Goal: Task Accomplishment & Management: Complete application form

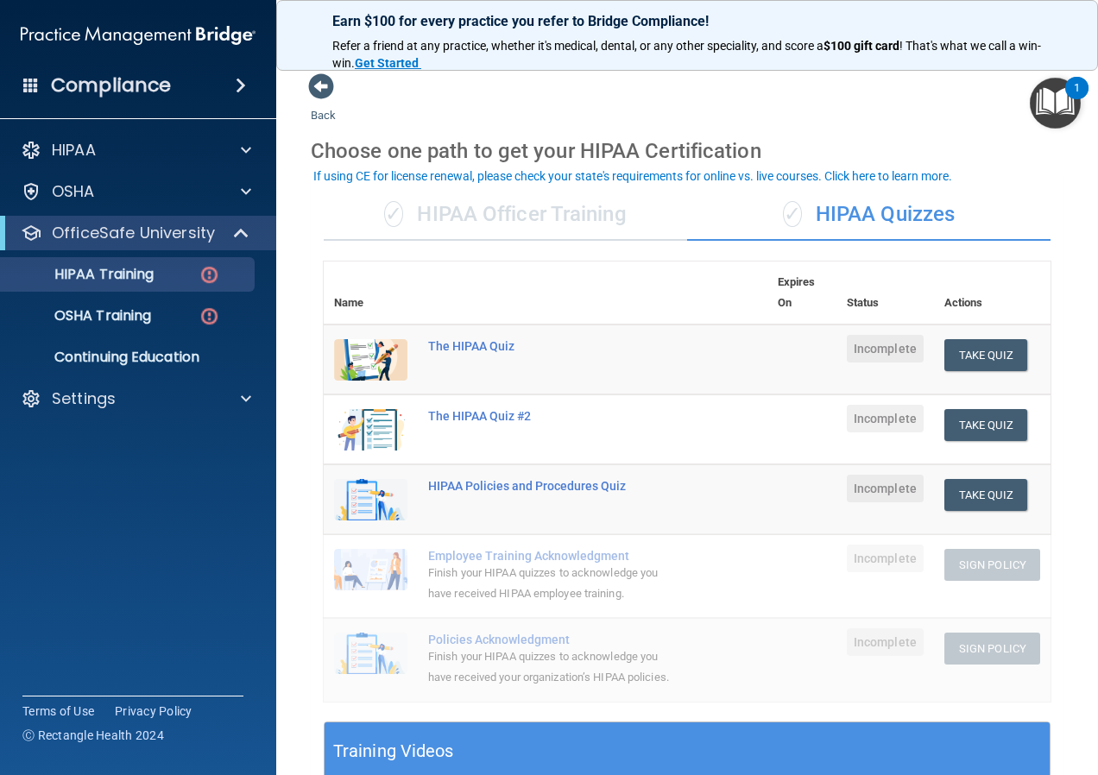
click at [526, 231] on div "✓ HIPAA Officer Training" at bounding box center [505, 215] width 363 height 52
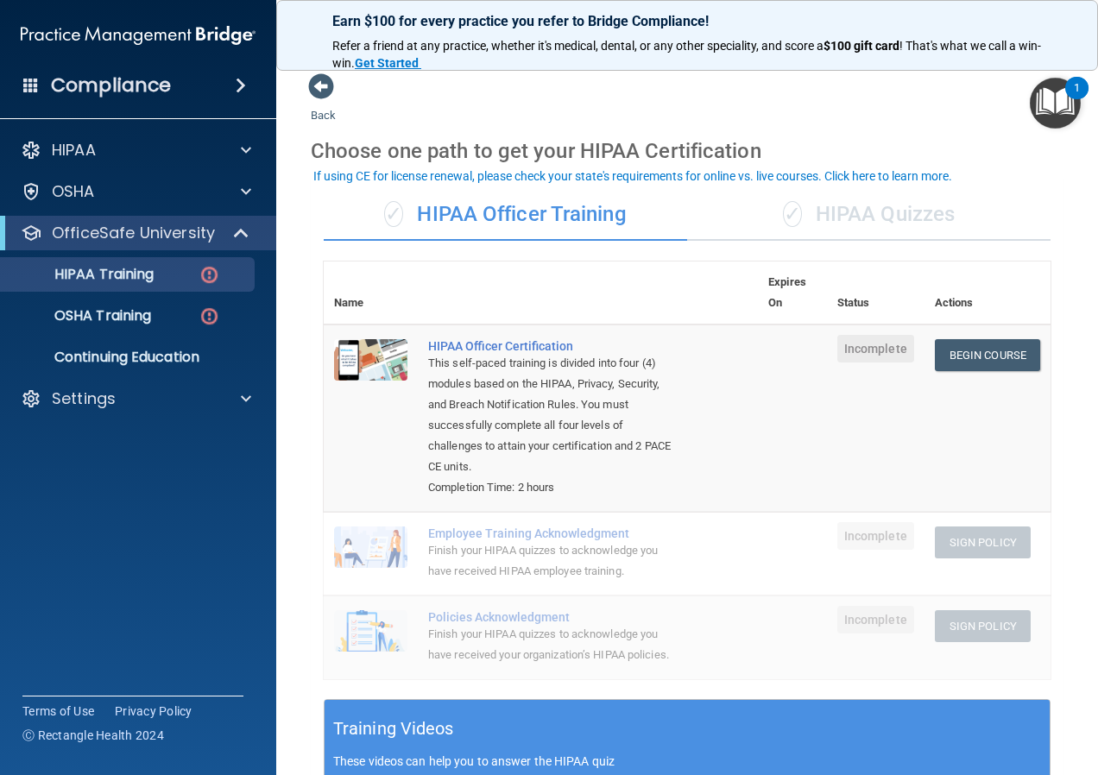
click at [521, 214] on div "✓ HIPAA Officer Training" at bounding box center [505, 215] width 363 height 52
click at [966, 351] on link "Begin Course" at bounding box center [987, 355] width 105 height 32
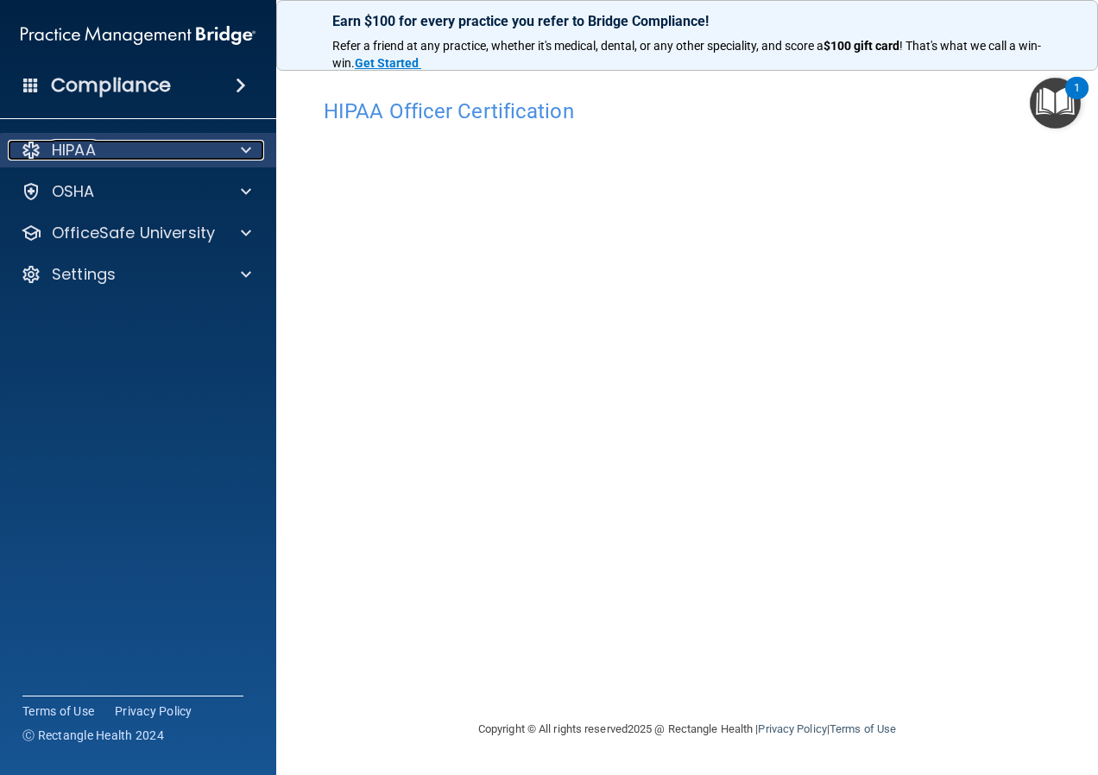
click at [75, 148] on p "HIPAA" at bounding box center [74, 150] width 44 height 21
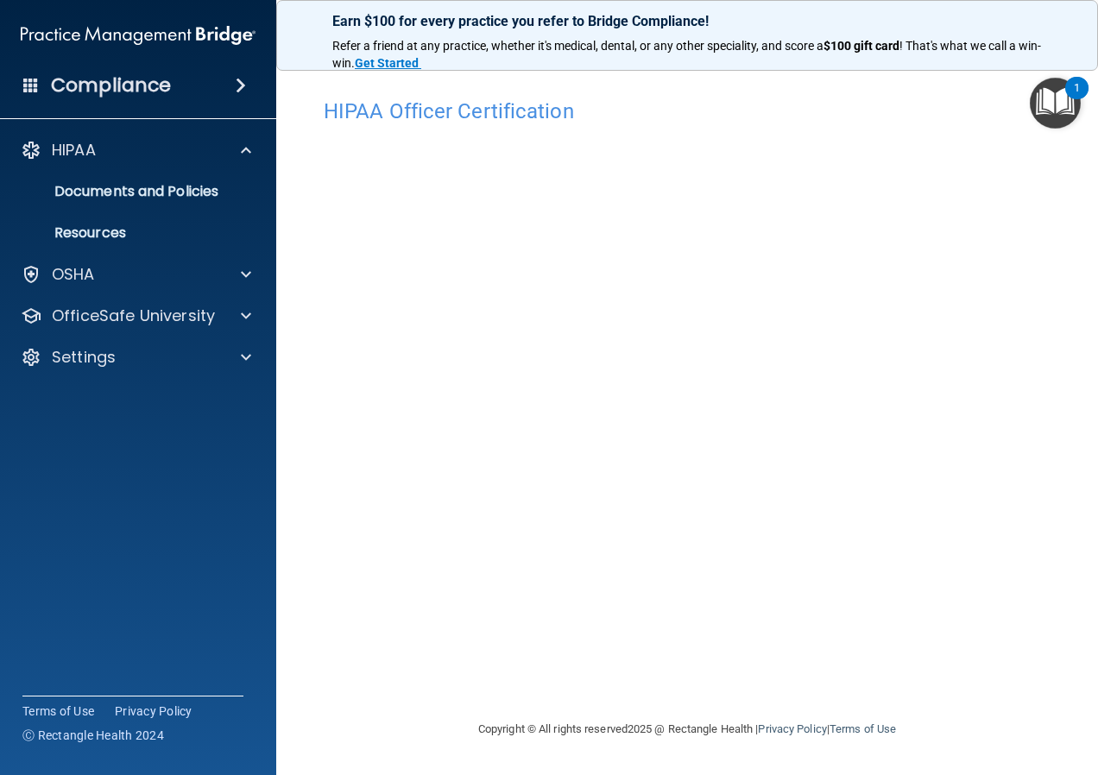
click at [1066, 98] on img "Open Resource Center, 1 new notification" at bounding box center [1055, 103] width 51 height 51
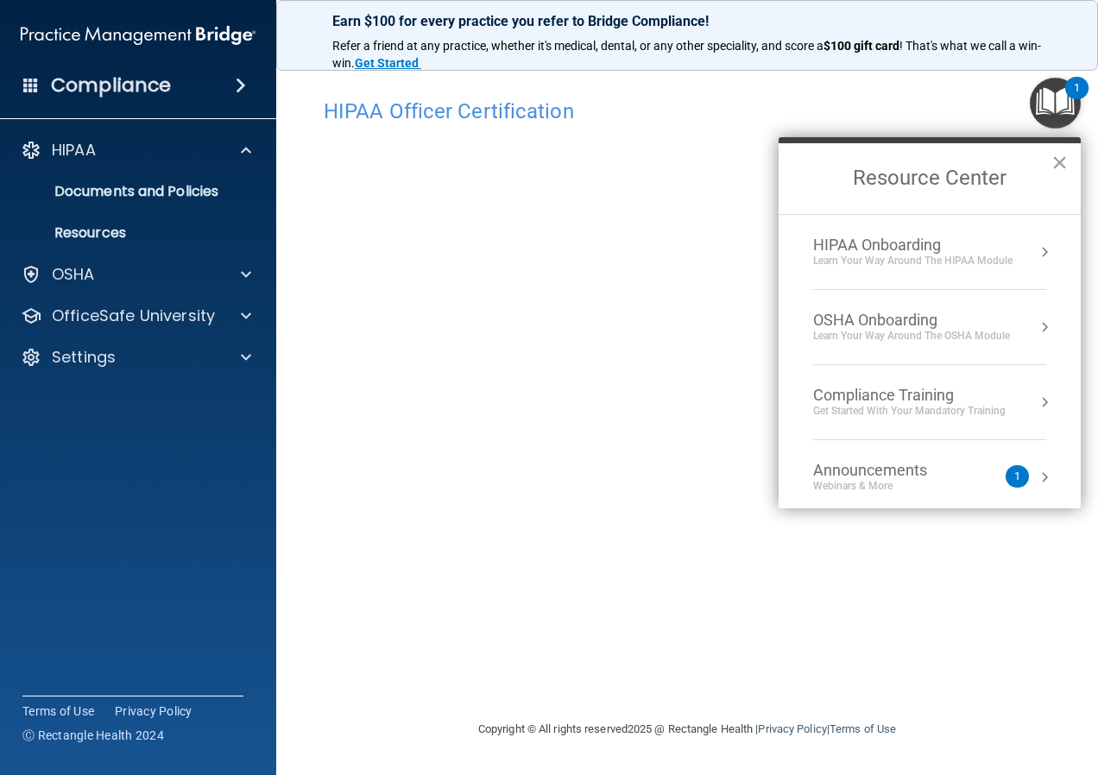
click at [887, 396] on div "Compliance Training" at bounding box center [909, 395] width 193 height 19
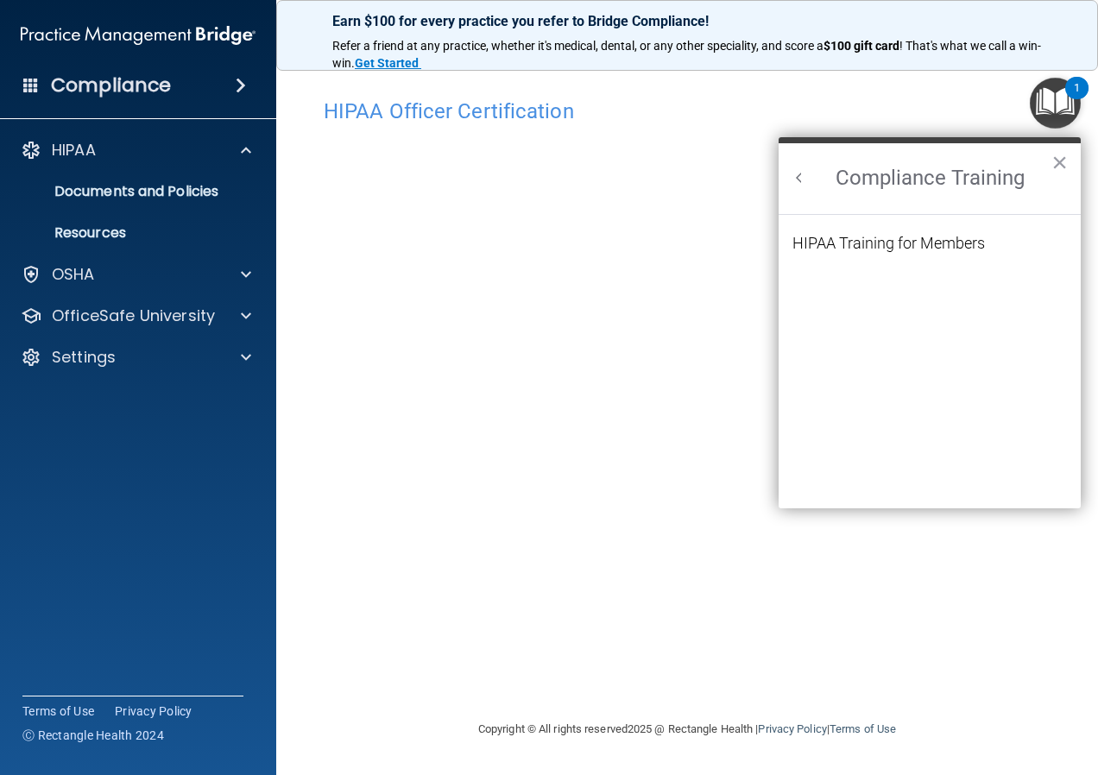
click at [875, 253] on li "HIPAA Training for Members" at bounding box center [930, 254] width 275 height 36
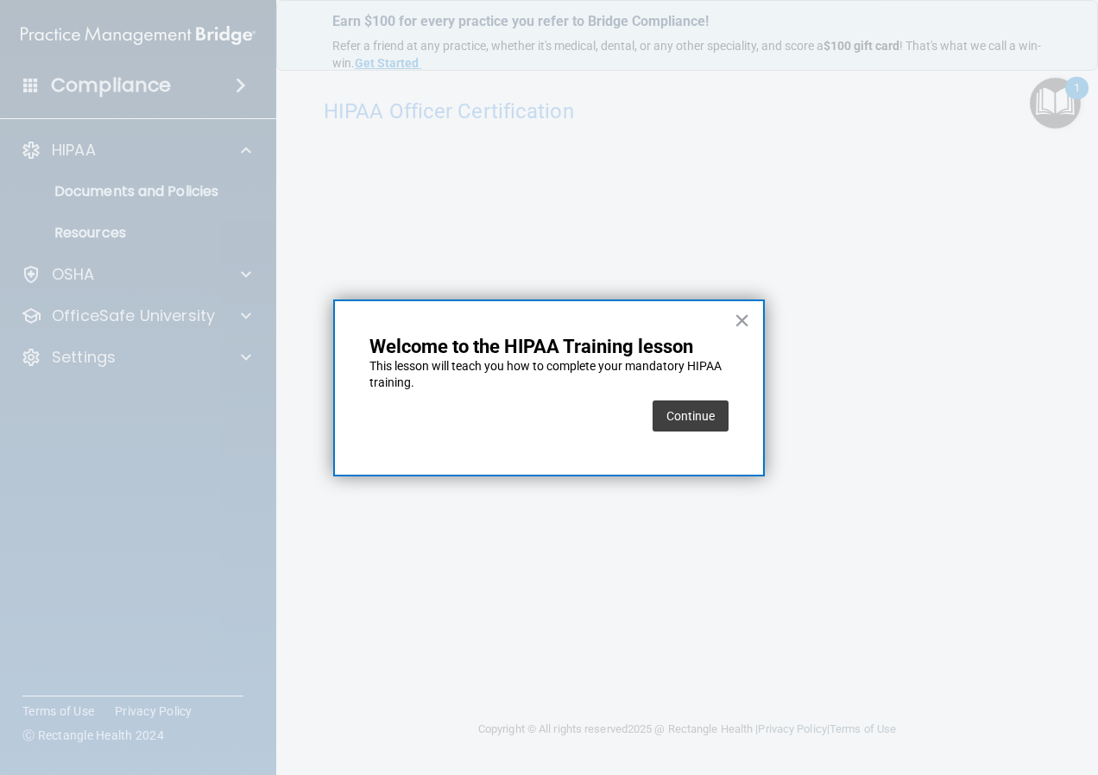
click at [875, 244] on div at bounding box center [549, 387] width 1098 height 775
click at [679, 428] on button "Continue" at bounding box center [691, 416] width 76 height 31
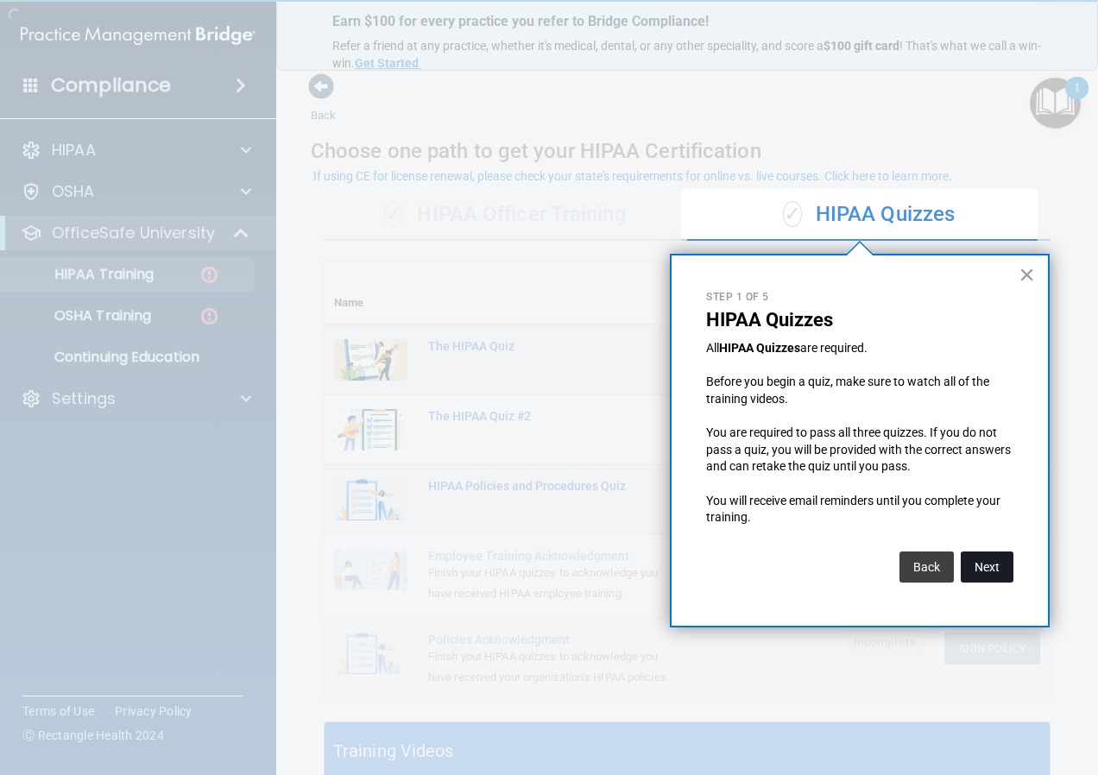
click at [1005, 569] on button "Next" at bounding box center [987, 567] width 53 height 31
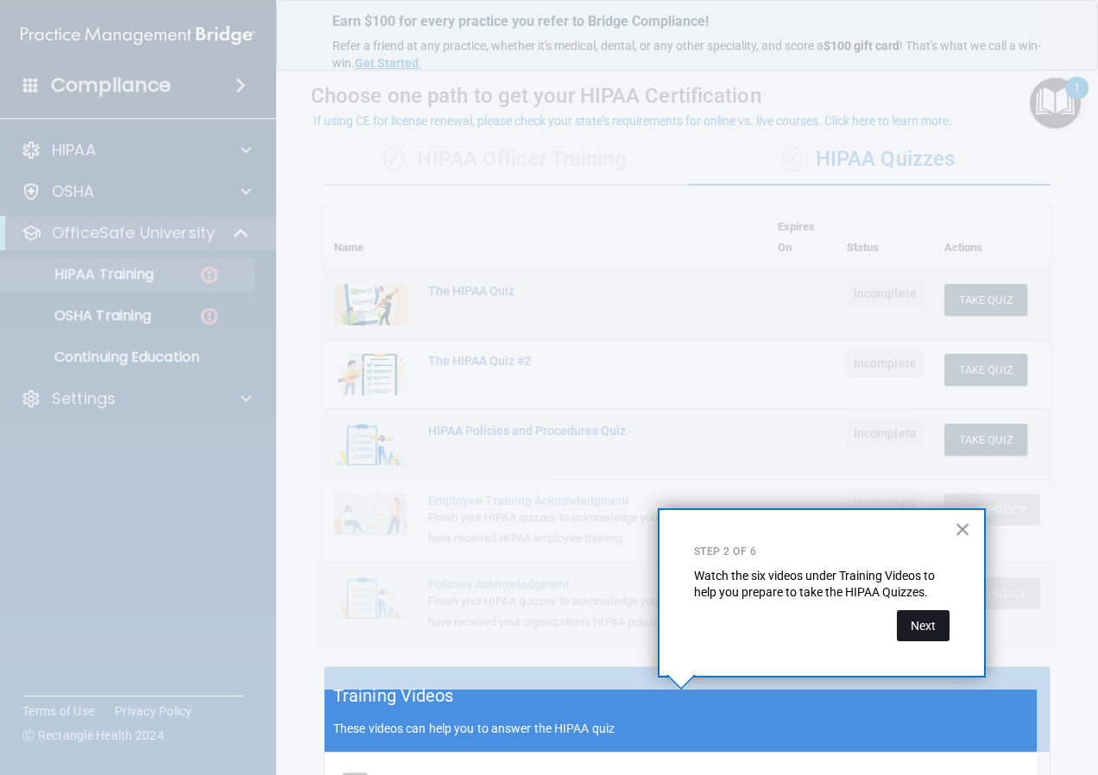
click at [921, 628] on button "Next" at bounding box center [923, 625] width 53 height 31
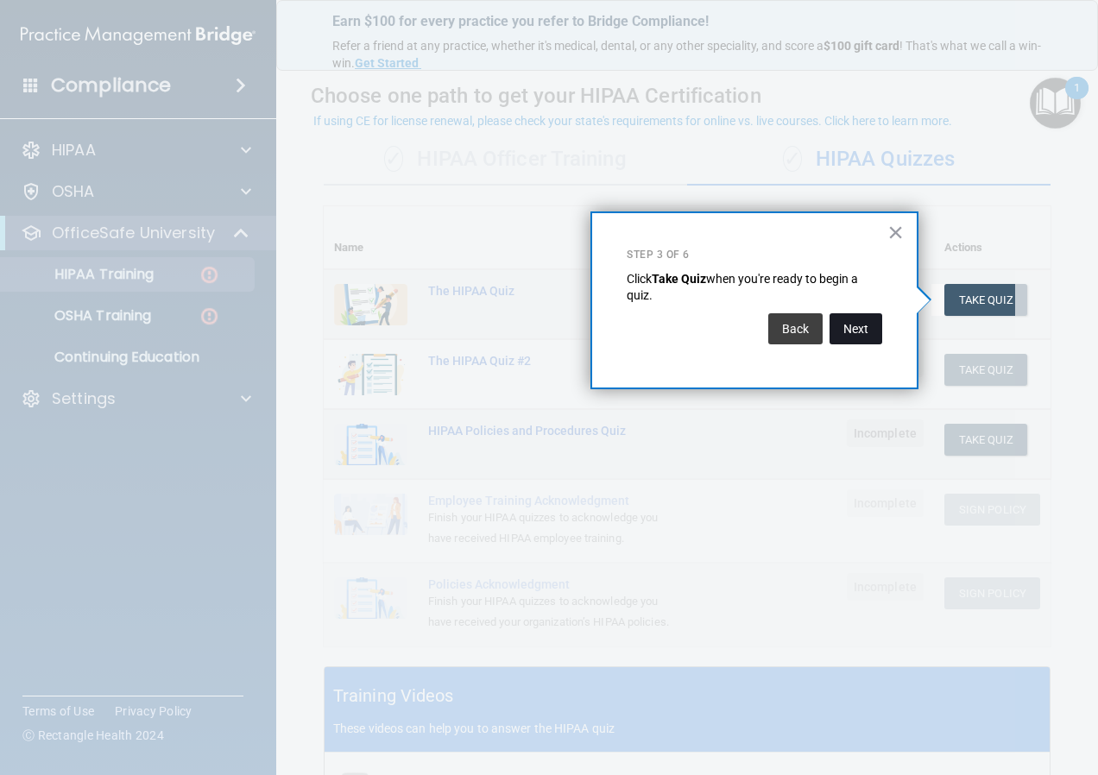
click at [853, 321] on button "Next" at bounding box center [856, 328] width 53 height 31
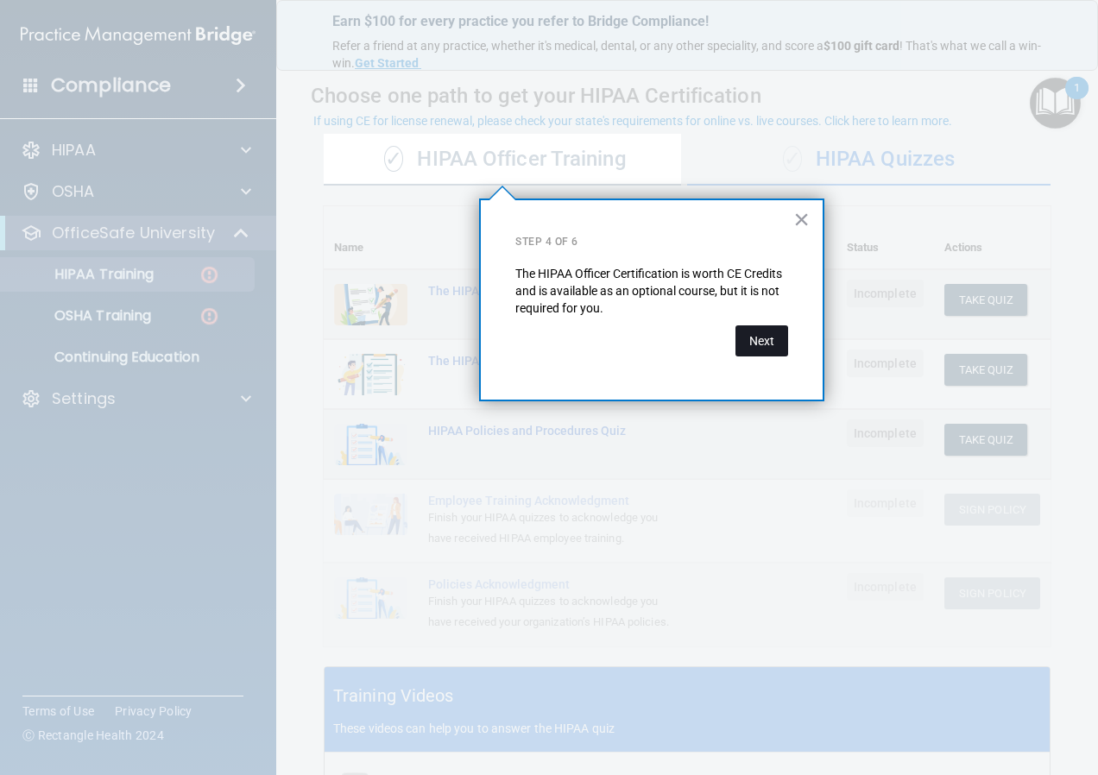
click at [775, 338] on button "Next" at bounding box center [762, 340] width 53 height 31
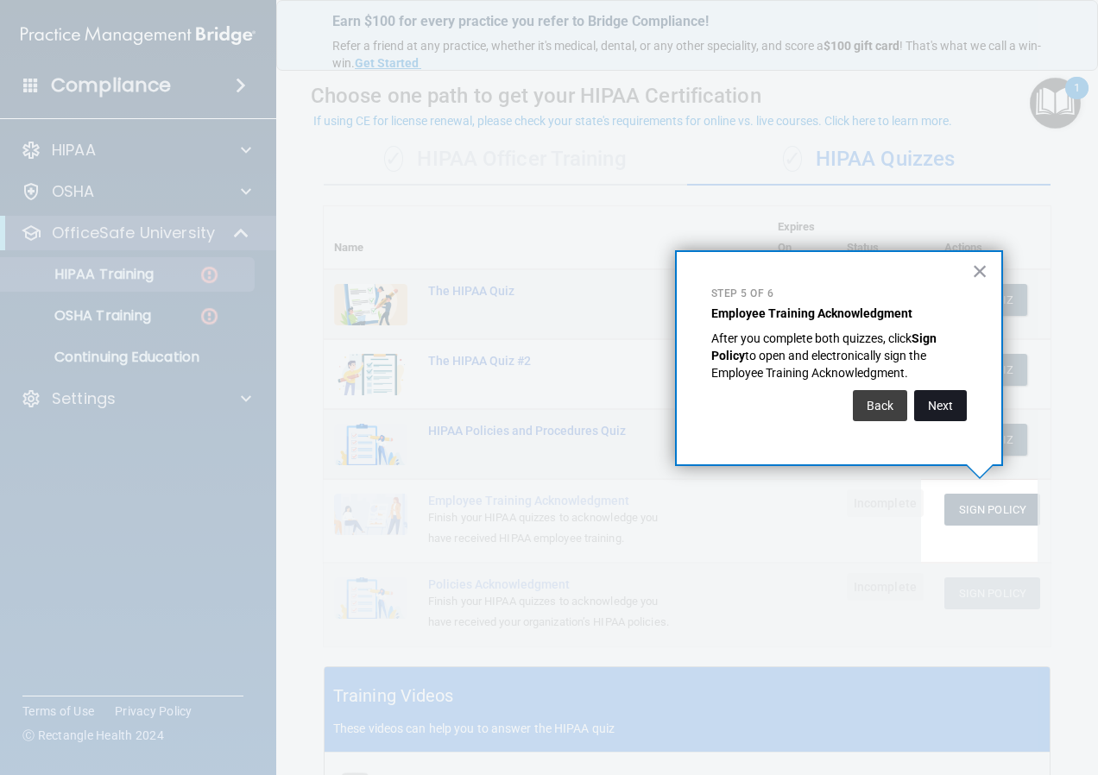
click at [943, 413] on button "Next" at bounding box center [940, 405] width 53 height 31
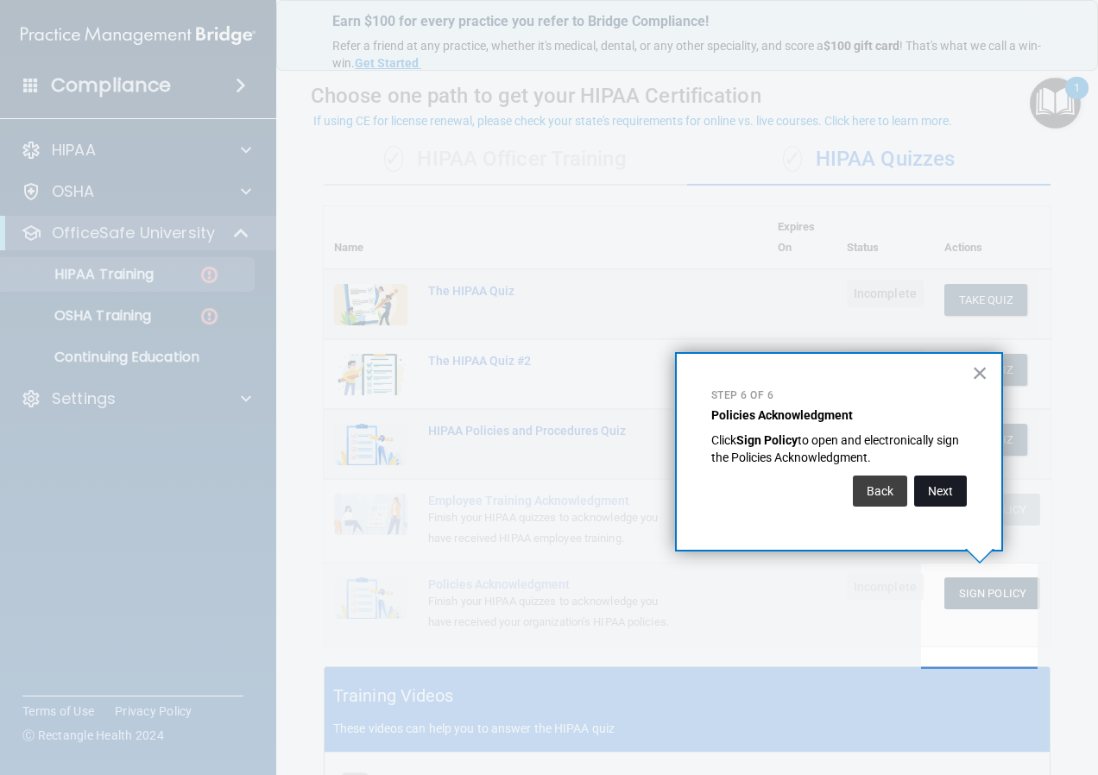
click at [948, 483] on button "Next" at bounding box center [940, 491] width 53 height 31
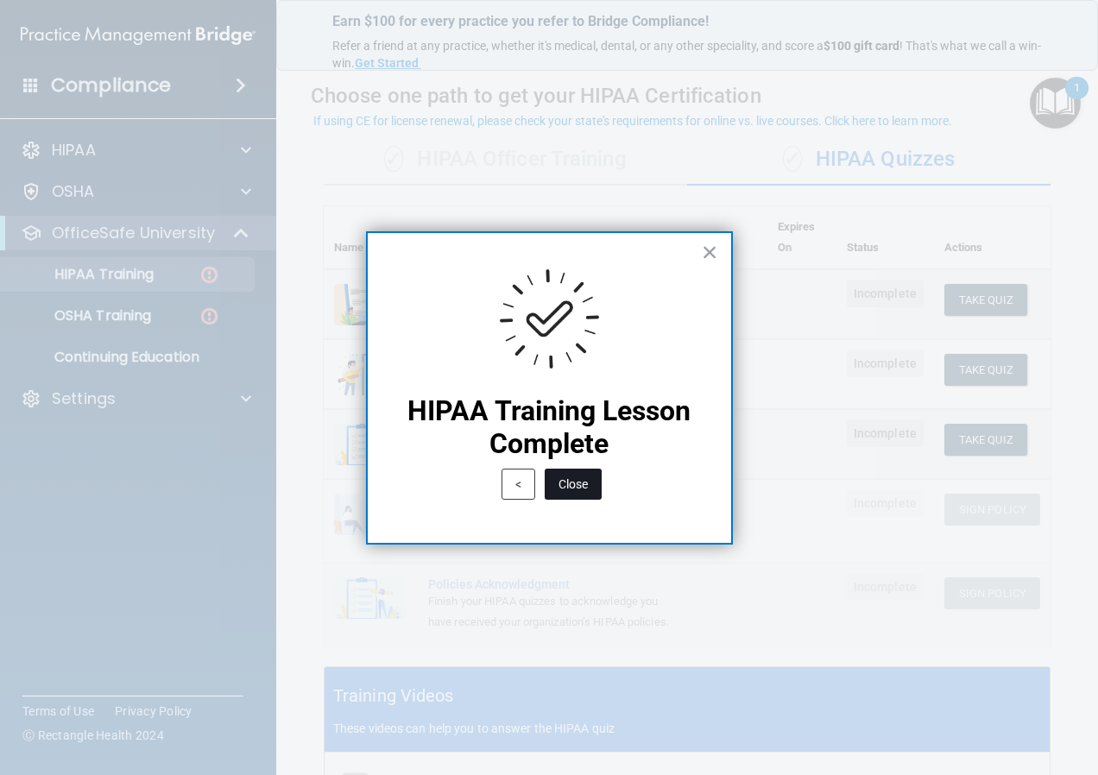
click at [584, 483] on button "Close" at bounding box center [573, 484] width 57 height 31
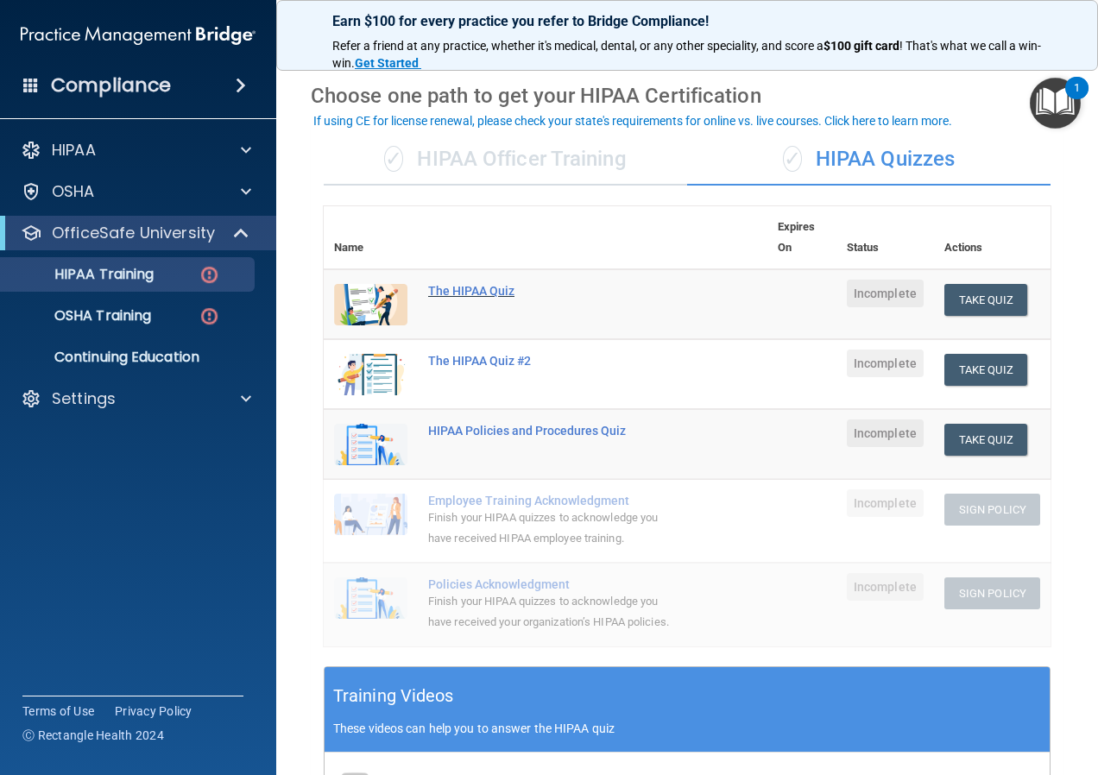
click at [484, 292] on div "The HIPAA Quiz" at bounding box center [554, 291] width 253 height 14
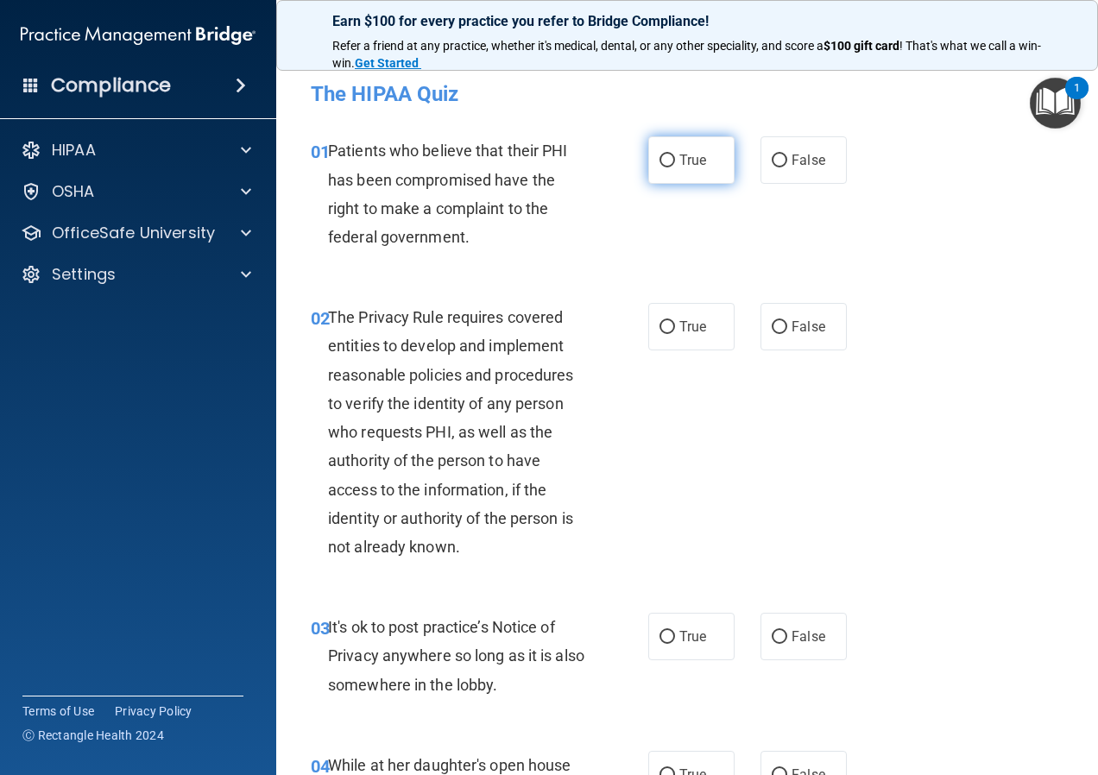
click at [674, 181] on label "True" at bounding box center [691, 159] width 86 height 47
click at [674, 167] on input "True" at bounding box center [668, 161] width 16 height 13
radio input "true"
click at [679, 325] on span "True" at bounding box center [692, 327] width 27 height 16
click at [675, 325] on input "True" at bounding box center [668, 327] width 16 height 13
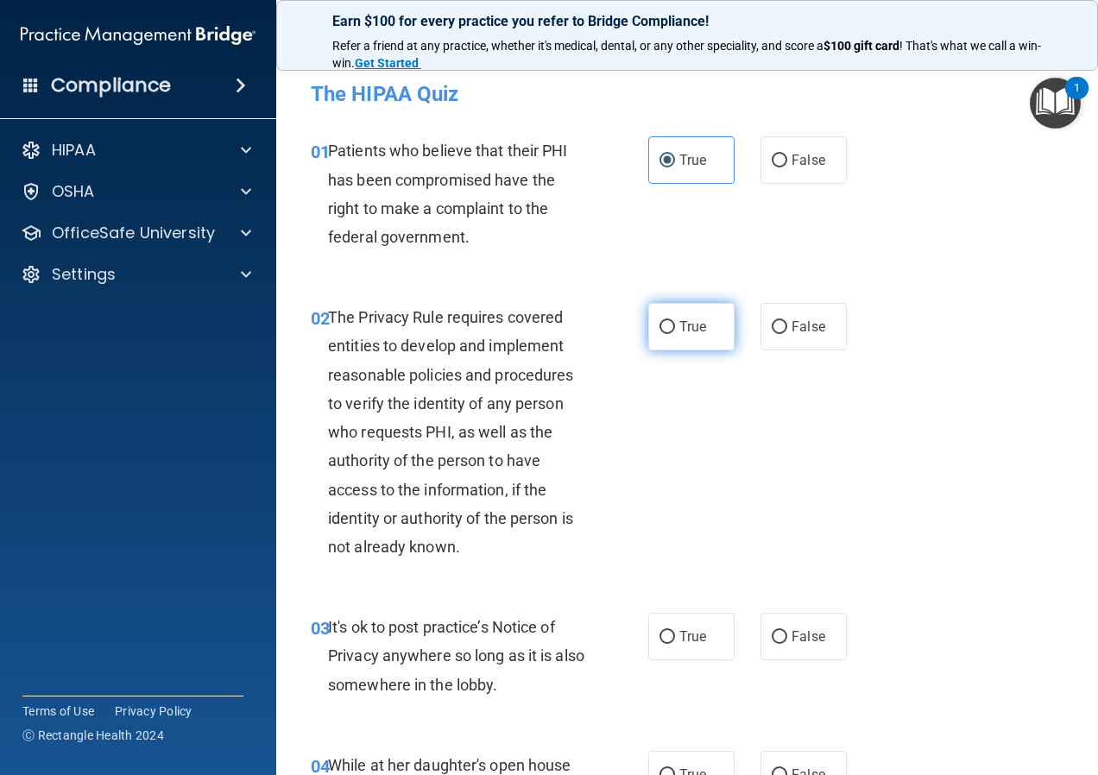
radio input "true"
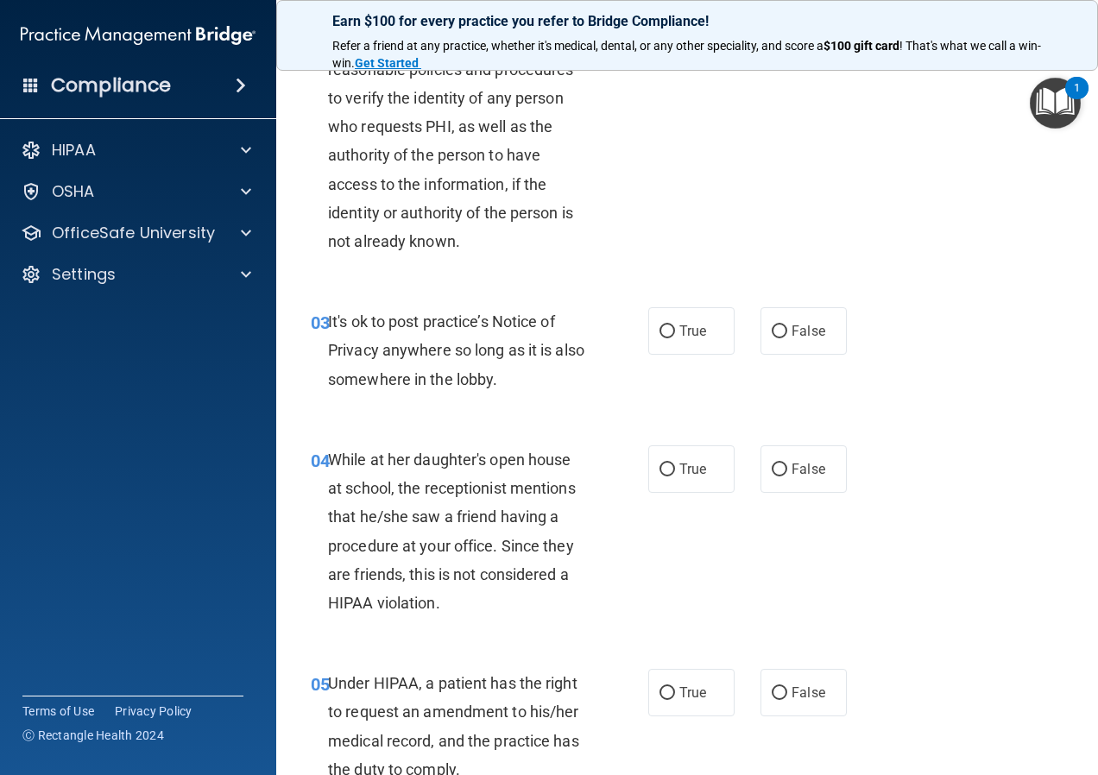
scroll to position [345, 0]
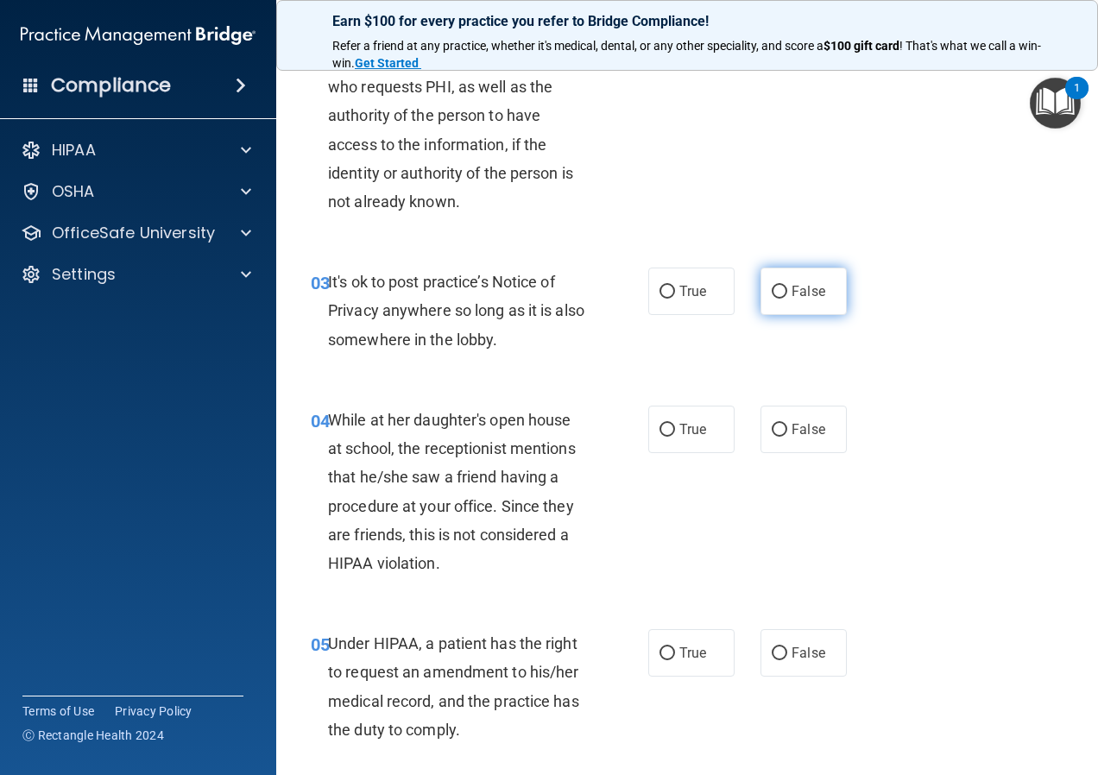
click at [774, 304] on label "False" at bounding box center [804, 291] width 86 height 47
click at [774, 299] on input "False" at bounding box center [780, 292] width 16 height 13
radio input "true"
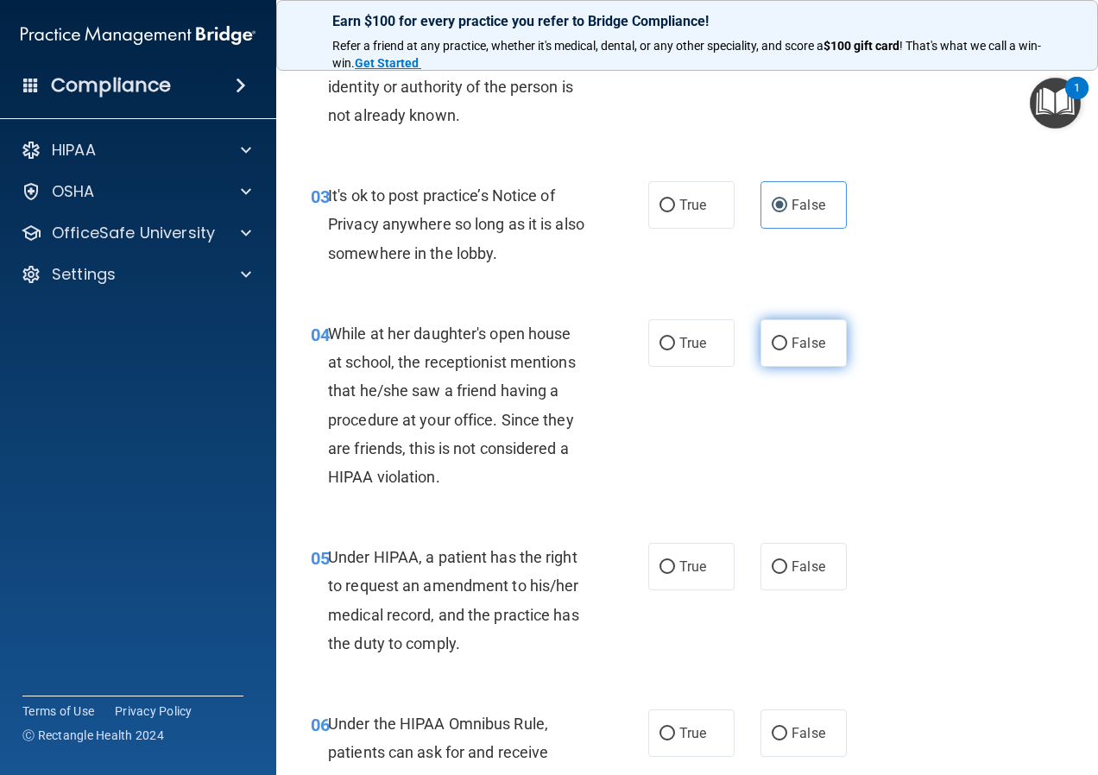
click at [776, 347] on input "False" at bounding box center [780, 344] width 16 height 13
radio input "true"
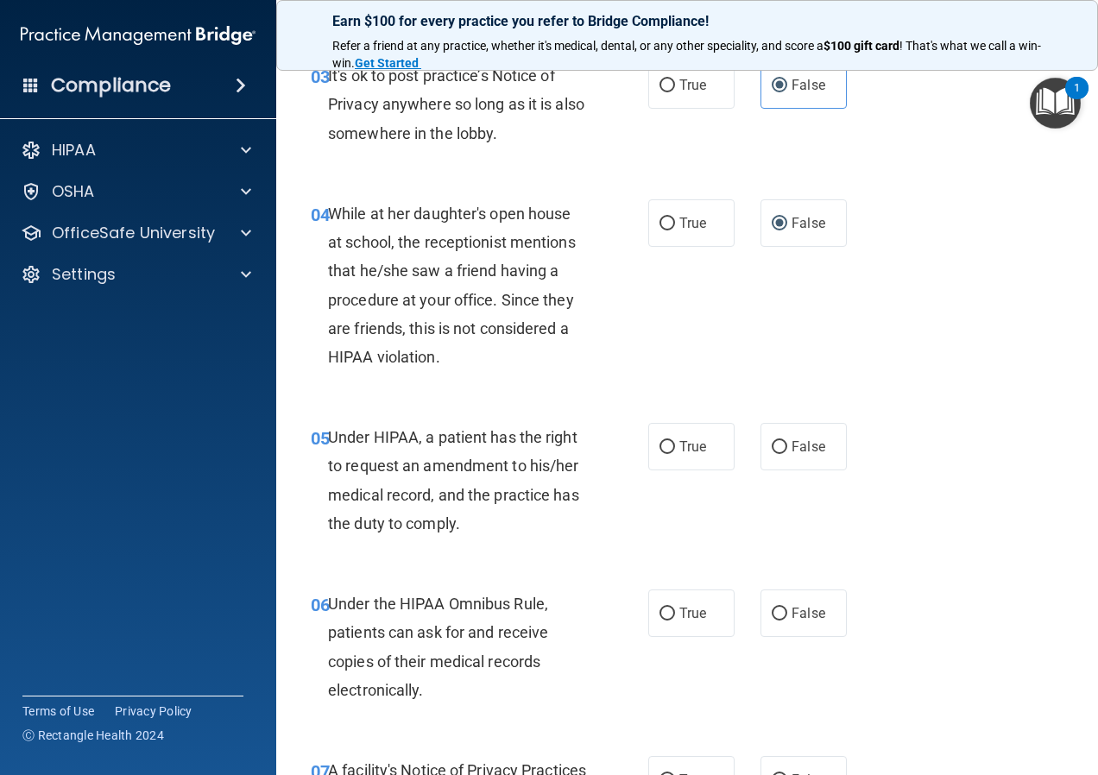
scroll to position [604, 0]
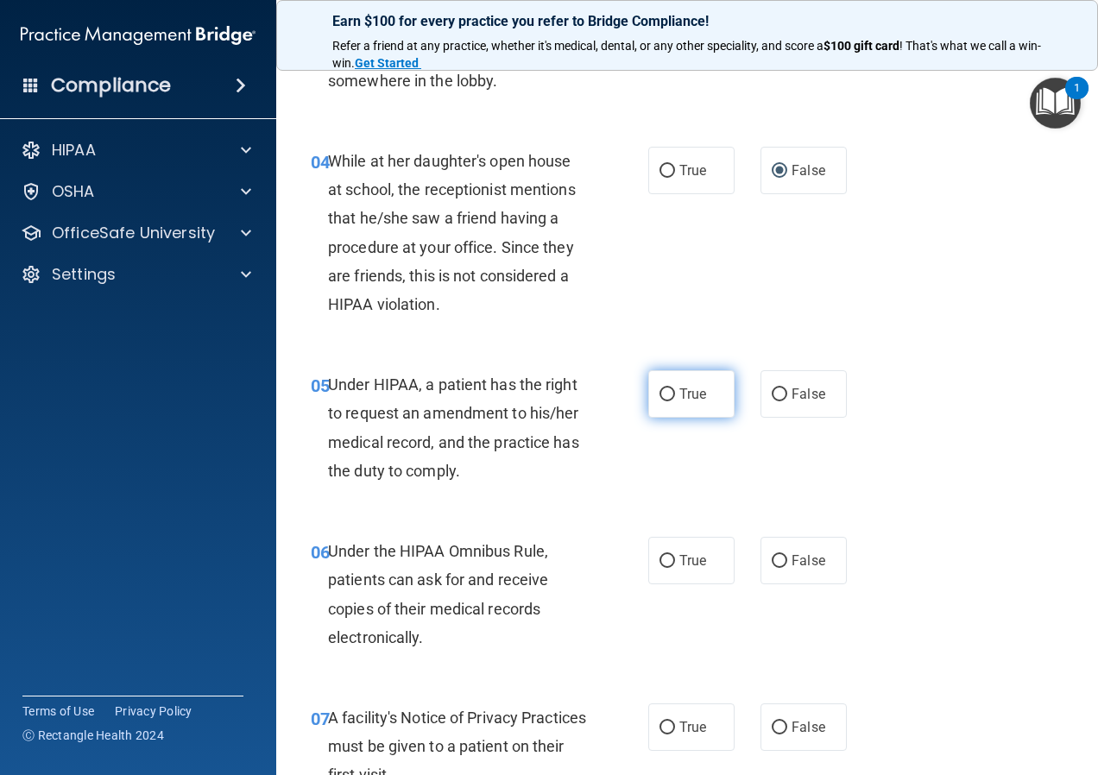
click at [687, 398] on span "True" at bounding box center [692, 394] width 27 height 16
click at [675, 398] on input "True" at bounding box center [668, 394] width 16 height 13
radio input "true"
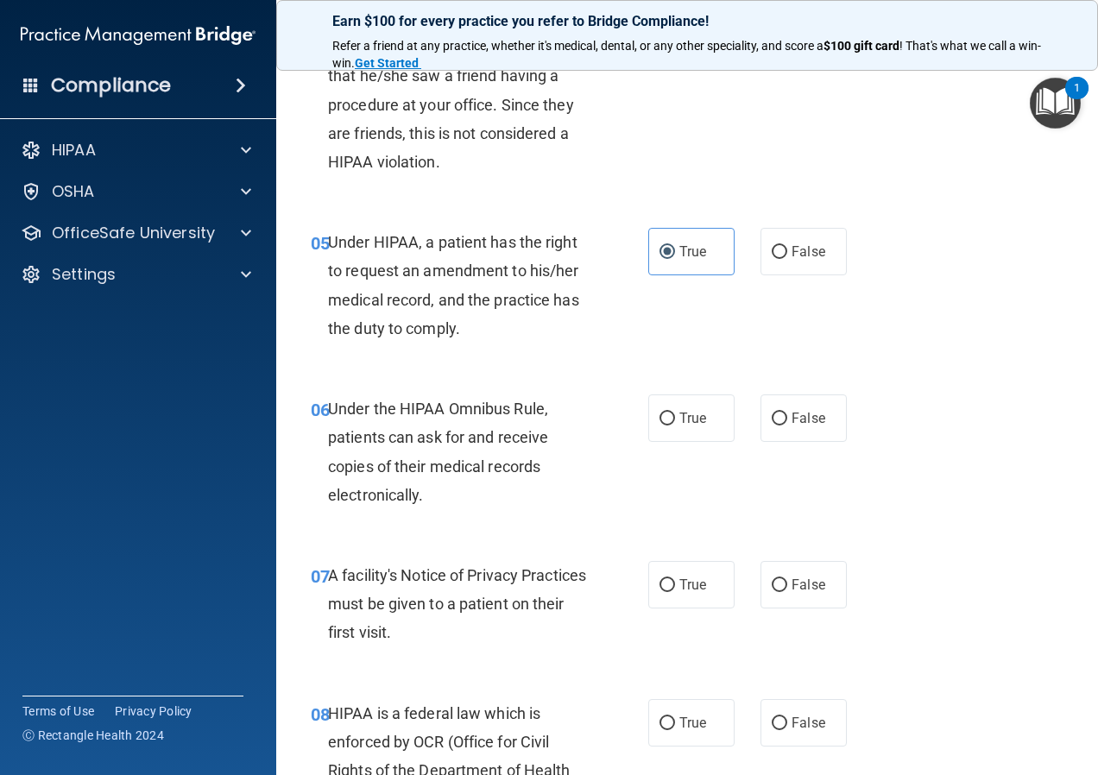
scroll to position [777, 0]
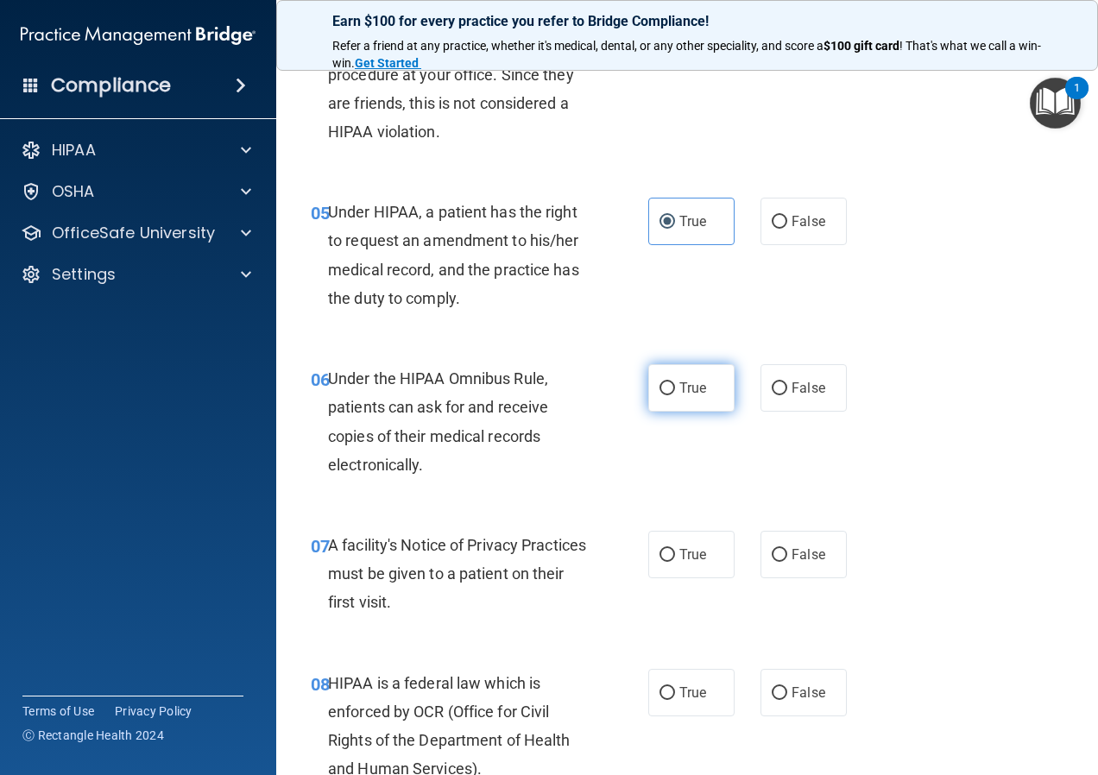
click at [670, 401] on label "True" at bounding box center [691, 387] width 86 height 47
click at [670, 395] on input "True" at bounding box center [668, 388] width 16 height 13
radio input "true"
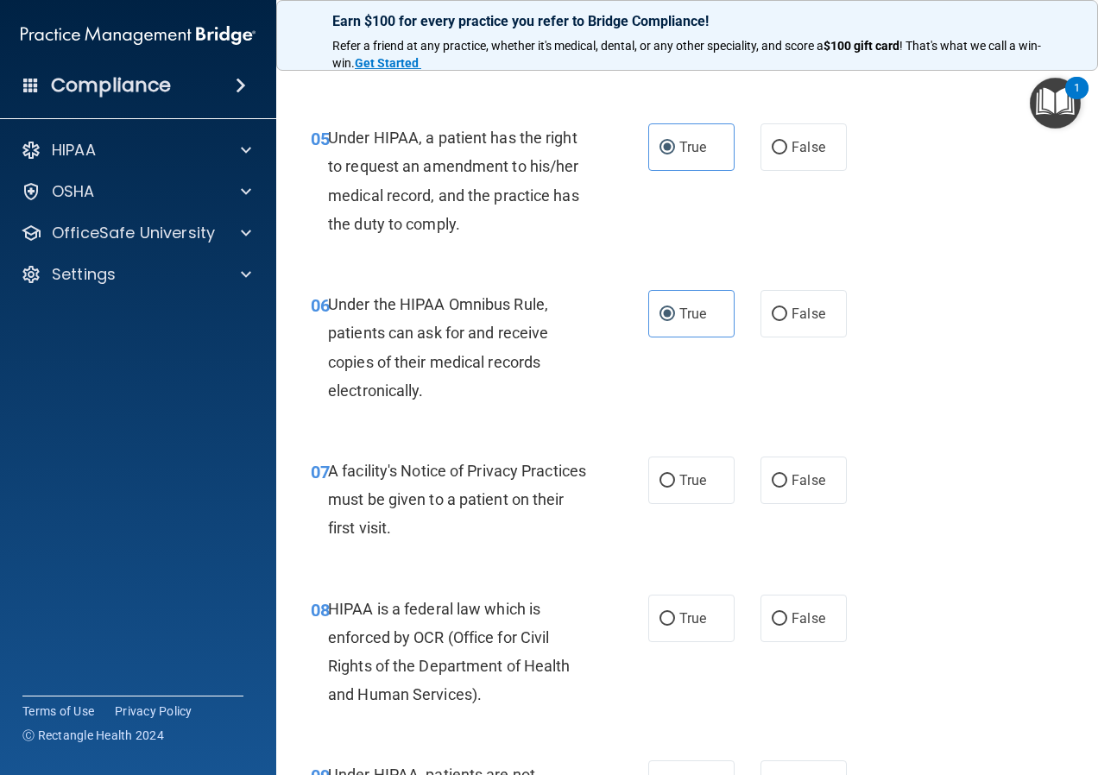
scroll to position [950, 0]
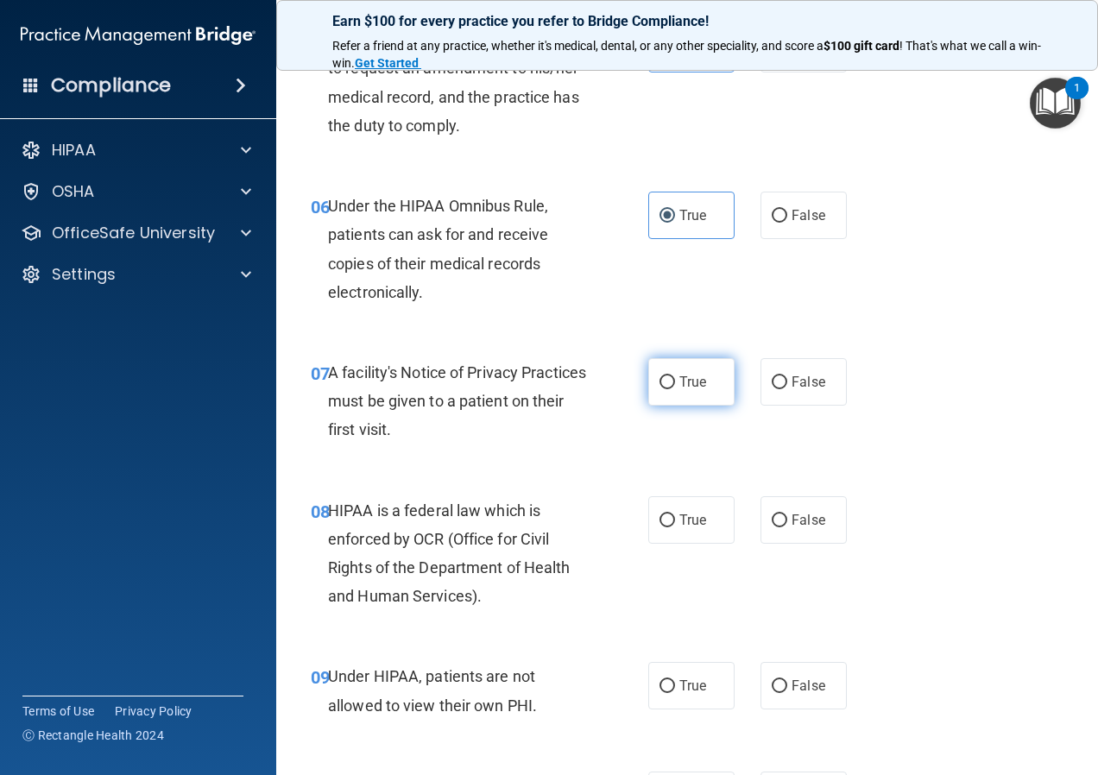
click at [675, 398] on label "True" at bounding box center [691, 381] width 86 height 47
click at [675, 389] on input "True" at bounding box center [668, 382] width 16 height 13
radio input "true"
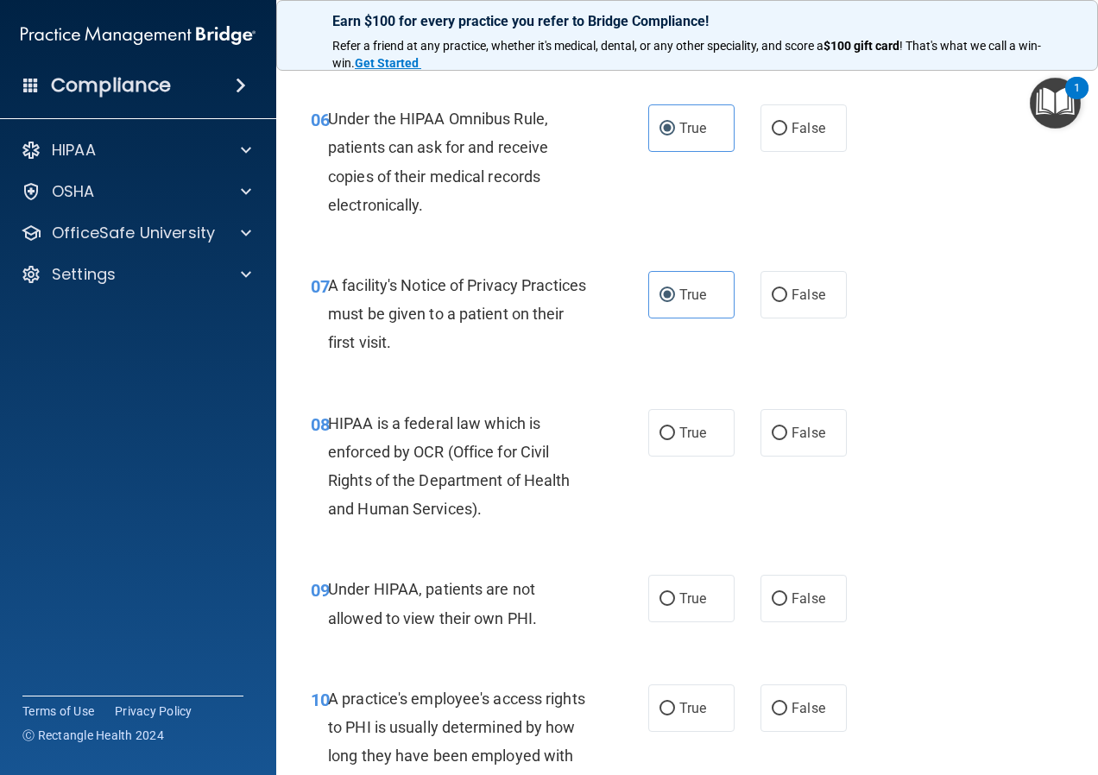
scroll to position [1036, 0]
click at [662, 440] on input "True" at bounding box center [668, 434] width 16 height 13
radio input "true"
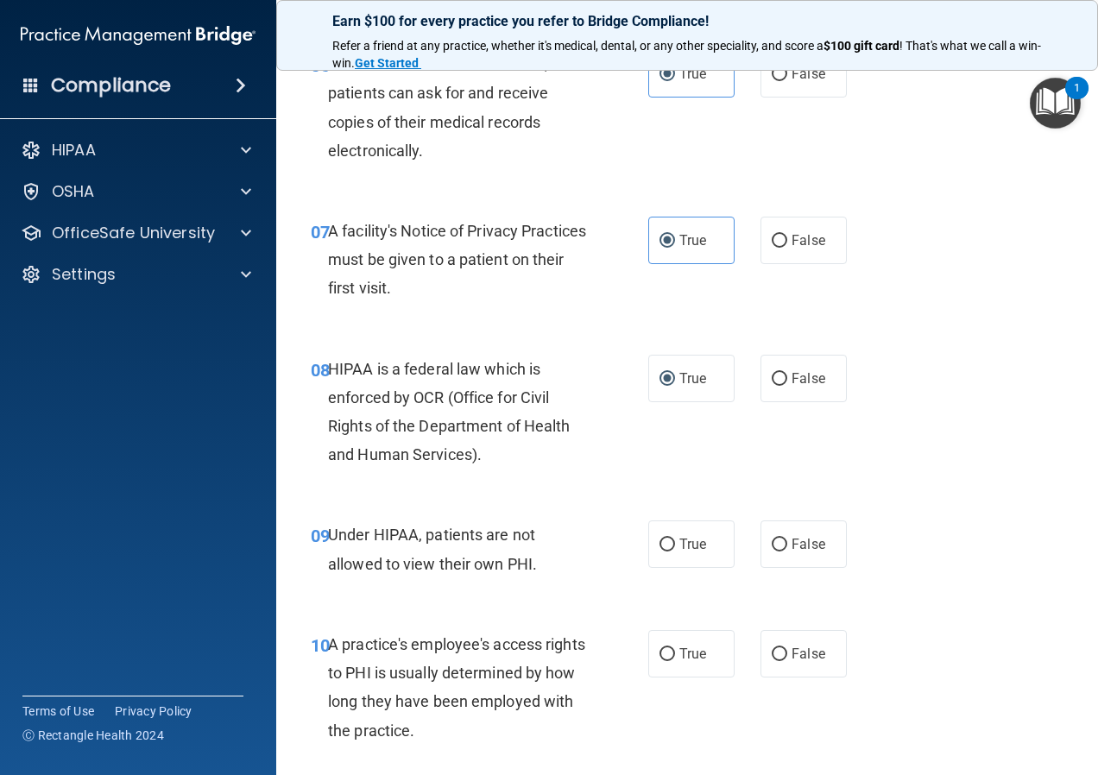
scroll to position [1122, 0]
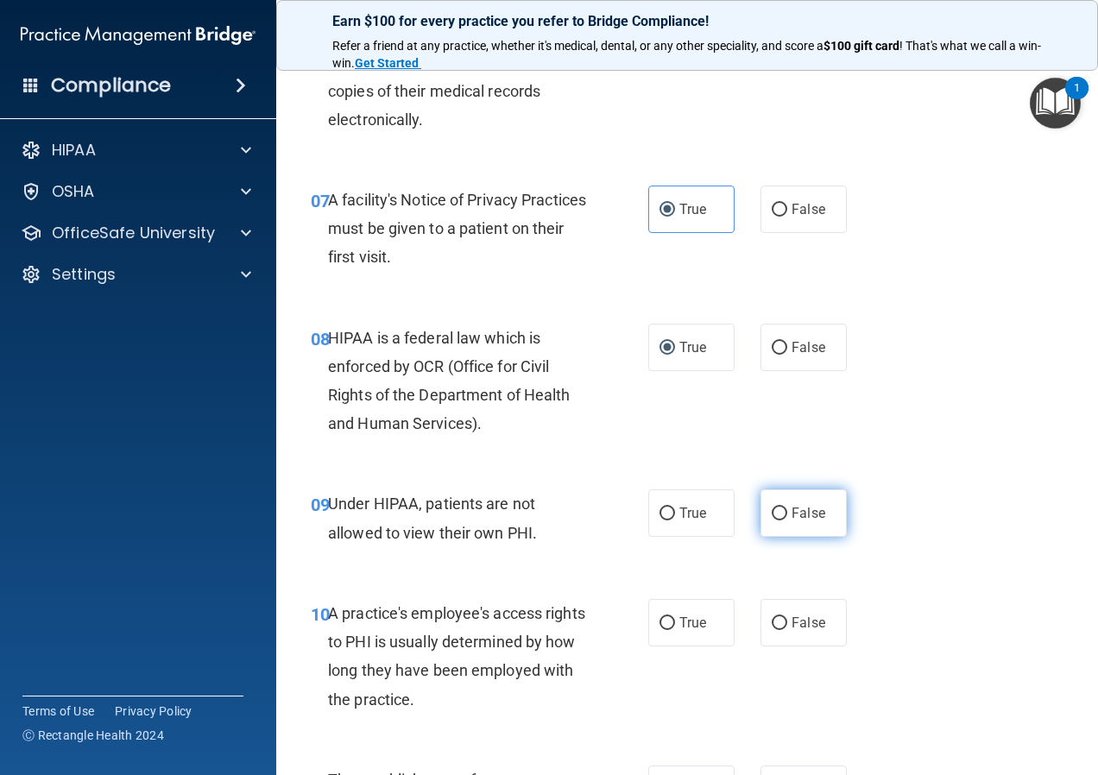
click at [804, 518] on span "False" at bounding box center [809, 513] width 34 height 16
click at [787, 518] on input "False" at bounding box center [780, 514] width 16 height 13
radio input "true"
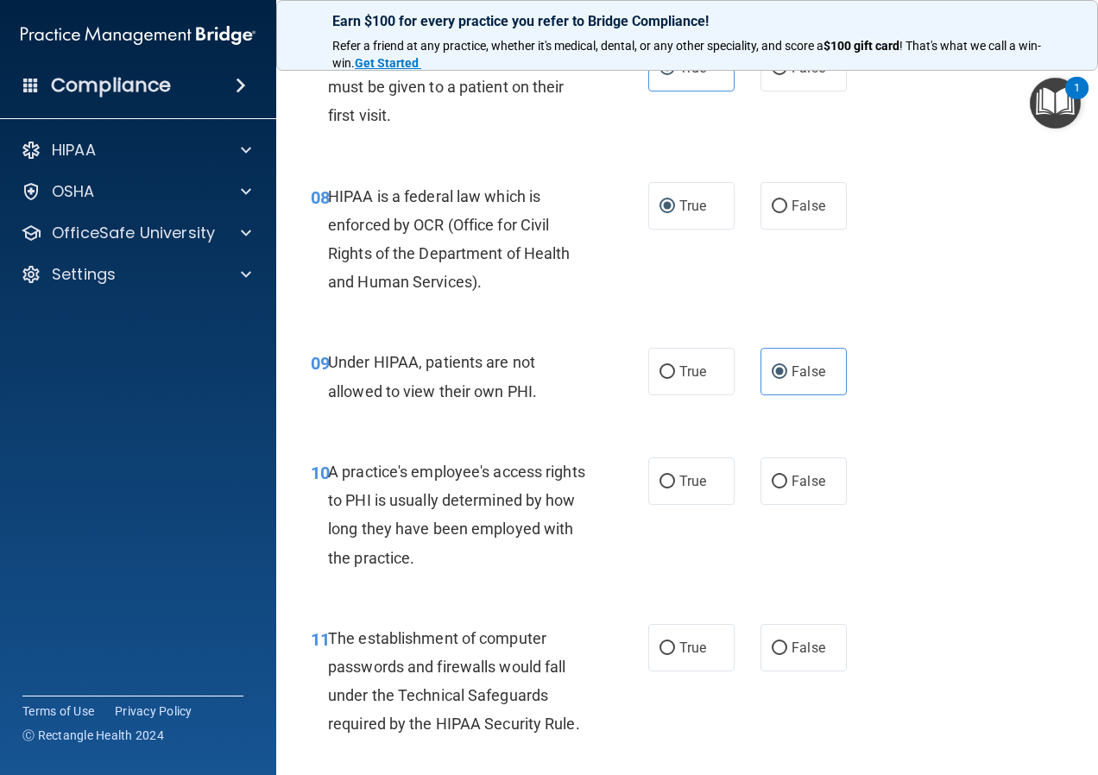
scroll to position [1295, 0]
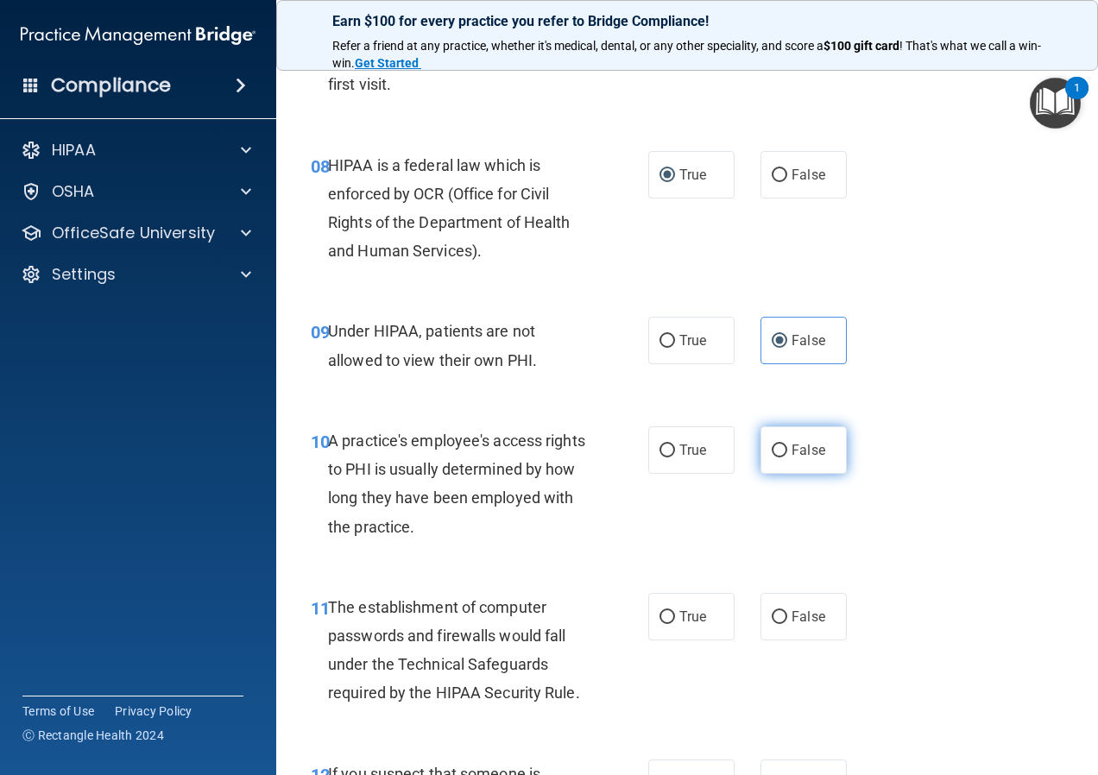
click at [772, 456] on input "False" at bounding box center [780, 451] width 16 height 13
radio input "true"
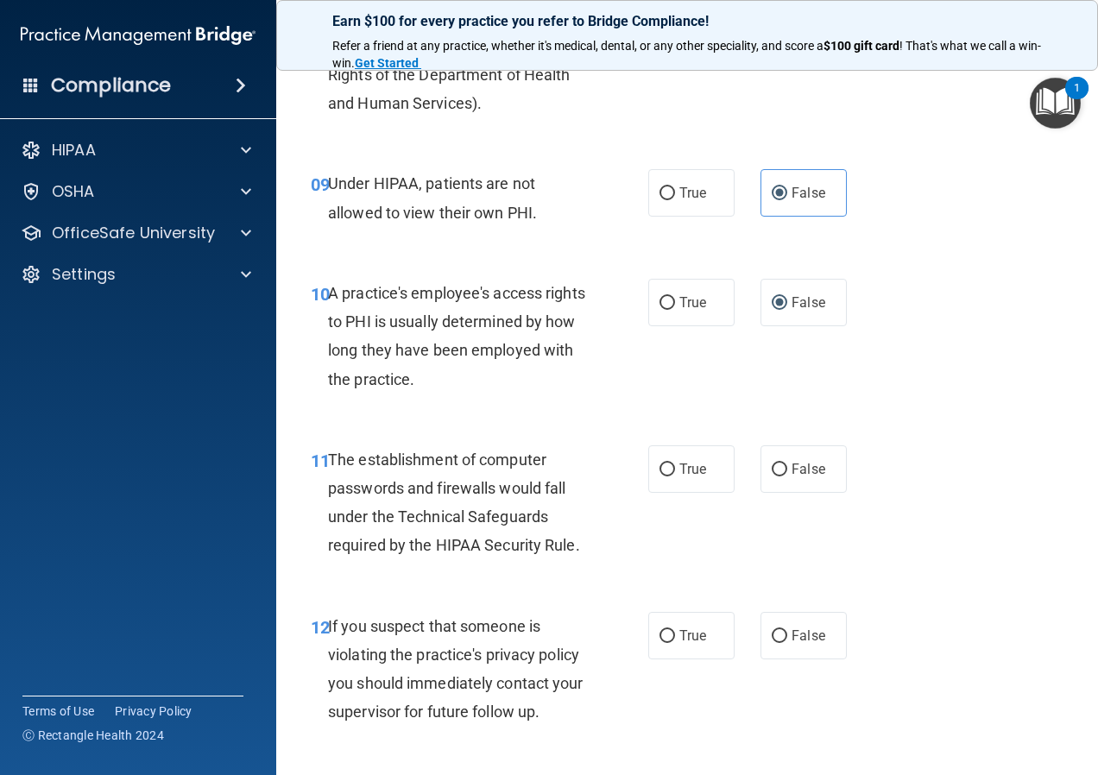
scroll to position [1554, 0]
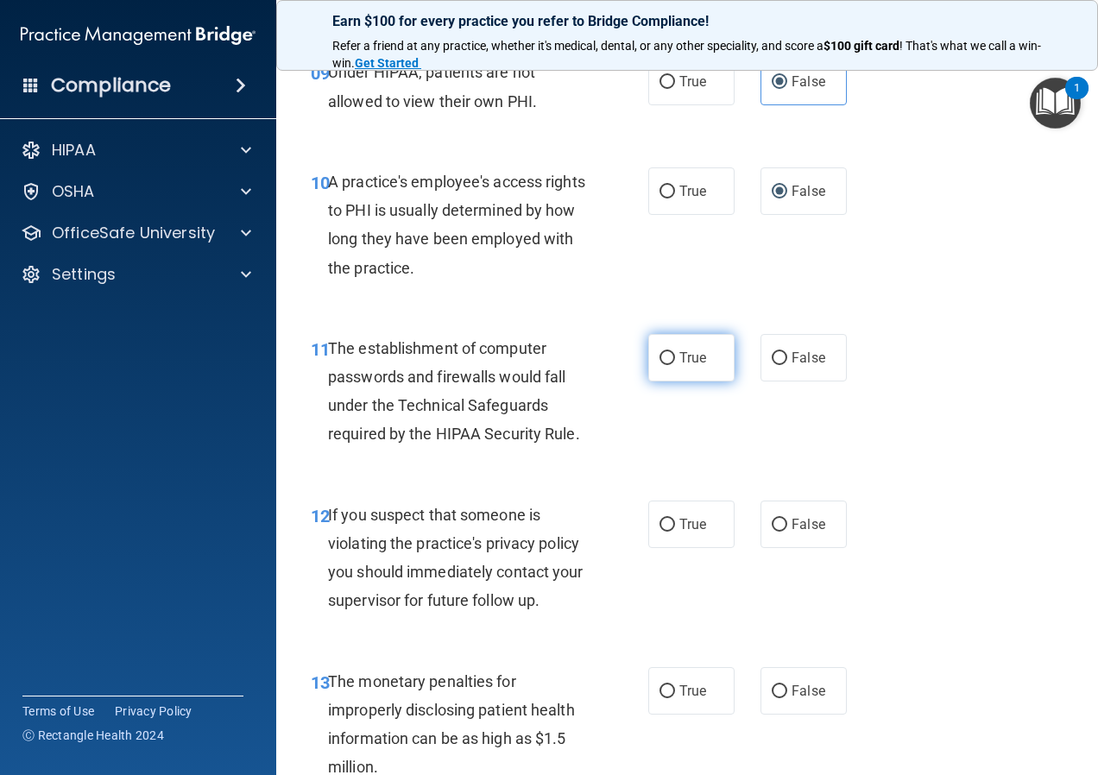
click at [663, 372] on label "True" at bounding box center [691, 357] width 86 height 47
click at [663, 365] on input "True" at bounding box center [668, 358] width 16 height 13
radio input "true"
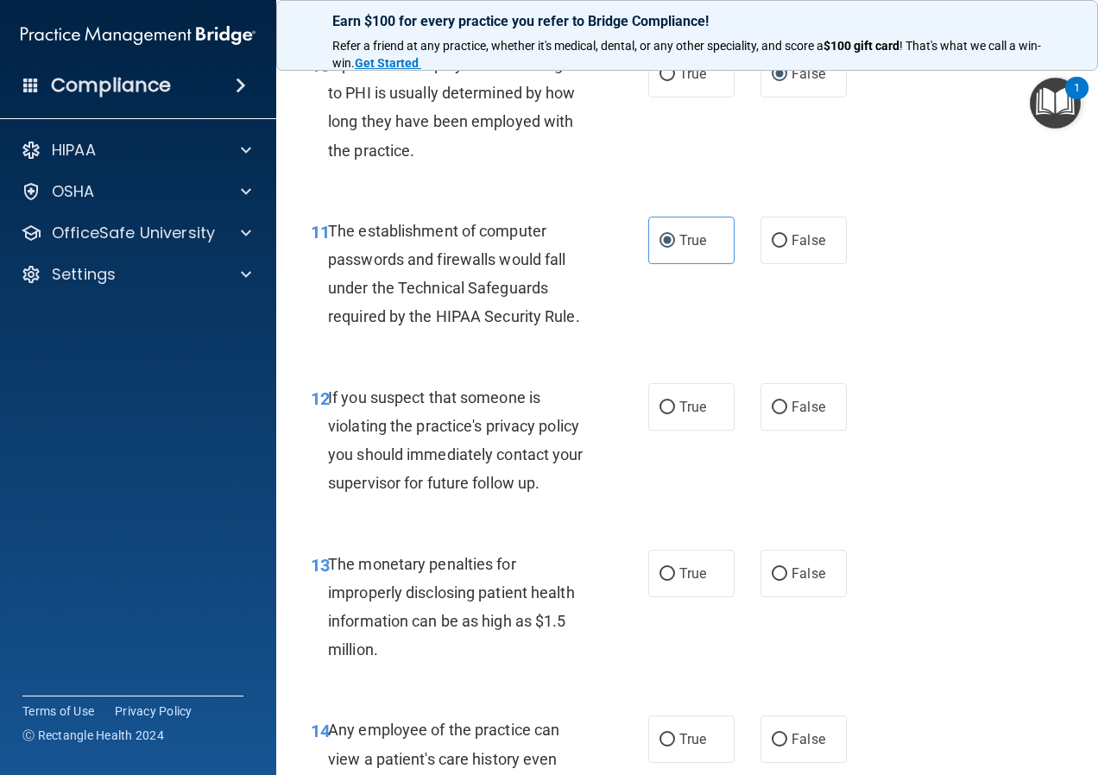
scroll to position [1640, 0]
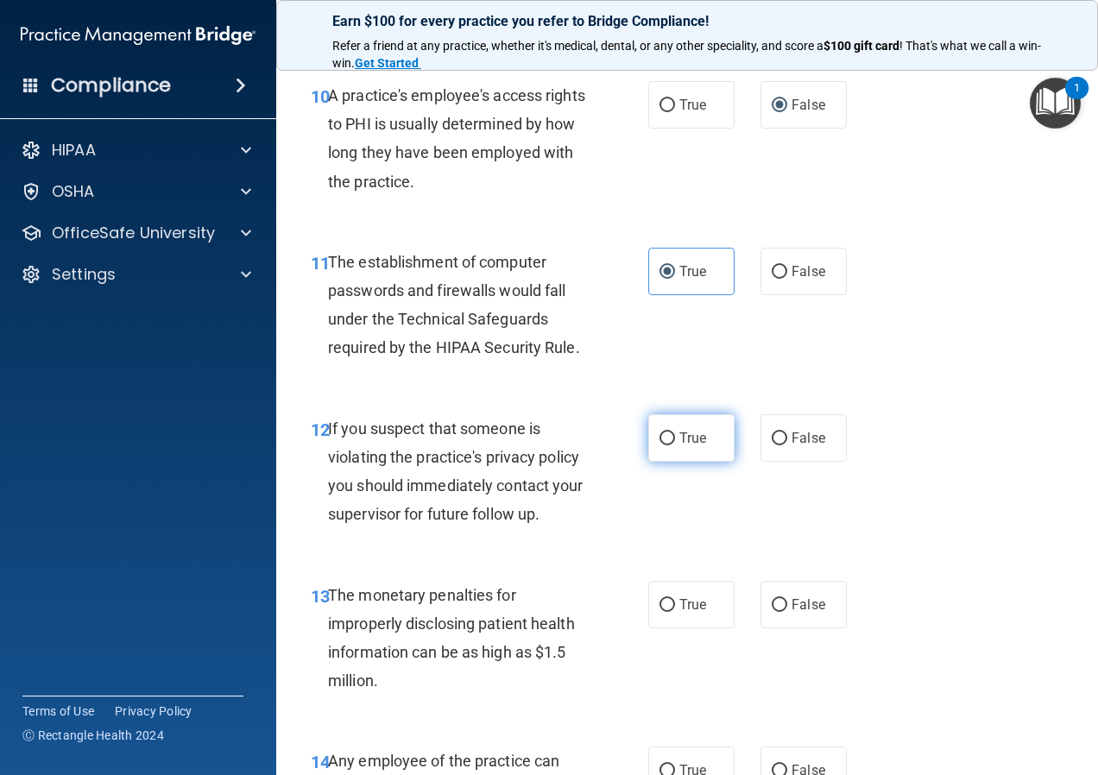
click at [648, 441] on label "True" at bounding box center [691, 437] width 86 height 47
click at [660, 441] on input "True" at bounding box center [668, 439] width 16 height 13
radio input "true"
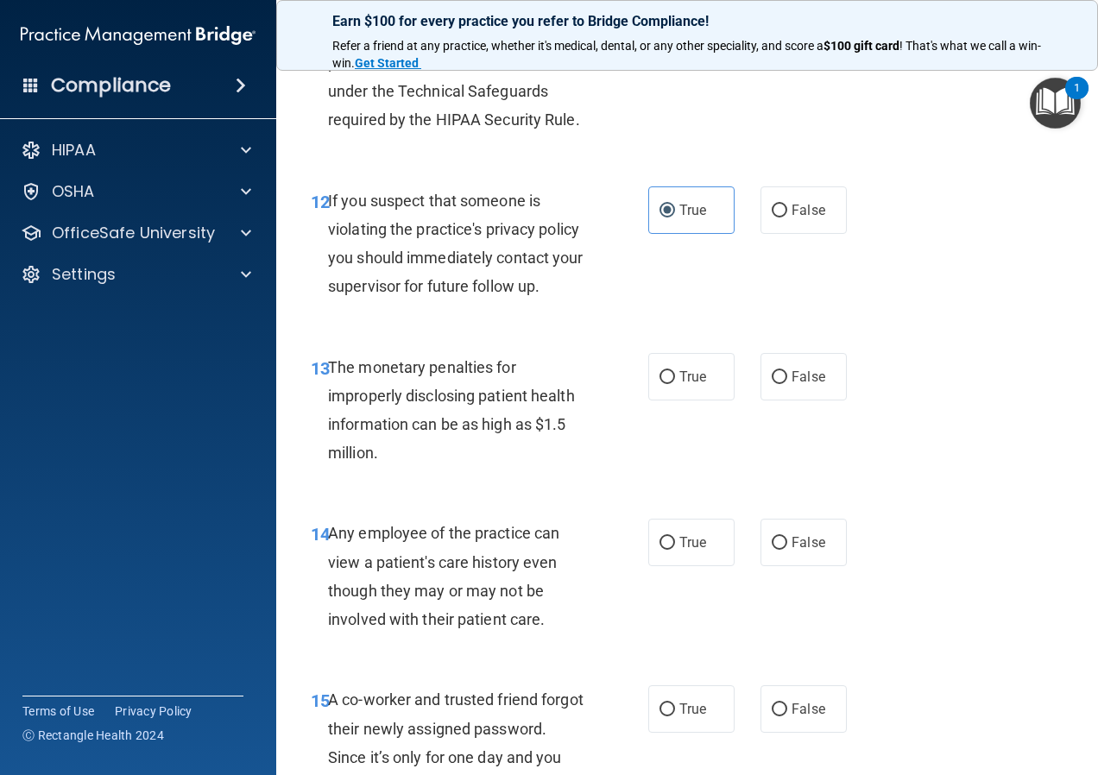
scroll to position [1899, 0]
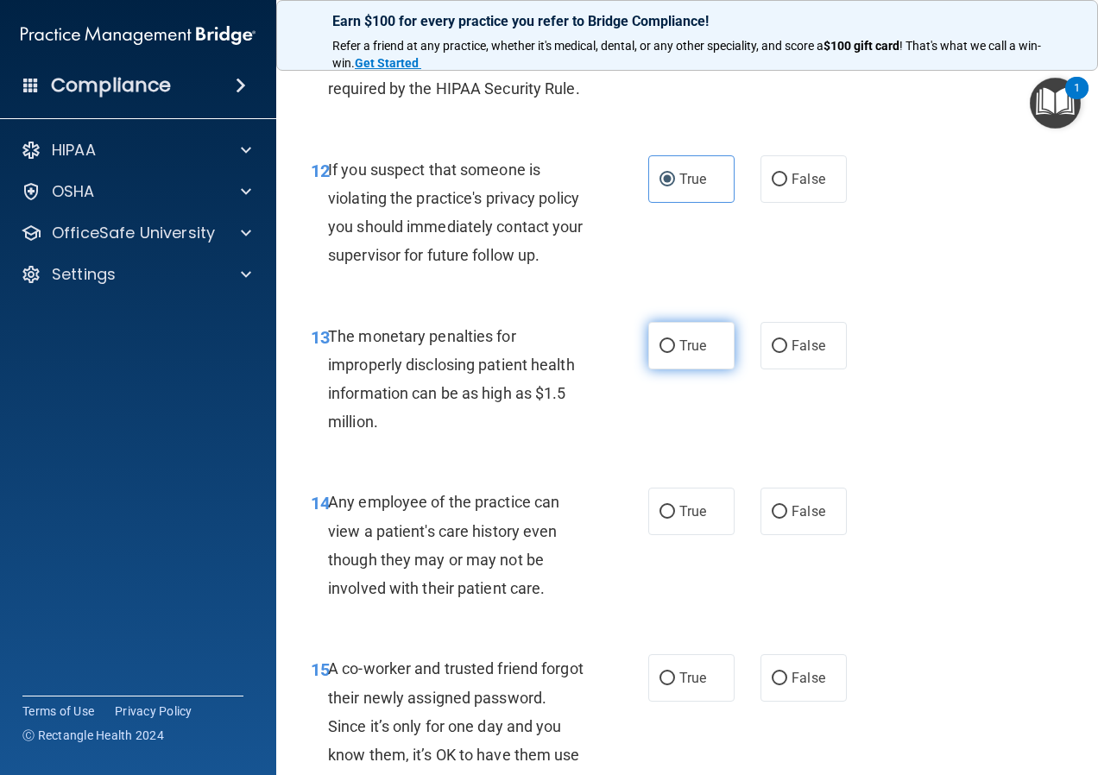
click at [684, 364] on label "True" at bounding box center [691, 345] width 86 height 47
click at [675, 353] on input "True" at bounding box center [668, 346] width 16 height 13
radio input "true"
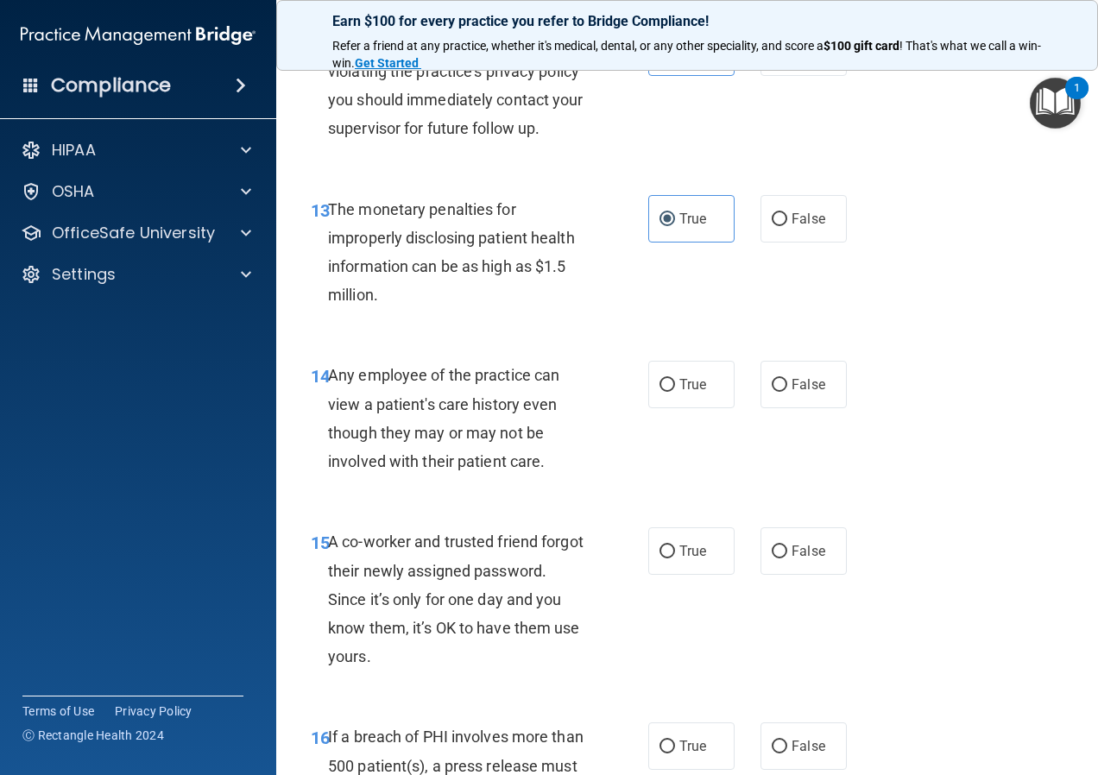
scroll to position [1986, 0]
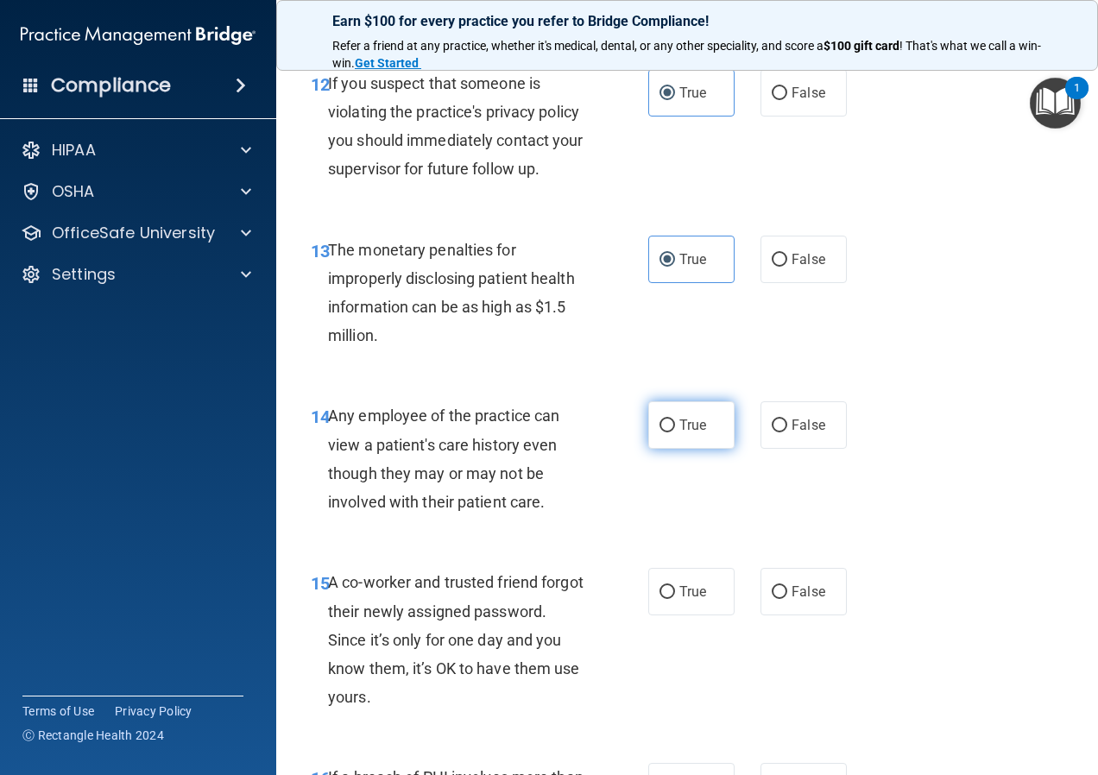
click at [661, 428] on input "True" at bounding box center [668, 426] width 16 height 13
radio input "true"
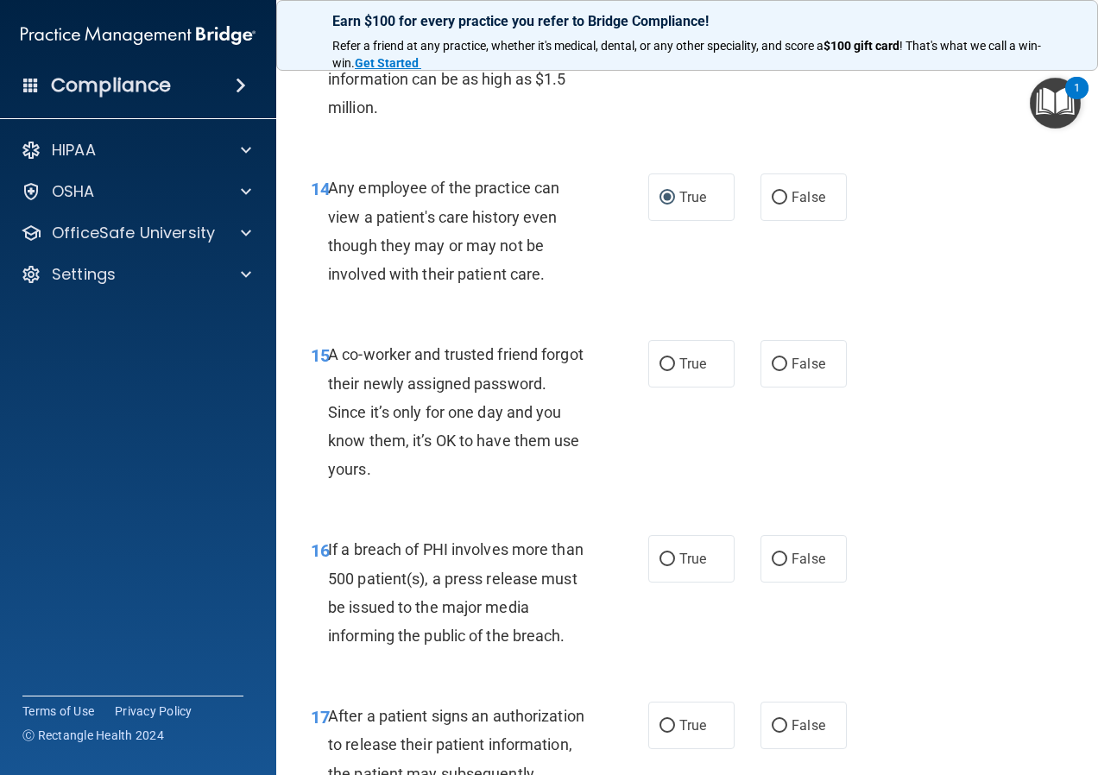
scroll to position [2158, 0]
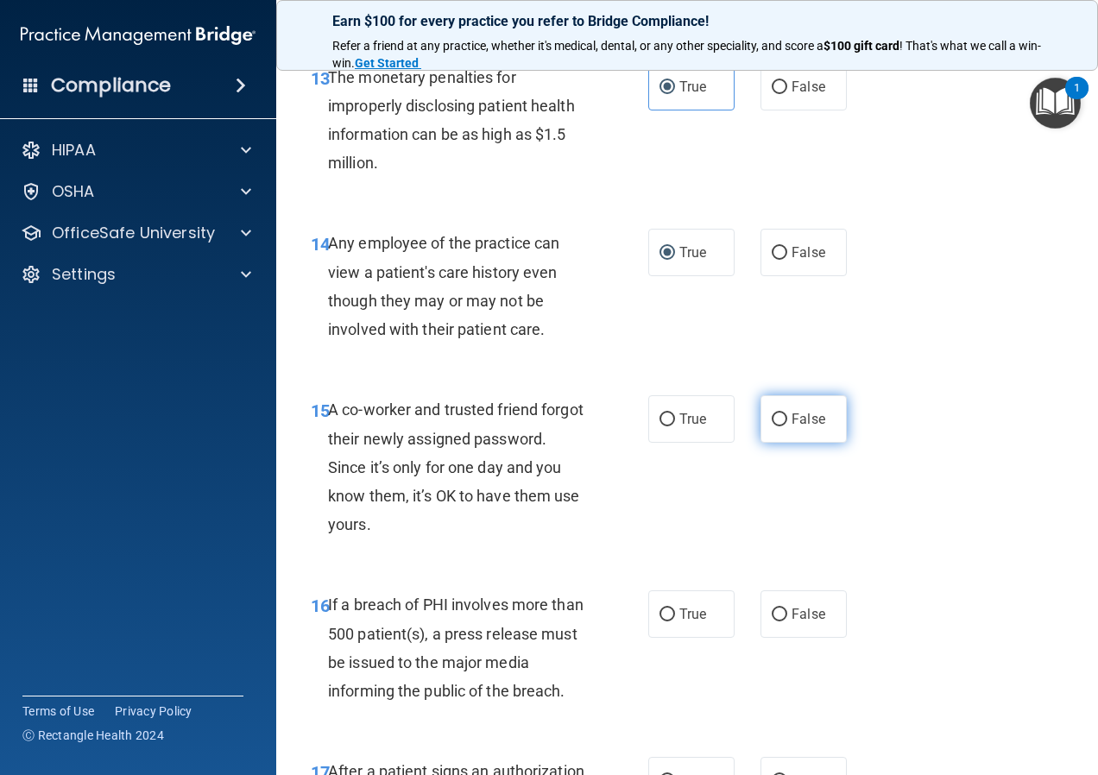
click at [811, 408] on label "False" at bounding box center [804, 418] width 86 height 47
click at [787, 414] on input "False" at bounding box center [780, 420] width 16 height 13
radio input "true"
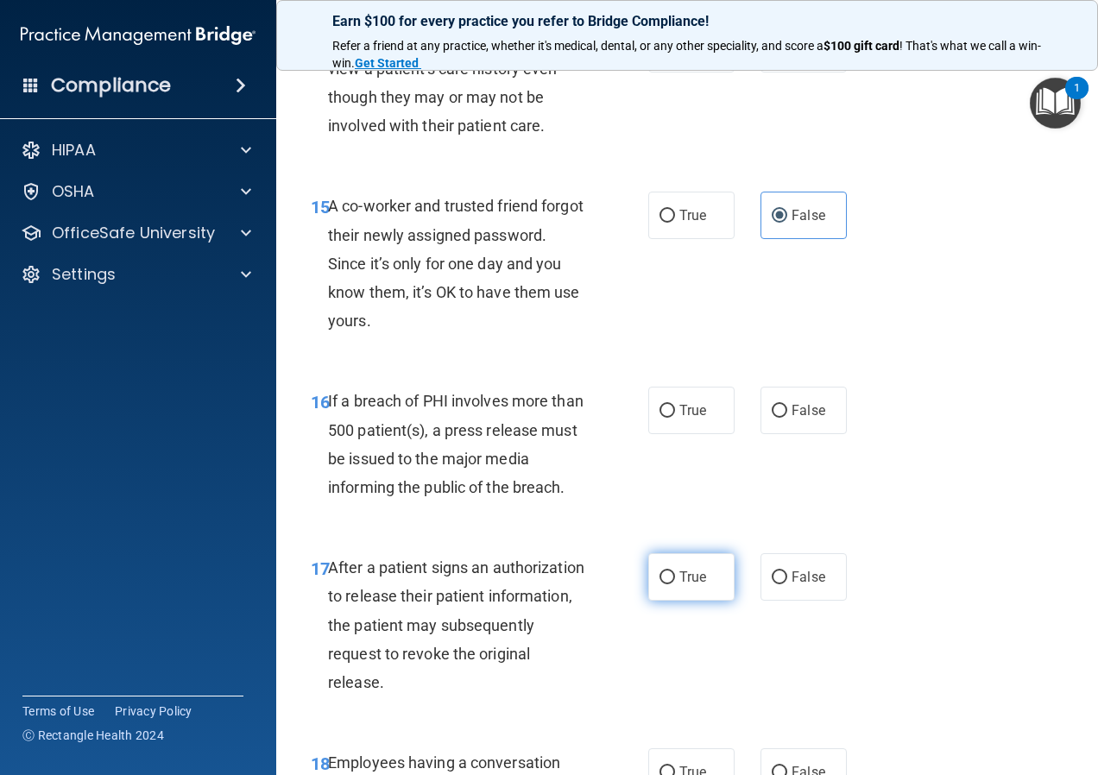
scroll to position [2331, 0]
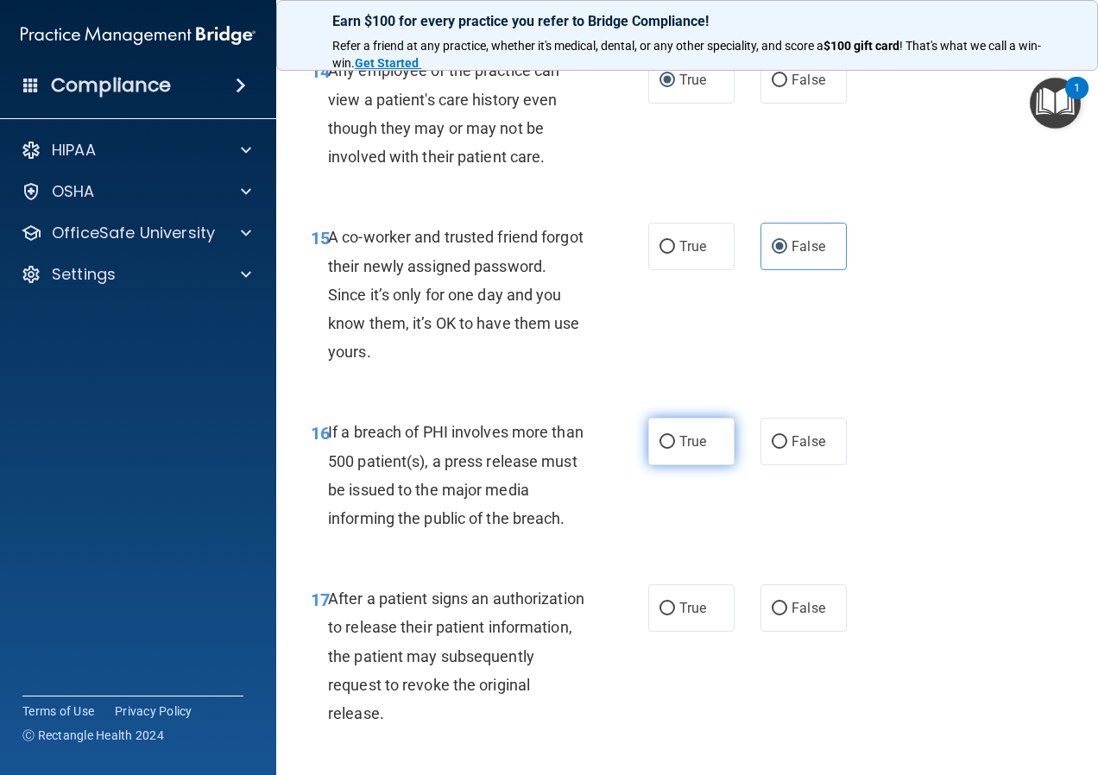
click at [692, 457] on label "True" at bounding box center [691, 441] width 86 height 47
click at [675, 449] on input "True" at bounding box center [668, 442] width 16 height 13
radio input "true"
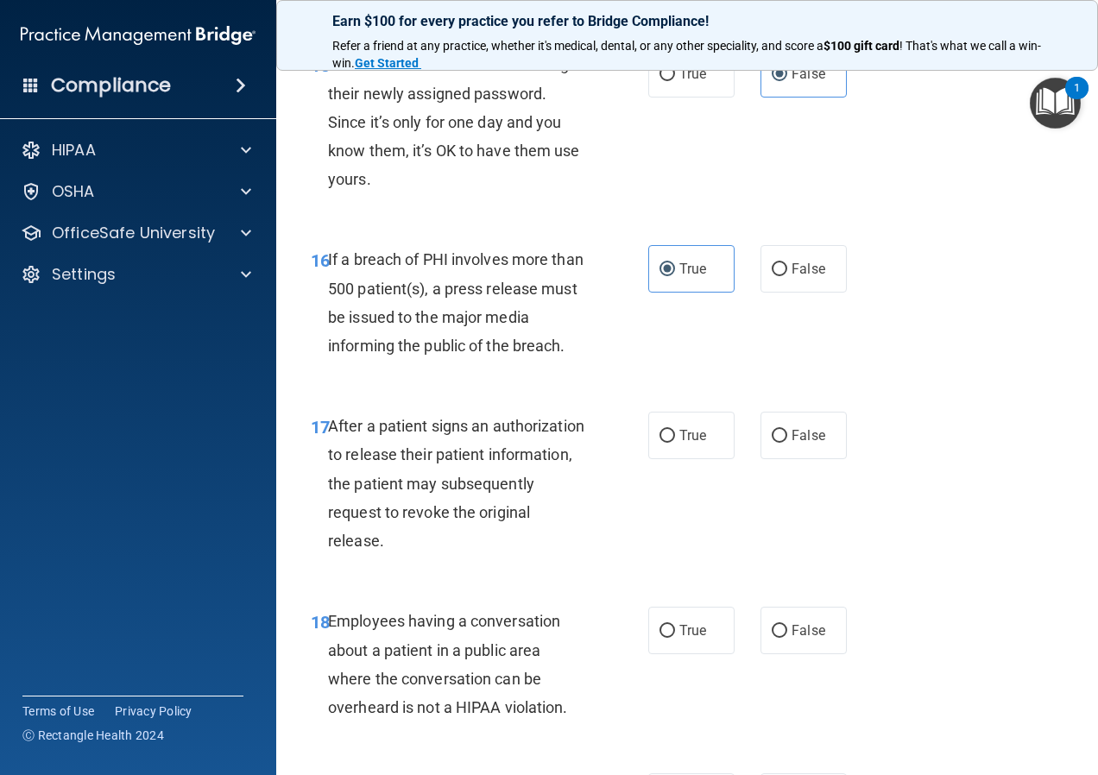
scroll to position [2417, 0]
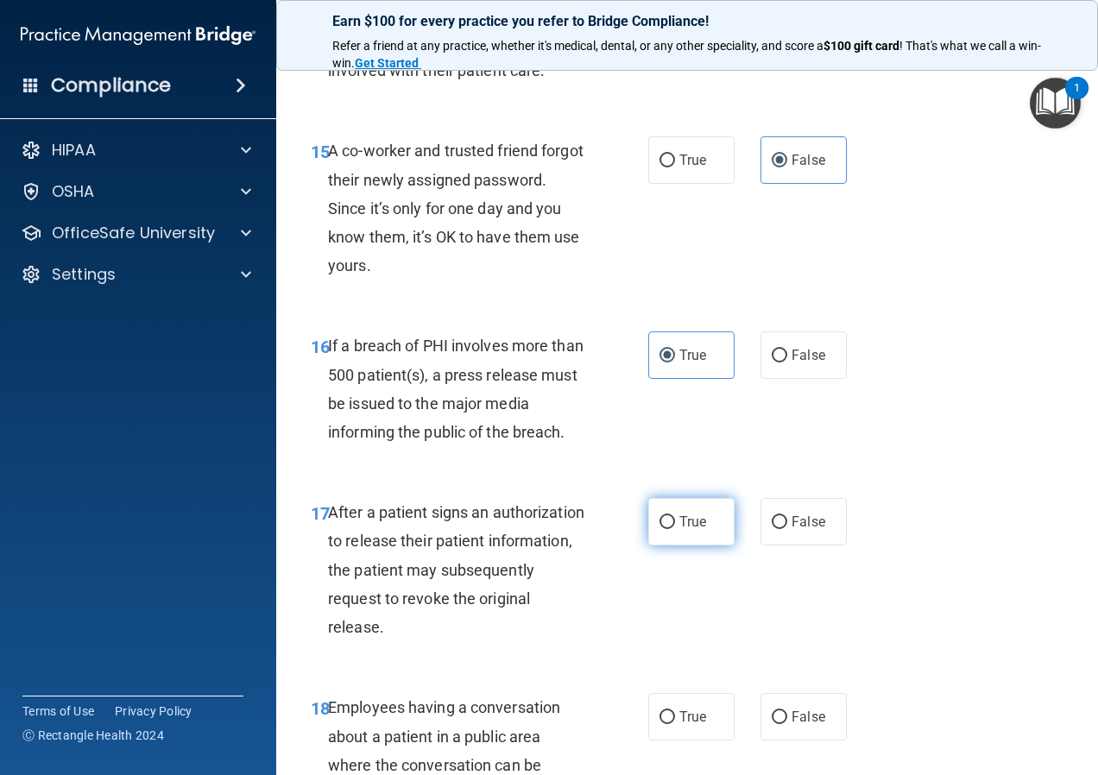
click at [679, 526] on span "True" at bounding box center [692, 522] width 27 height 16
click at [675, 526] on input "True" at bounding box center [668, 522] width 16 height 13
radio input "true"
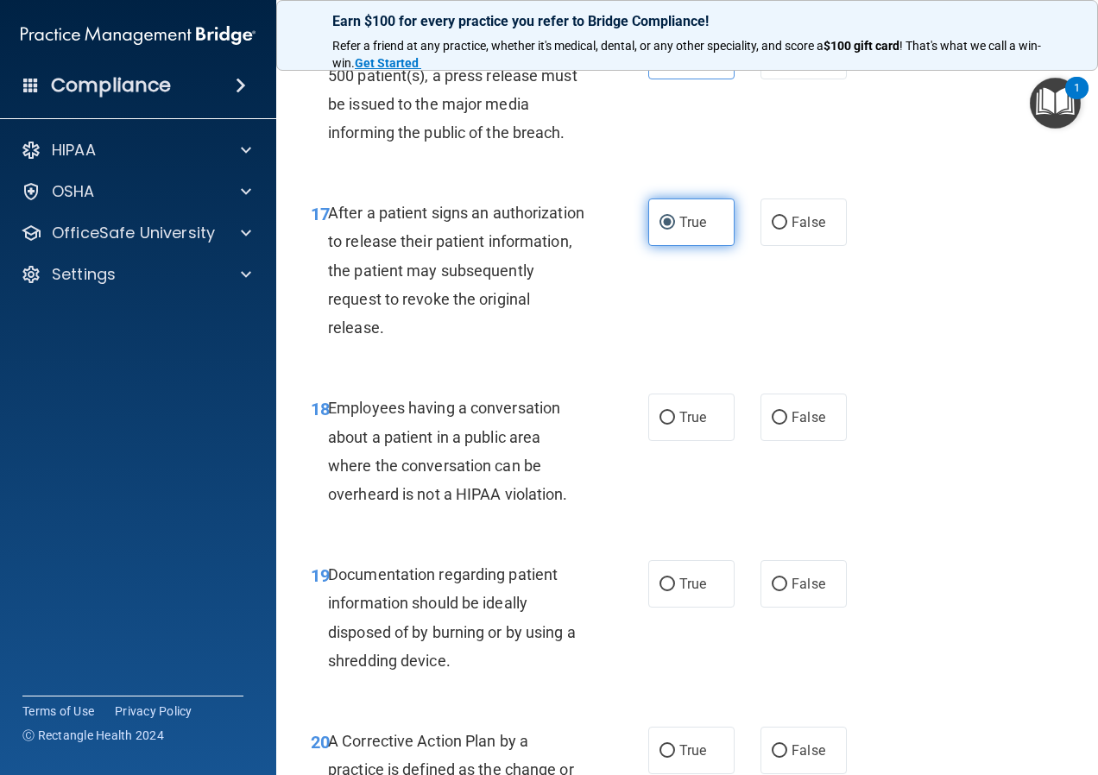
scroll to position [2676, 0]
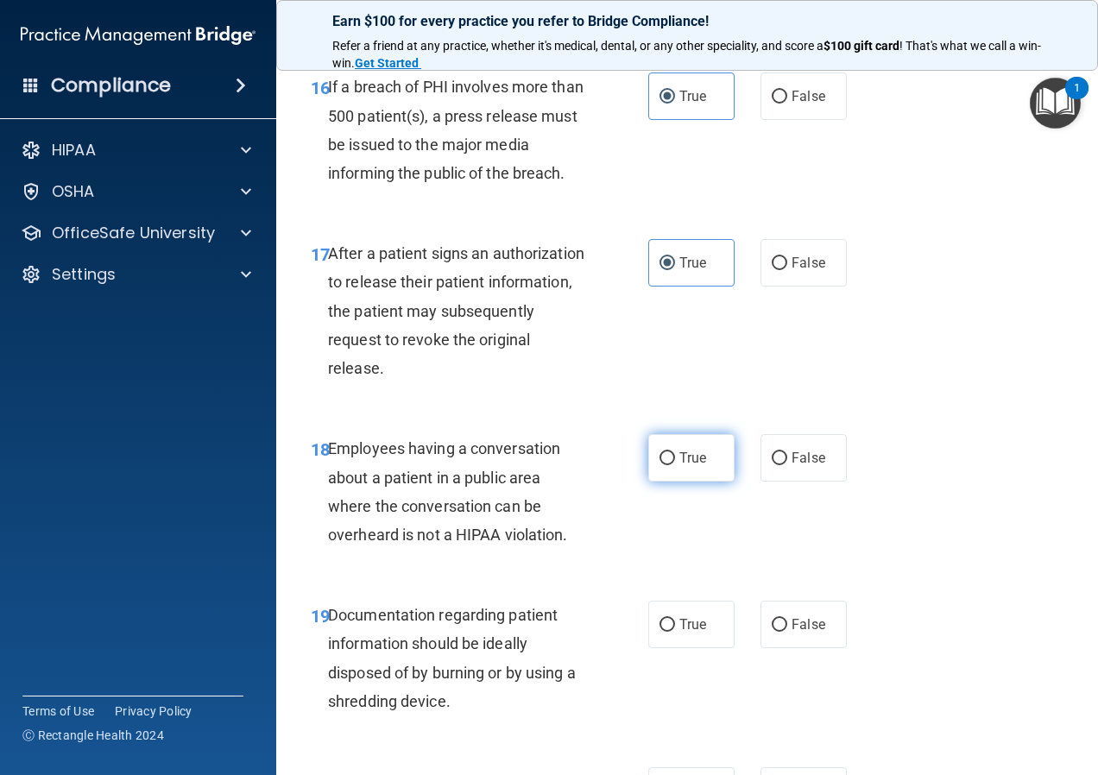
click at [703, 464] on label "True" at bounding box center [691, 457] width 86 height 47
click at [675, 464] on input "True" at bounding box center [668, 458] width 16 height 13
radio input "true"
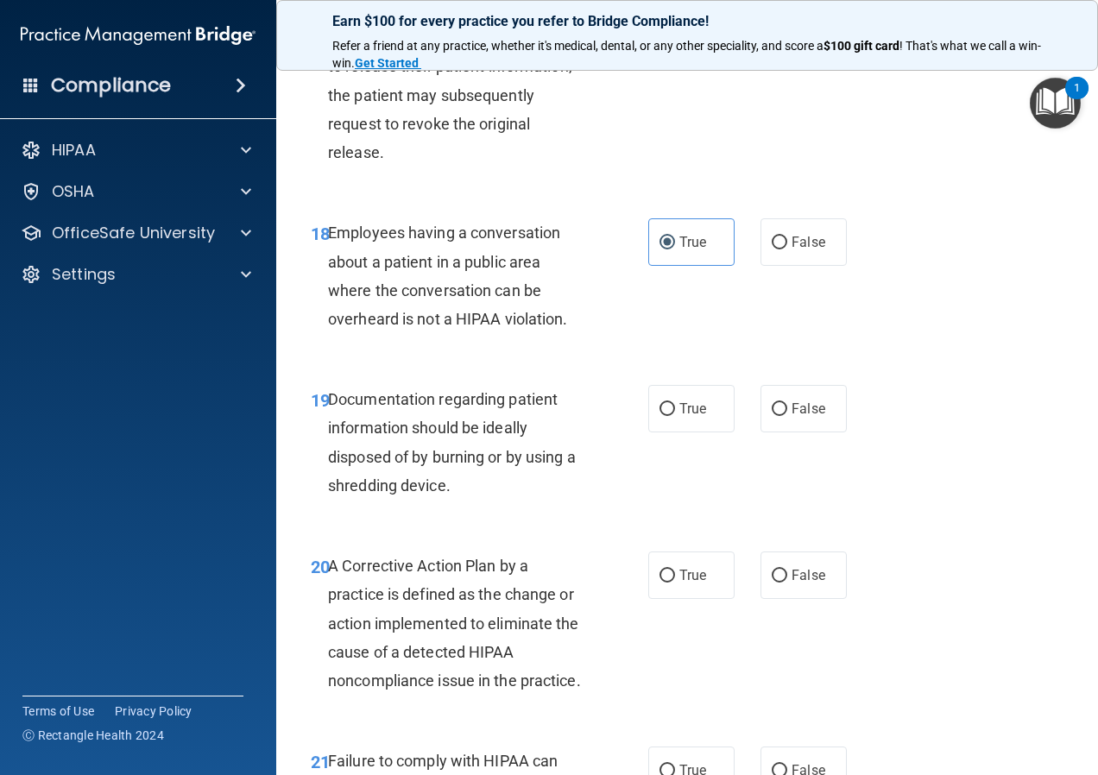
scroll to position [2935, 0]
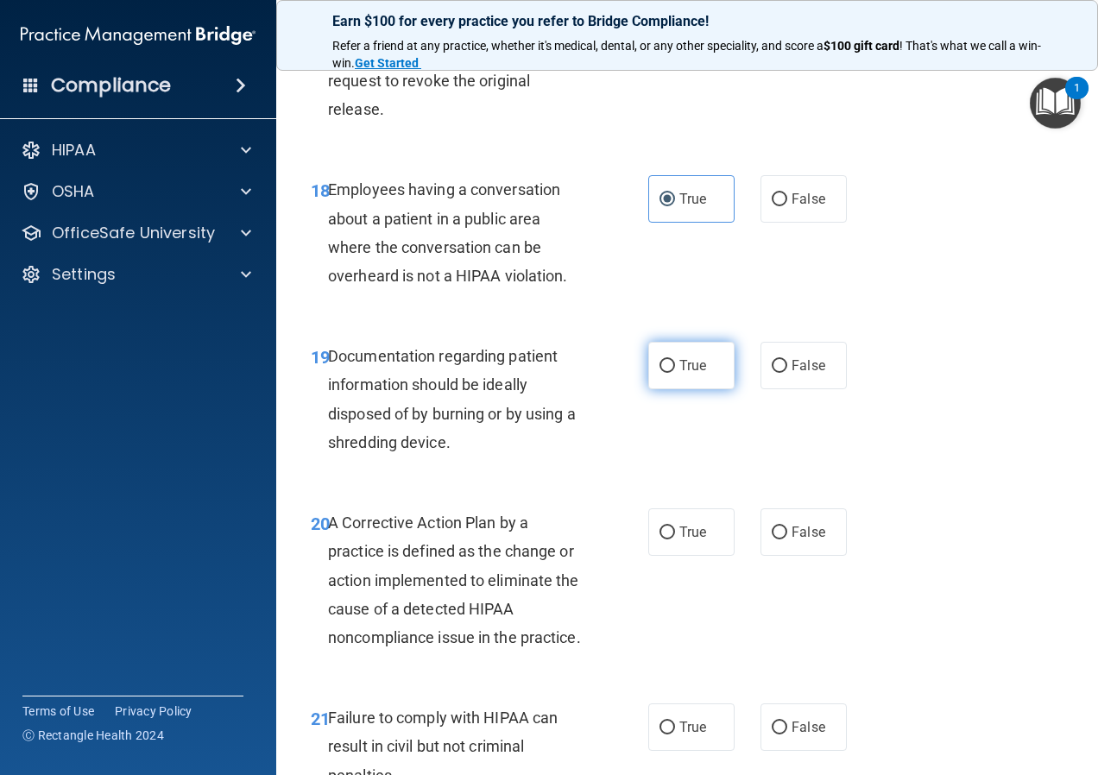
click at [682, 378] on label "True" at bounding box center [691, 365] width 86 height 47
click at [675, 373] on input "True" at bounding box center [668, 366] width 16 height 13
radio input "true"
click at [679, 541] on label "True" at bounding box center [691, 531] width 86 height 47
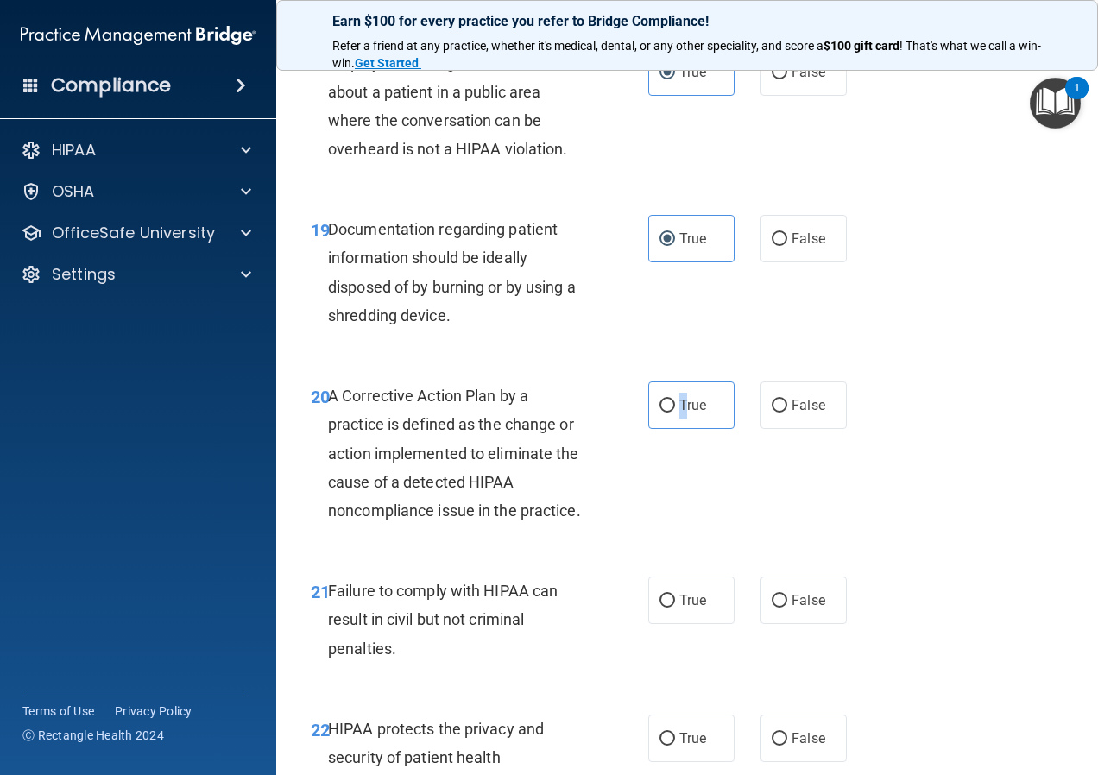
scroll to position [3367, 0]
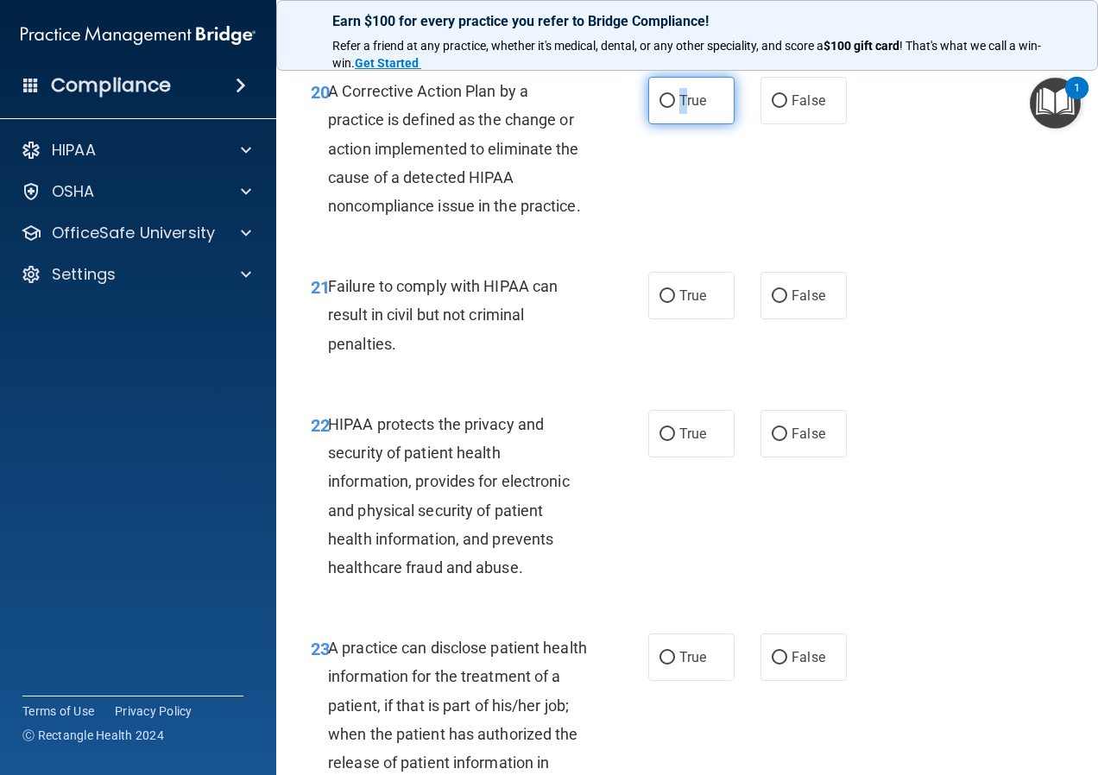
click at [667, 109] on label "True" at bounding box center [691, 100] width 86 height 47
click at [660, 95] on input "True" at bounding box center [668, 101] width 16 height 13
radio input "true"
click at [648, 177] on div "20 A Corrective Action Plan by a practice is defined as the change or action im…" at bounding box center [479, 153] width 389 height 152
click at [780, 317] on label "False" at bounding box center [804, 295] width 86 height 47
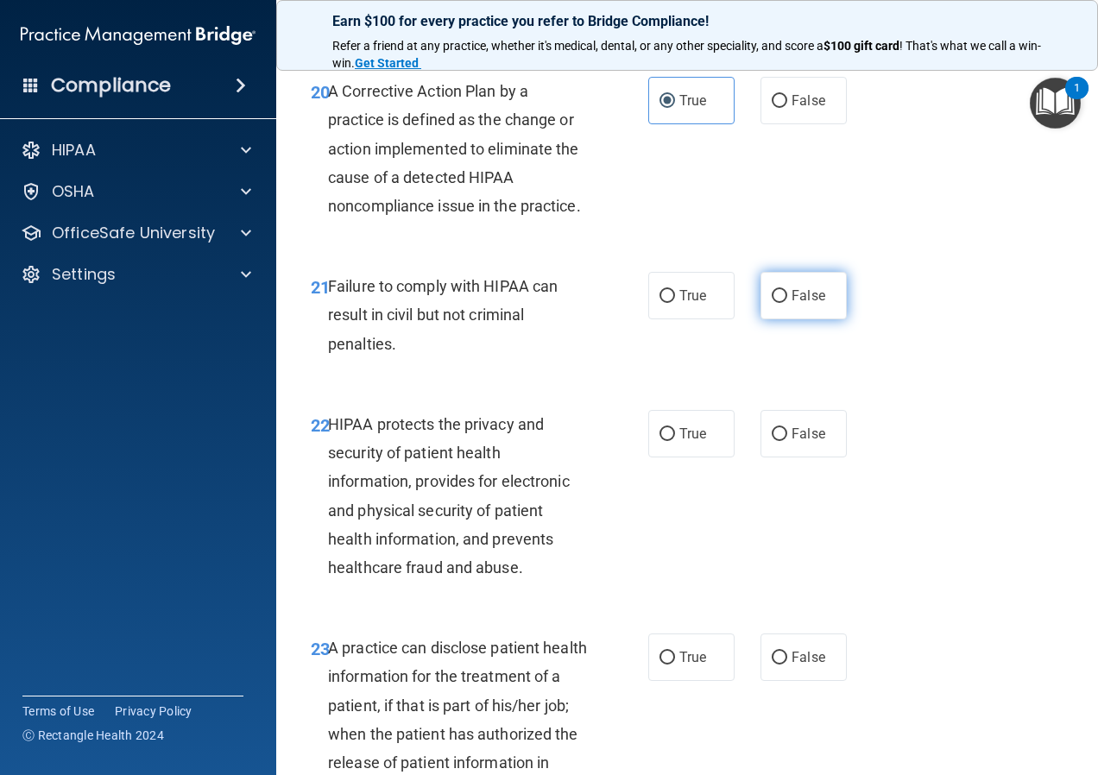
click at [780, 303] on input "False" at bounding box center [780, 296] width 16 height 13
radio input "true"
click at [660, 441] on input "True" at bounding box center [668, 434] width 16 height 13
radio input "true"
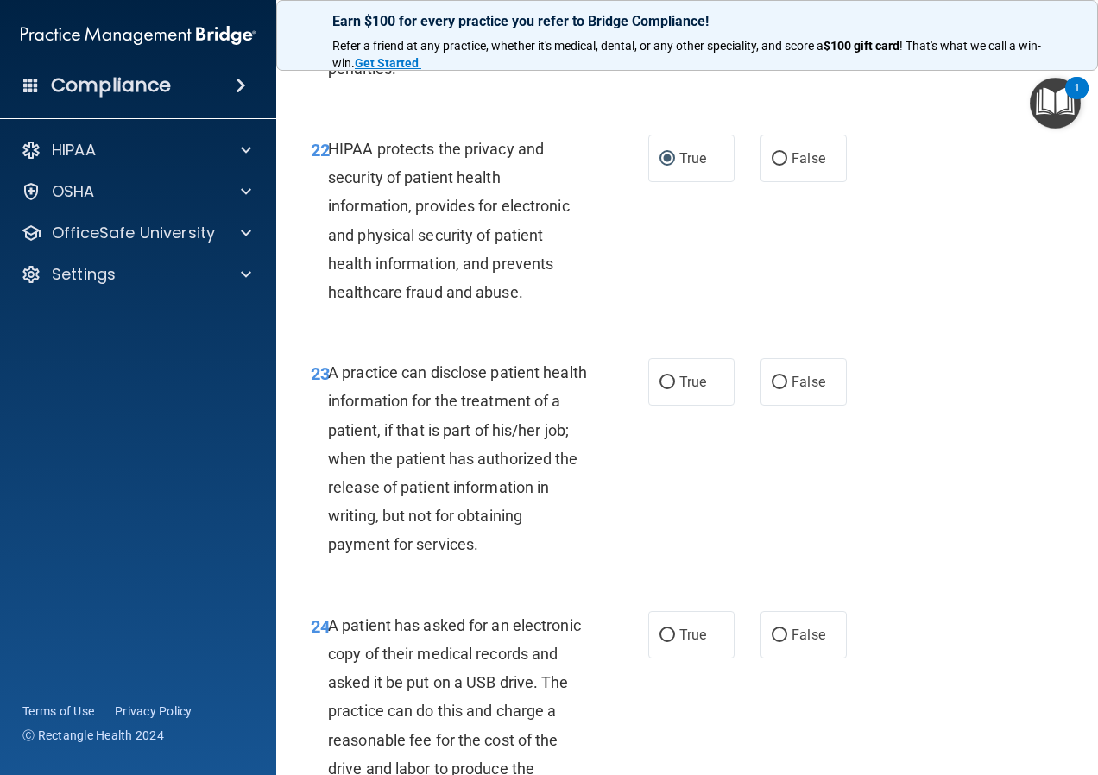
scroll to position [3626, 0]
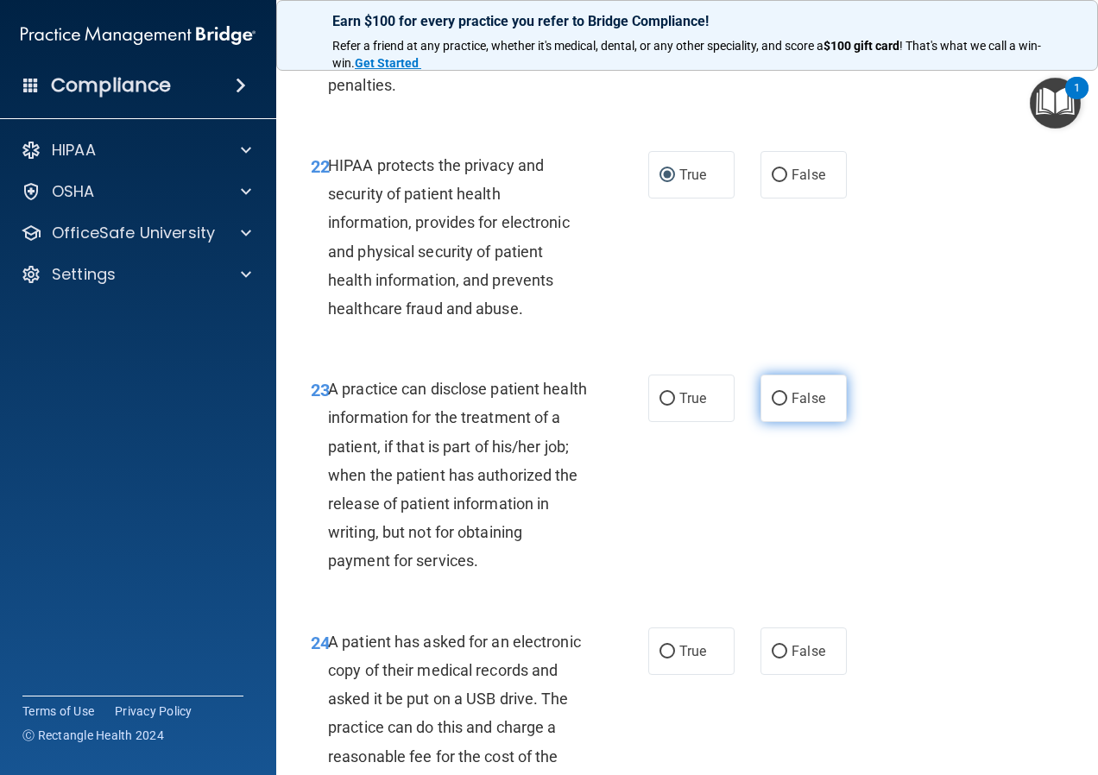
click at [780, 422] on label "False" at bounding box center [804, 398] width 86 height 47
click at [780, 406] on input "False" at bounding box center [780, 399] width 16 height 13
radio input "true"
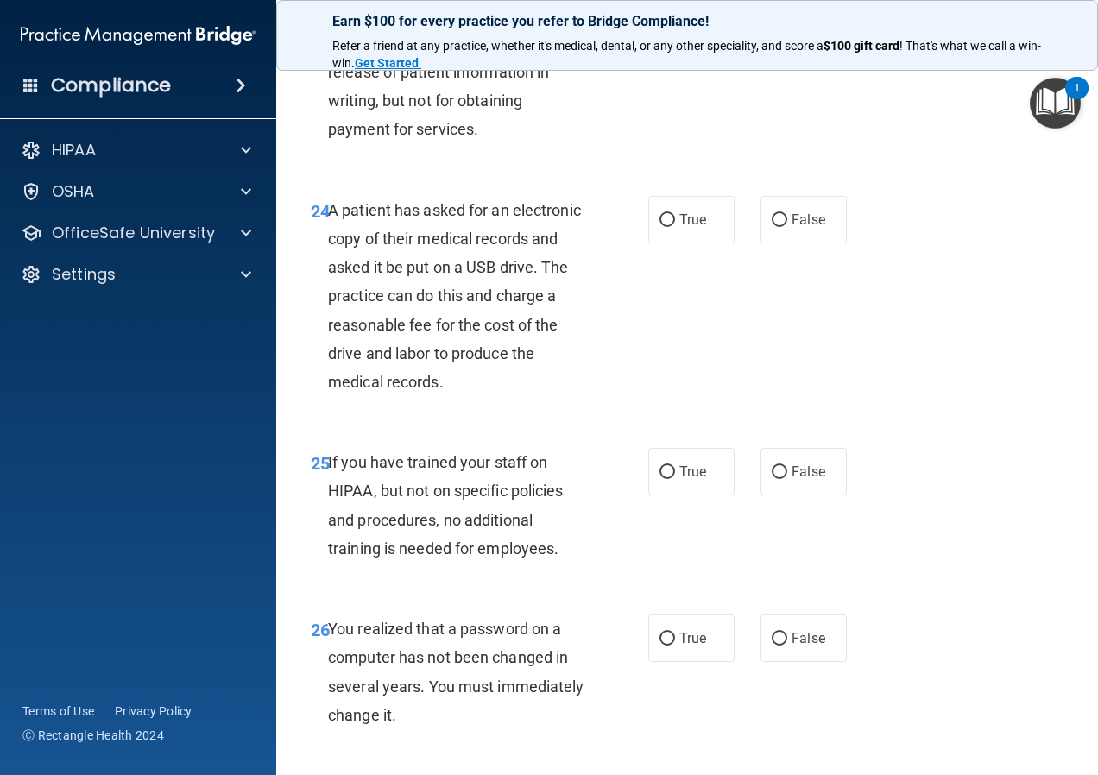
scroll to position [3971, 0]
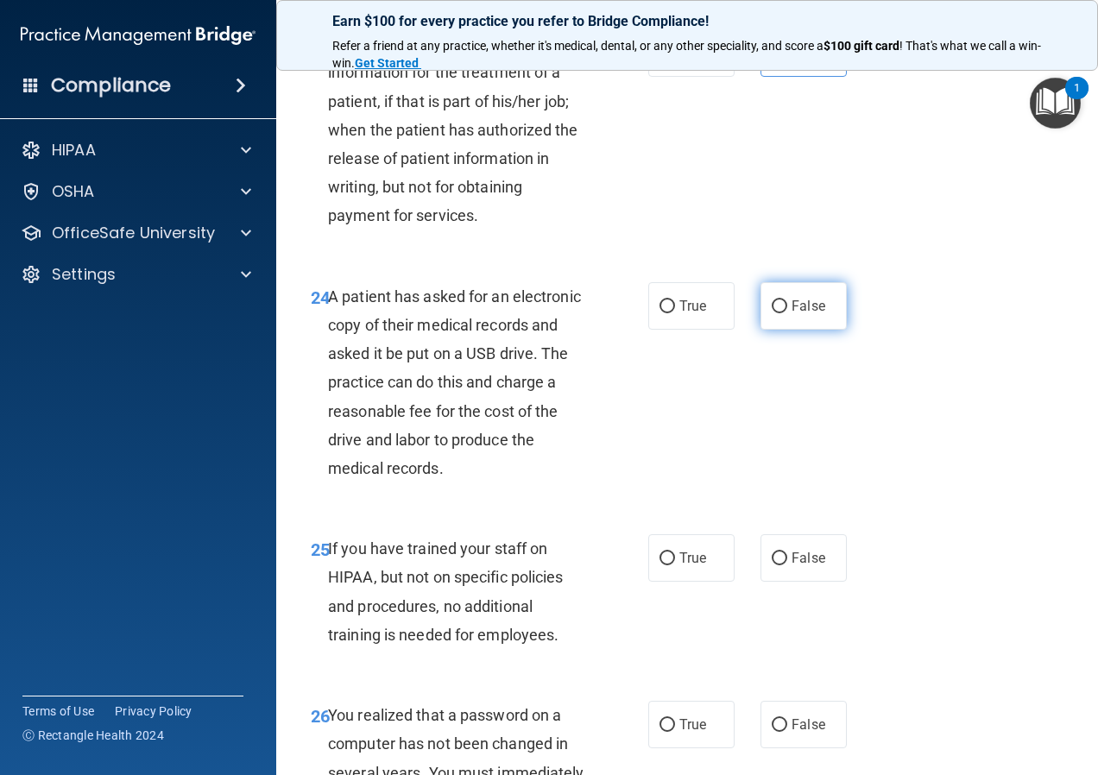
click at [809, 314] on span "False" at bounding box center [809, 306] width 34 height 16
click at [787, 313] on input "False" at bounding box center [780, 306] width 16 height 13
radio input "true"
click at [693, 314] on span "True" at bounding box center [692, 306] width 27 height 16
click at [675, 313] on input "True" at bounding box center [668, 306] width 16 height 13
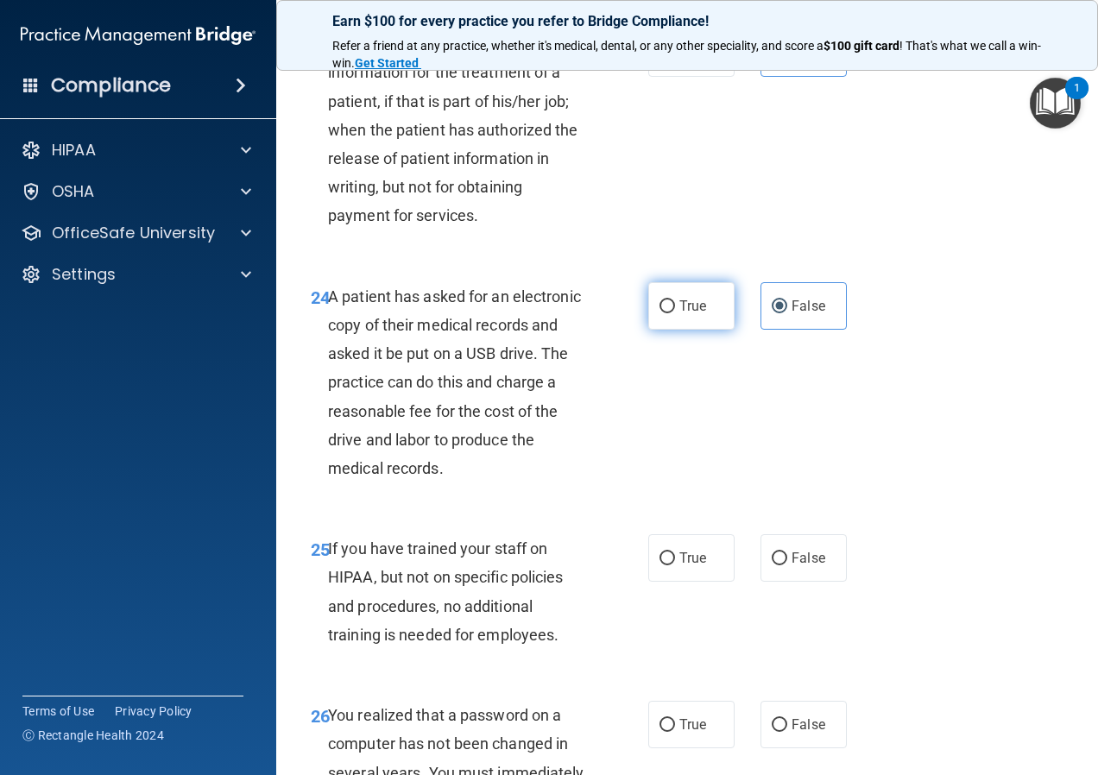
radio input "true"
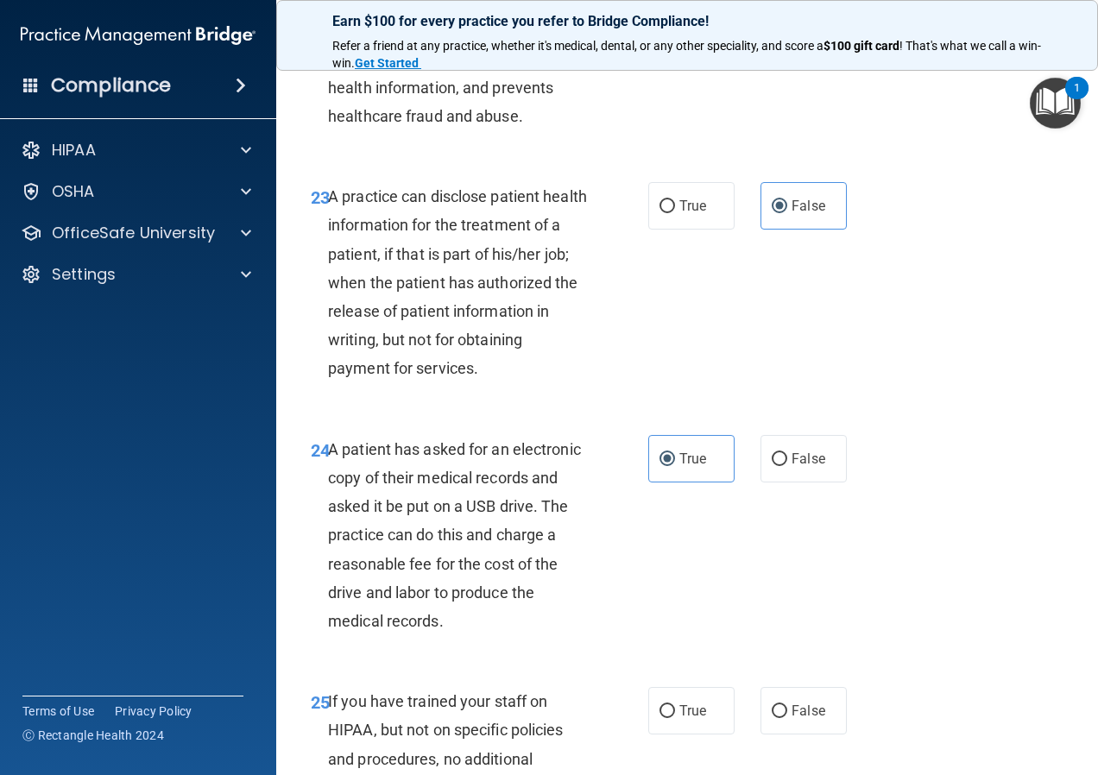
scroll to position [3799, 0]
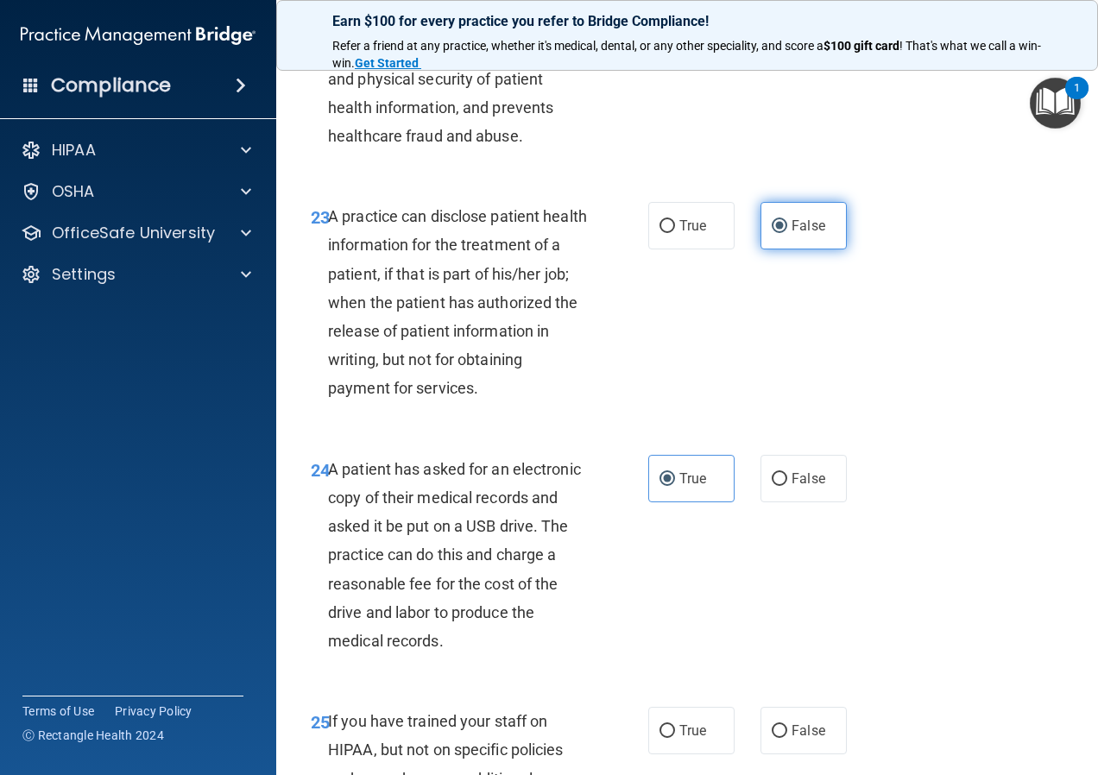
click at [792, 249] on label "False" at bounding box center [804, 225] width 86 height 47
click at [787, 233] on input "False" at bounding box center [780, 226] width 16 height 13
drag, startPoint x: 653, startPoint y: 526, endPoint x: 749, endPoint y: 298, distance: 247.6
click at [654, 502] on label "True" at bounding box center [691, 478] width 86 height 47
click at [660, 486] on input "True" at bounding box center [668, 479] width 16 height 13
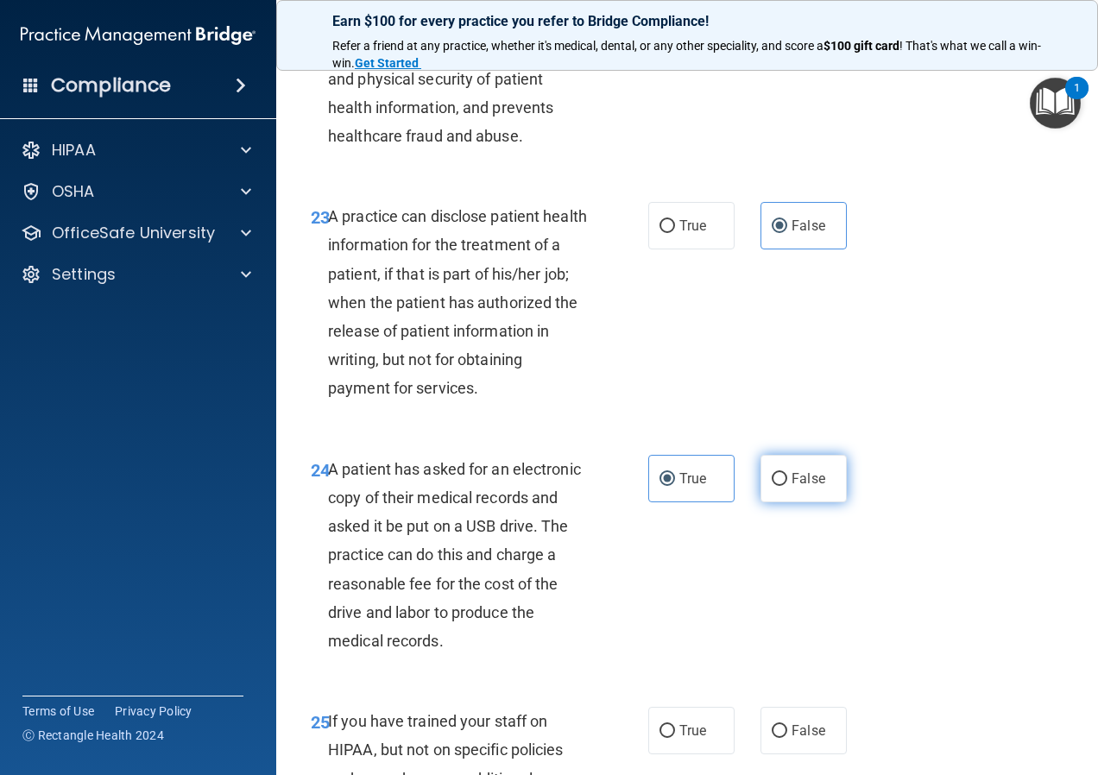
click at [779, 486] on input "False" at bounding box center [780, 479] width 16 height 13
radio input "true"
radio input "false"
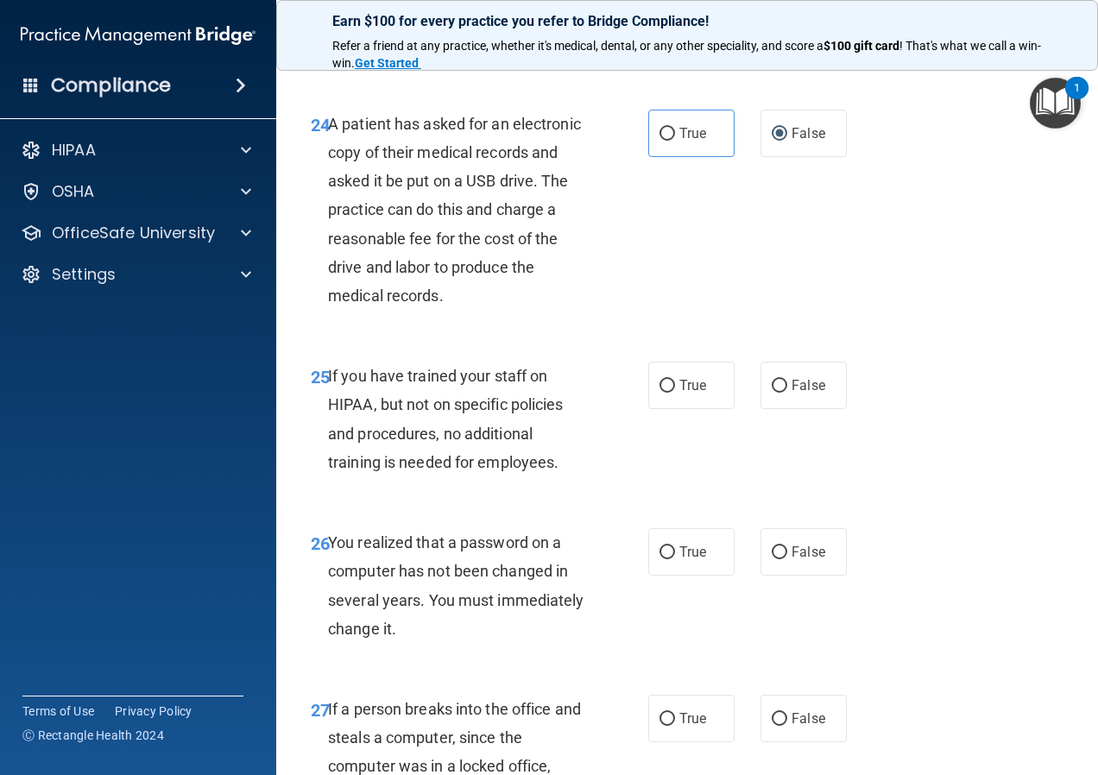
scroll to position [4058, 0]
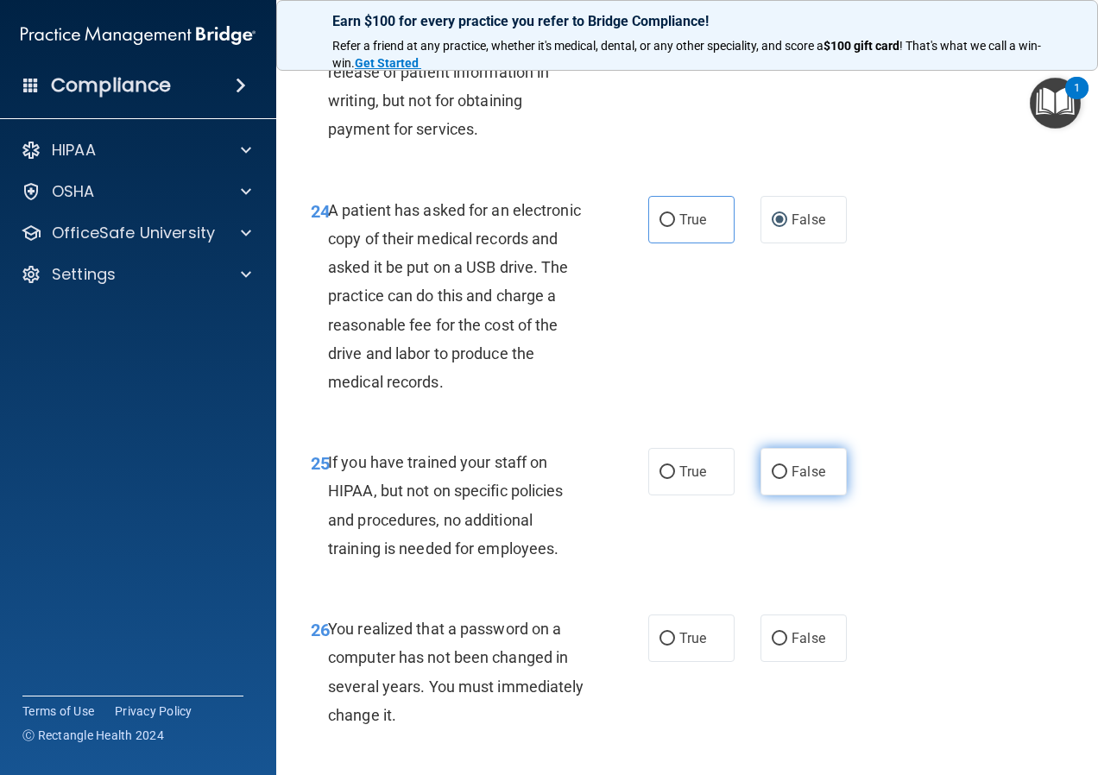
click at [774, 491] on label "False" at bounding box center [804, 471] width 86 height 47
click at [774, 479] on input "False" at bounding box center [780, 472] width 16 height 13
radio input "true"
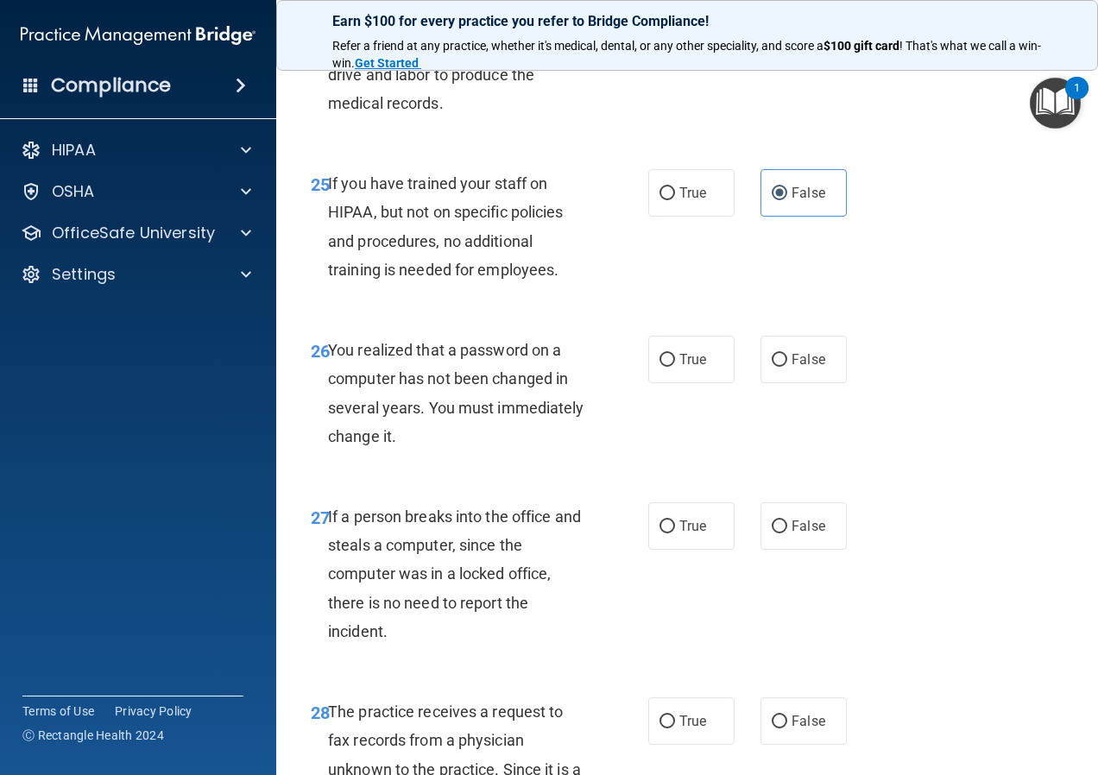
scroll to position [4317, 0]
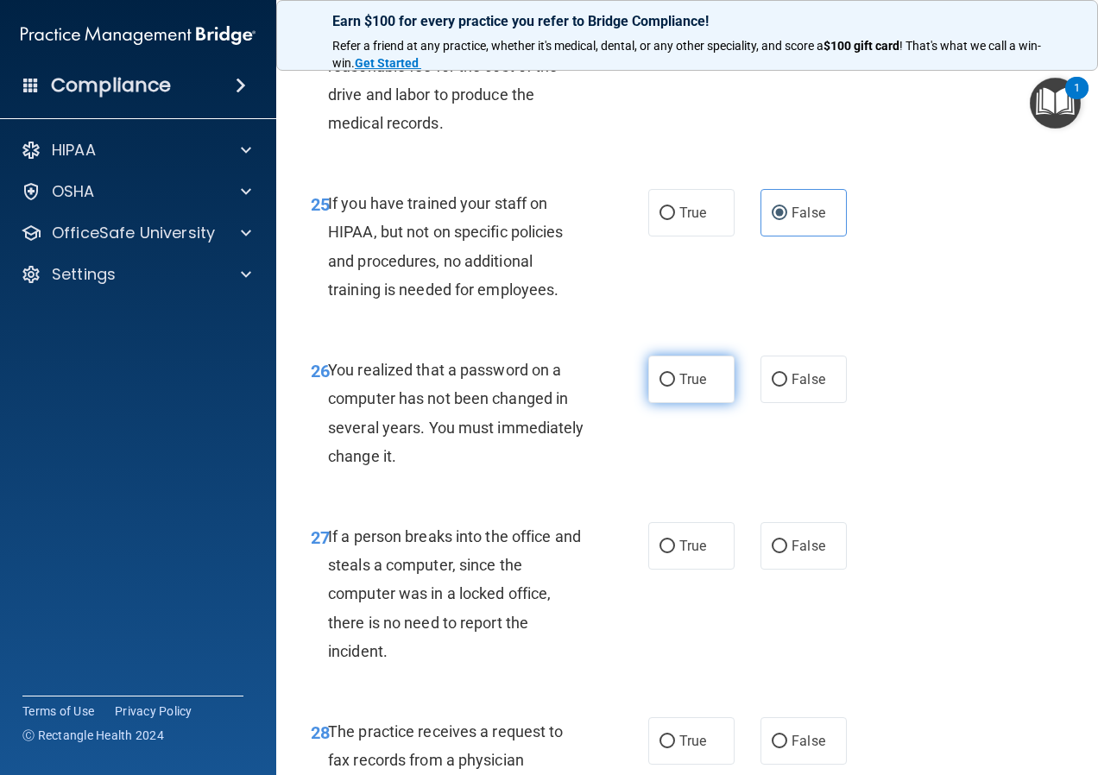
click at [689, 403] on label "True" at bounding box center [691, 379] width 86 height 47
click at [675, 387] on input "True" at bounding box center [668, 380] width 16 height 13
radio input "true"
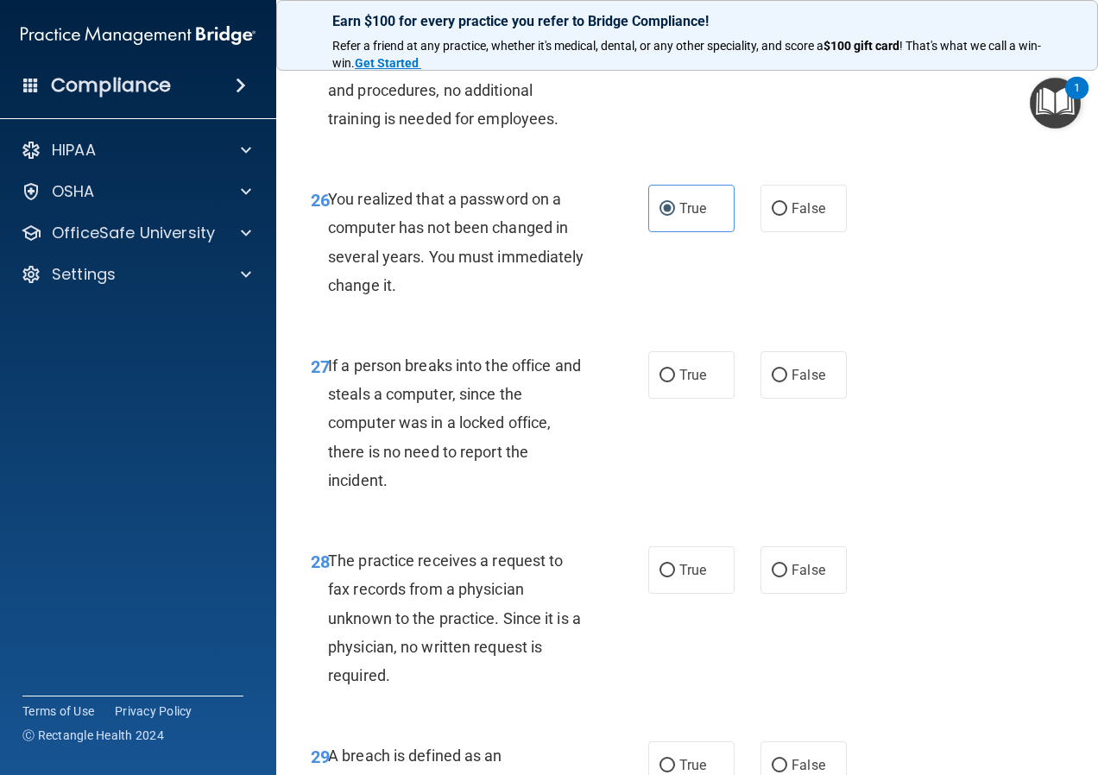
scroll to position [4489, 0]
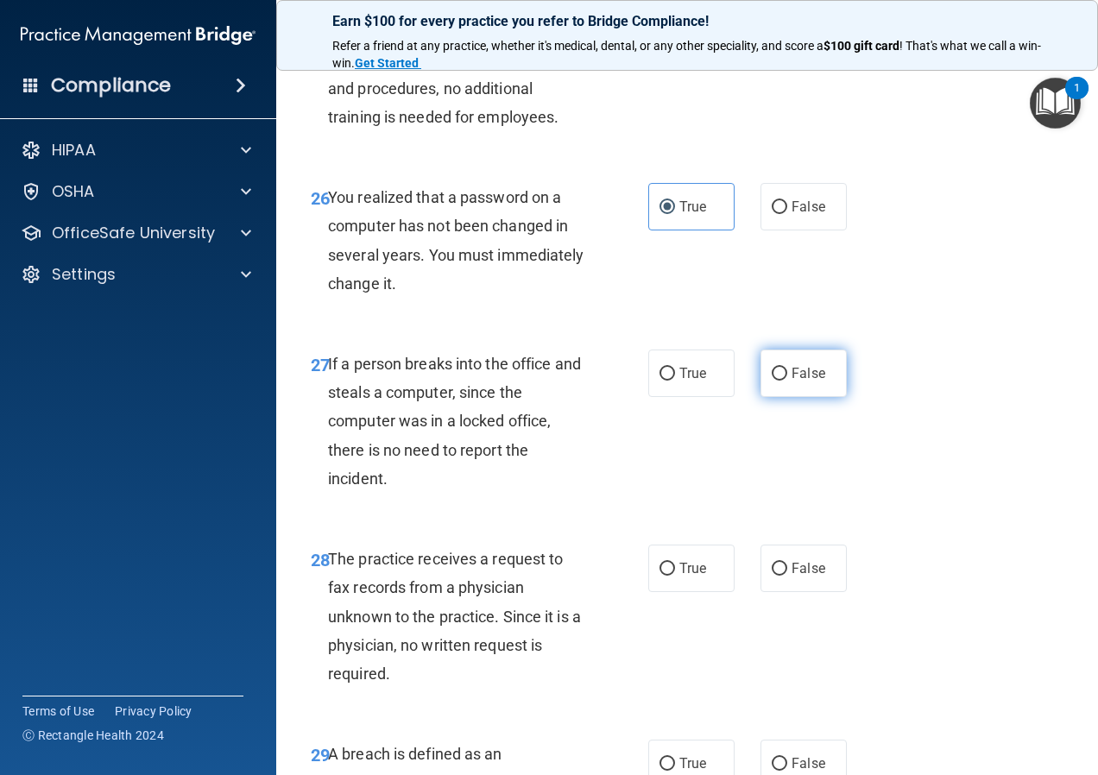
drag, startPoint x: 811, startPoint y: 395, endPoint x: 793, endPoint y: 403, distance: 19.3
click at [811, 382] on span "False" at bounding box center [809, 373] width 34 height 16
click at [787, 381] on input "False" at bounding box center [780, 374] width 16 height 13
radio input "true"
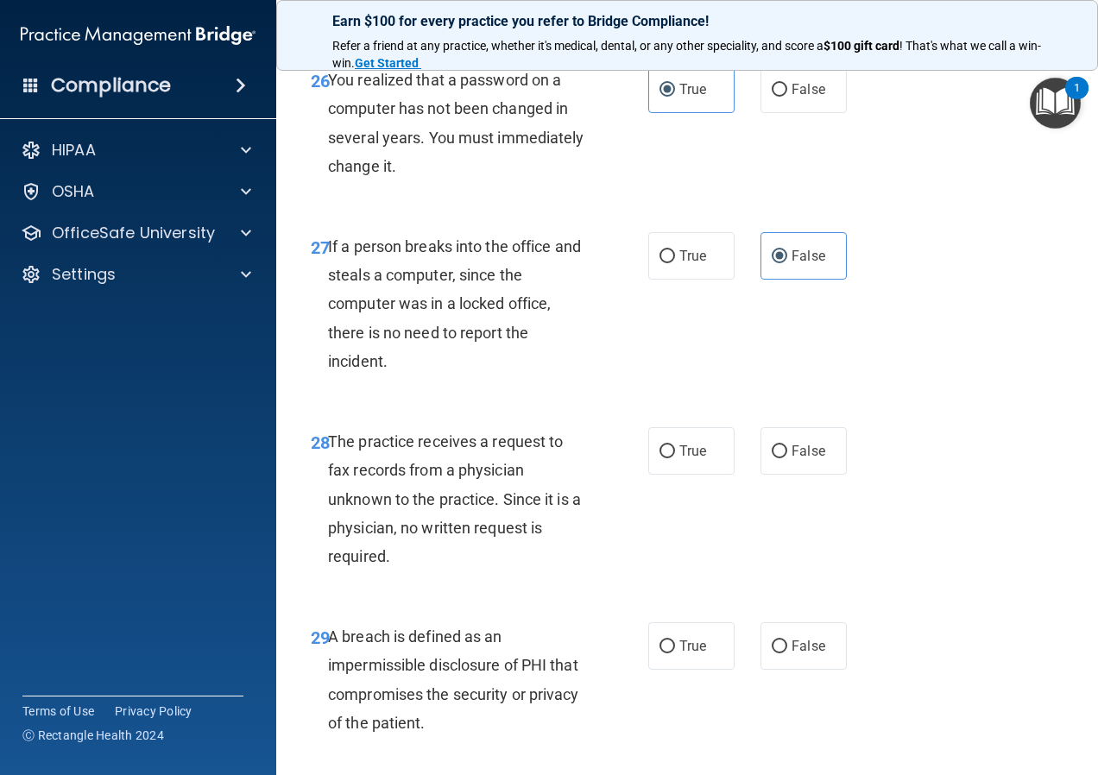
scroll to position [4576, 0]
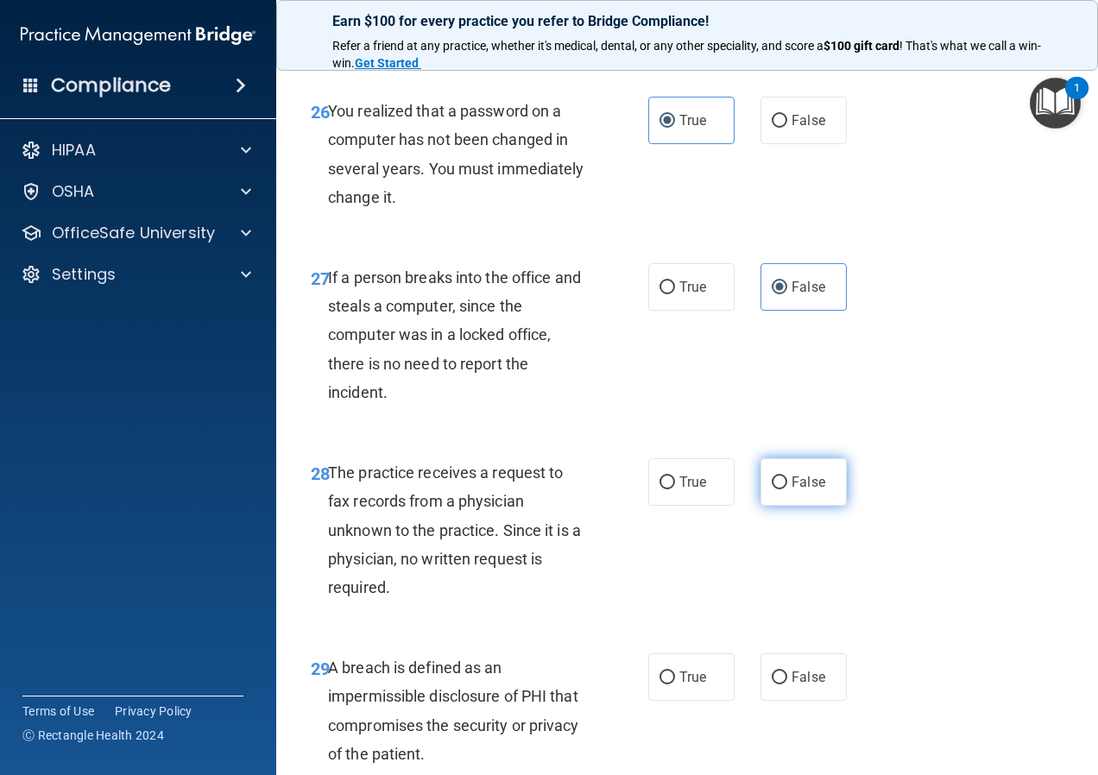
click at [792, 506] on label "False" at bounding box center [804, 481] width 86 height 47
click at [787, 489] on input "False" at bounding box center [780, 483] width 16 height 13
radio input "true"
click at [702, 506] on label "True" at bounding box center [691, 481] width 86 height 47
click at [675, 489] on input "True" at bounding box center [668, 483] width 16 height 13
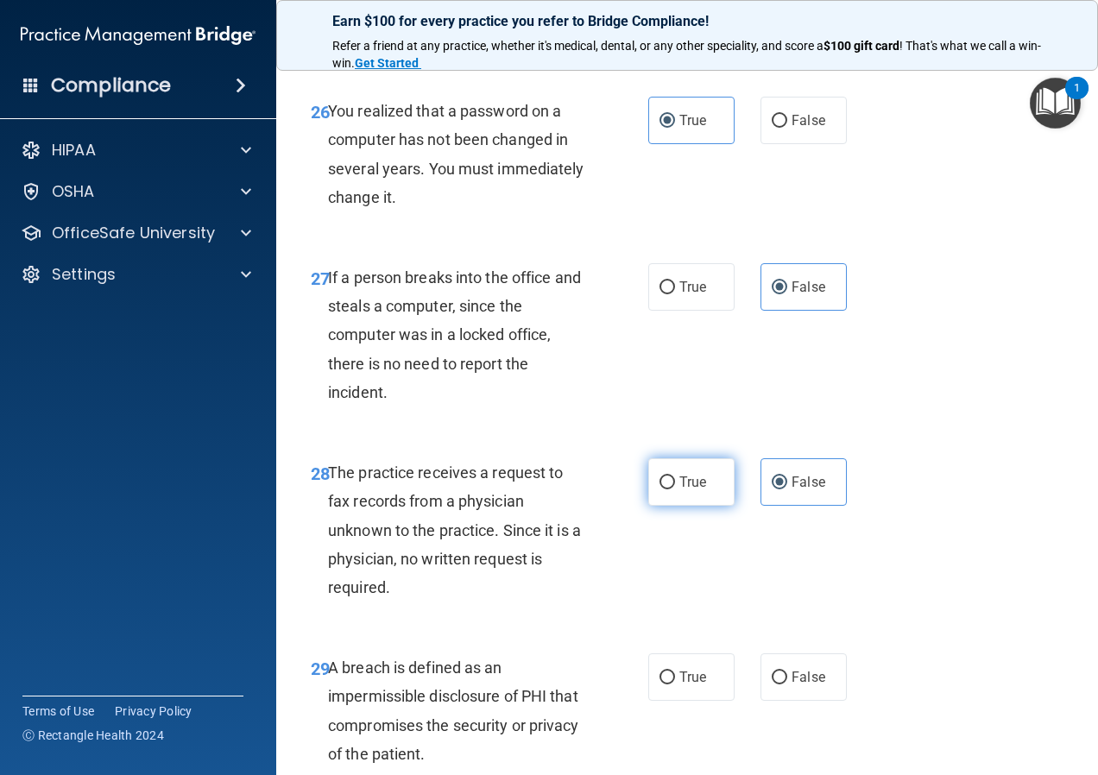
radio input "true"
radio input "false"
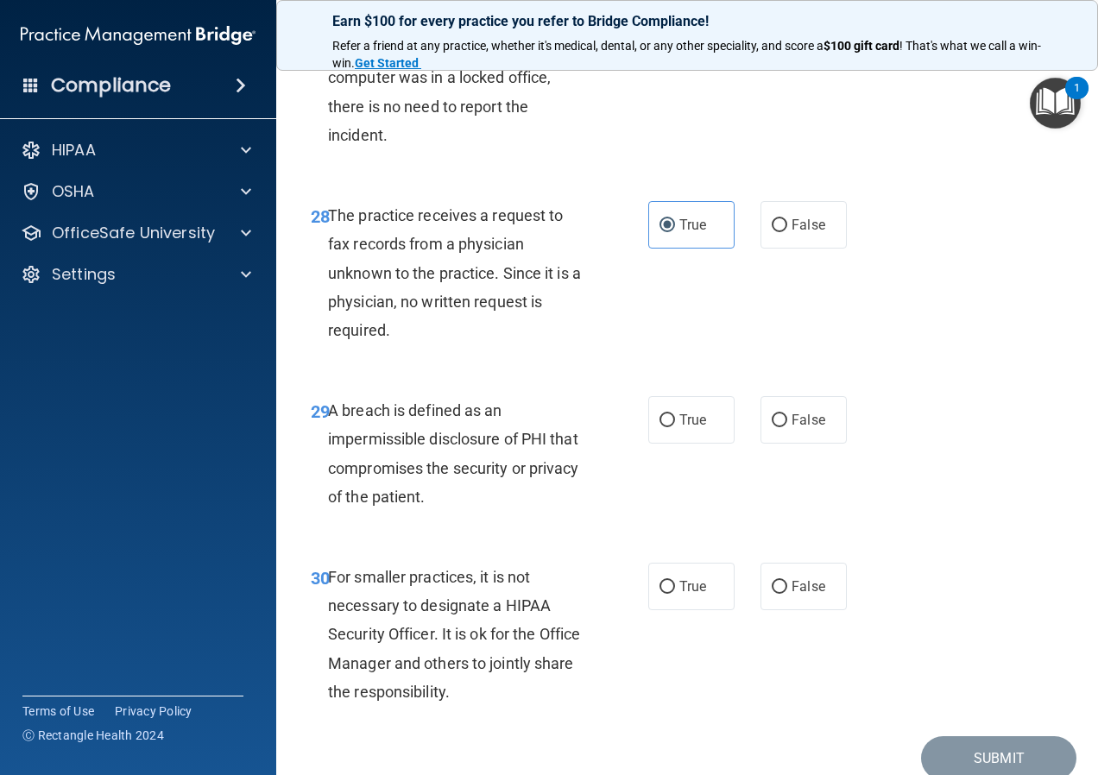
scroll to position [4835, 0]
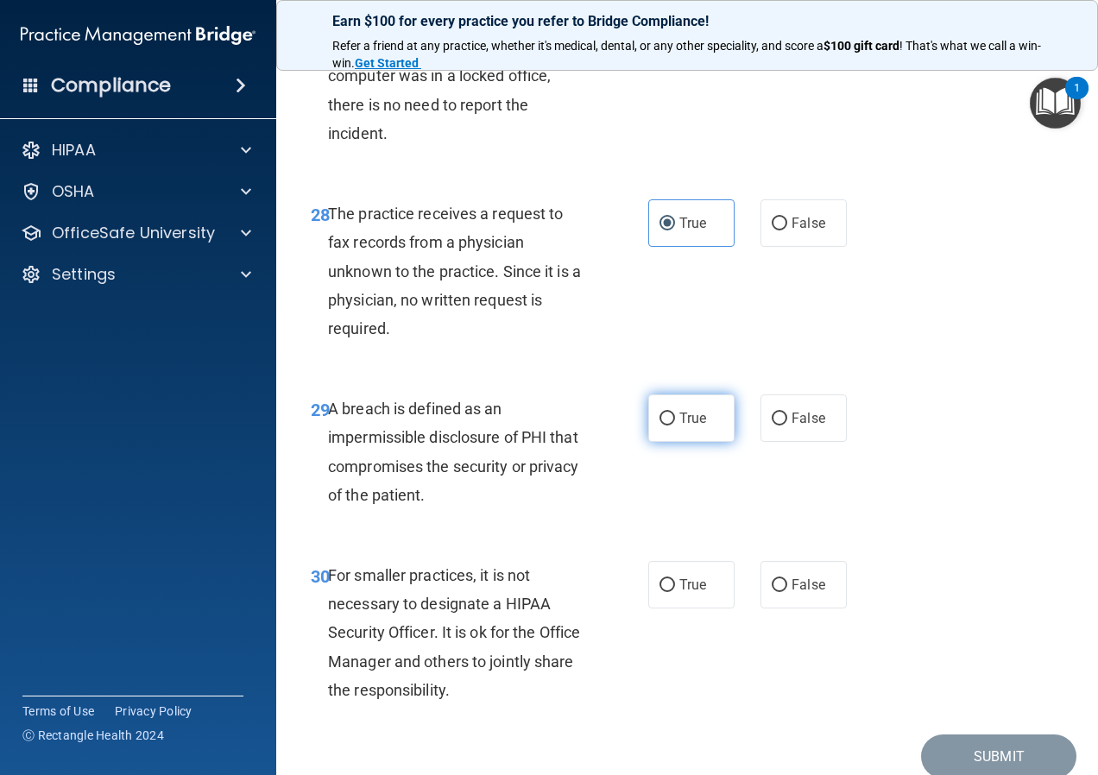
click at [698, 442] on label "True" at bounding box center [691, 418] width 86 height 47
click at [675, 426] on input "True" at bounding box center [668, 419] width 16 height 13
radio input "true"
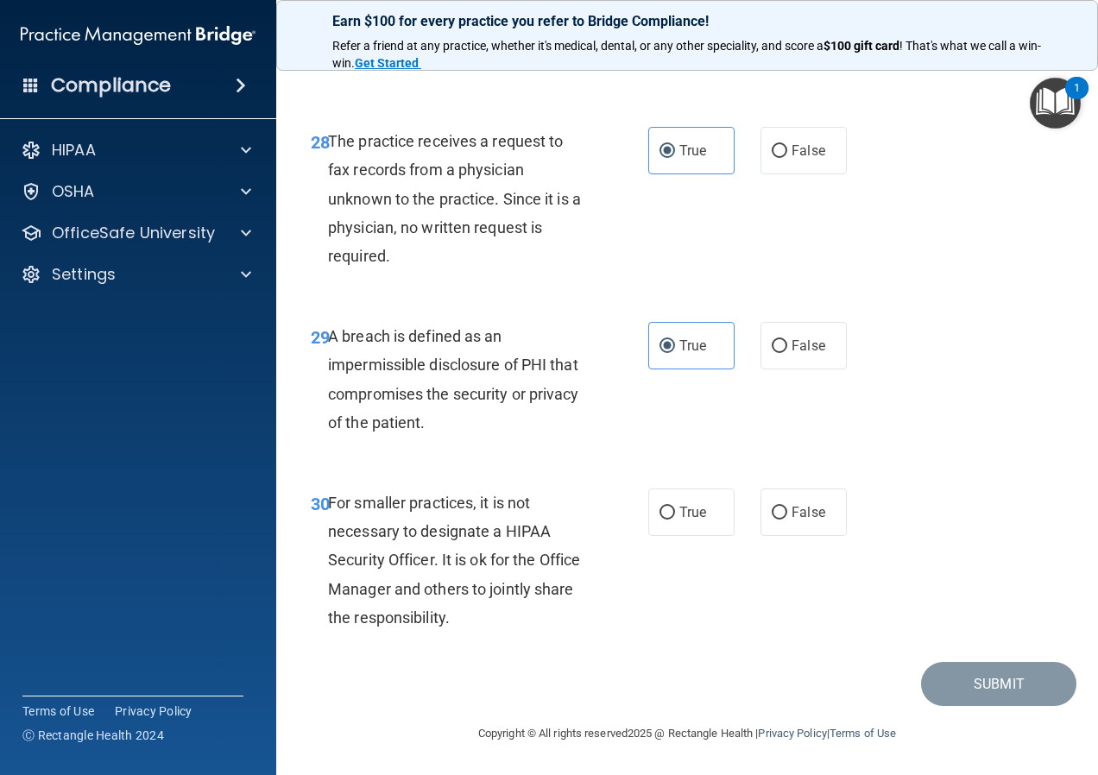
scroll to position [4936, 0]
click at [792, 512] on span "False" at bounding box center [809, 512] width 34 height 16
click at [787, 512] on input "False" at bounding box center [780, 513] width 16 height 13
radio input "true"
click at [951, 681] on button "Submit" at bounding box center [998, 684] width 155 height 44
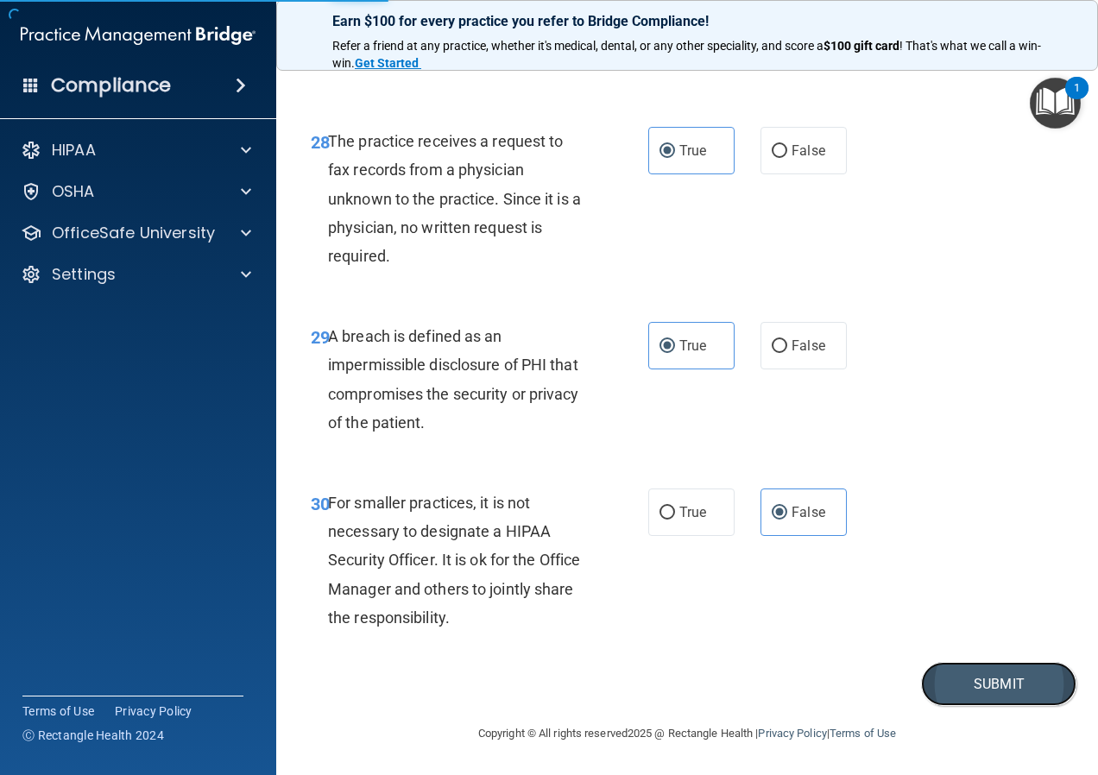
click at [957, 683] on button "Submit" at bounding box center [998, 684] width 155 height 44
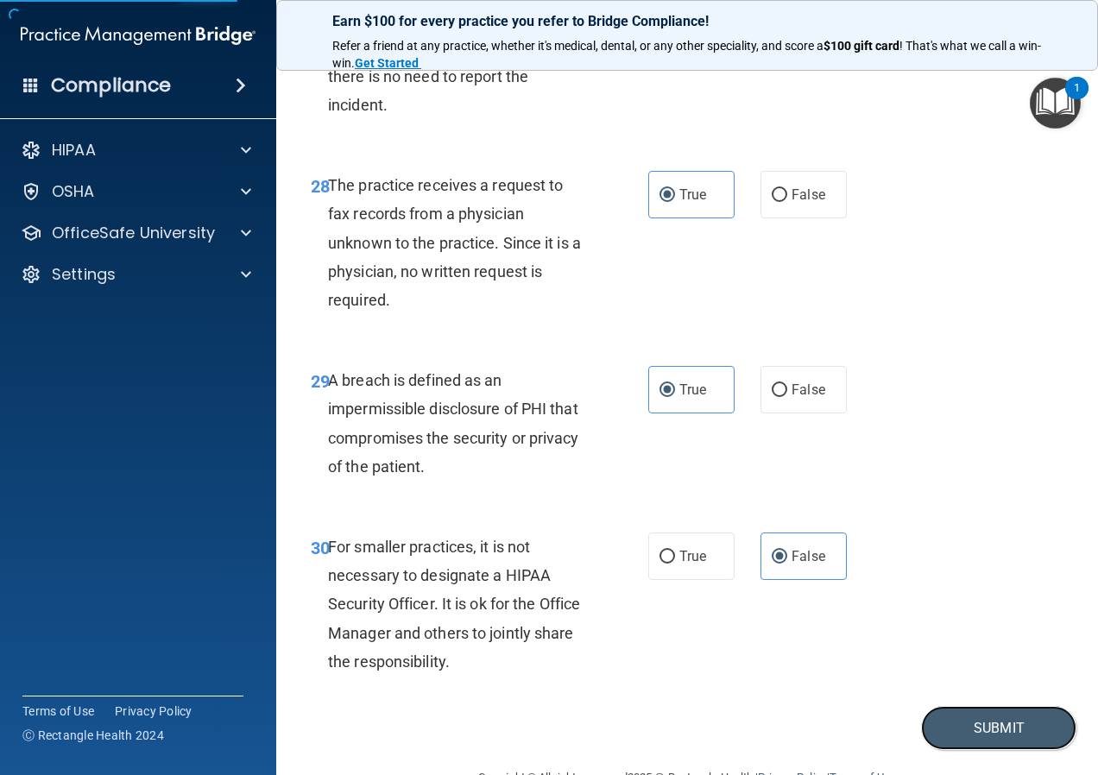
scroll to position [4677, 0]
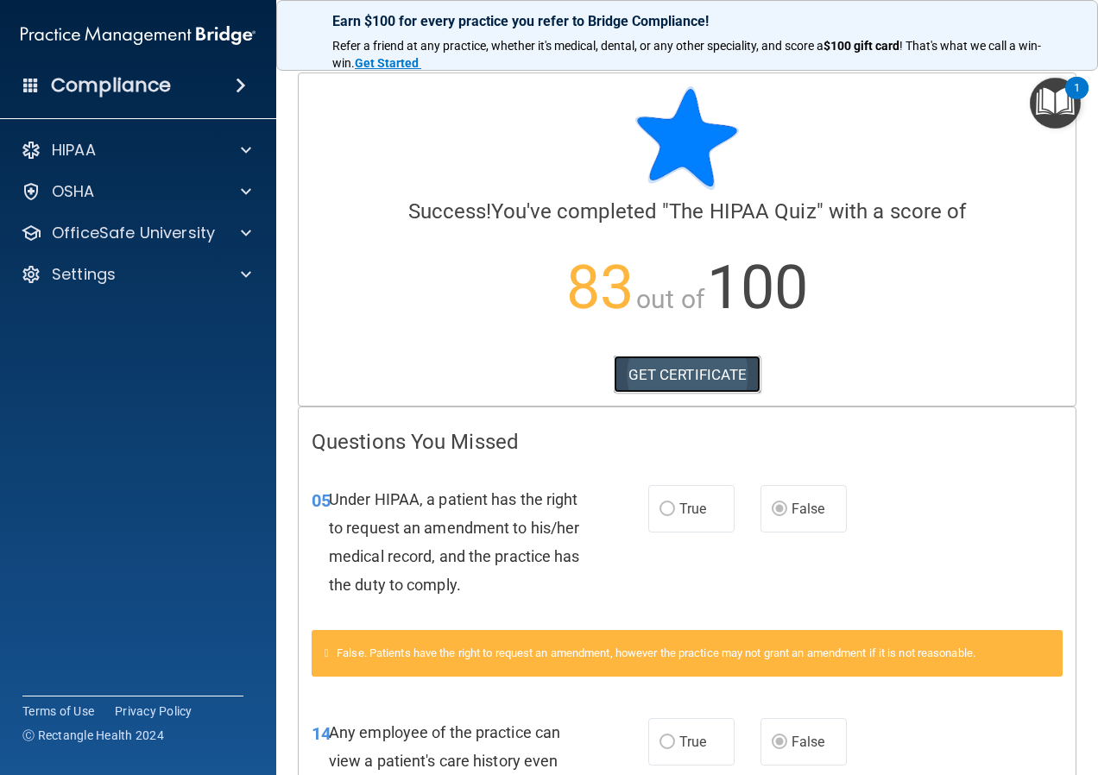
click at [640, 379] on link "GET CERTIFICATE" at bounding box center [688, 375] width 148 height 38
click at [1063, 106] on img "Open Resource Center, 1 new notification" at bounding box center [1055, 103] width 51 height 51
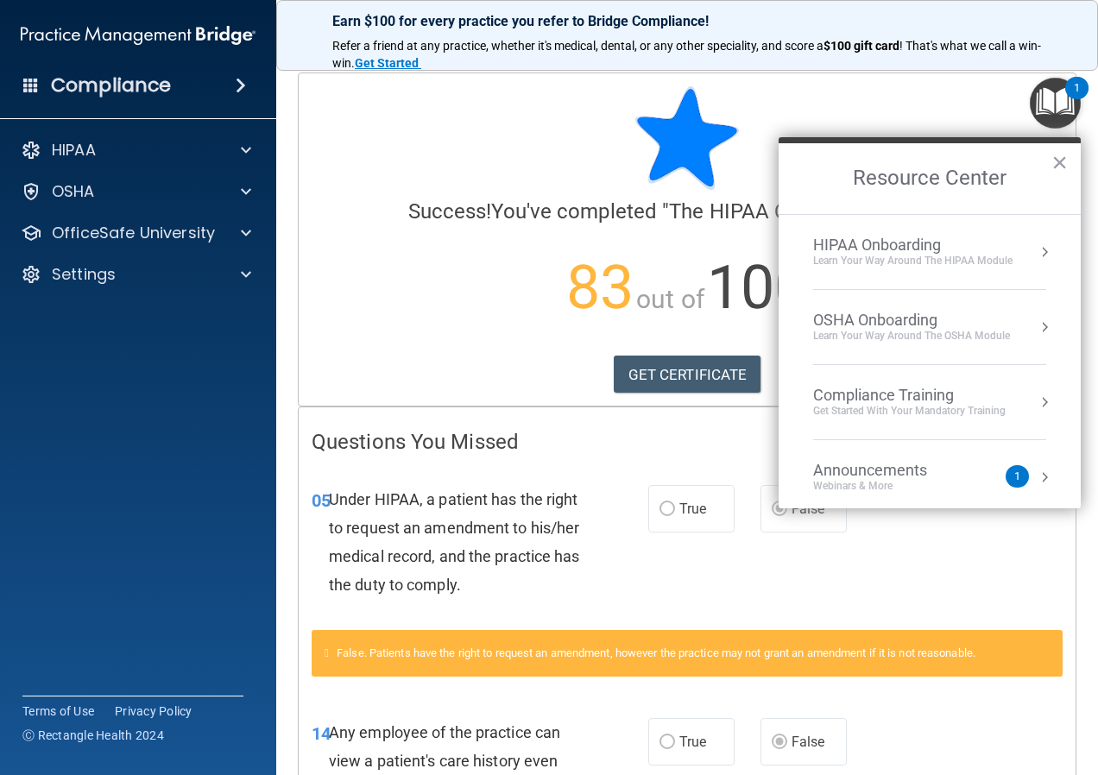
click at [869, 238] on div "HIPAA Onboarding" at bounding box center [912, 245] width 199 height 19
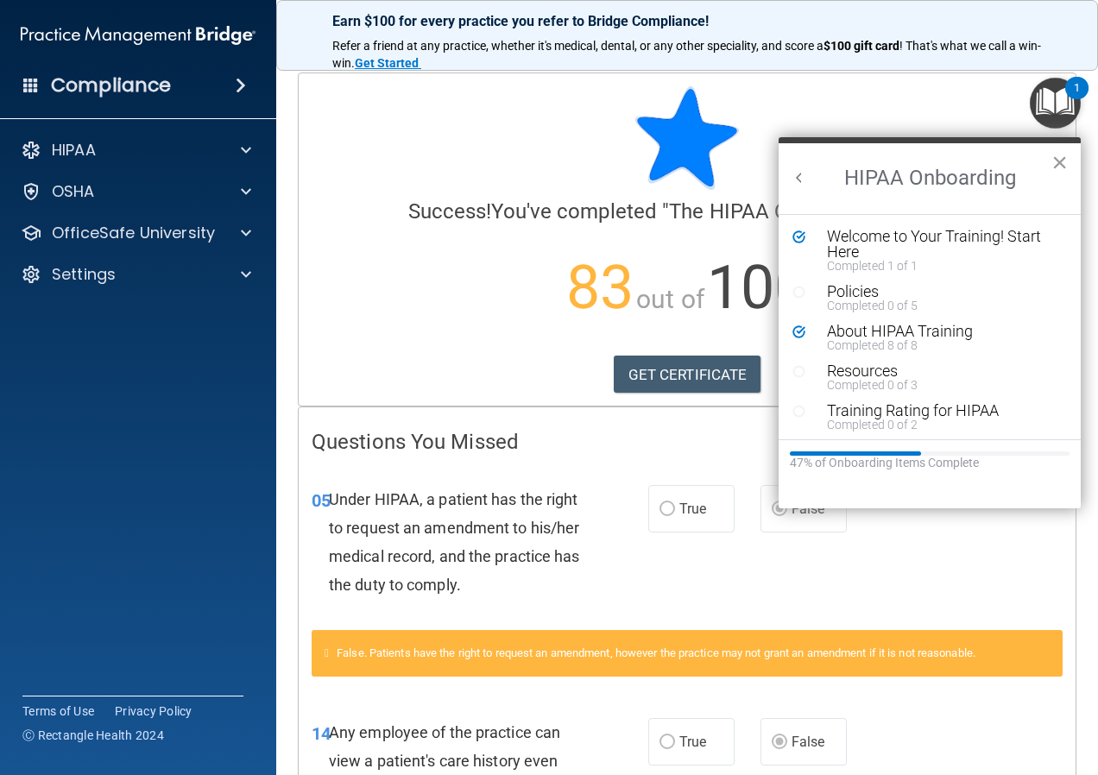
drag, startPoint x: 1061, startPoint y: 160, endPoint x: 1020, endPoint y: 174, distance: 43.7
click at [1061, 159] on button "×" at bounding box center [1060, 162] width 16 height 28
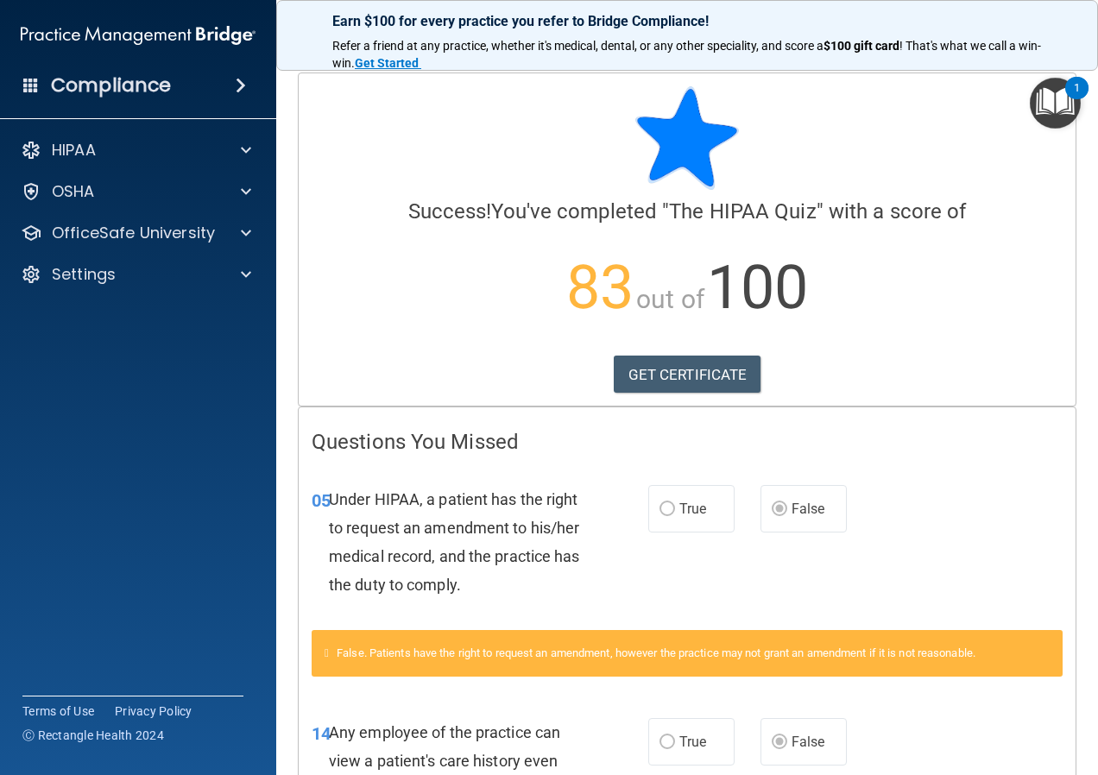
click at [1045, 105] on img "Open Resource Center, 1 new notification" at bounding box center [1055, 103] width 51 height 51
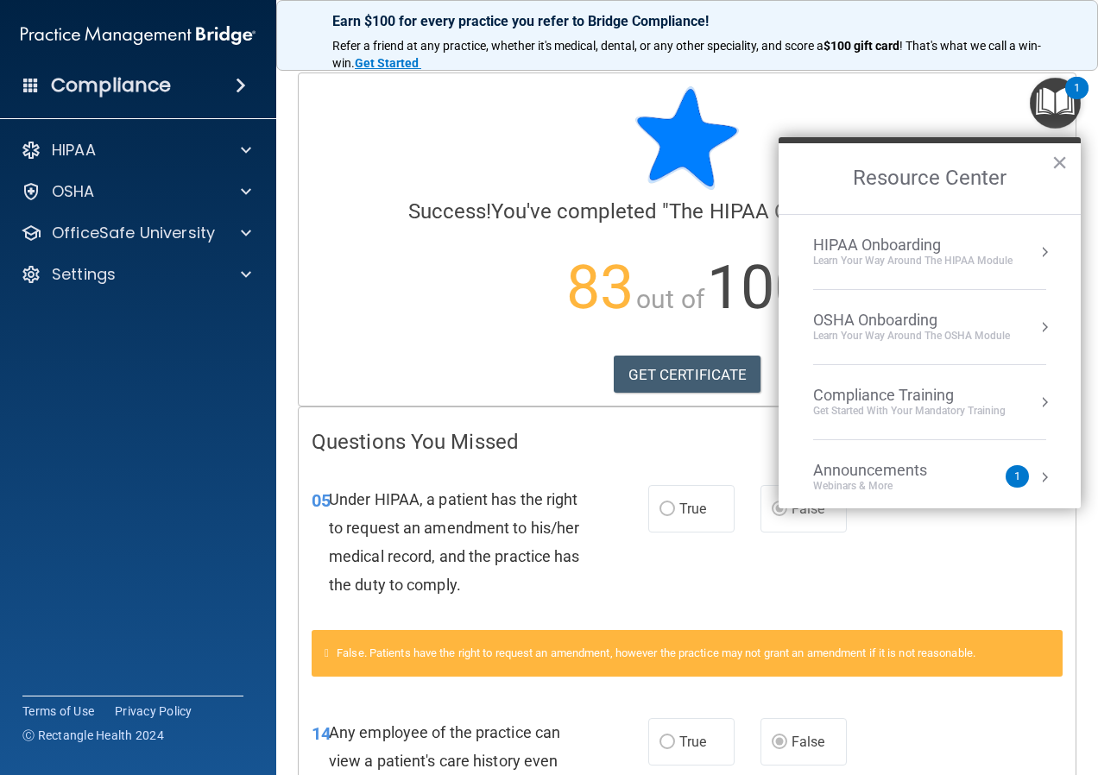
drag, startPoint x: 887, startPoint y: 471, endPoint x: 611, endPoint y: 264, distance: 344.8
click at [882, 465] on div "Announcements" at bounding box center [887, 470] width 148 height 19
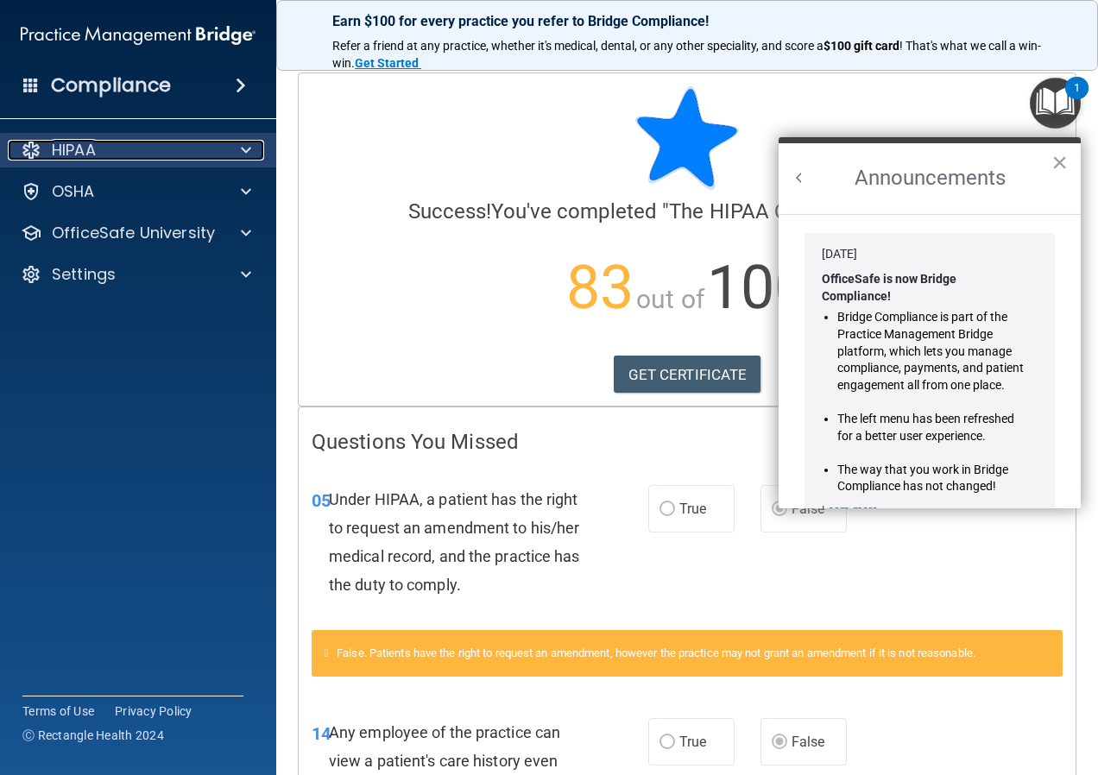
click at [161, 143] on div "HIPAA" at bounding box center [115, 150] width 214 height 21
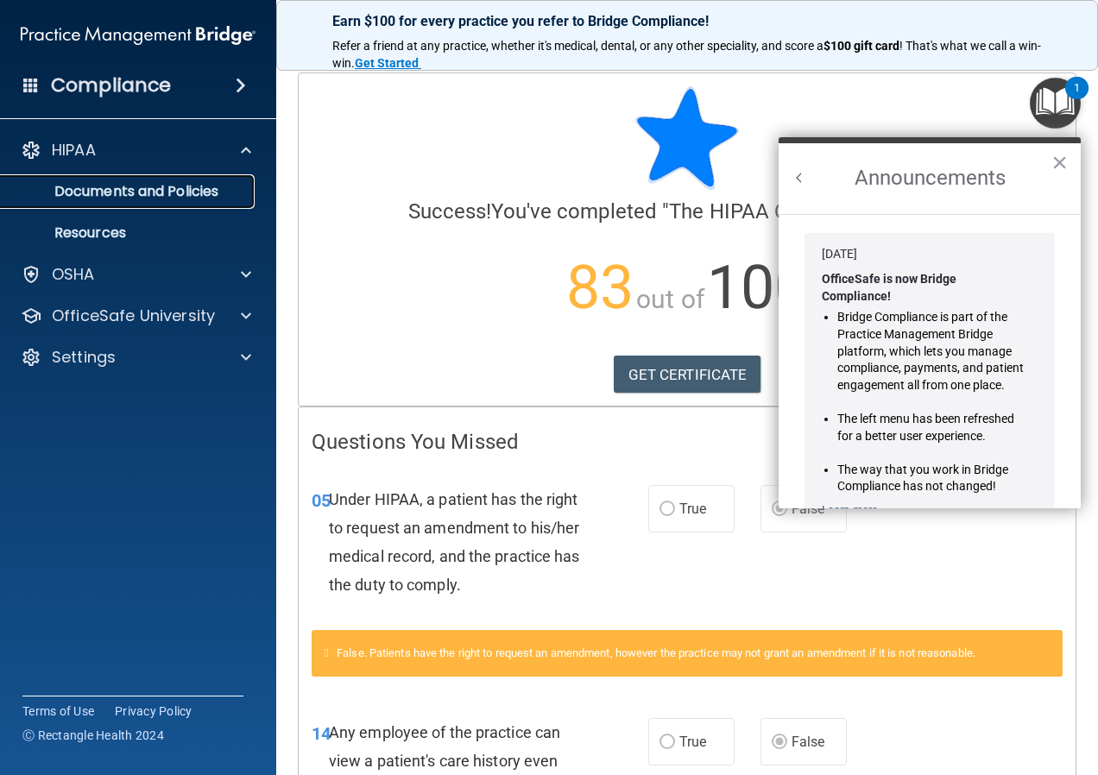
click at [217, 189] on p "Documents and Policies" at bounding box center [129, 191] width 236 height 17
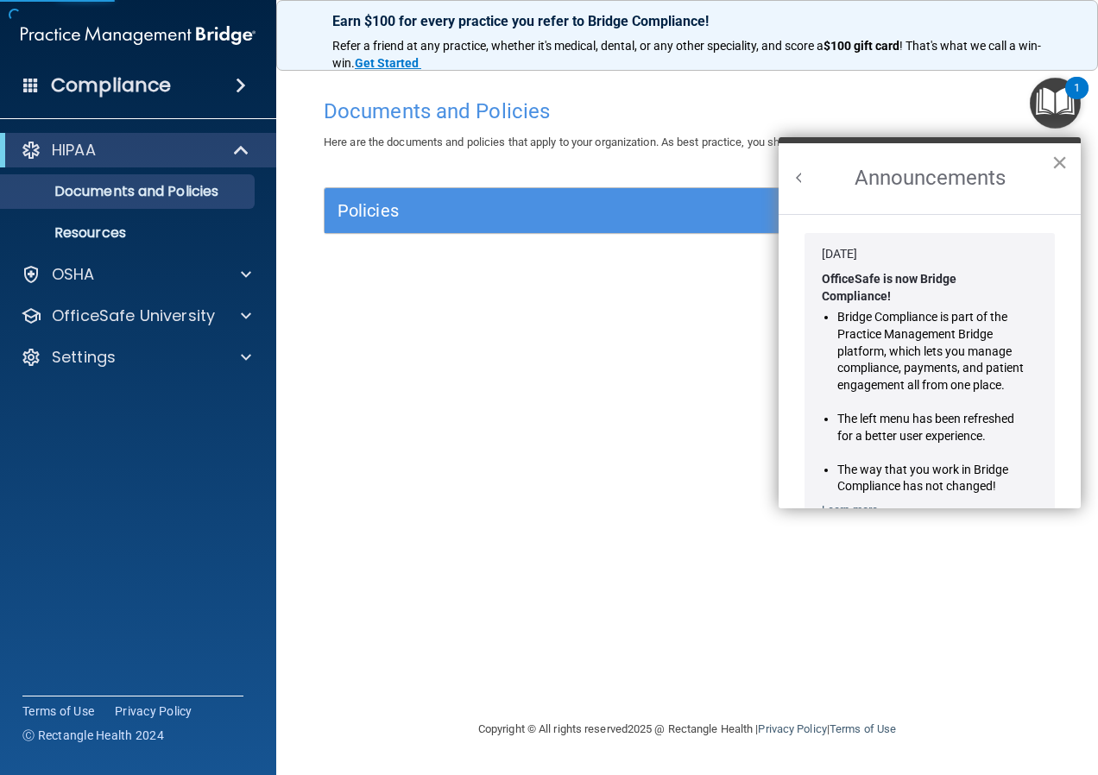
click at [1066, 155] on button "×" at bounding box center [1060, 162] width 16 height 28
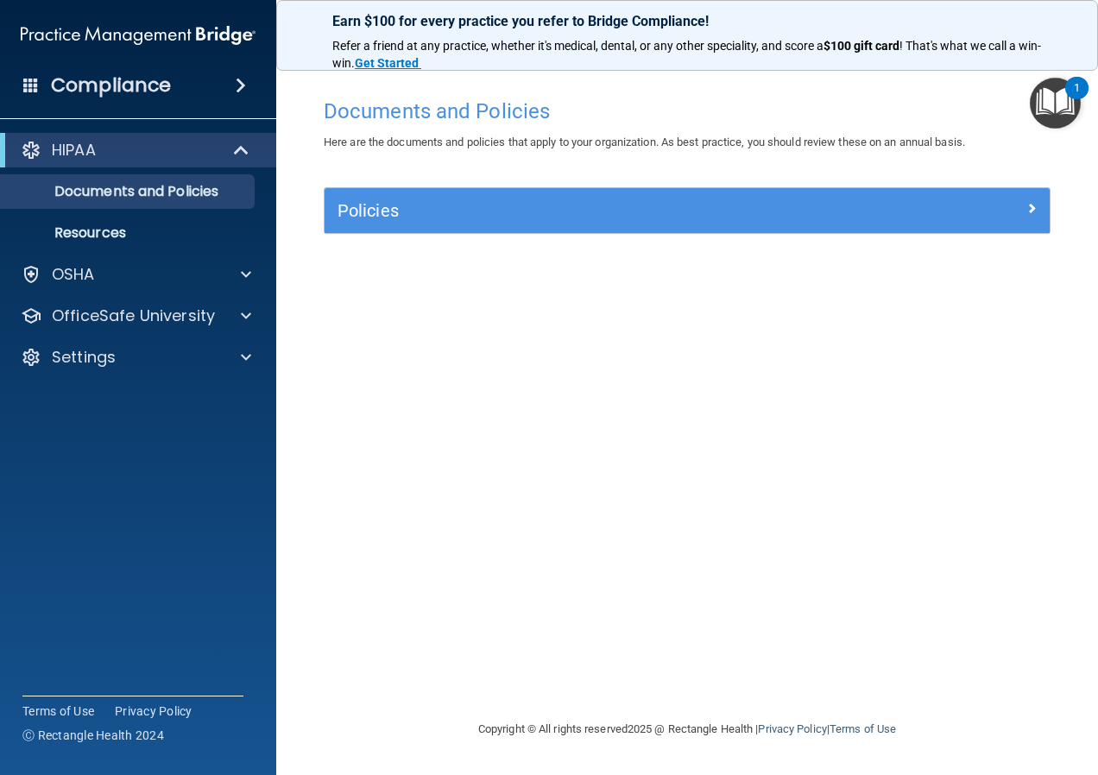
click at [1075, 99] on button "1" at bounding box center [1055, 103] width 51 height 51
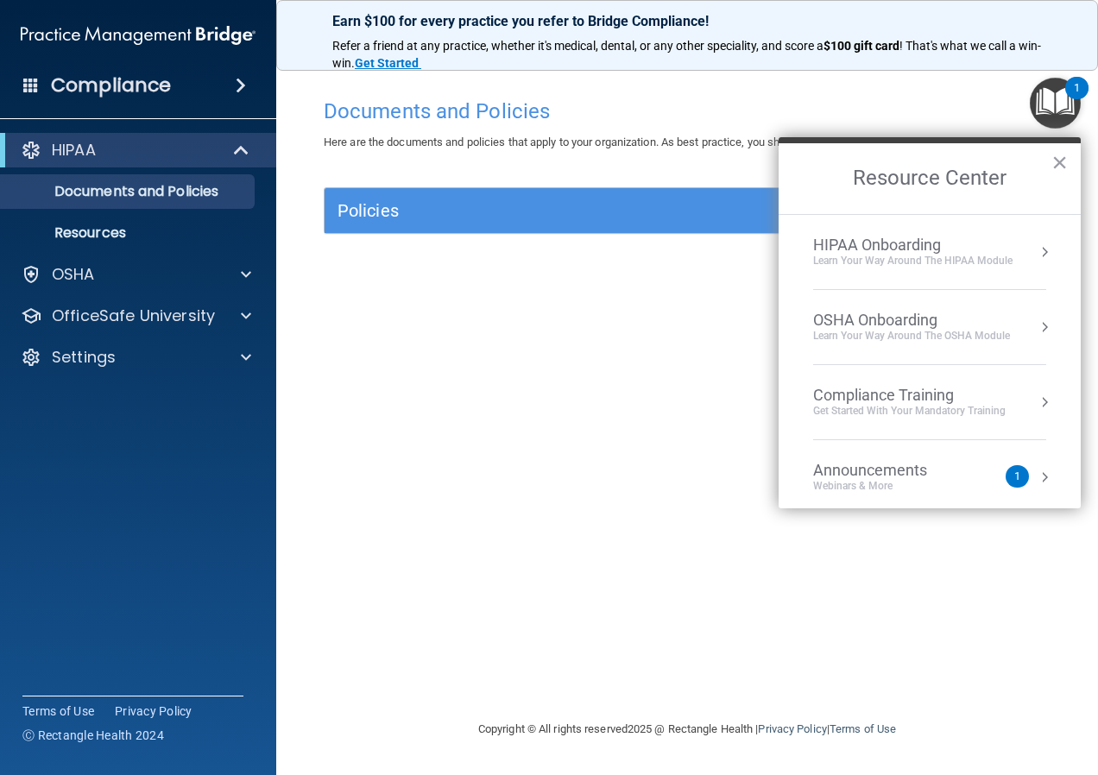
click at [1008, 476] on div "1" at bounding box center [1017, 476] width 23 height 22
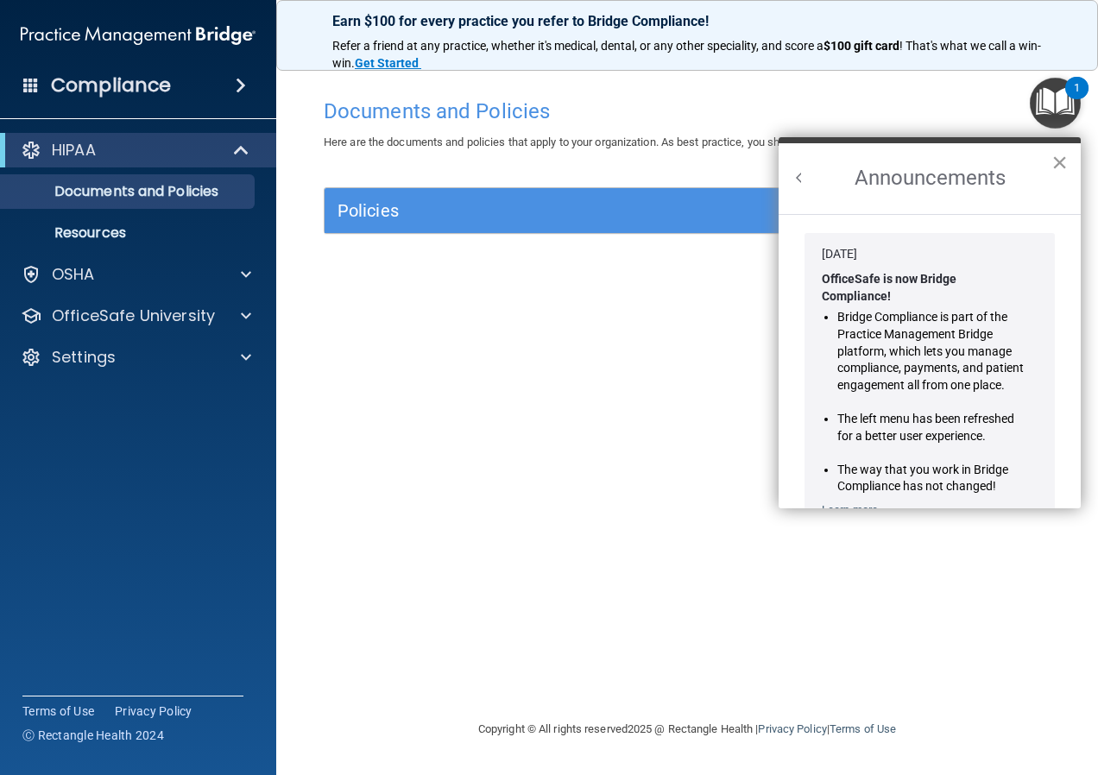
click at [1059, 163] on button "×" at bounding box center [1060, 162] width 16 height 28
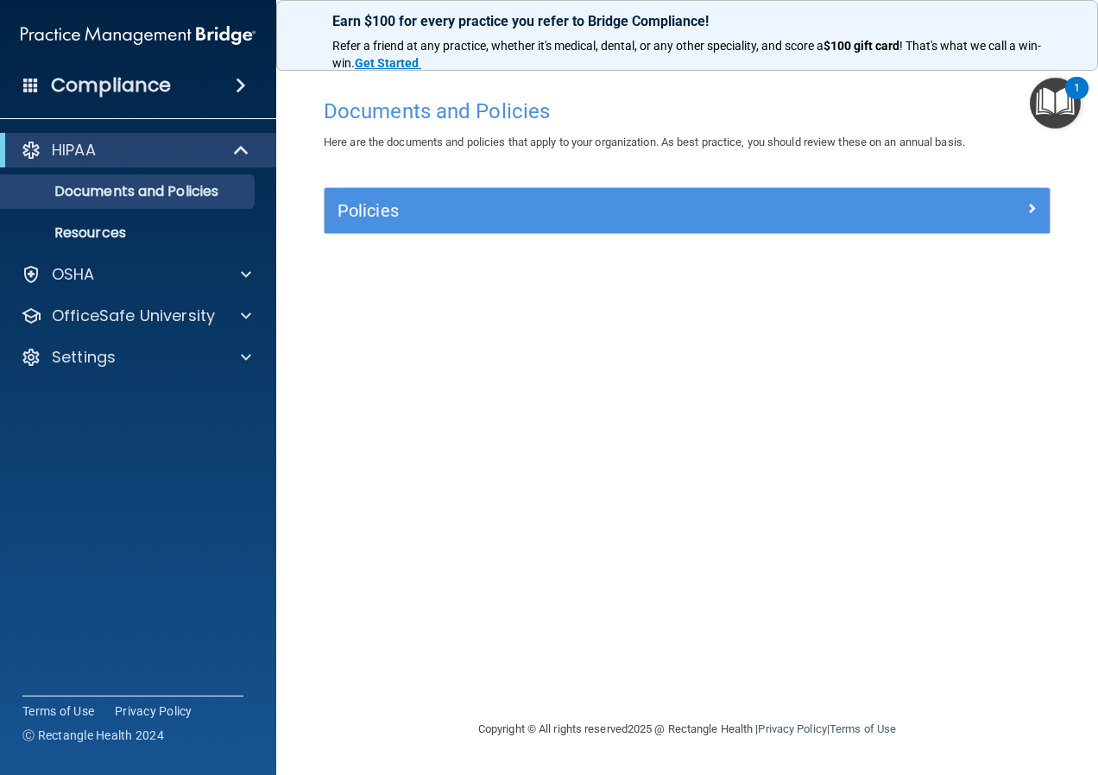
click at [1065, 95] on img "Open Resource Center, 1 new notification" at bounding box center [1055, 103] width 51 height 51
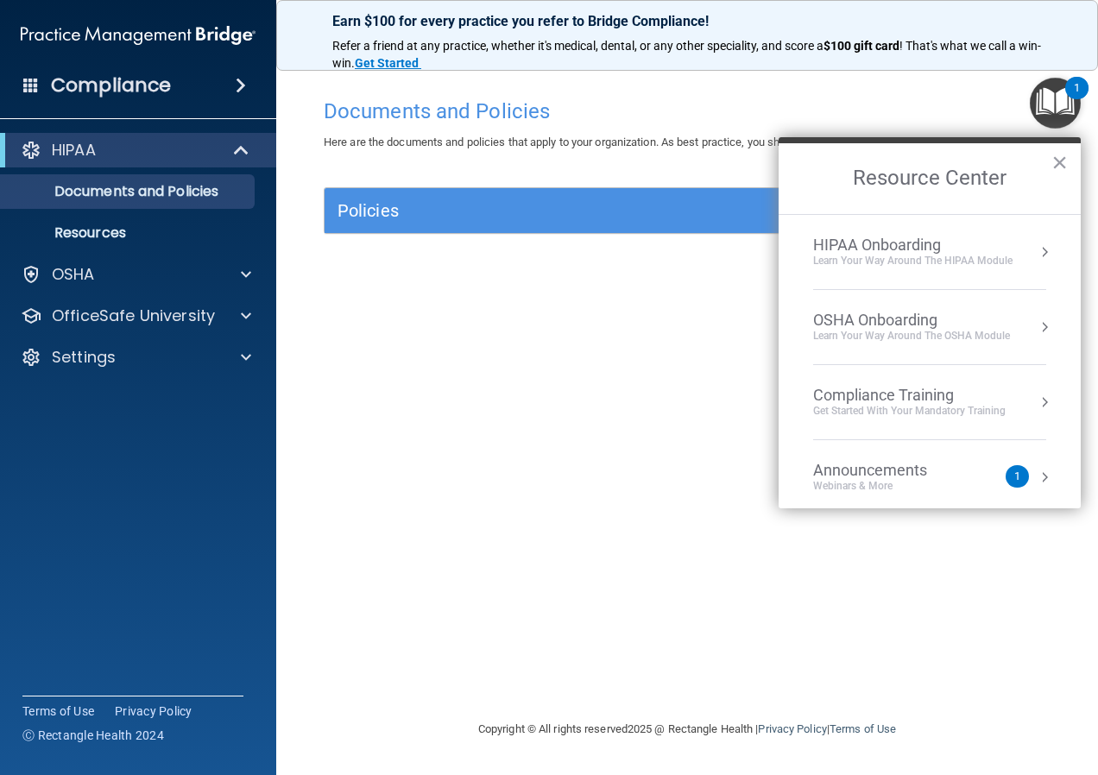
click at [849, 324] on div "OSHA Onboarding" at bounding box center [911, 320] width 197 height 19
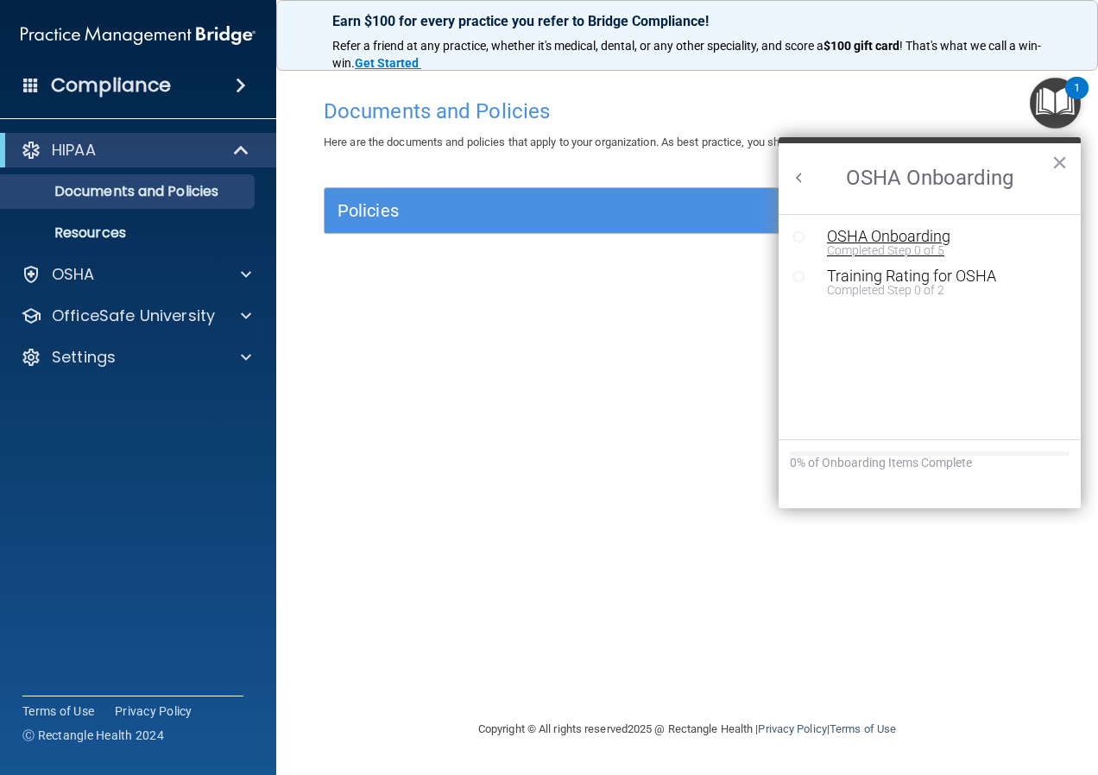
click at [900, 237] on div "OSHA Onboarding" at bounding box center [942, 237] width 231 height 16
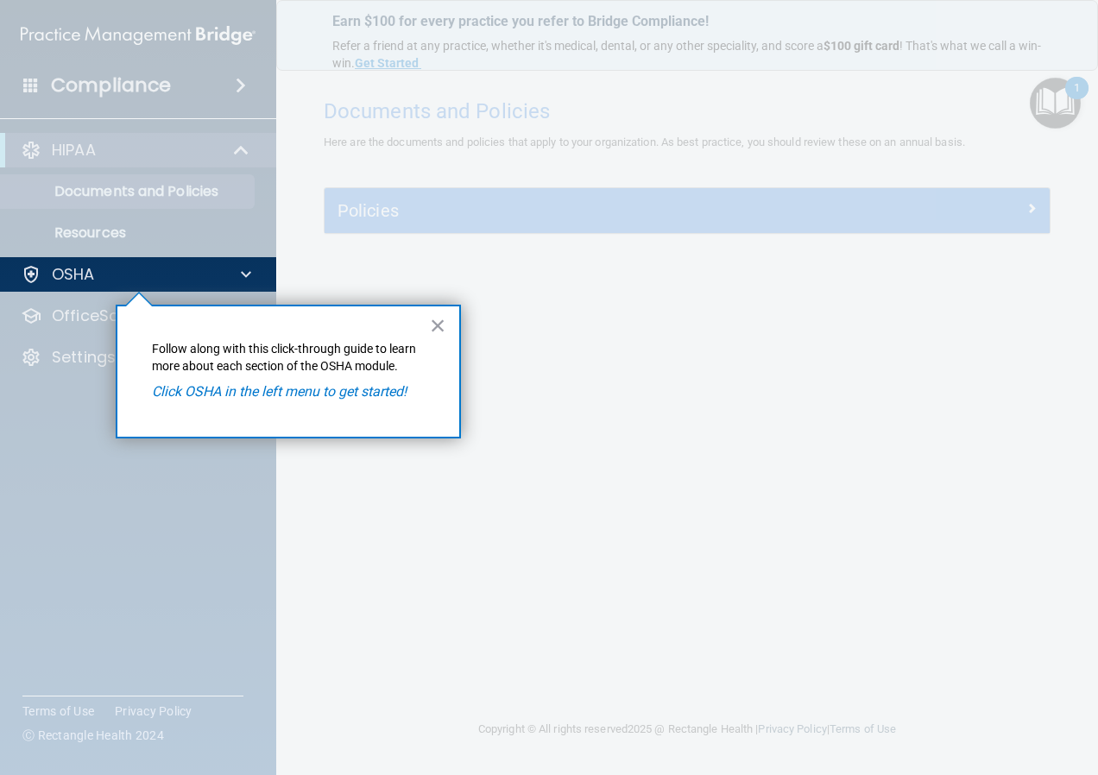
click at [453, 323] on div "× Follow along with this click-through guide to learn more about each section o…" at bounding box center [288, 372] width 345 height 134
click at [433, 322] on button "×" at bounding box center [438, 326] width 16 height 28
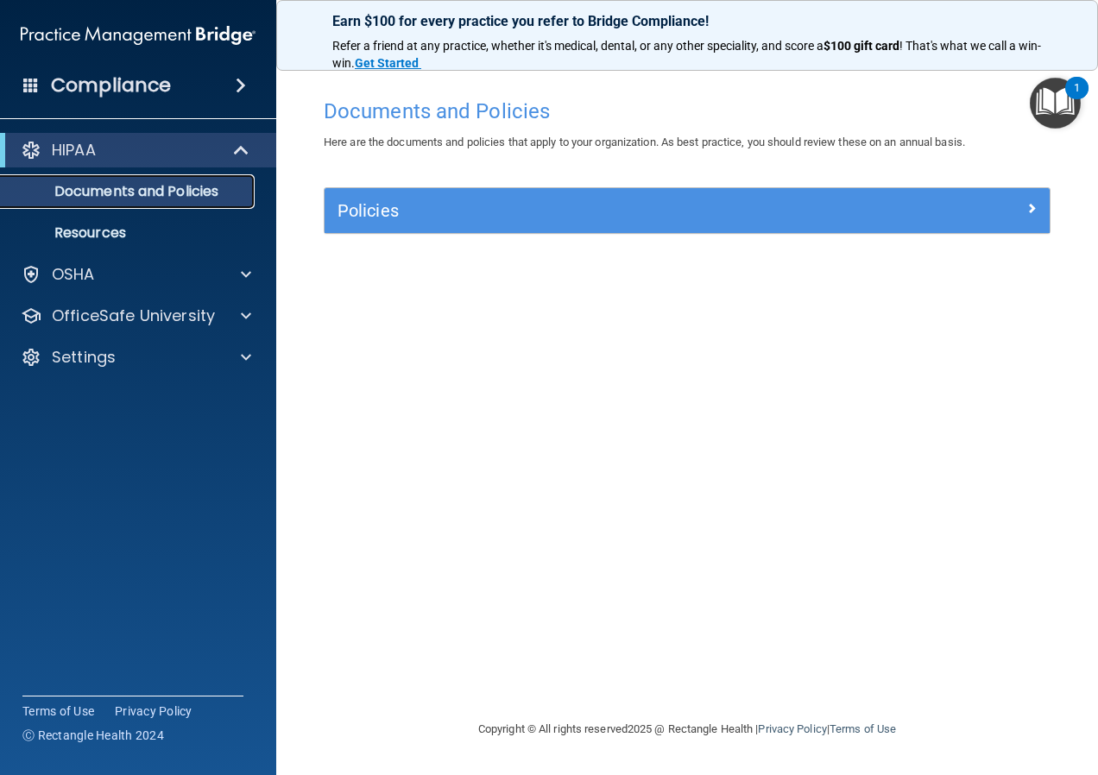
click at [116, 196] on p "Documents and Policies" at bounding box center [129, 191] width 236 height 17
click at [99, 160] on div "HIPAA" at bounding box center [114, 150] width 213 height 21
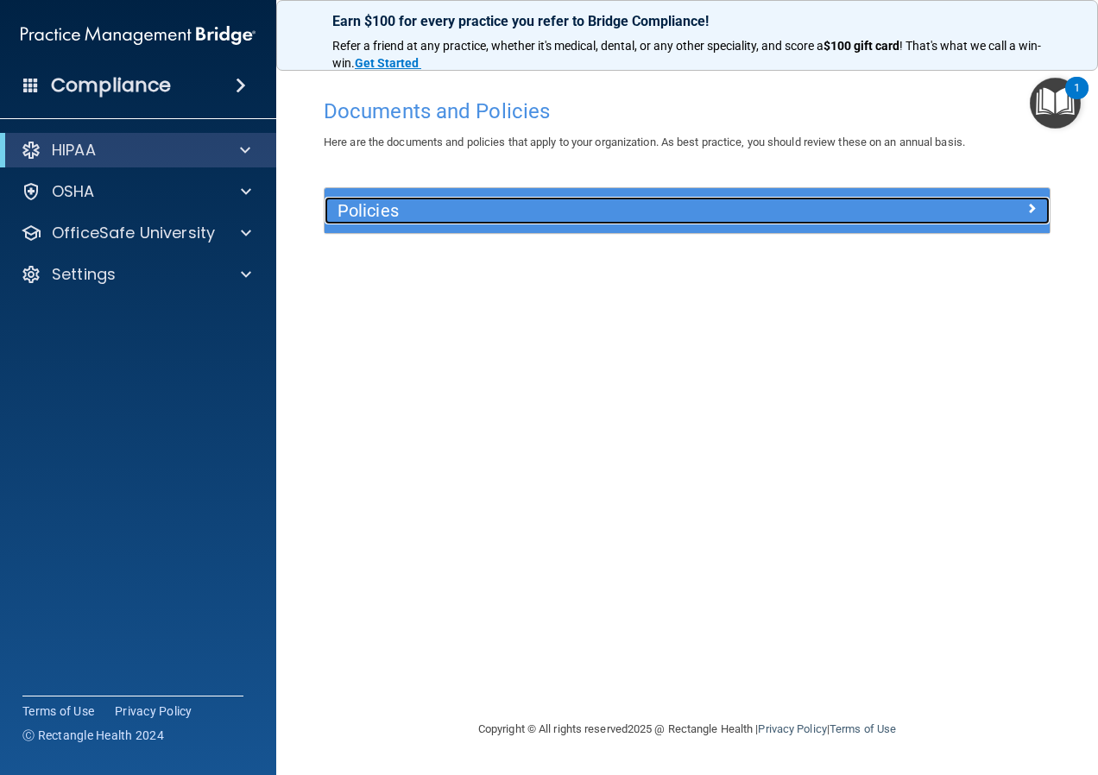
click at [361, 212] on h5 "Policies" at bounding box center [597, 210] width 518 height 19
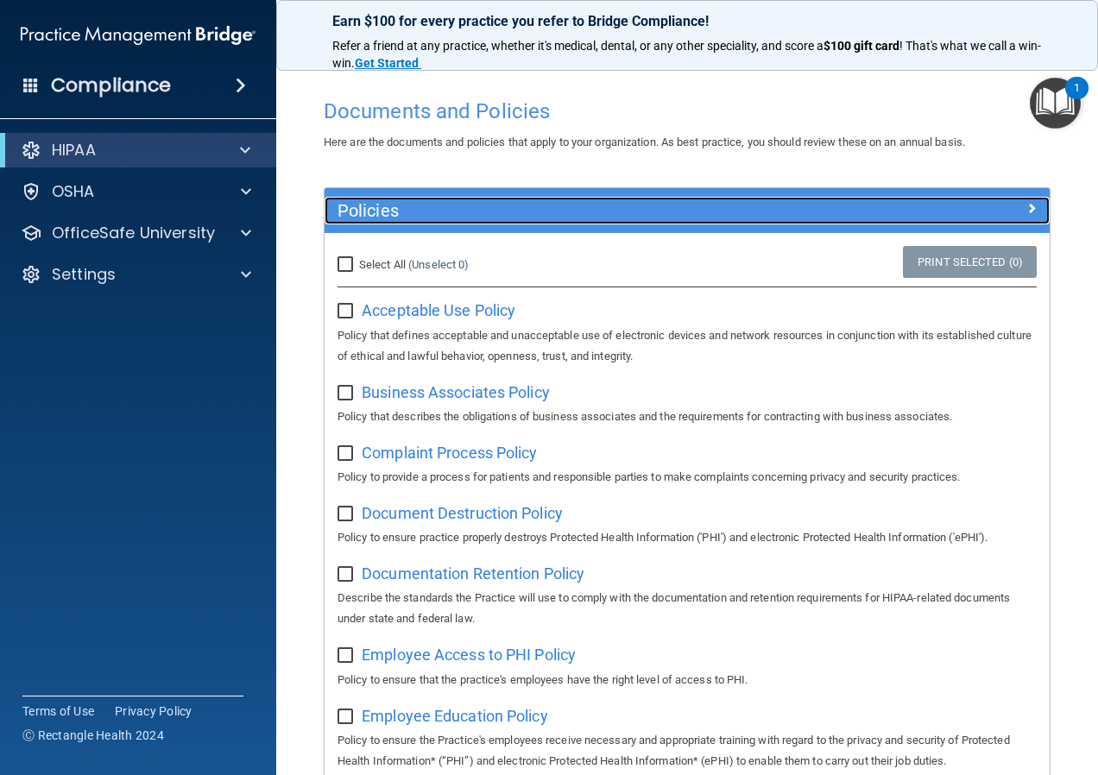
click at [1026, 203] on span at bounding box center [1031, 208] width 10 height 21
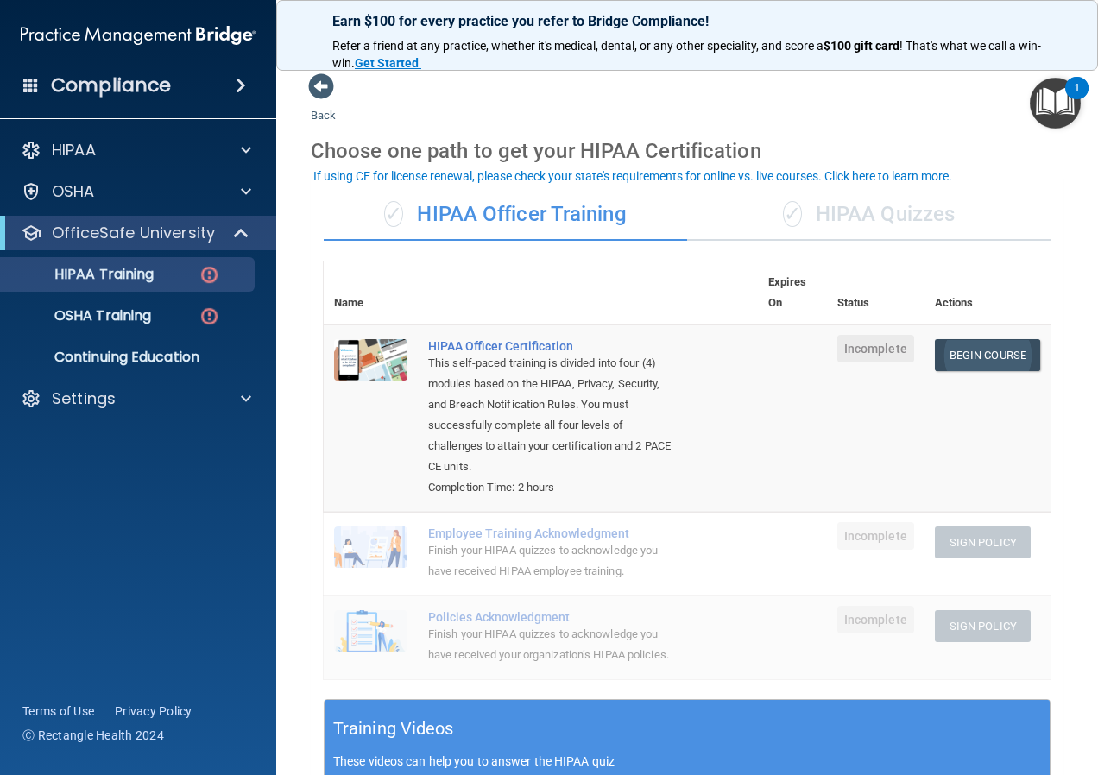
click at [957, 351] on link "Begin Course" at bounding box center [987, 355] width 105 height 32
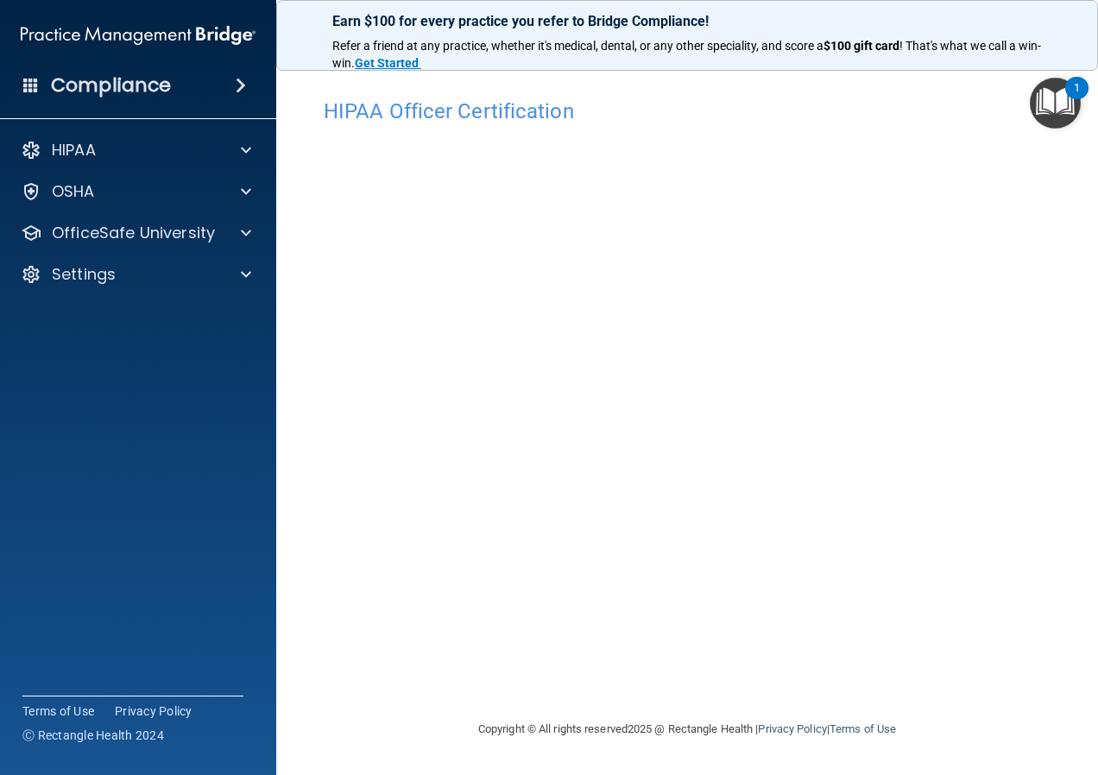
click at [1064, 103] on img "Open Resource Center, 1 new notification" at bounding box center [1055, 103] width 51 height 51
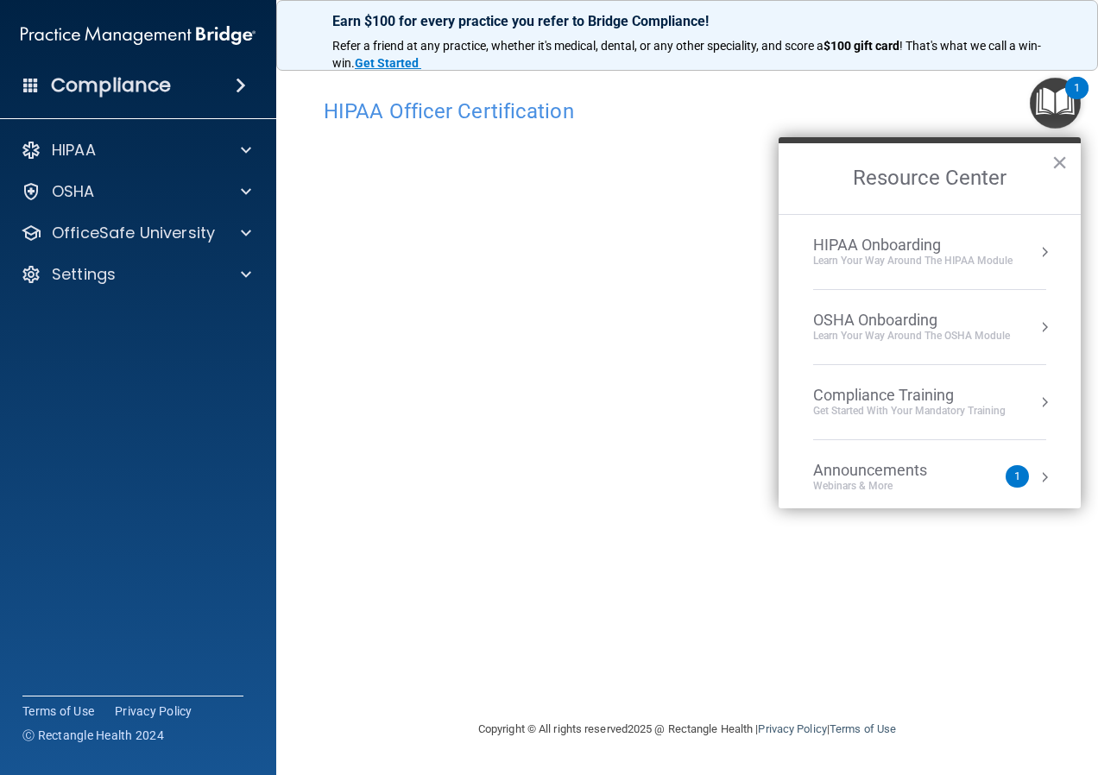
click at [905, 240] on div "HIPAA Onboarding" at bounding box center [912, 245] width 199 height 19
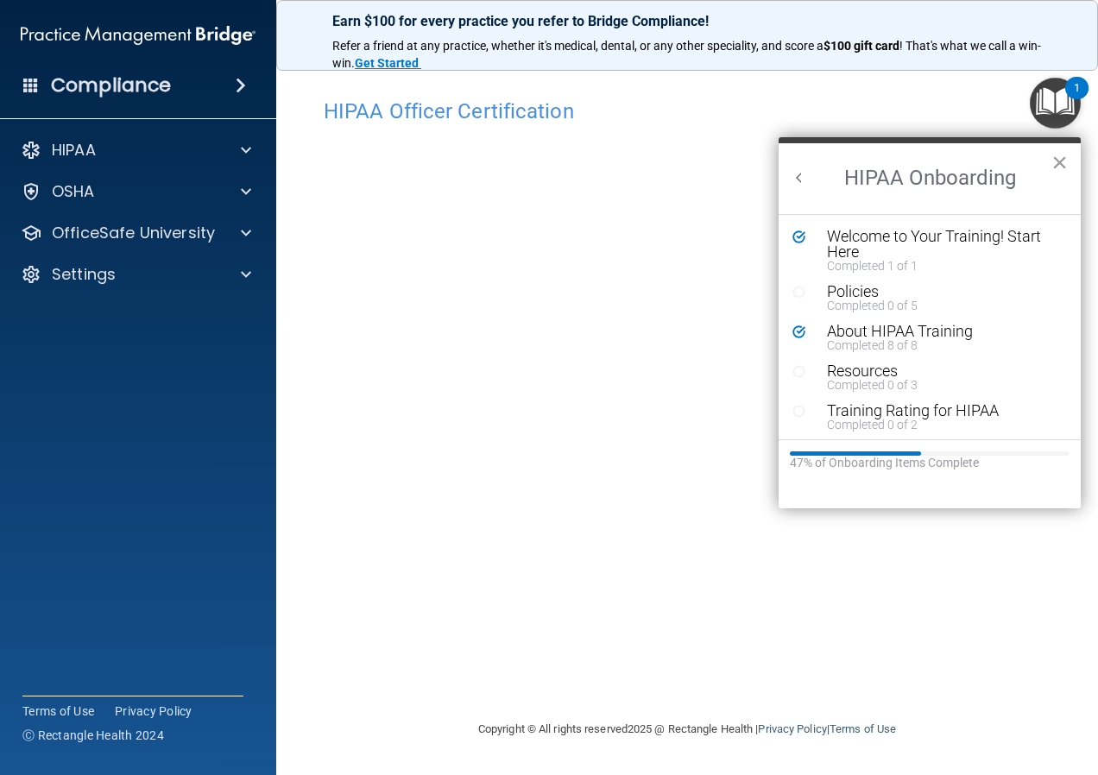
click at [1056, 158] on button "×" at bounding box center [1060, 162] width 16 height 28
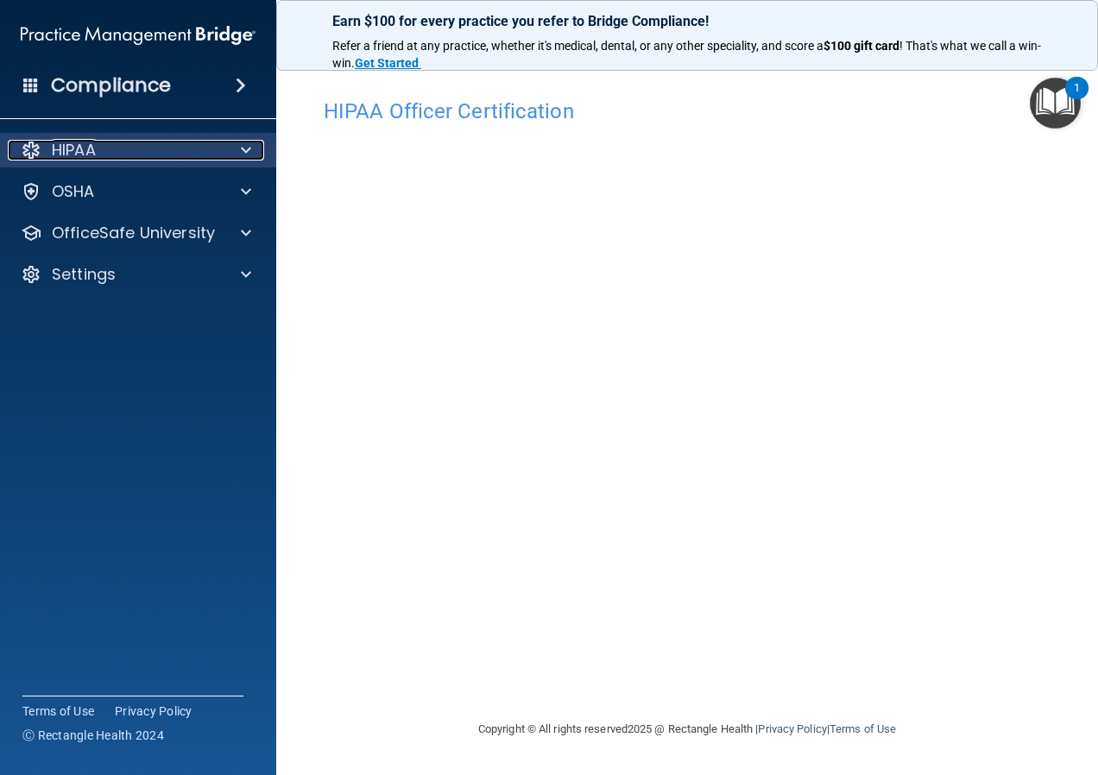
click at [109, 154] on div "HIPAA" at bounding box center [115, 150] width 214 height 21
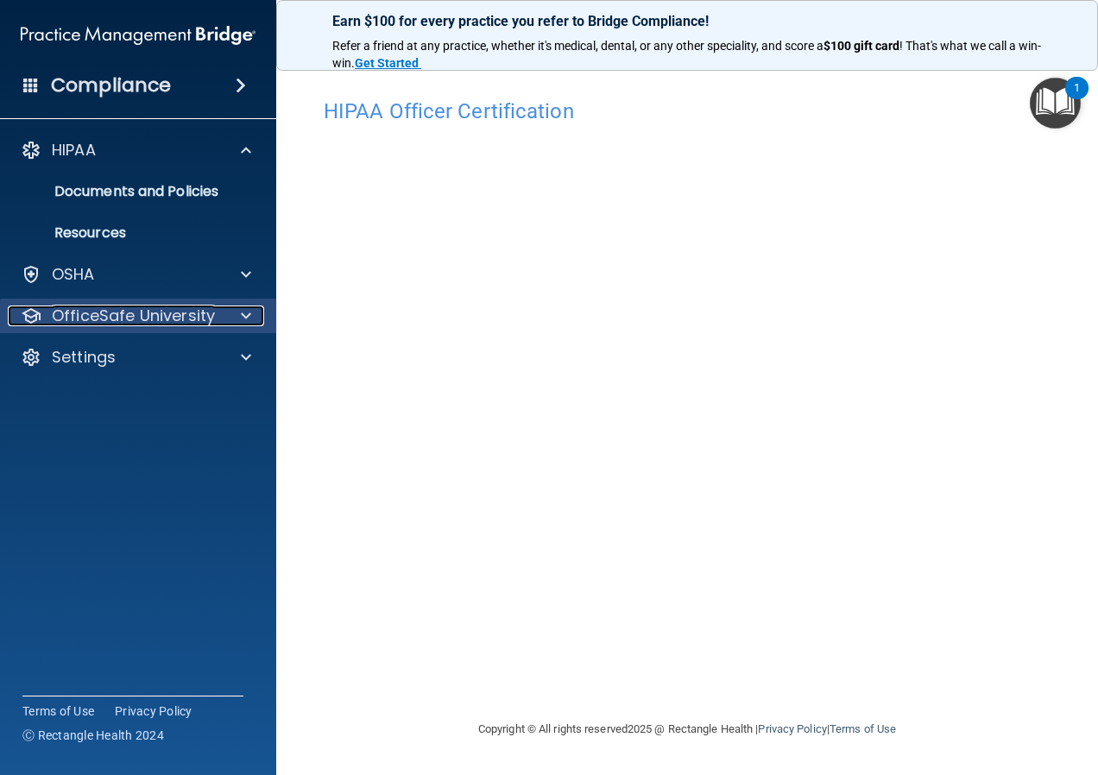
click at [257, 322] on div at bounding box center [243, 316] width 43 height 21
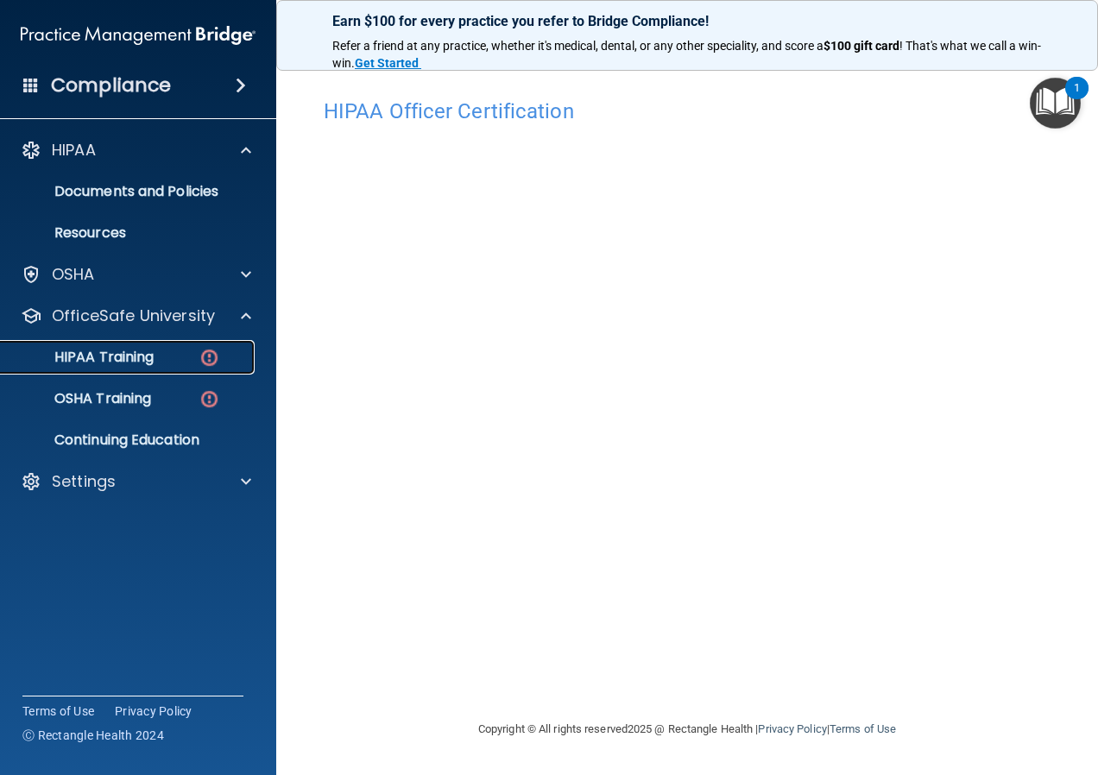
click at [211, 352] on img at bounding box center [210, 358] width 22 height 22
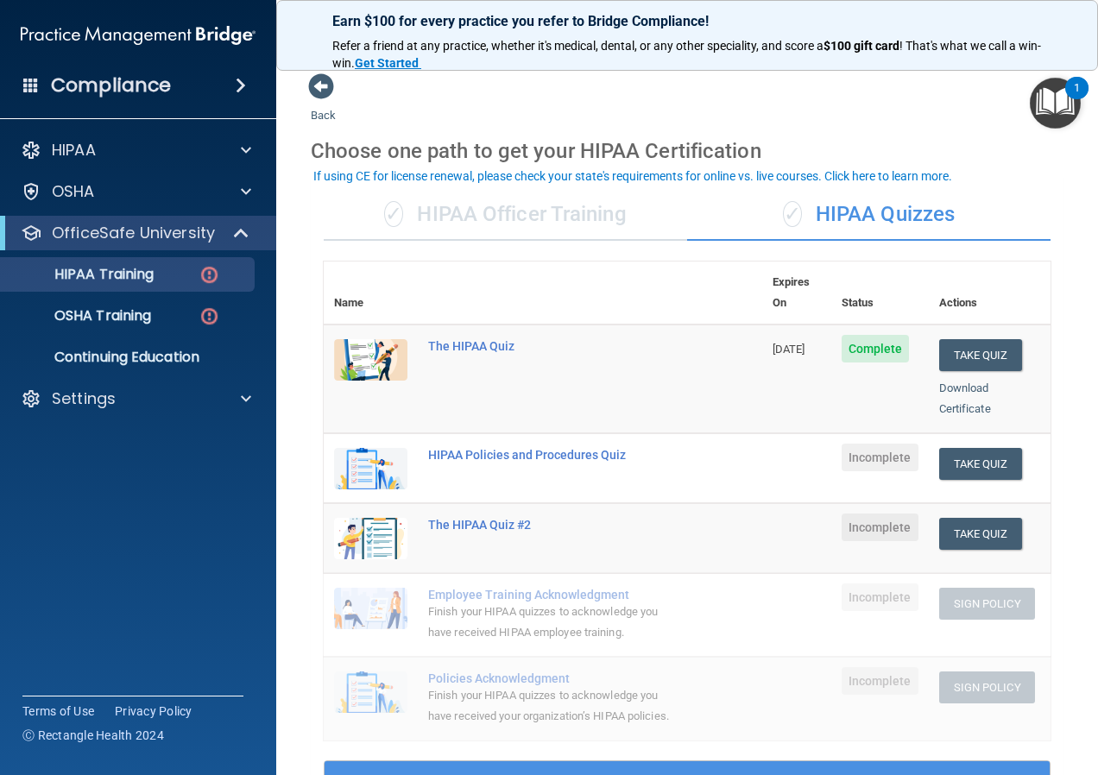
click at [493, 205] on div "✓ HIPAA Officer Training" at bounding box center [505, 215] width 363 height 52
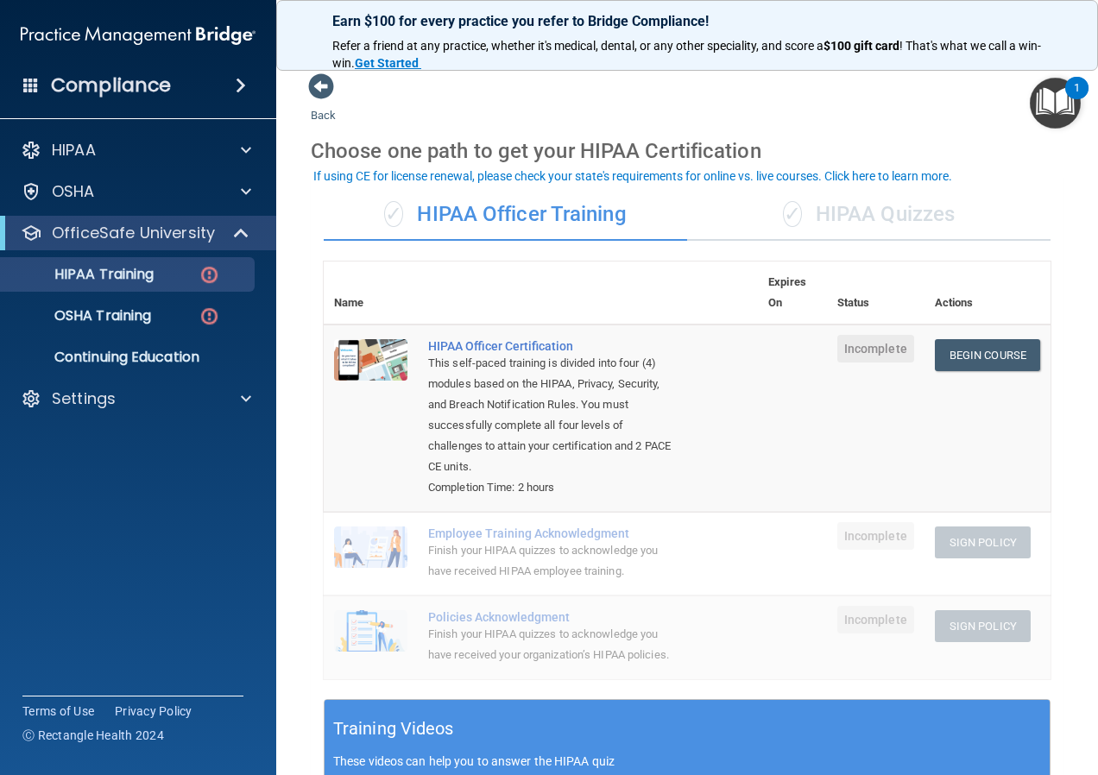
click at [889, 210] on div "✓ HIPAA Quizzes" at bounding box center [868, 215] width 363 height 52
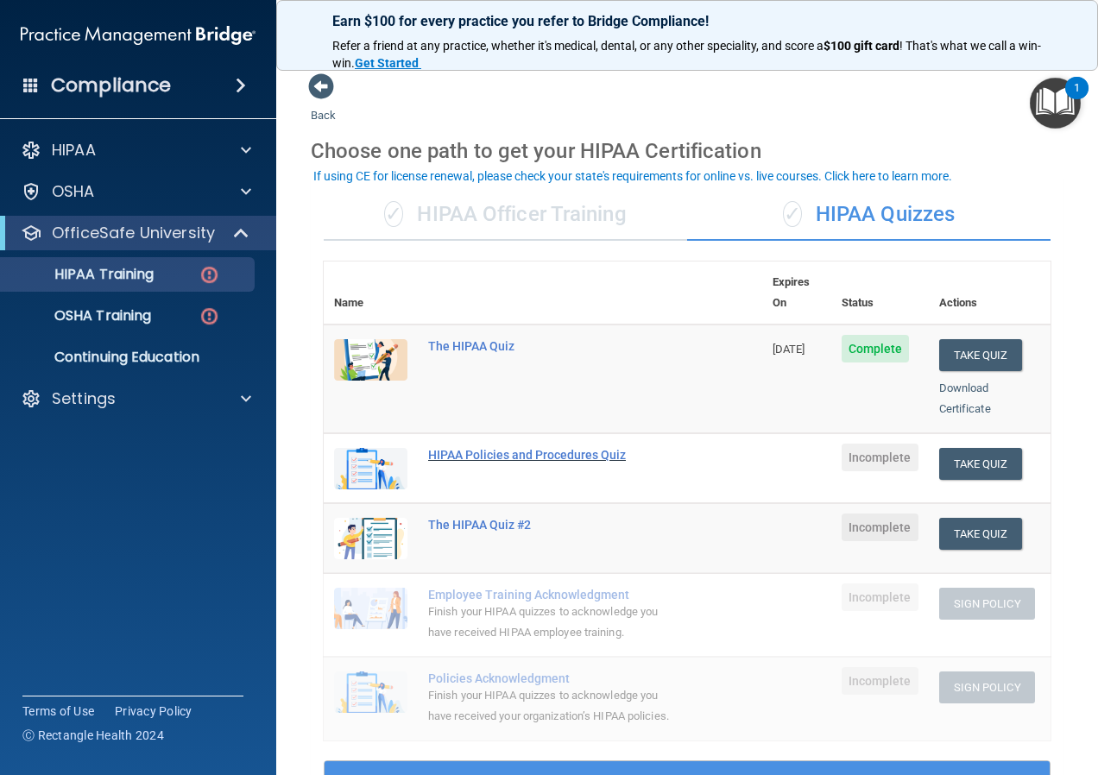
click at [563, 448] on div "HIPAA Policies and Procedures Quiz" at bounding box center [552, 455] width 248 height 14
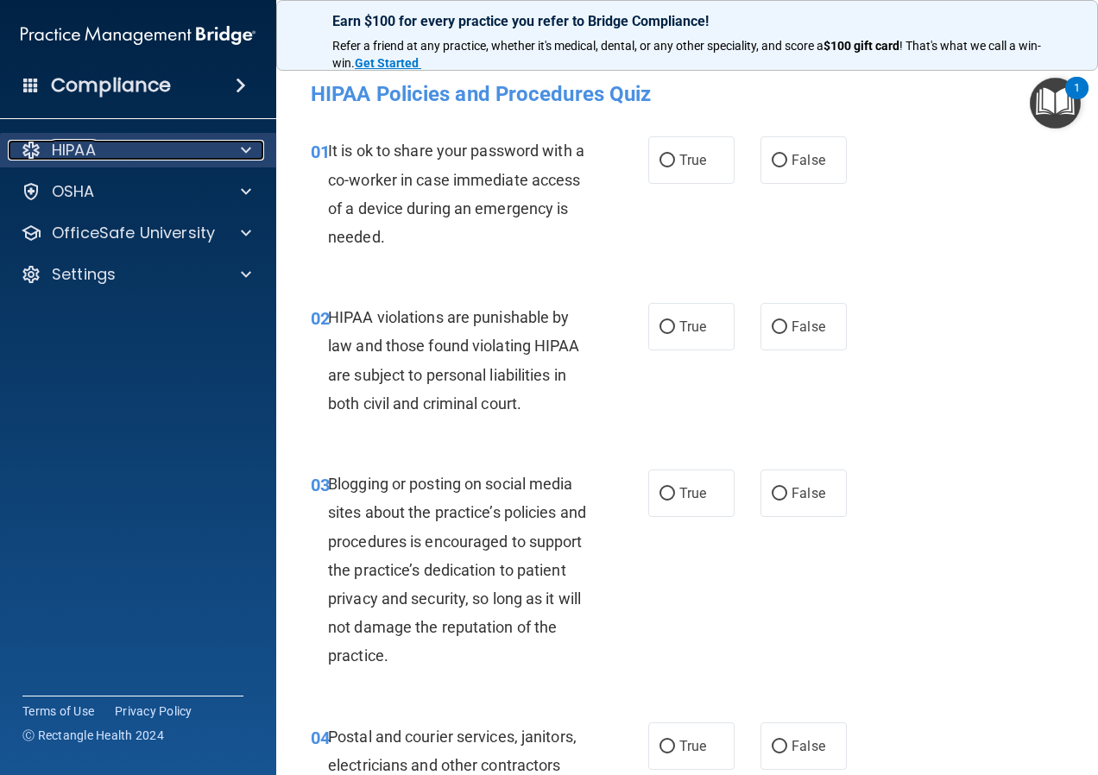
click at [214, 148] on div "HIPAA" at bounding box center [115, 150] width 214 height 21
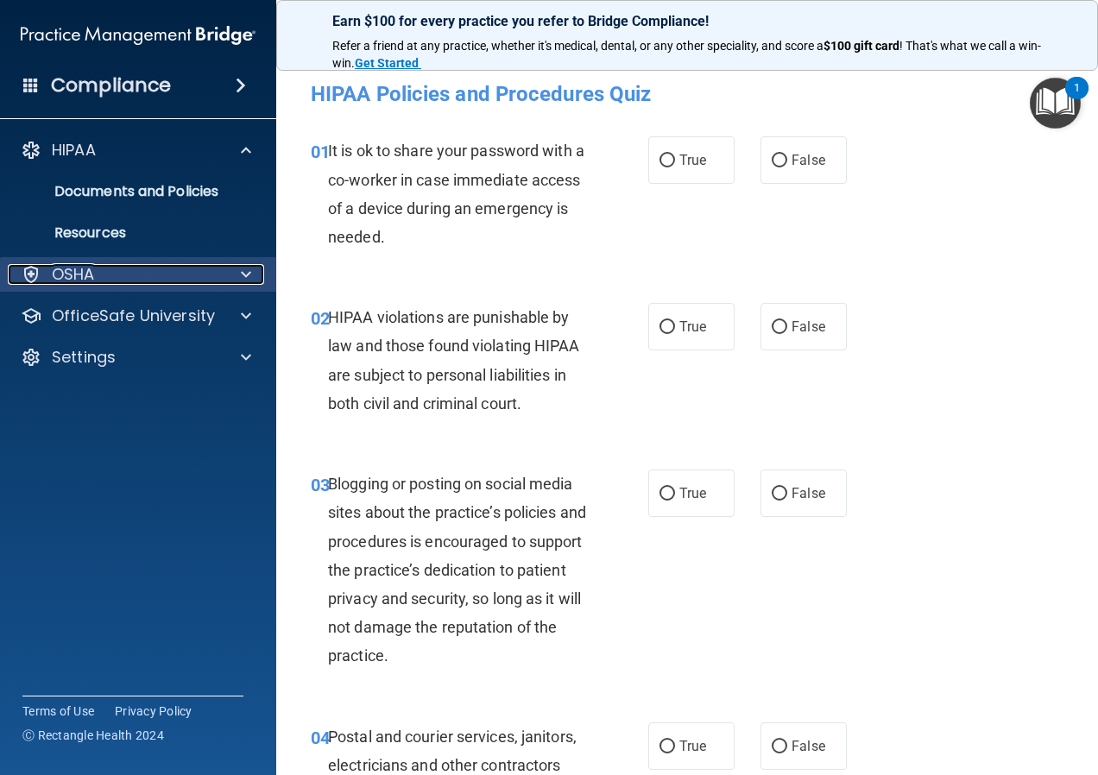
click at [237, 269] on div at bounding box center [243, 274] width 43 height 21
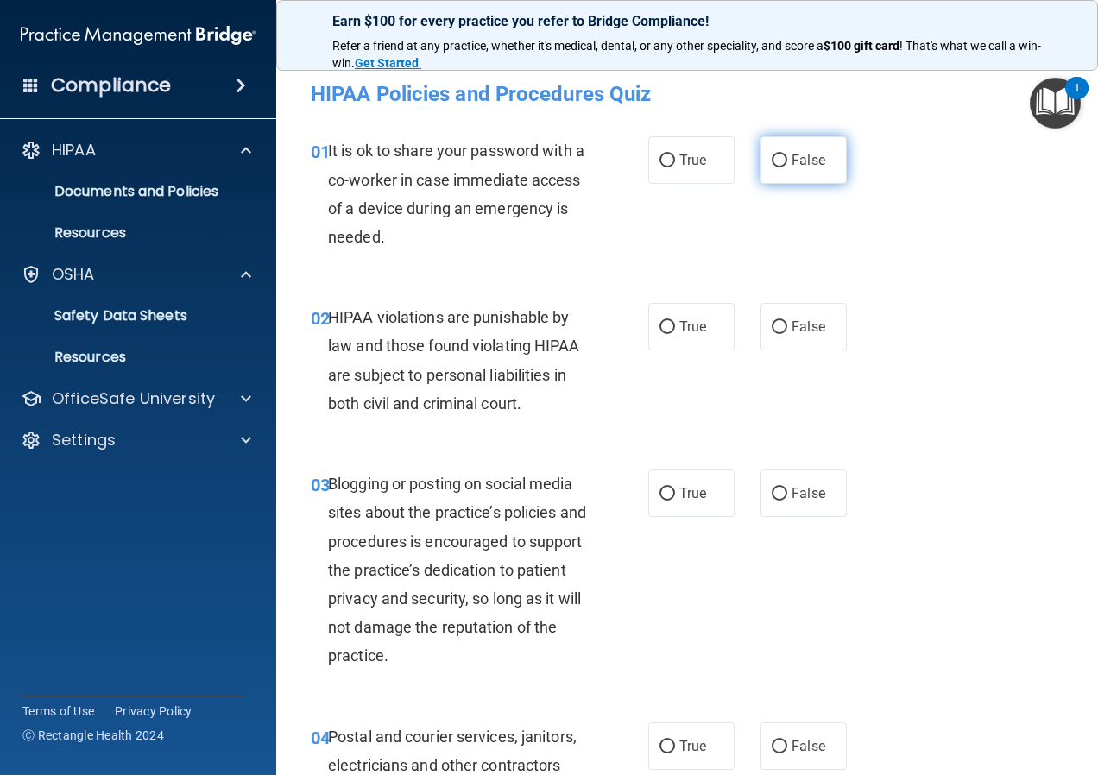
click at [761, 160] on label "False" at bounding box center [804, 159] width 86 height 47
click at [772, 160] on input "False" at bounding box center [780, 161] width 16 height 13
radio input "true"
click at [685, 332] on span "True" at bounding box center [692, 327] width 27 height 16
click at [675, 332] on input "True" at bounding box center [668, 327] width 16 height 13
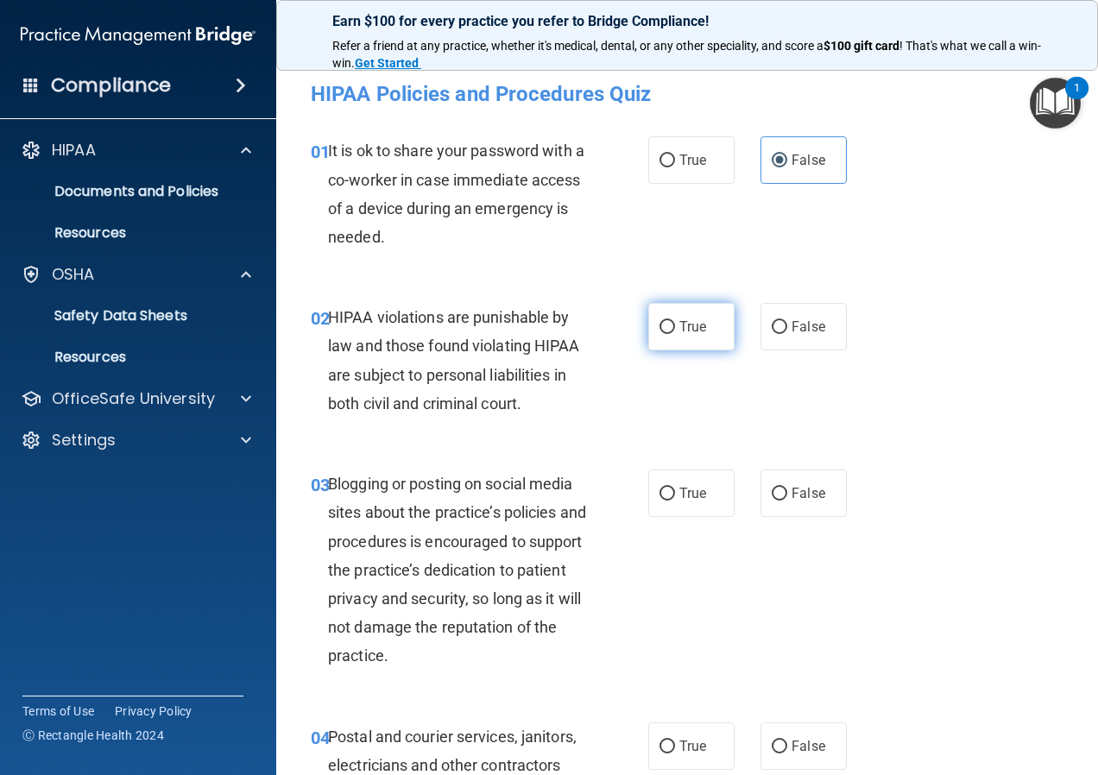
radio input "true"
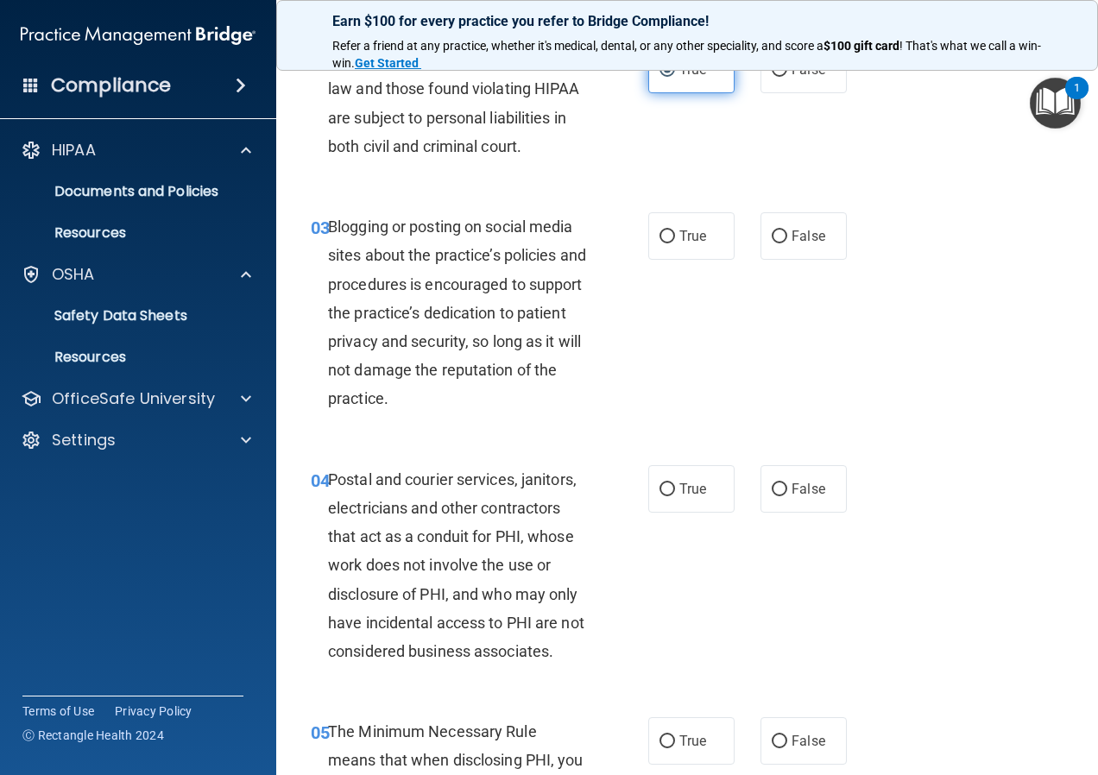
scroll to position [259, 0]
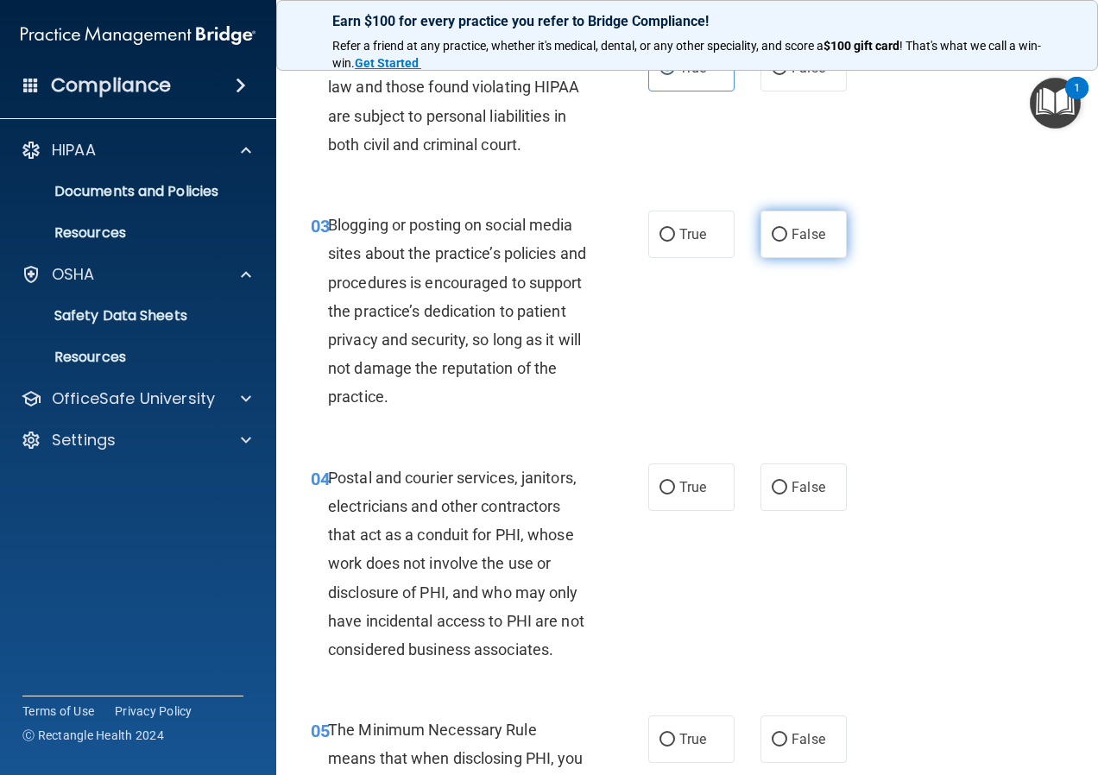
click at [799, 230] on span "False" at bounding box center [809, 234] width 34 height 16
click at [787, 230] on input "False" at bounding box center [780, 235] width 16 height 13
radio input "true"
drag, startPoint x: 693, startPoint y: 478, endPoint x: 678, endPoint y: 496, distance: 23.2
click at [690, 482] on label "True" at bounding box center [691, 487] width 86 height 47
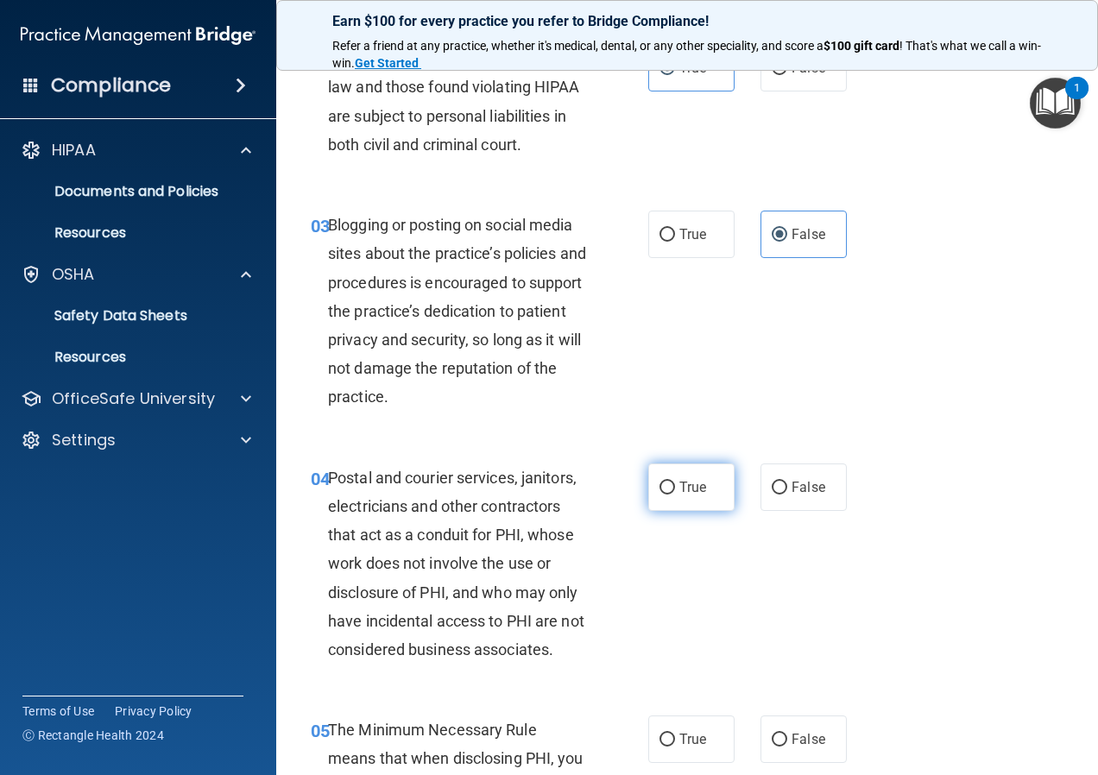
click at [675, 482] on input "True" at bounding box center [668, 488] width 16 height 13
radio input "true"
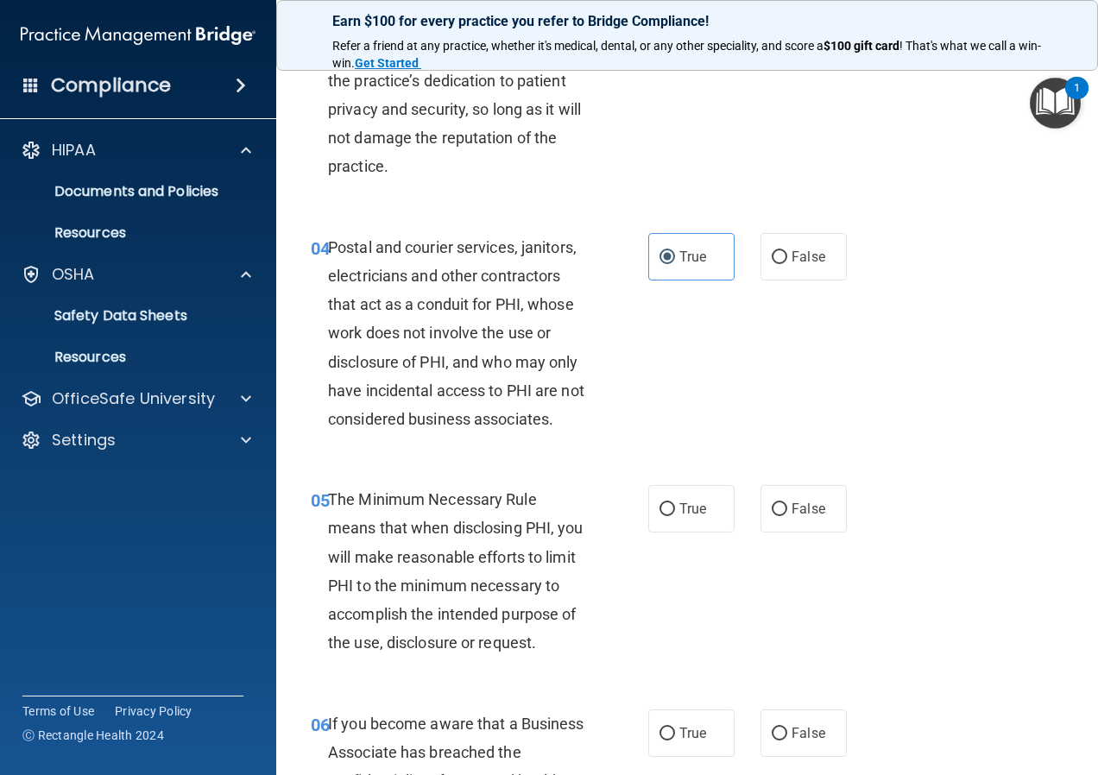
scroll to position [432, 0]
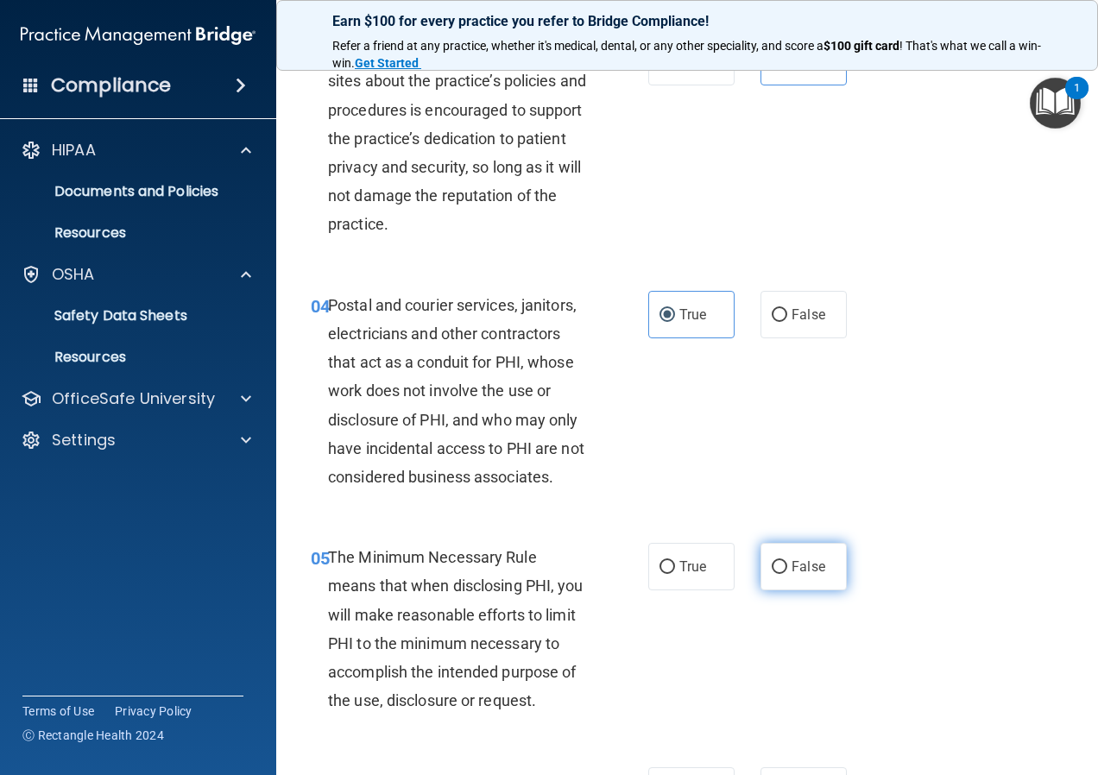
click at [799, 565] on span "False" at bounding box center [809, 567] width 34 height 16
click at [787, 565] on input "False" at bounding box center [780, 567] width 16 height 13
radio input "true"
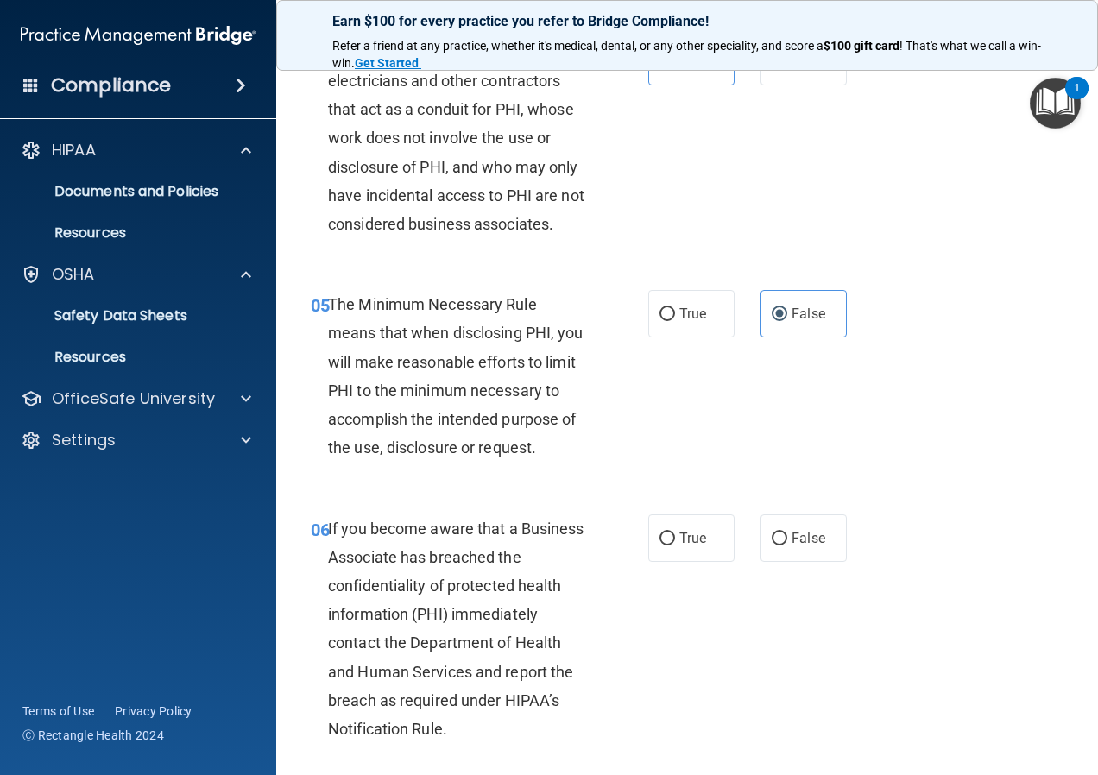
scroll to position [691, 0]
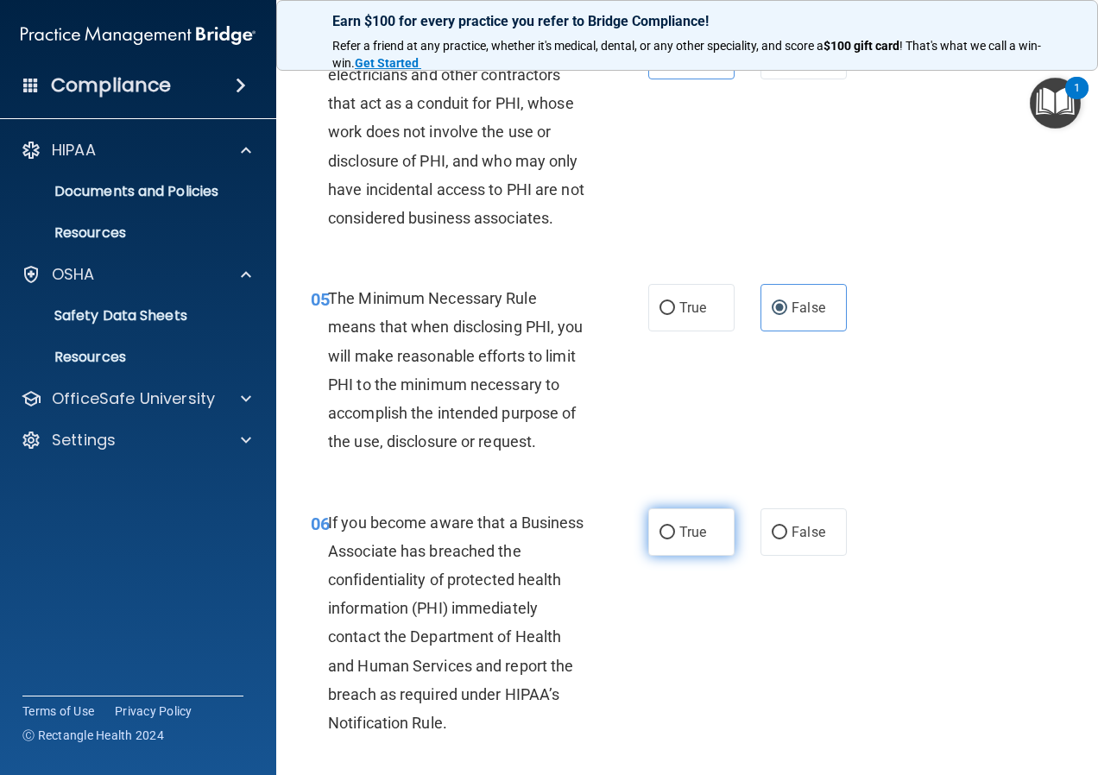
click at [664, 534] on input "True" at bounding box center [668, 533] width 16 height 13
radio input "true"
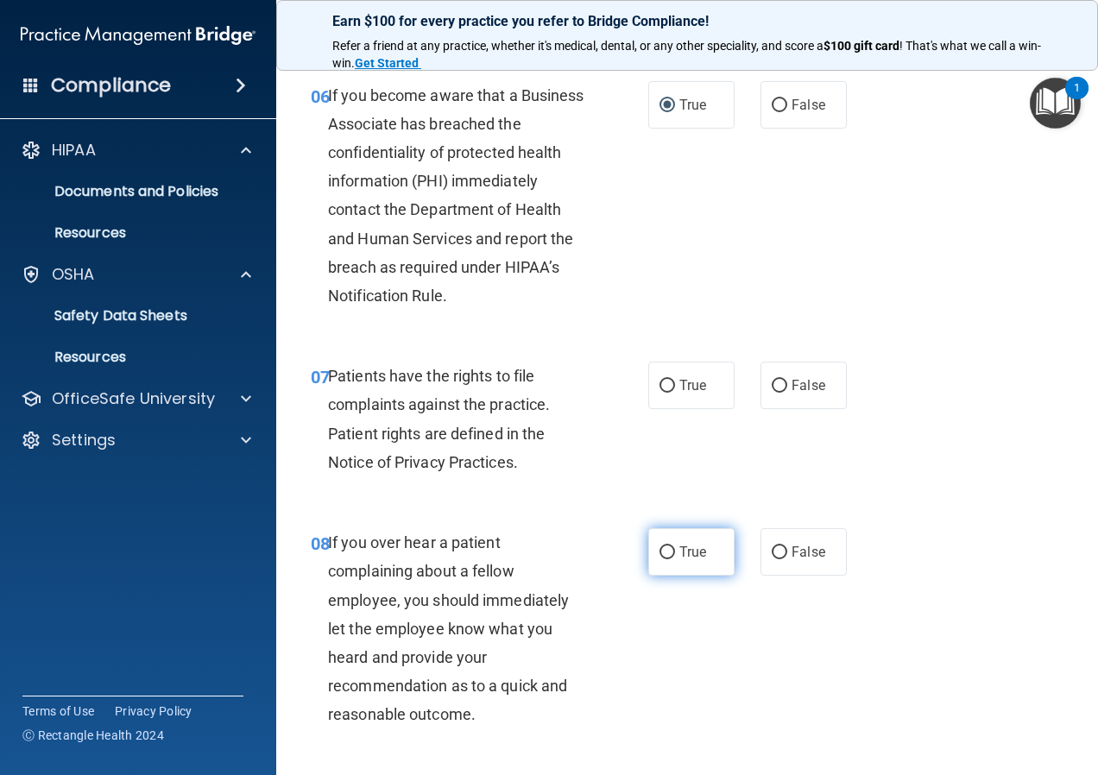
scroll to position [1122, 0]
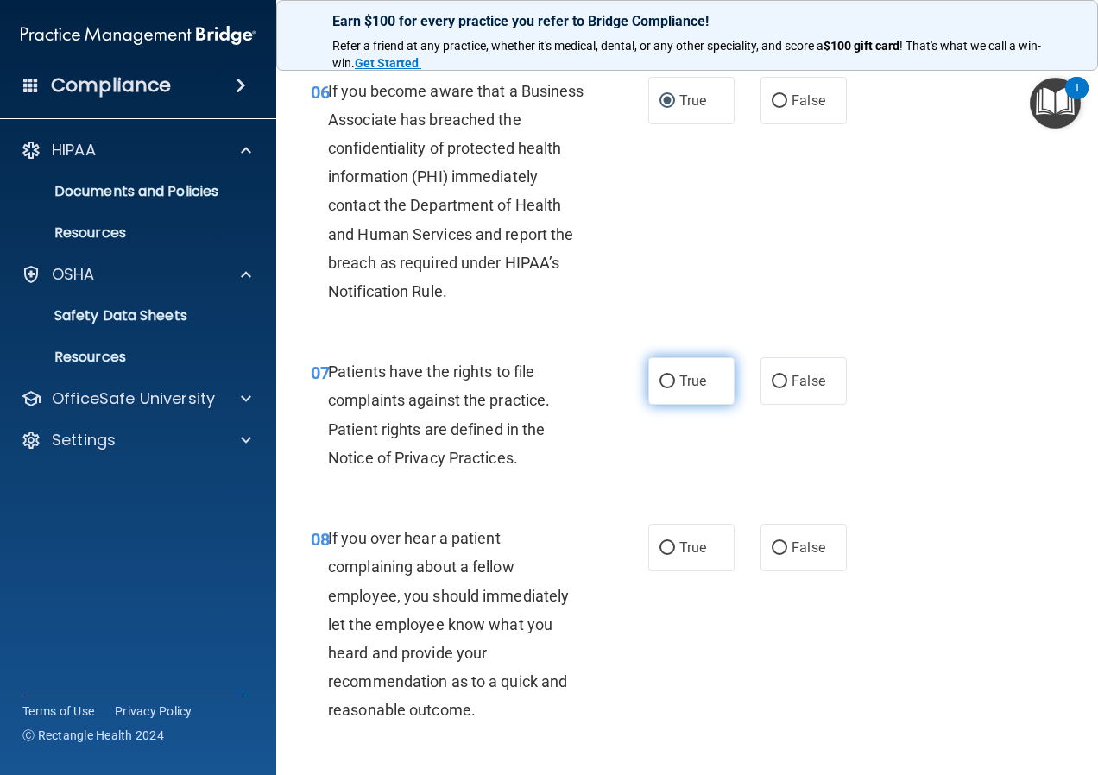
click at [680, 405] on label "True" at bounding box center [691, 380] width 86 height 47
click at [675, 388] on input "True" at bounding box center [668, 382] width 16 height 13
radio input "true"
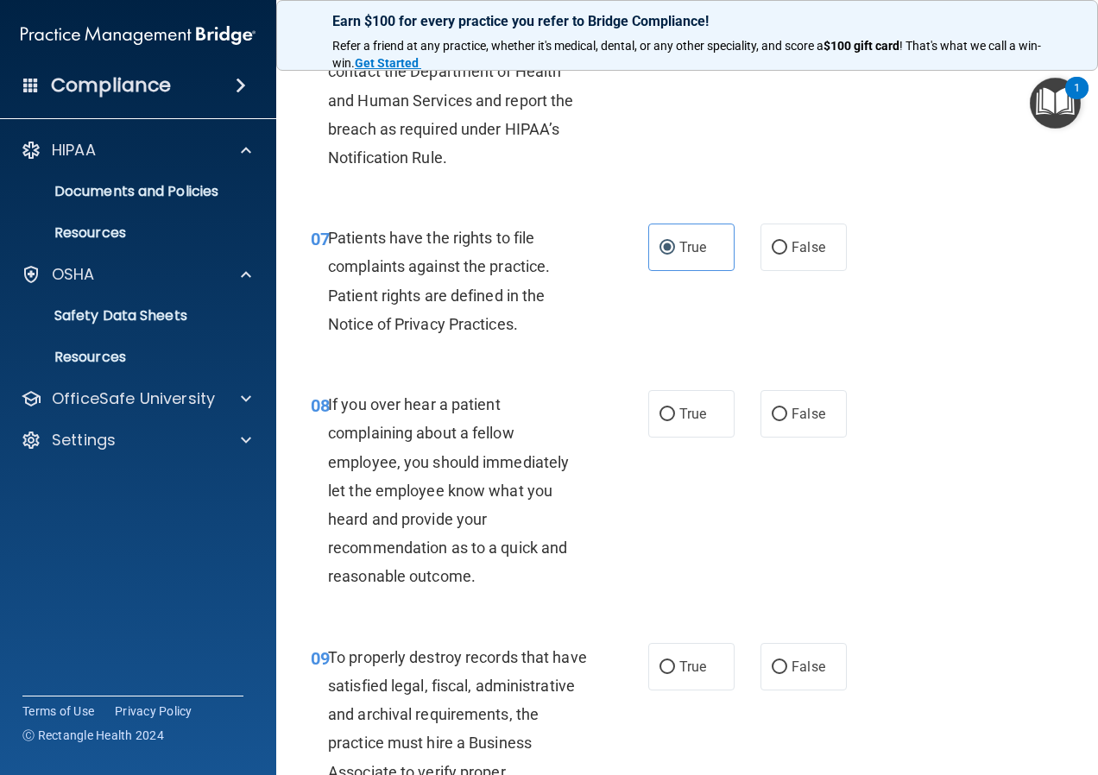
scroll to position [1295, 0]
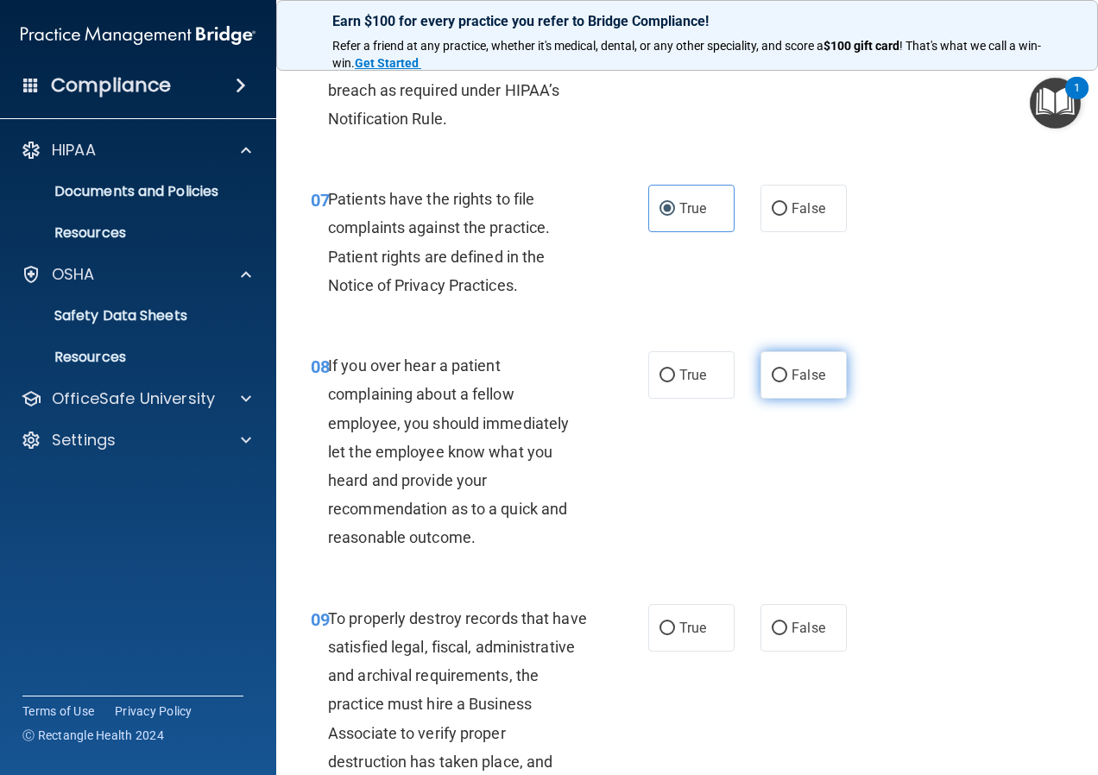
click at [796, 393] on label "False" at bounding box center [804, 374] width 86 height 47
click at [787, 382] on input "False" at bounding box center [780, 375] width 16 height 13
radio input "true"
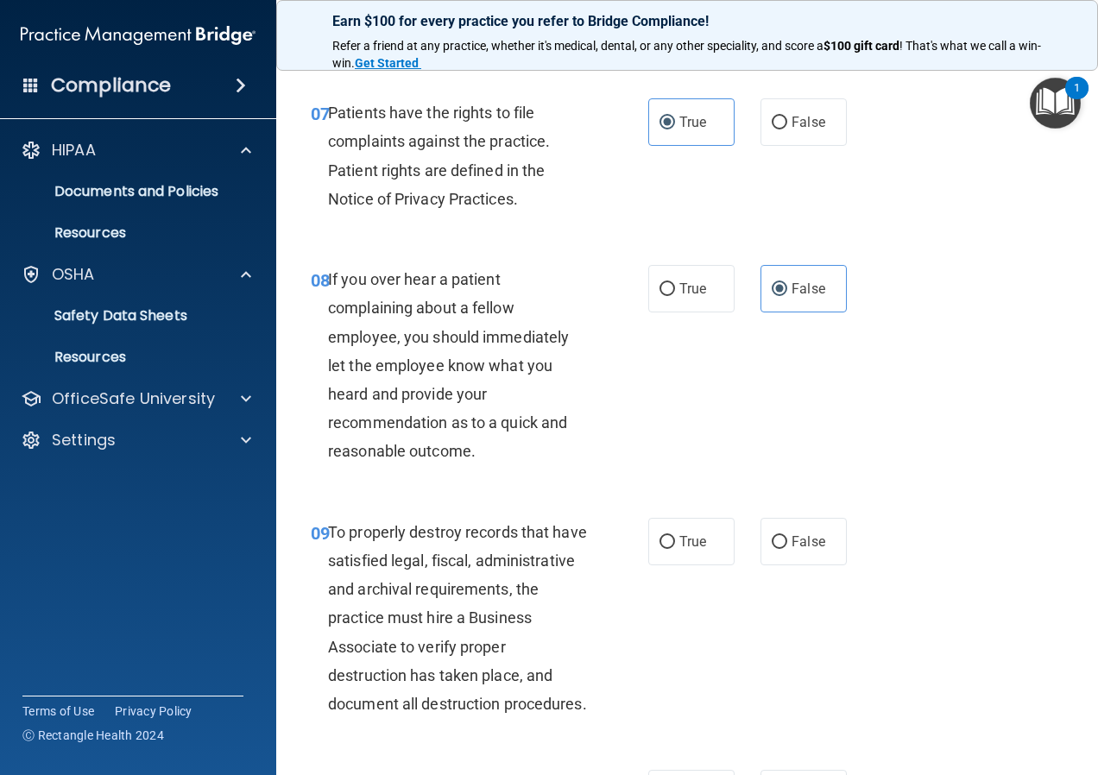
scroll to position [1554, 0]
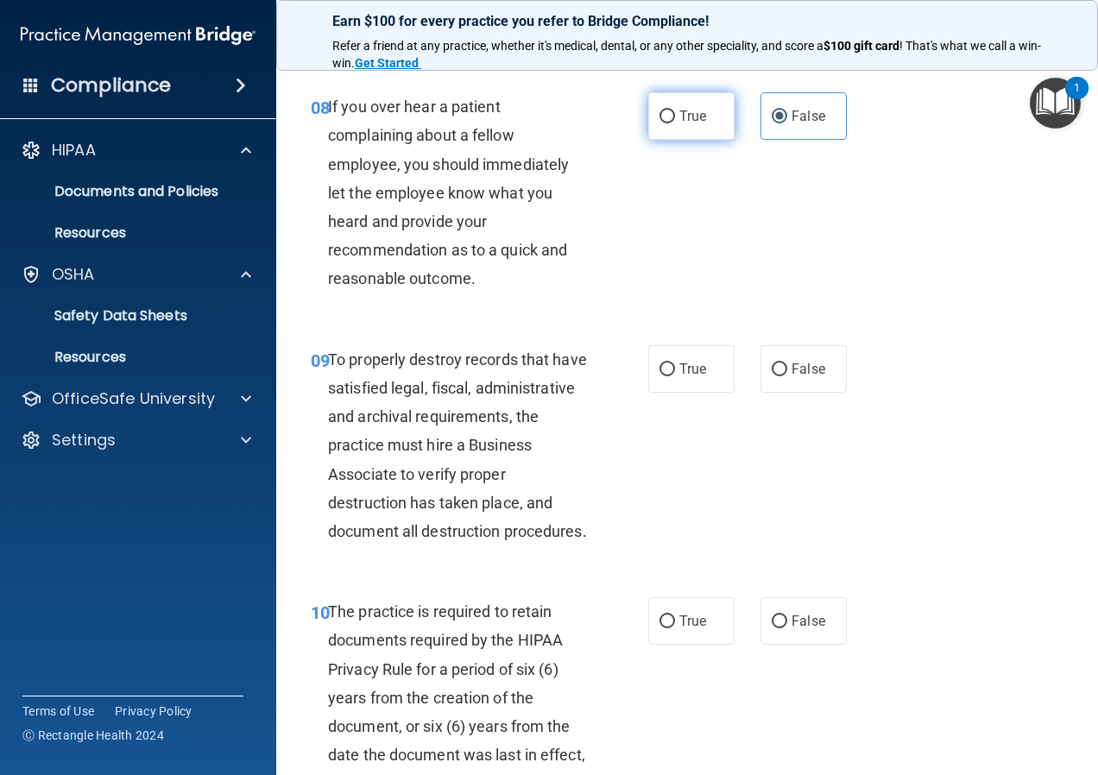
click at [698, 124] on span "True" at bounding box center [692, 116] width 27 height 16
click at [675, 123] on input "True" at bounding box center [668, 117] width 16 height 13
radio input "true"
radio input "false"
click at [685, 393] on label "True" at bounding box center [691, 368] width 86 height 47
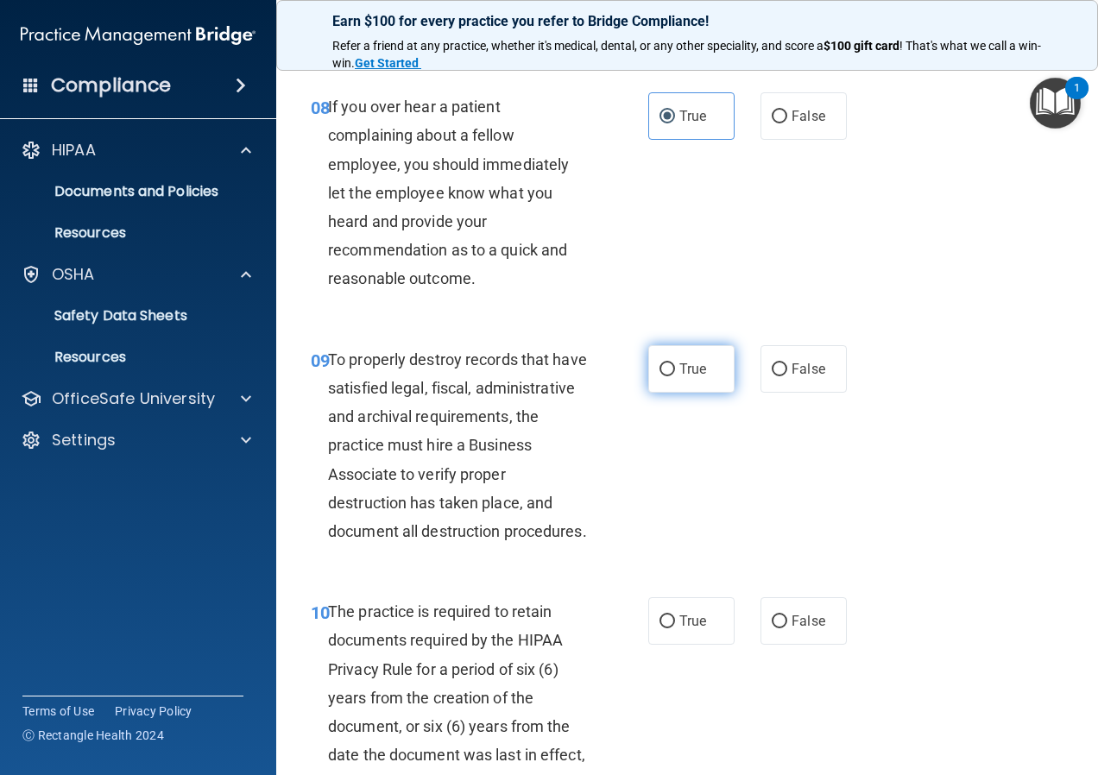
click at [675, 376] on input "True" at bounding box center [668, 369] width 16 height 13
radio input "true"
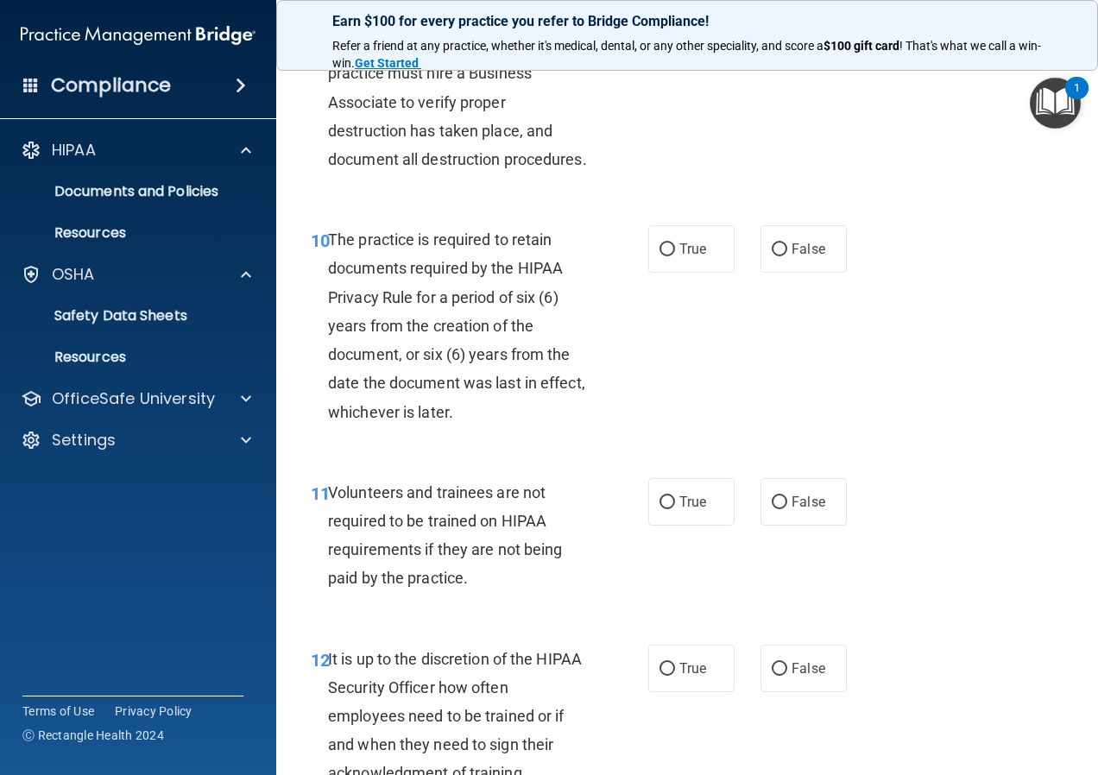
scroll to position [1899, 0]
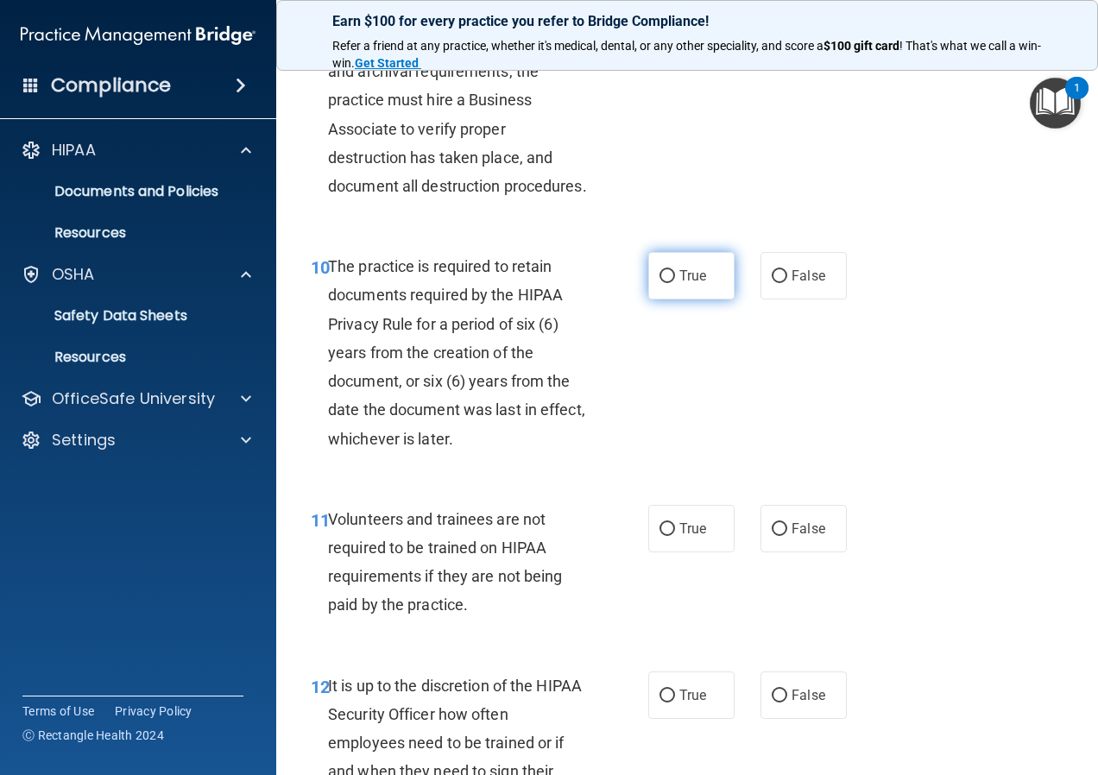
click at [666, 300] on label "True" at bounding box center [691, 275] width 86 height 47
click at [666, 283] on input "True" at bounding box center [668, 276] width 16 height 13
radio input "true"
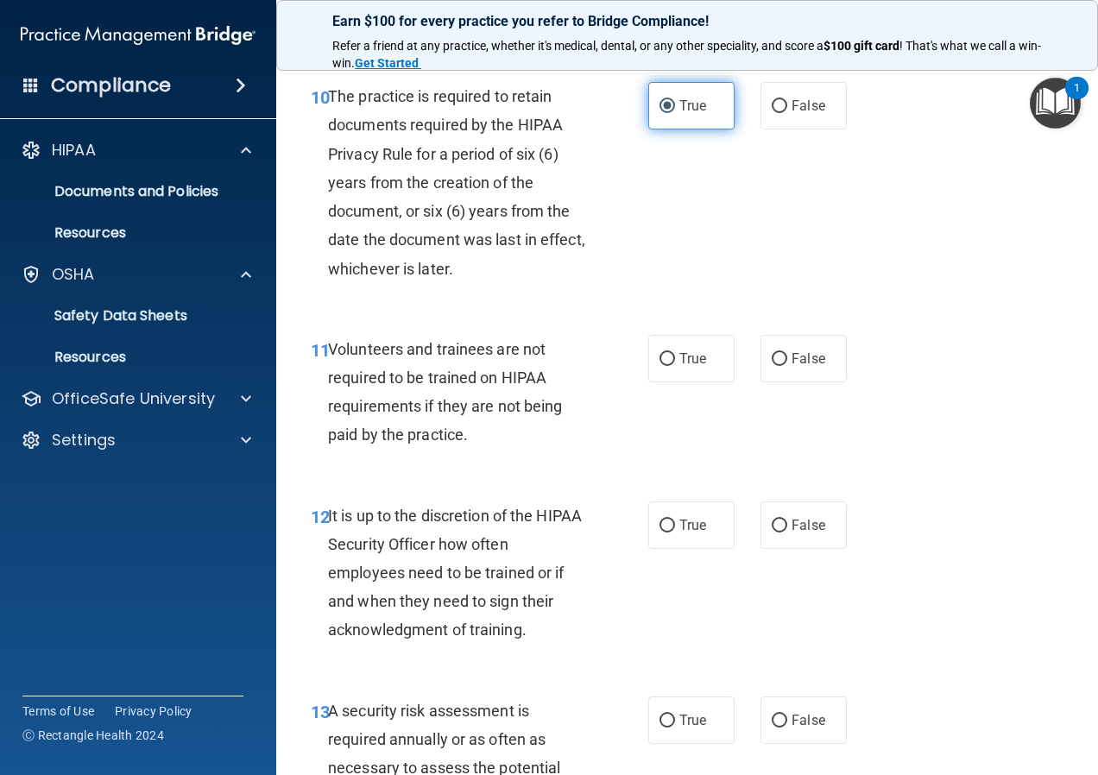
scroll to position [2158, 0]
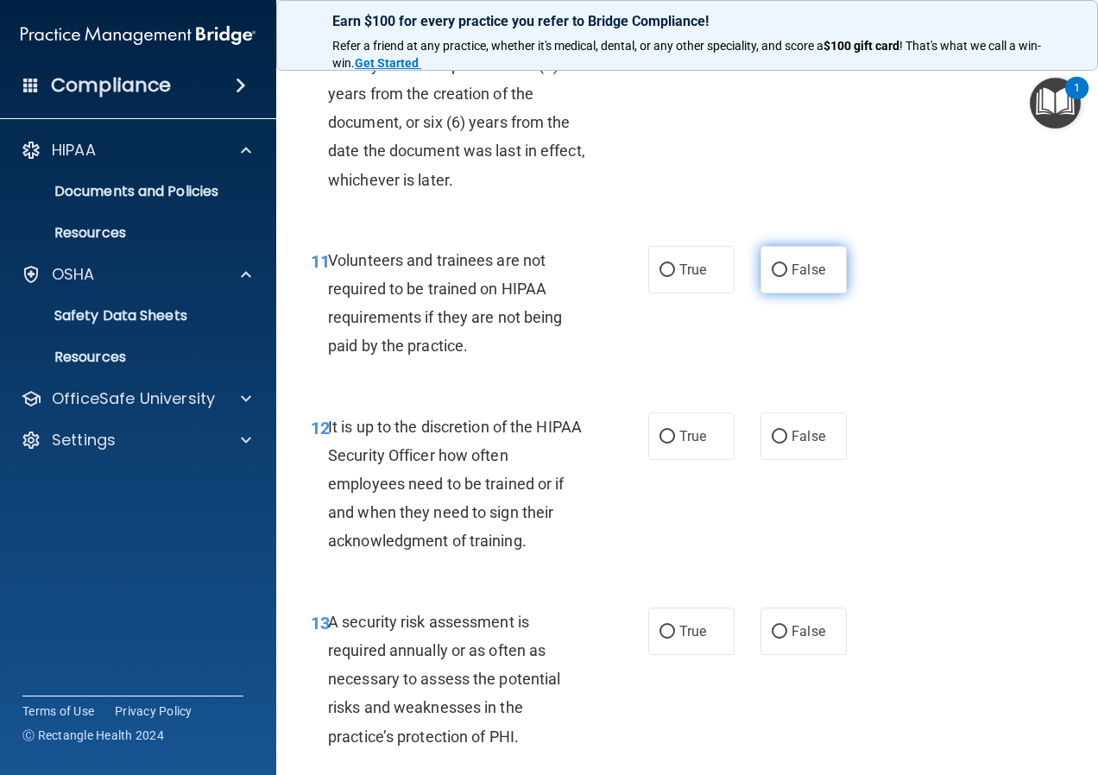
click at [804, 278] on span "False" at bounding box center [809, 270] width 34 height 16
click at [787, 277] on input "False" at bounding box center [780, 270] width 16 height 13
radio input "true"
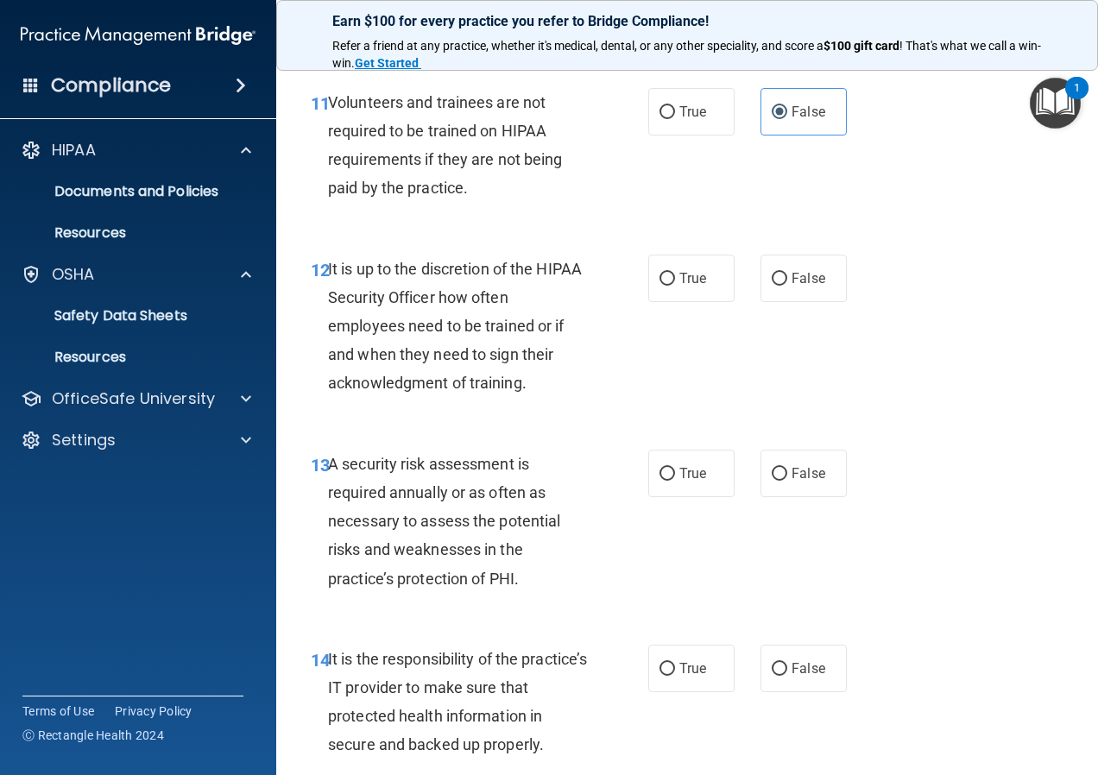
scroll to position [2331, 0]
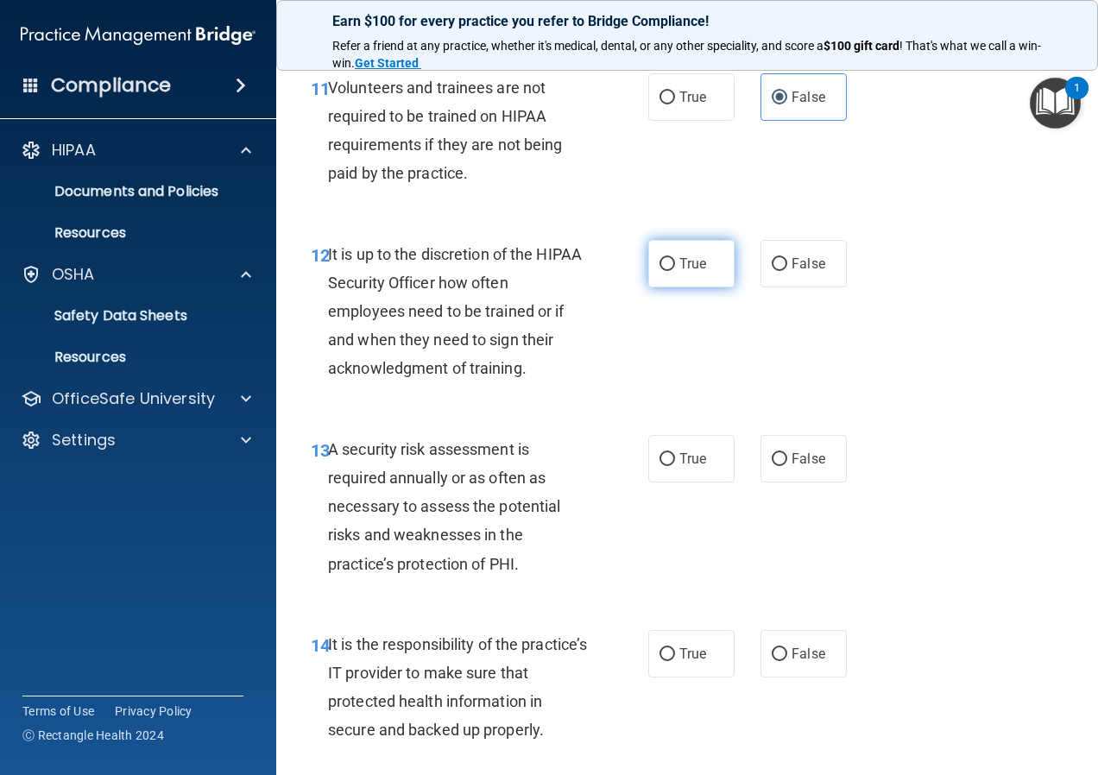
click at [653, 287] on label "True" at bounding box center [691, 263] width 86 height 47
click at [660, 271] on input "True" at bounding box center [668, 264] width 16 height 13
radio input "true"
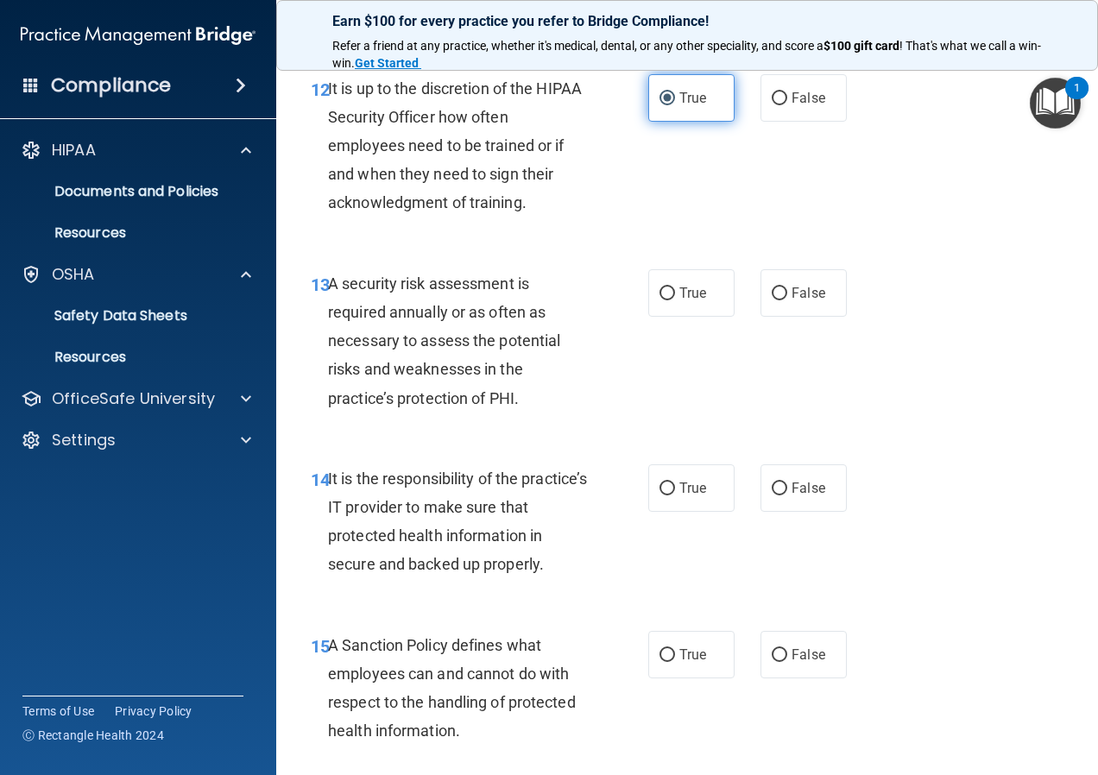
scroll to position [2504, 0]
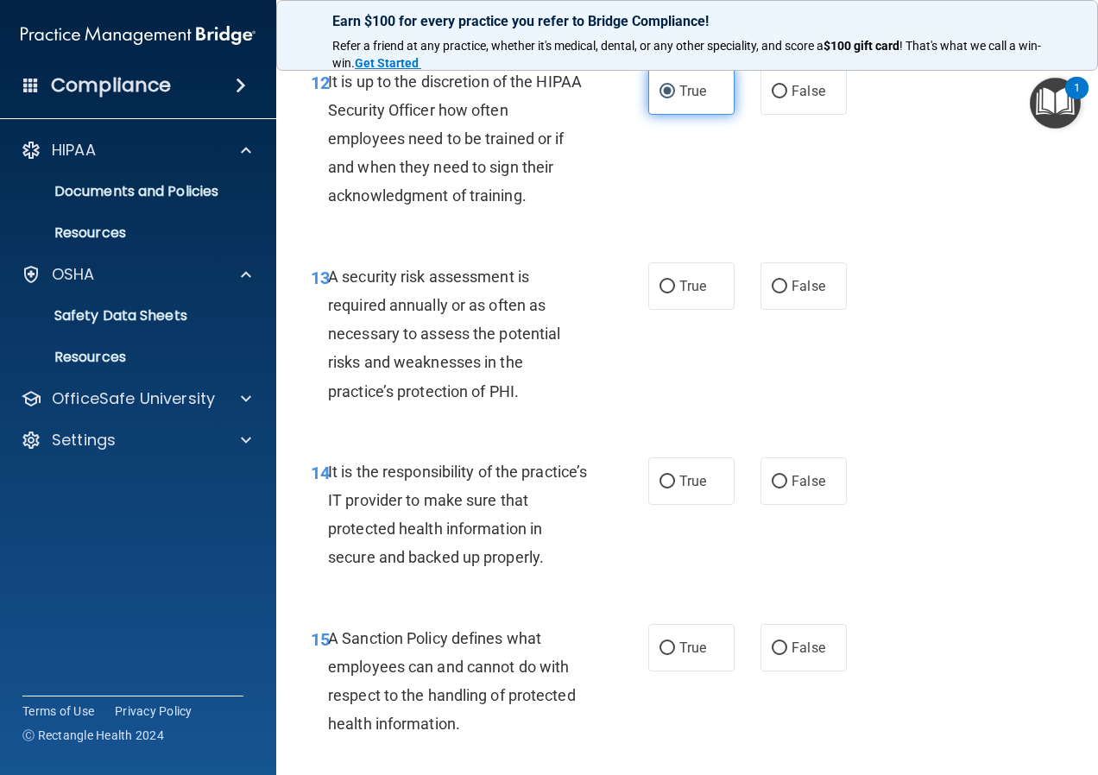
click at [653, 310] on label "True" at bounding box center [691, 285] width 86 height 47
click at [660, 294] on input "True" at bounding box center [668, 287] width 16 height 13
radio input "true"
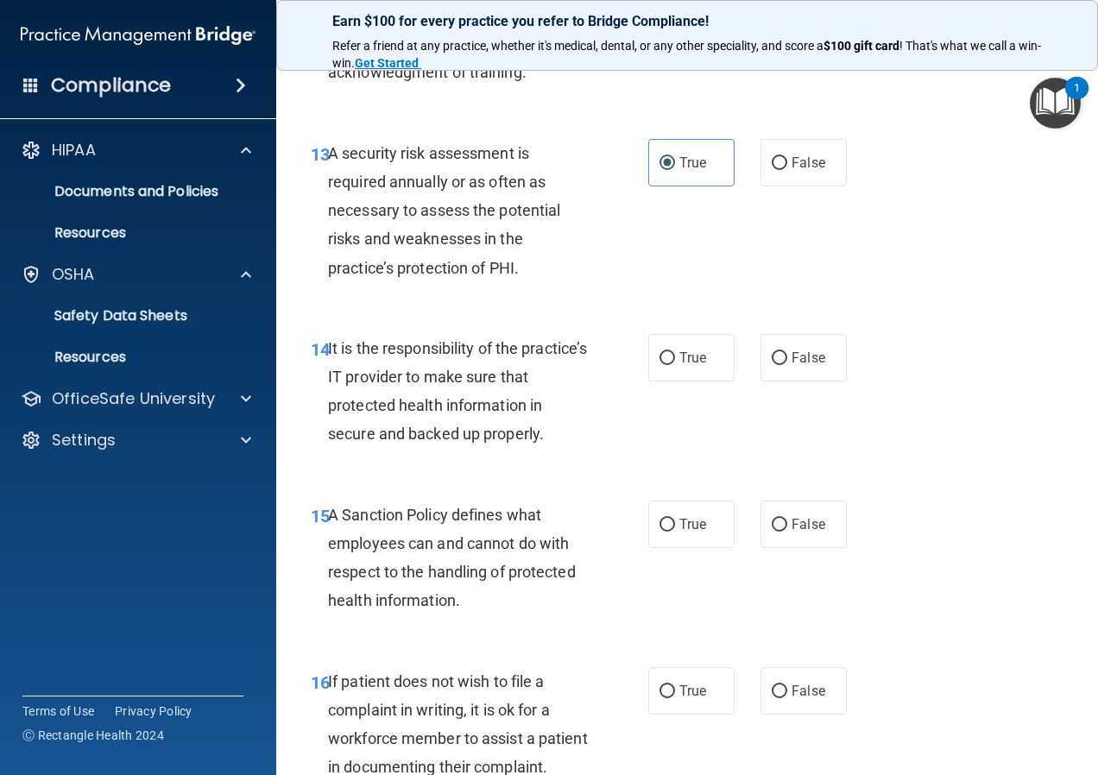
scroll to position [2676, 0]
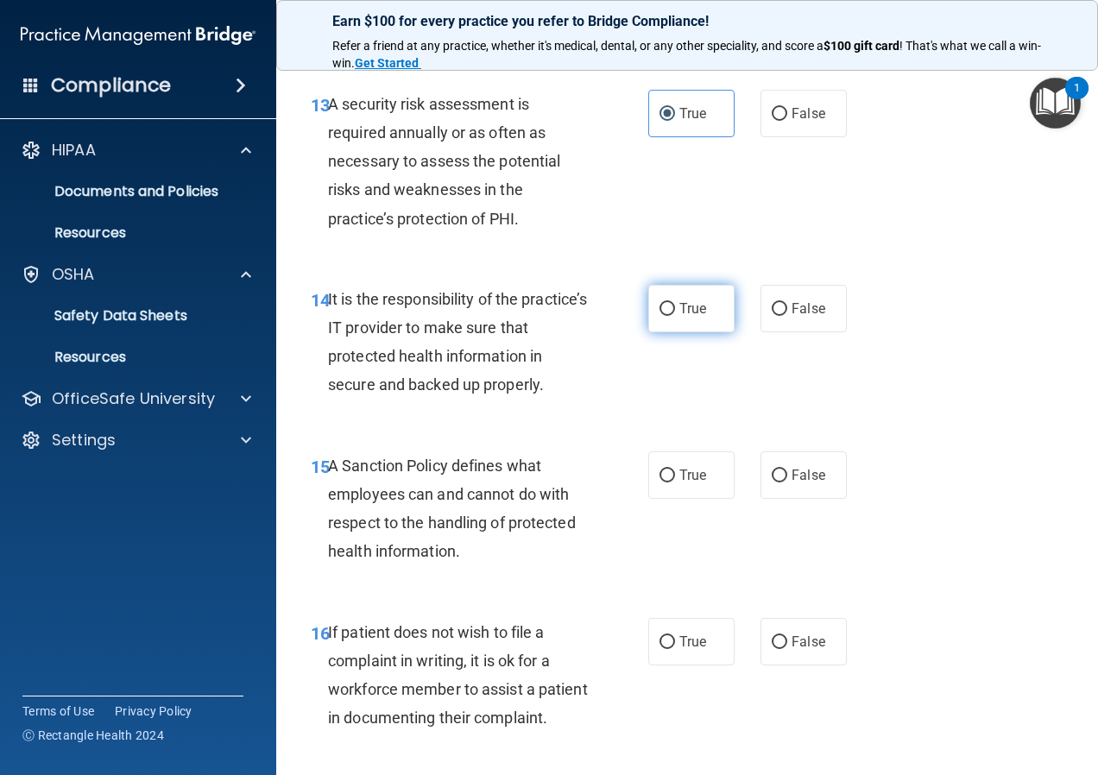
click at [702, 332] on label "True" at bounding box center [691, 308] width 86 height 47
click at [675, 316] on input "True" at bounding box center [668, 309] width 16 height 13
radio input "true"
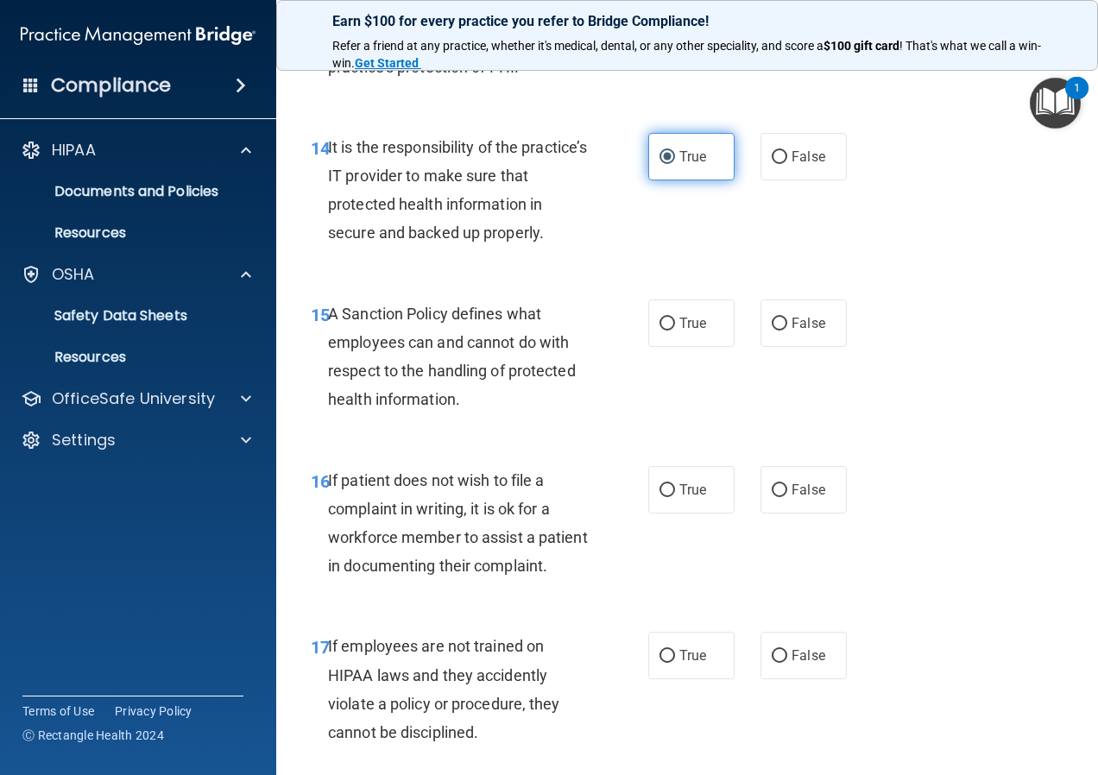
scroll to position [2849, 0]
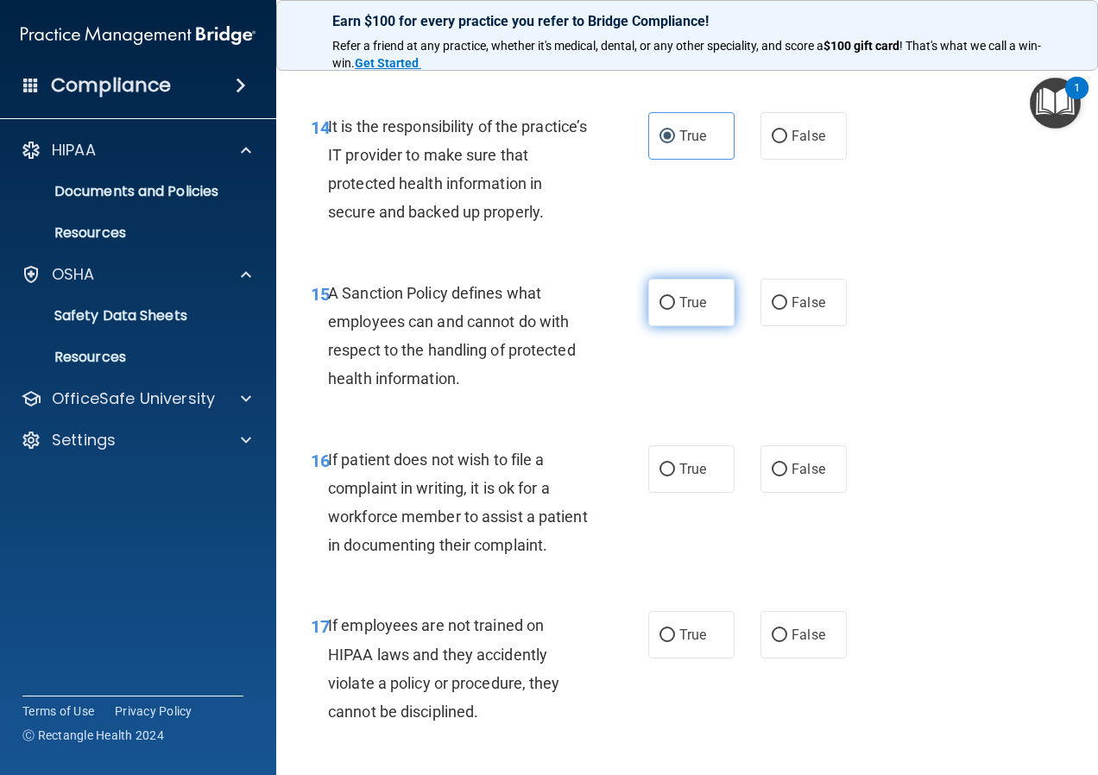
click at [694, 326] on label "True" at bounding box center [691, 302] width 86 height 47
click at [675, 310] on input "True" at bounding box center [668, 303] width 16 height 13
radio input "true"
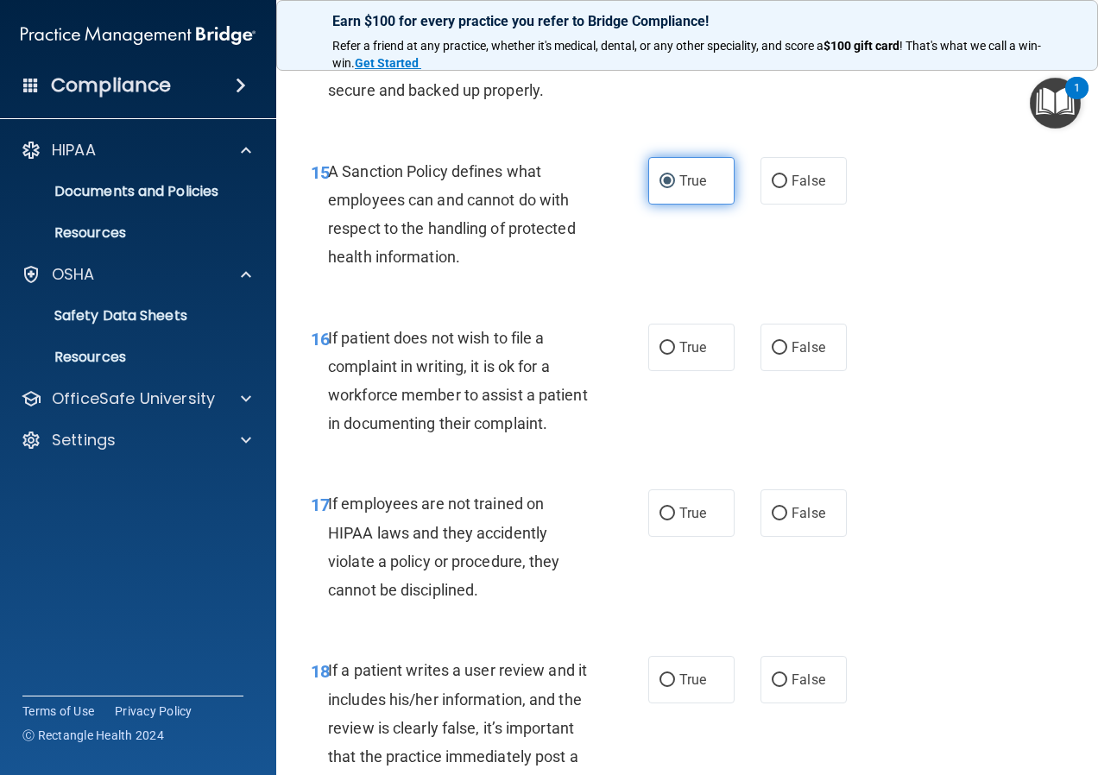
scroll to position [3022, 0]
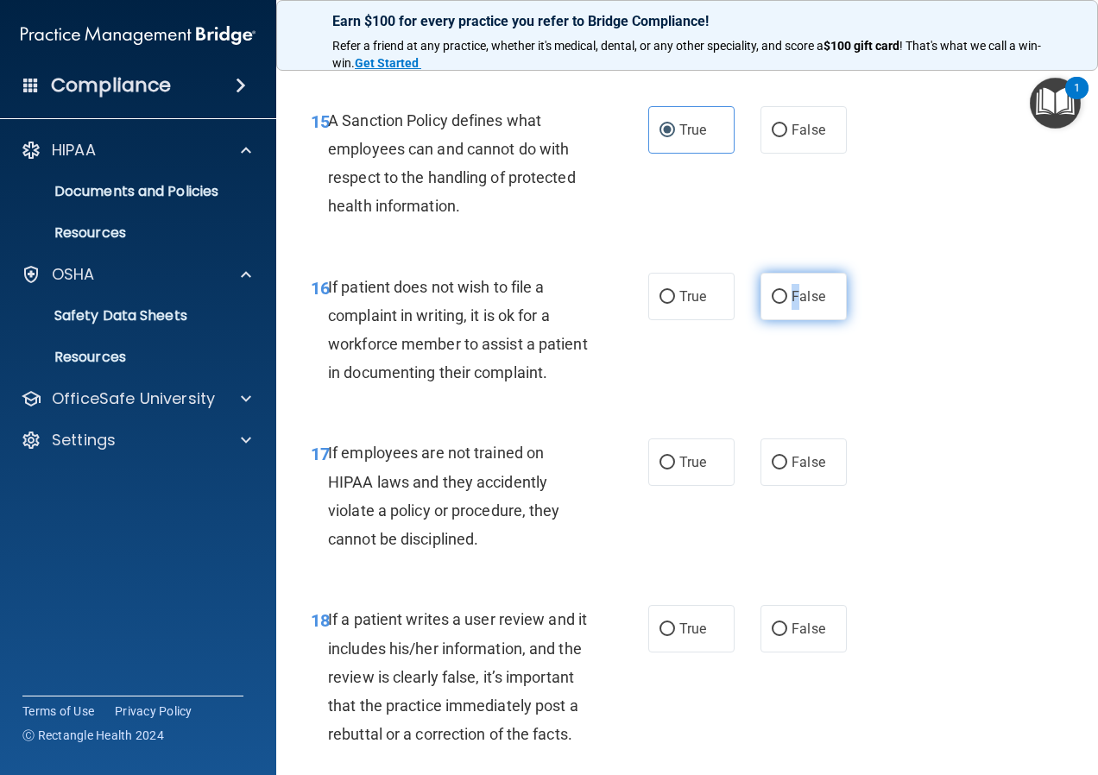
click at [792, 305] on span "False" at bounding box center [809, 296] width 34 height 16
click at [772, 304] on input "False" at bounding box center [780, 297] width 16 height 13
radio input "true"
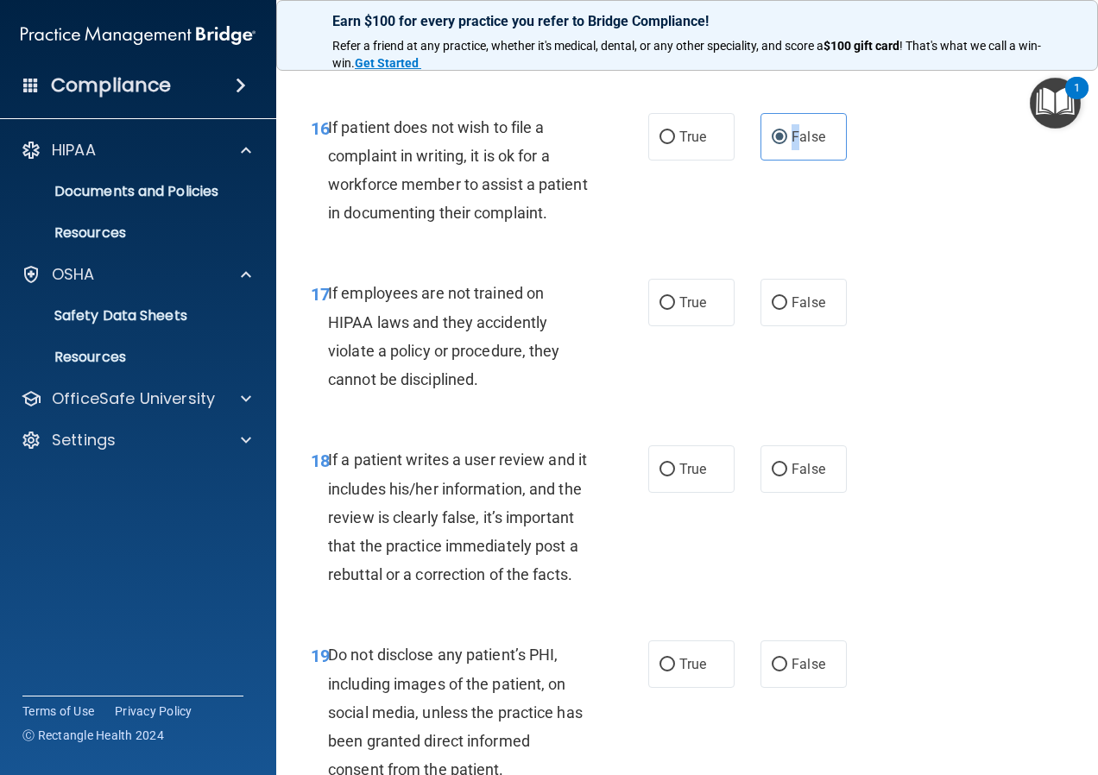
scroll to position [3108, 0]
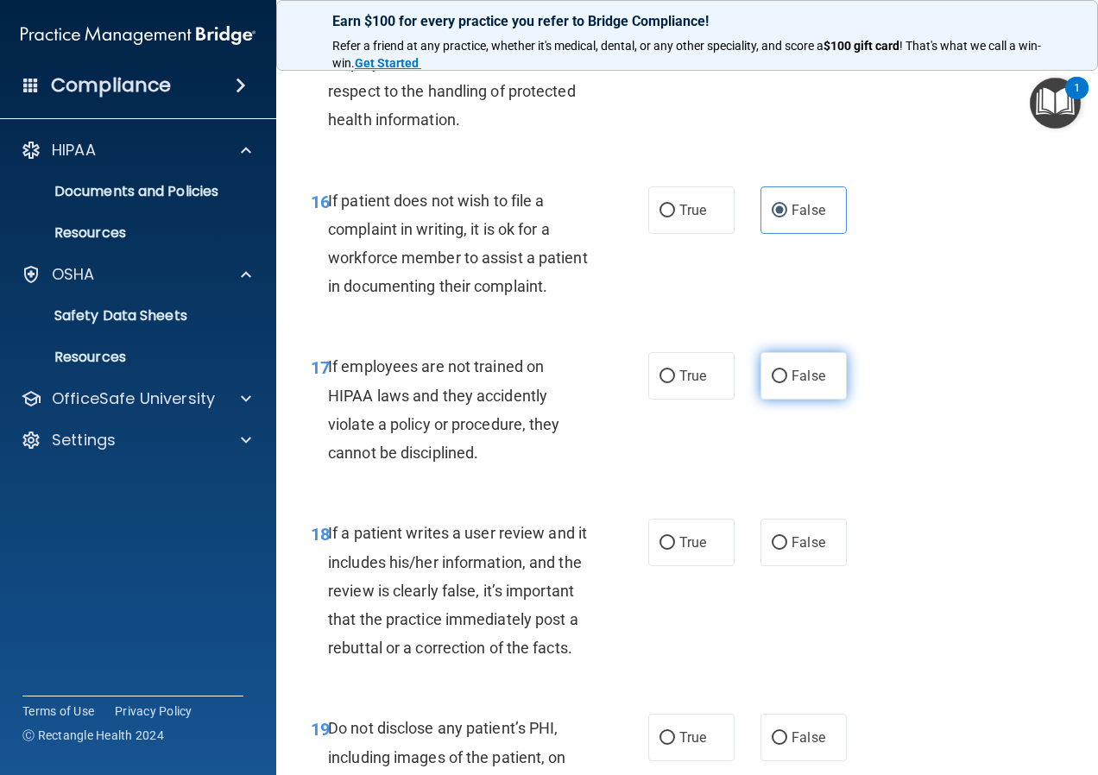
click at [812, 384] on span "False" at bounding box center [809, 376] width 34 height 16
click at [787, 383] on input "False" at bounding box center [780, 376] width 16 height 13
radio input "true"
click at [698, 400] on label "True" at bounding box center [691, 375] width 86 height 47
click at [675, 383] on input "True" at bounding box center [668, 376] width 16 height 13
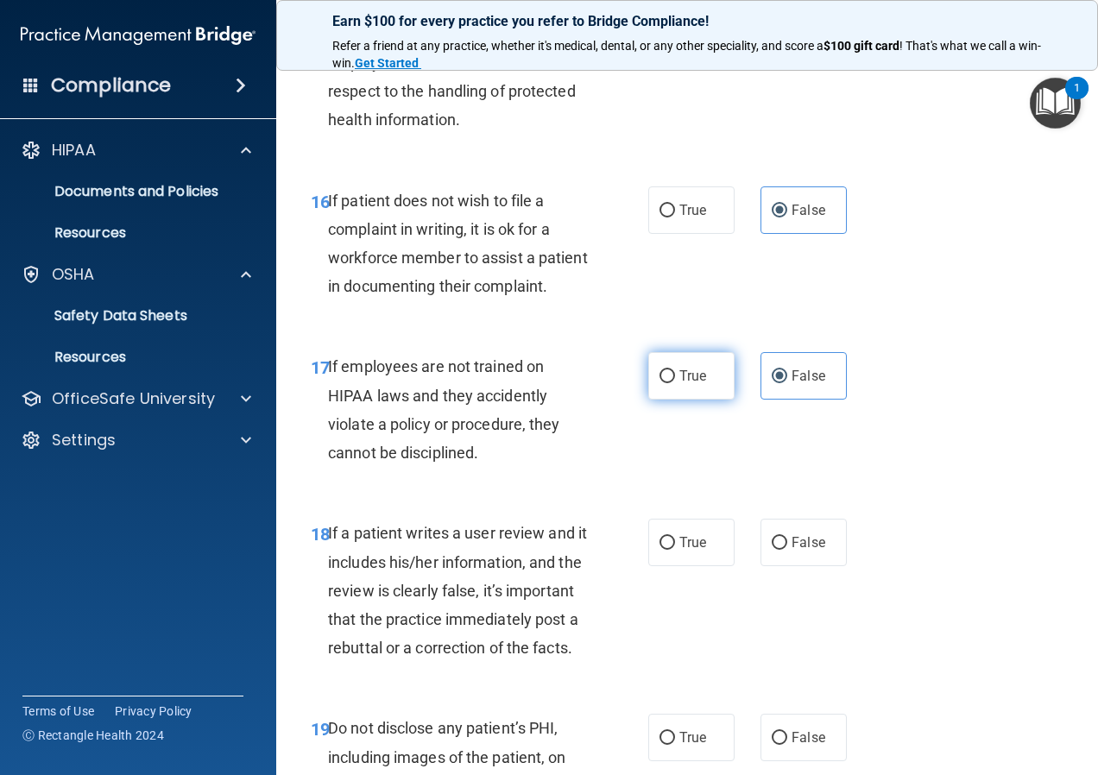
radio input "true"
click at [779, 383] on input "False" at bounding box center [780, 376] width 16 height 13
radio input "true"
click at [668, 383] on input "True" at bounding box center [668, 376] width 16 height 13
radio input "true"
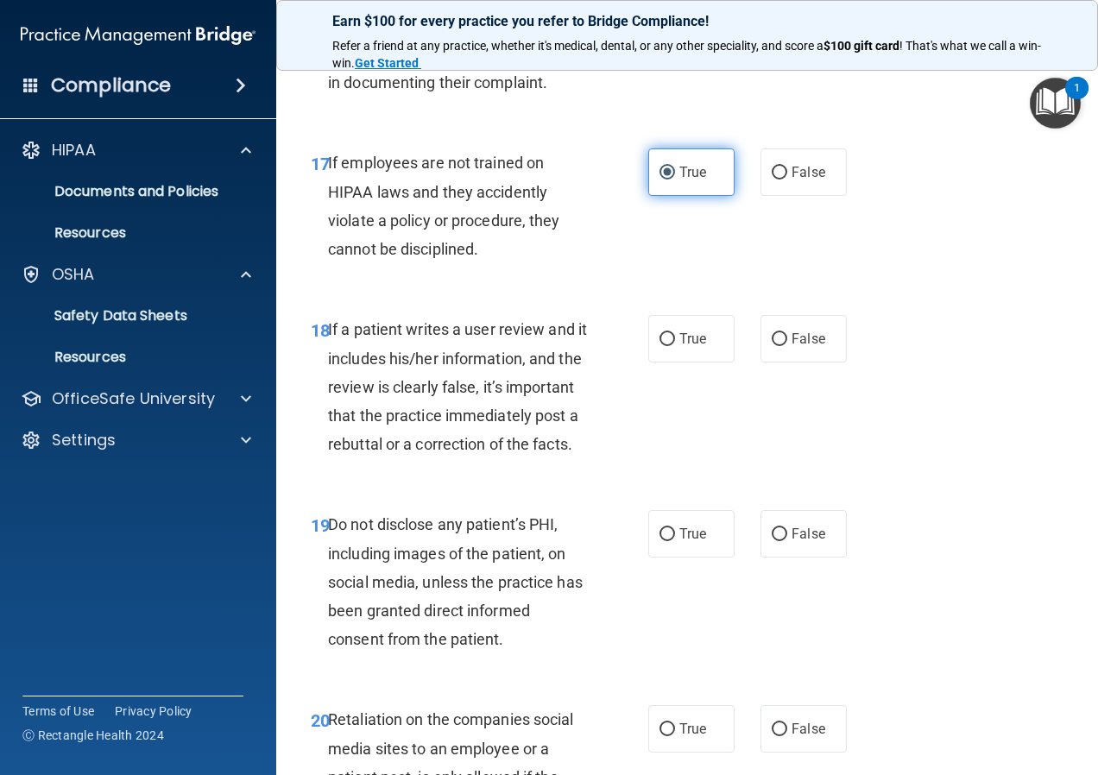
scroll to position [3281, 0]
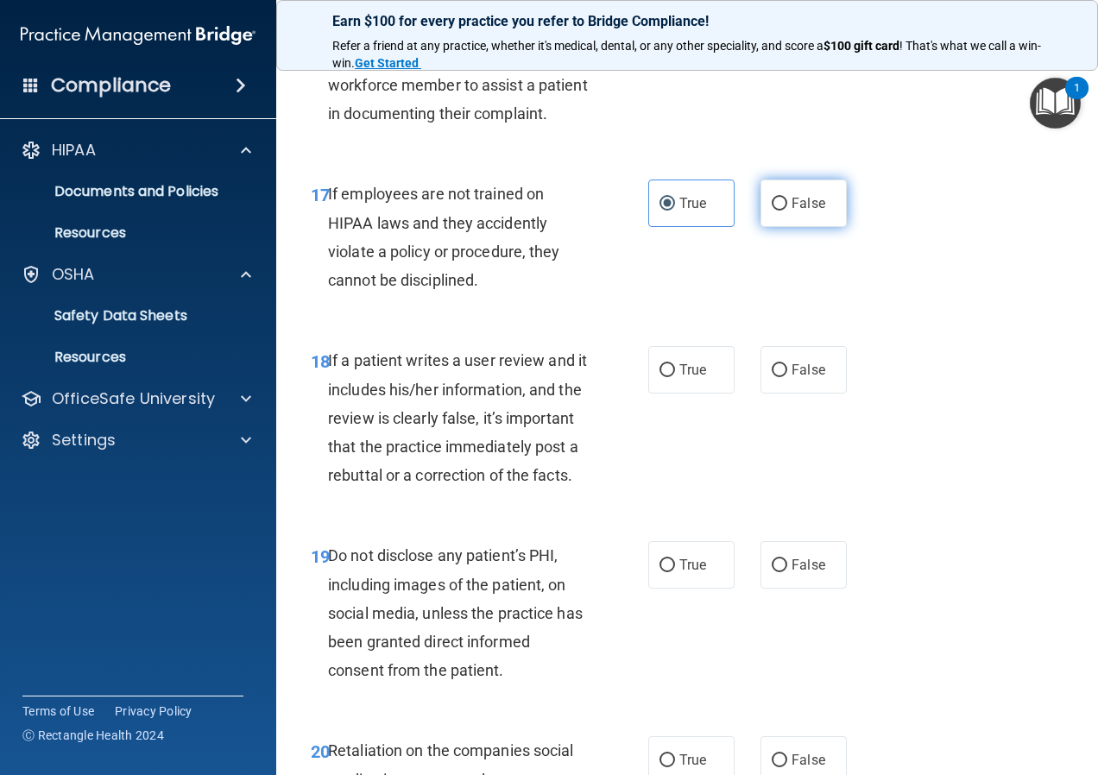
click at [794, 227] on label "False" at bounding box center [804, 203] width 86 height 47
click at [787, 211] on input "False" at bounding box center [780, 204] width 16 height 13
radio input "true"
click at [683, 212] on span "True" at bounding box center [692, 203] width 27 height 16
click at [675, 211] on input "True" at bounding box center [668, 204] width 16 height 13
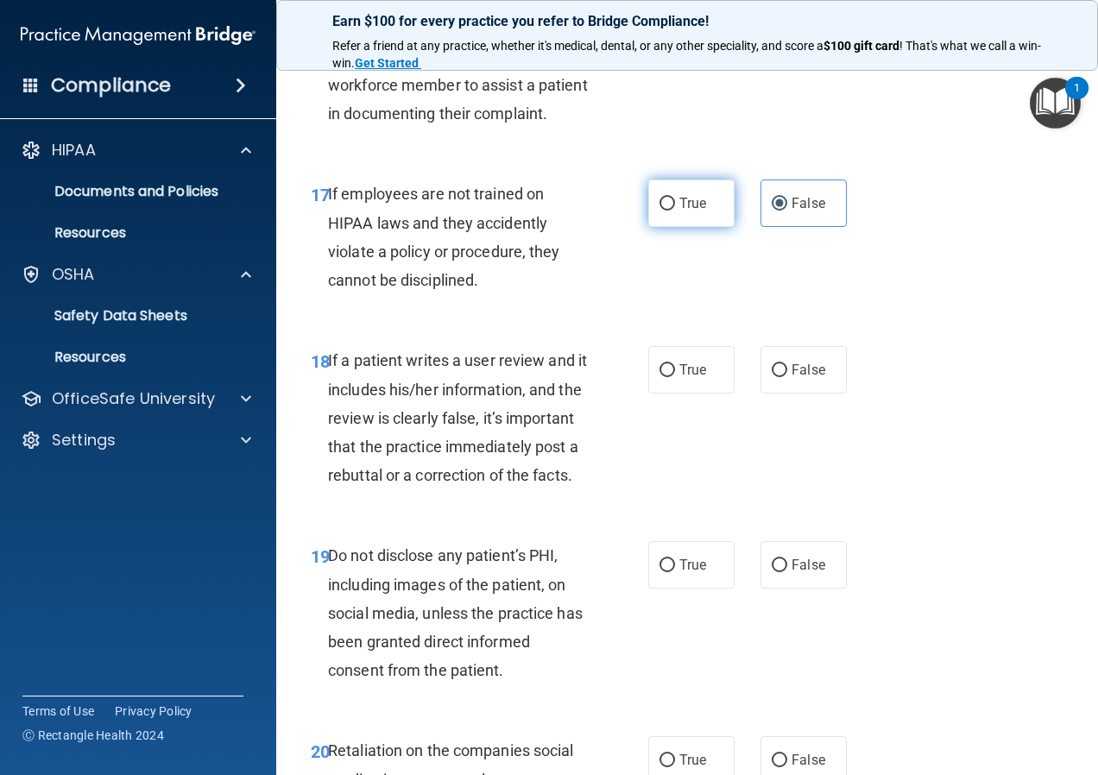
radio input "true"
radio input "false"
click at [723, 394] on label "True" at bounding box center [691, 369] width 86 height 47
click at [675, 377] on input "True" at bounding box center [668, 370] width 16 height 13
radio input "true"
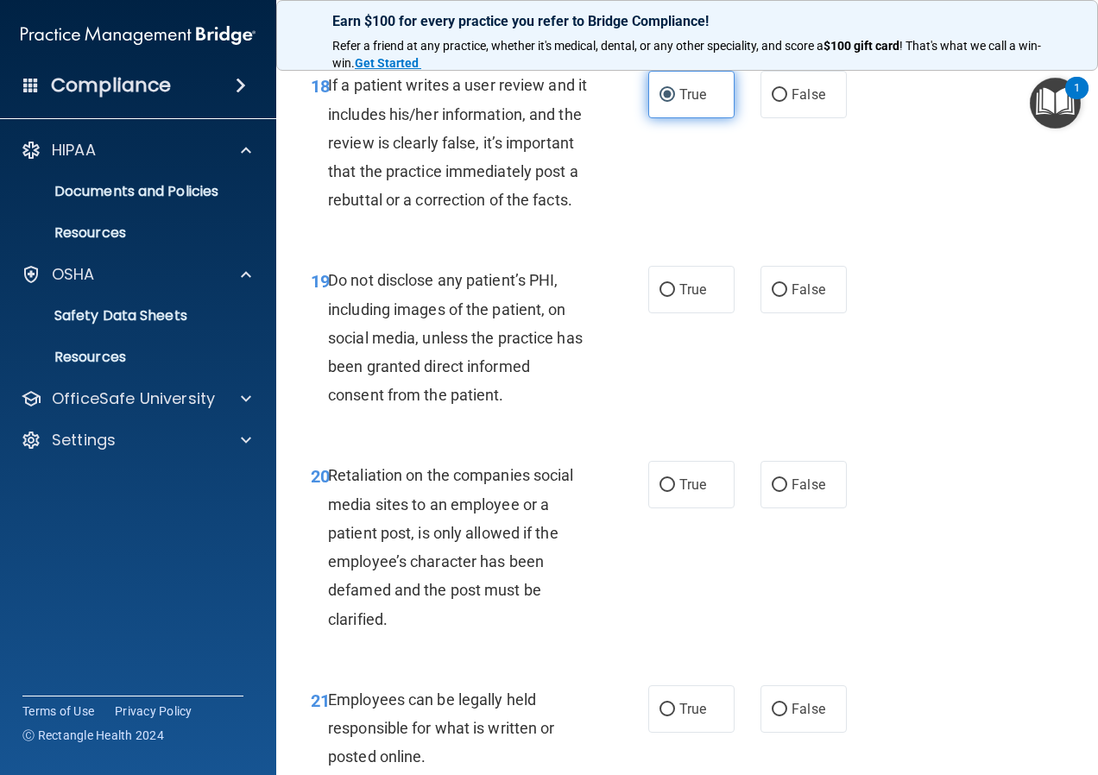
scroll to position [3540, 0]
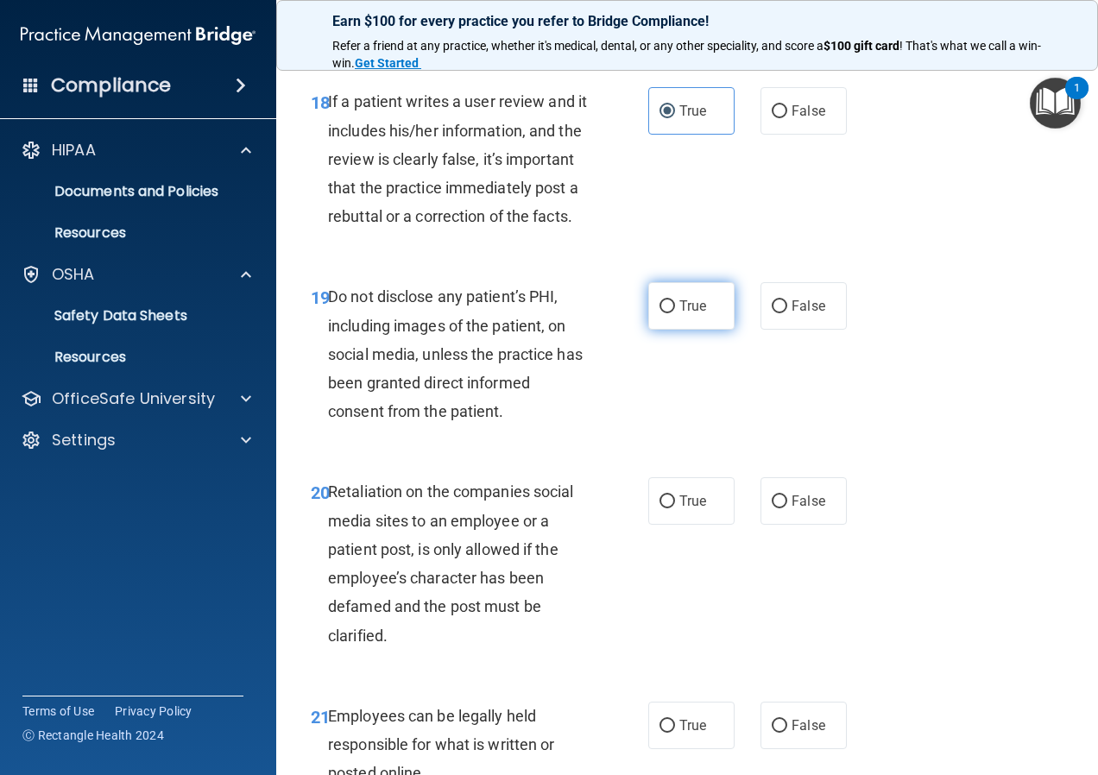
click at [704, 330] on label "True" at bounding box center [691, 305] width 86 height 47
click at [675, 313] on input "True" at bounding box center [668, 306] width 16 height 13
radio input "true"
click at [793, 314] on span "False" at bounding box center [809, 306] width 34 height 16
click at [787, 313] on input "False" at bounding box center [780, 306] width 16 height 13
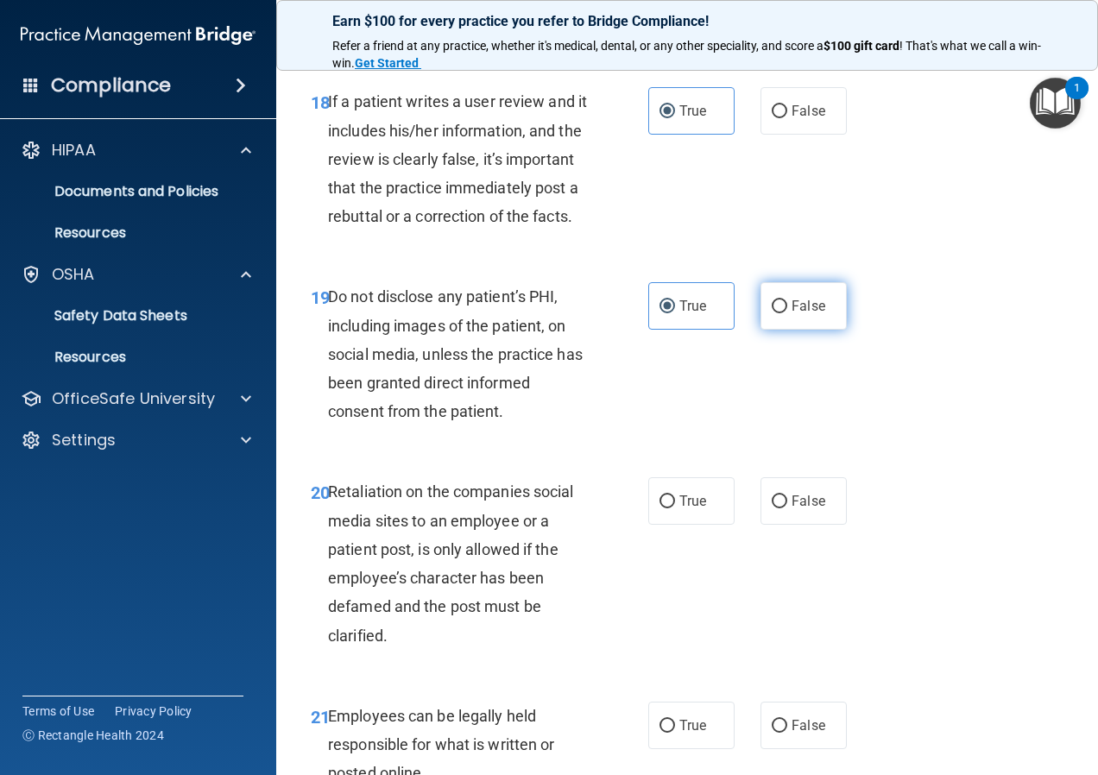
radio input "true"
radio input "false"
click at [697, 314] on span "True" at bounding box center [692, 306] width 27 height 16
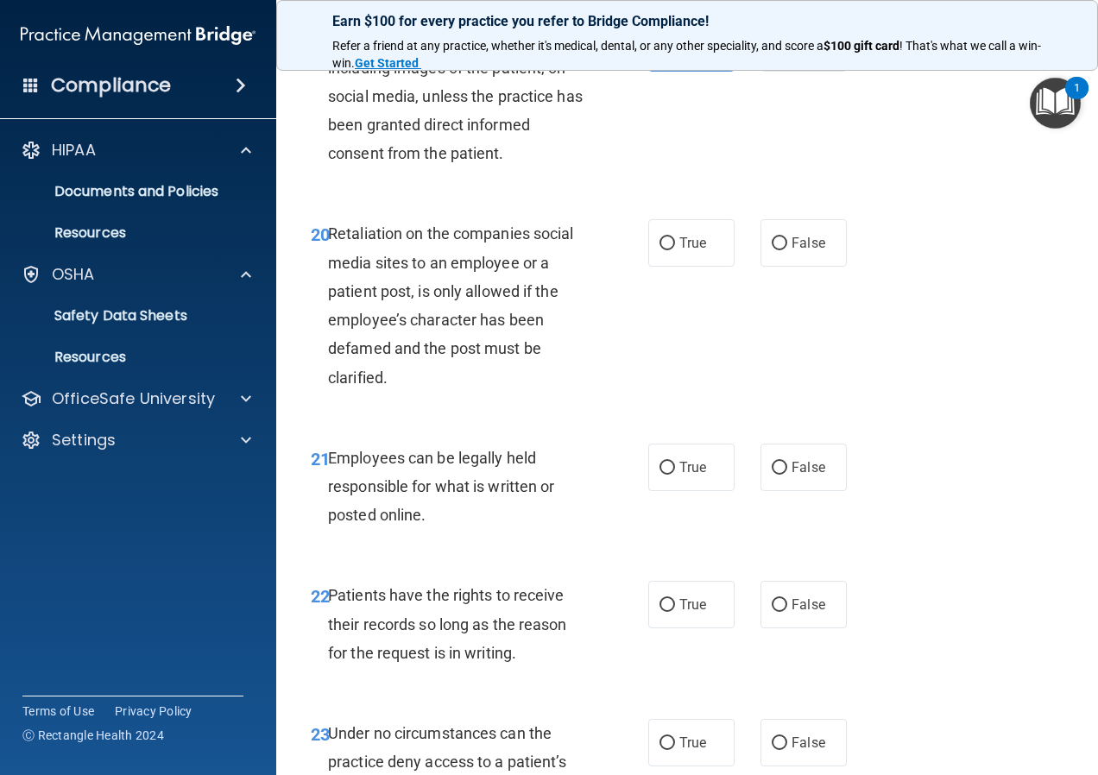
scroll to position [3799, 0]
click at [832, 266] on label "False" at bounding box center [804, 241] width 86 height 47
click at [787, 249] on input "False" at bounding box center [780, 243] width 16 height 13
radio input "true"
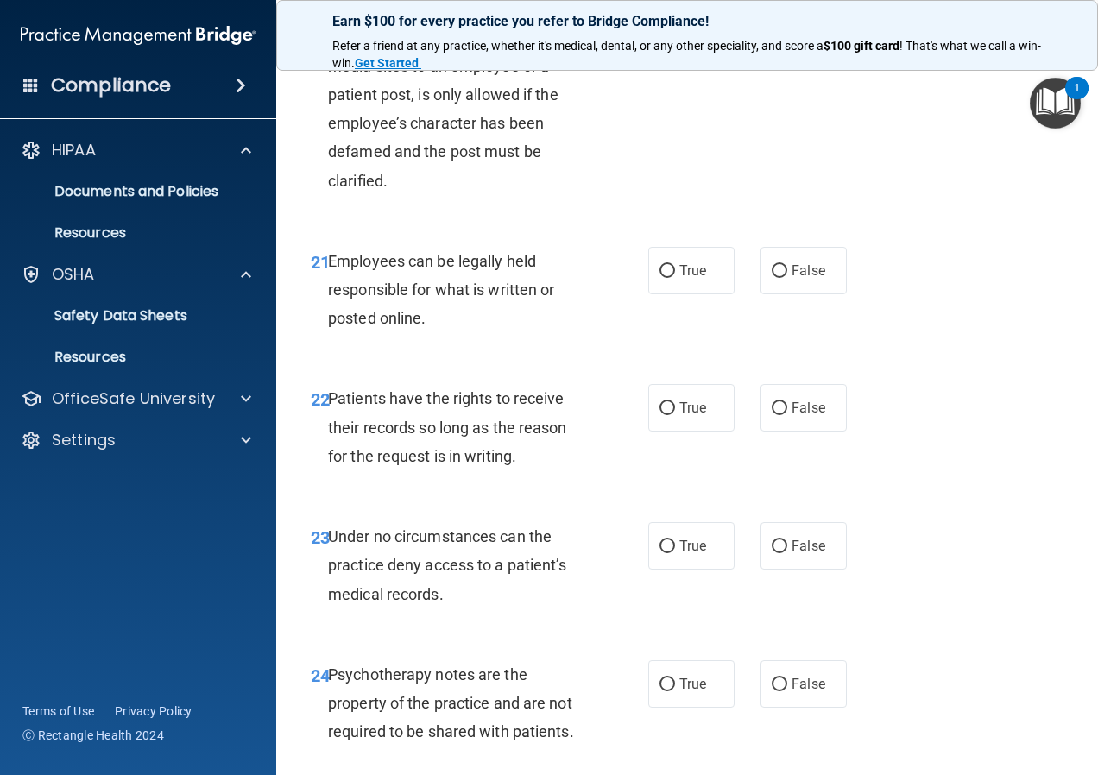
scroll to position [4058, 0]
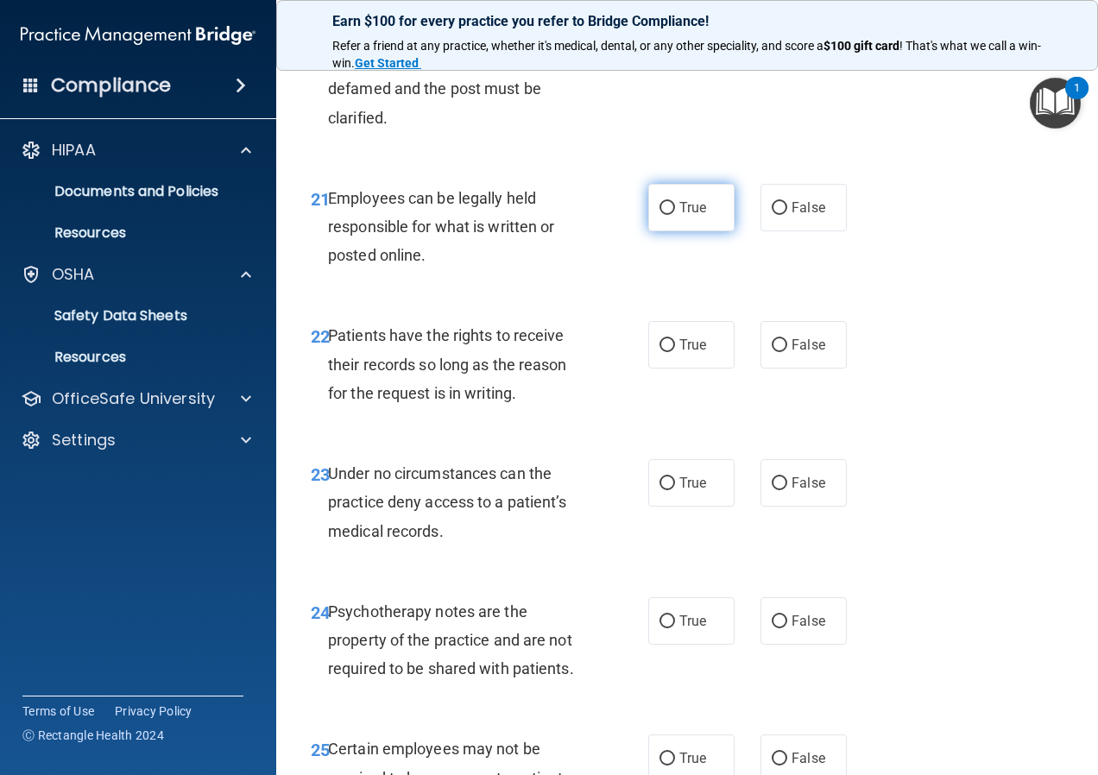
click at [696, 216] on span "True" at bounding box center [692, 207] width 27 height 16
click at [675, 215] on input "True" at bounding box center [668, 208] width 16 height 13
radio input "true"
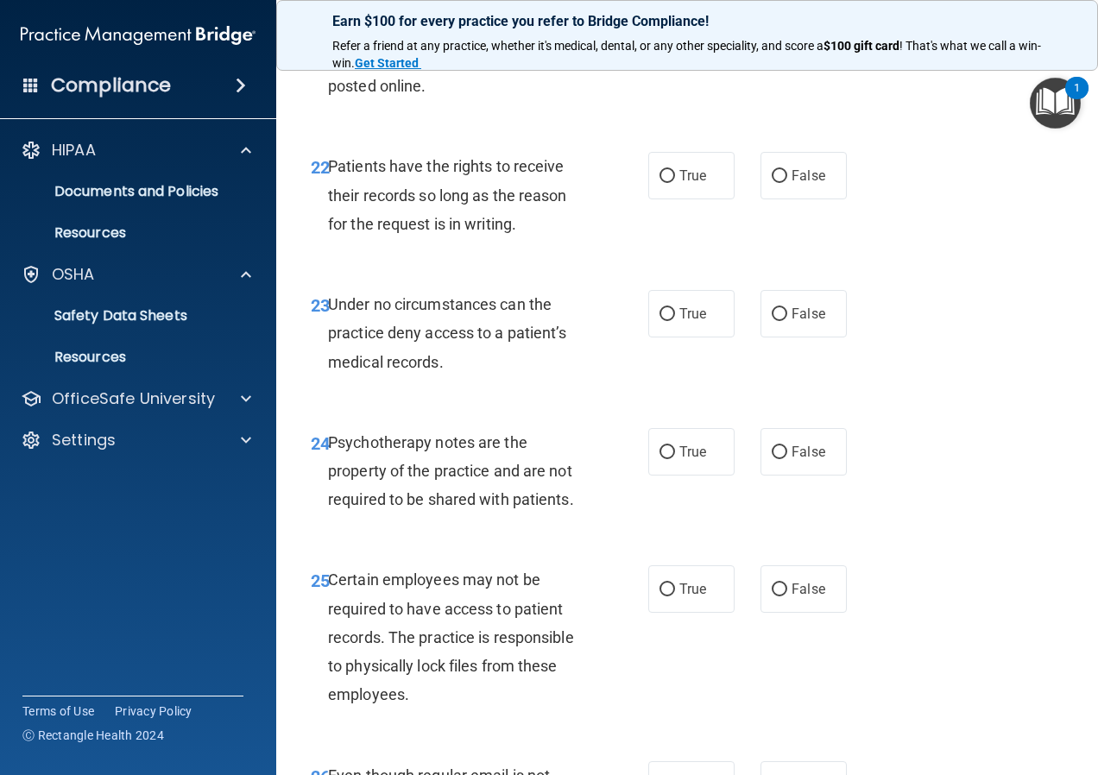
scroll to position [4230, 0]
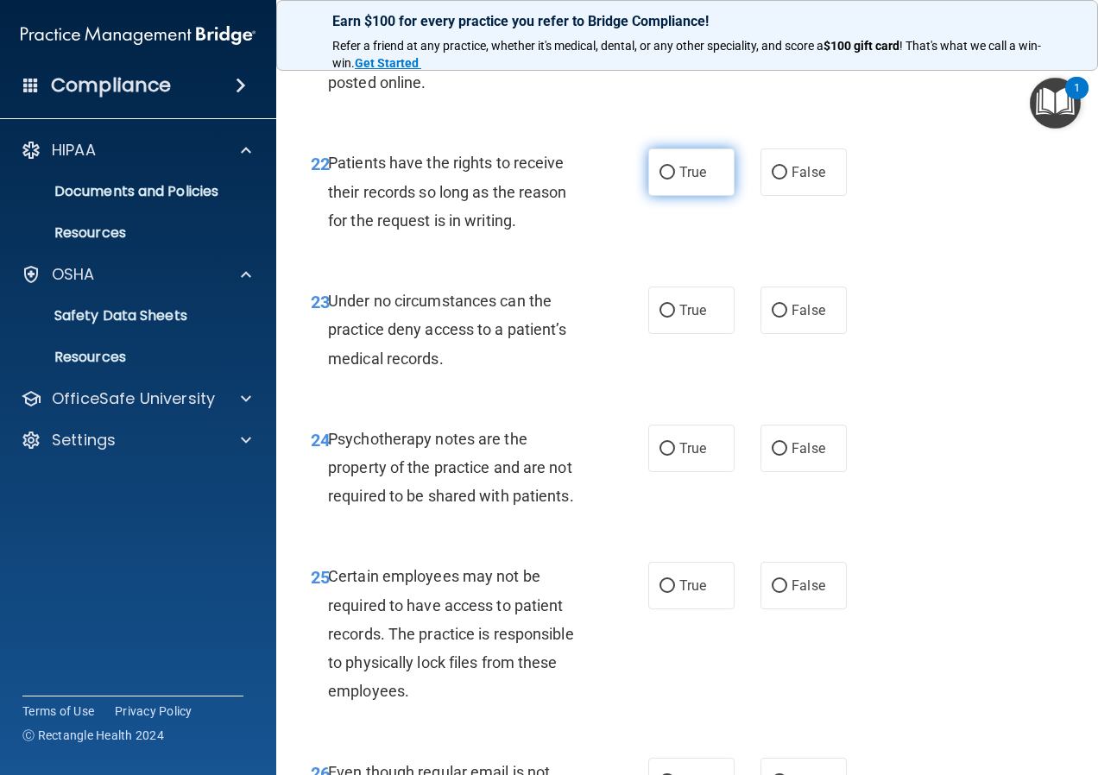
click at [703, 196] on label "True" at bounding box center [691, 171] width 86 height 47
click at [675, 180] on input "True" at bounding box center [668, 173] width 16 height 13
radio input "true"
click at [636, 382] on div "23 Under no circumstances can the practice deny access to a patient’s medical r…" at bounding box center [479, 334] width 389 height 95
click at [680, 319] on span "True" at bounding box center [692, 310] width 27 height 16
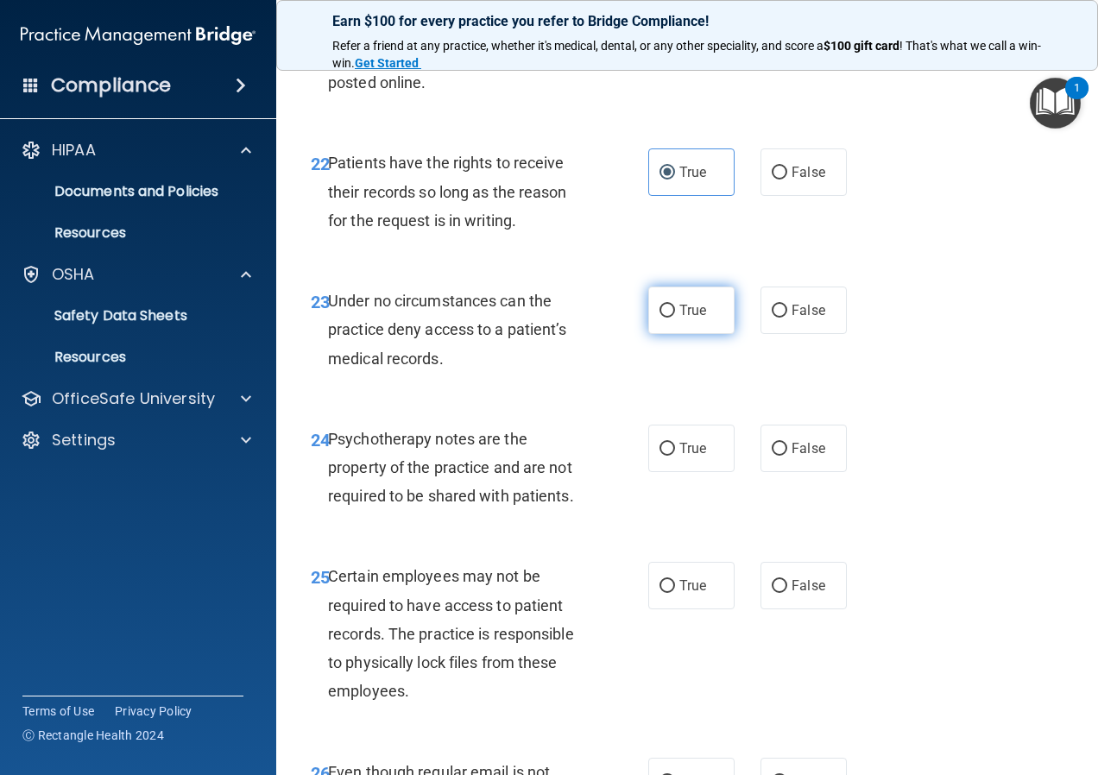
click at [675, 318] on input "True" at bounding box center [668, 311] width 16 height 13
radio input "true"
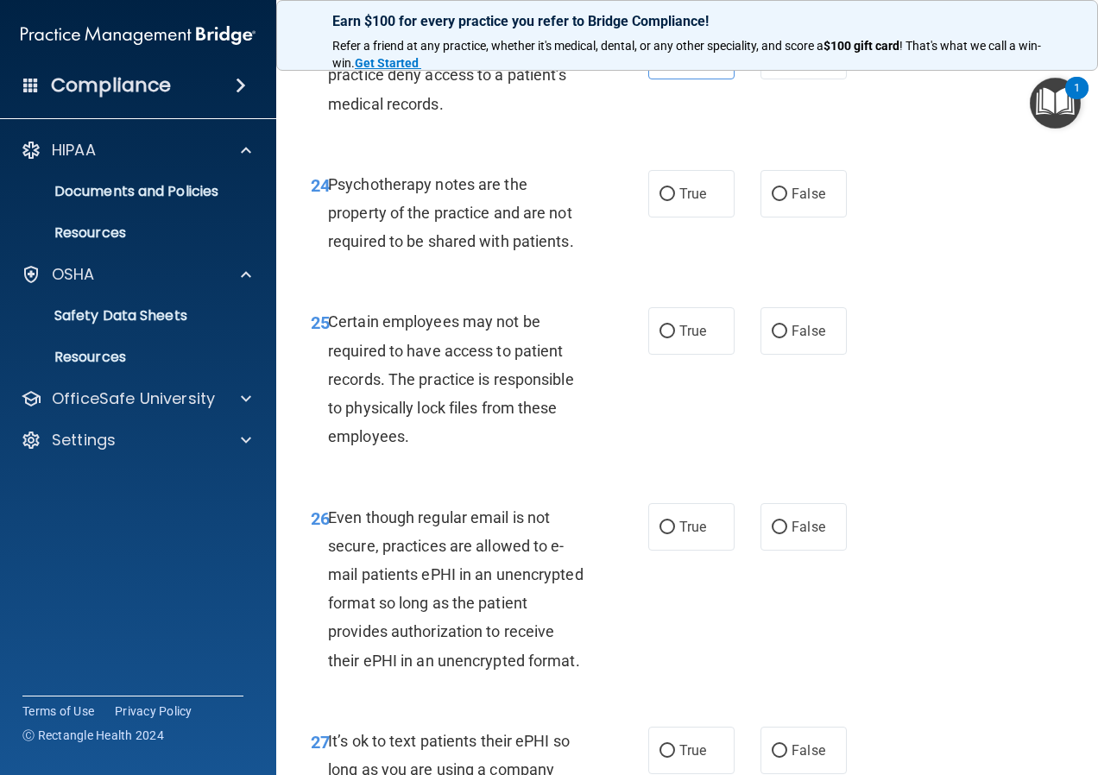
scroll to position [4489, 0]
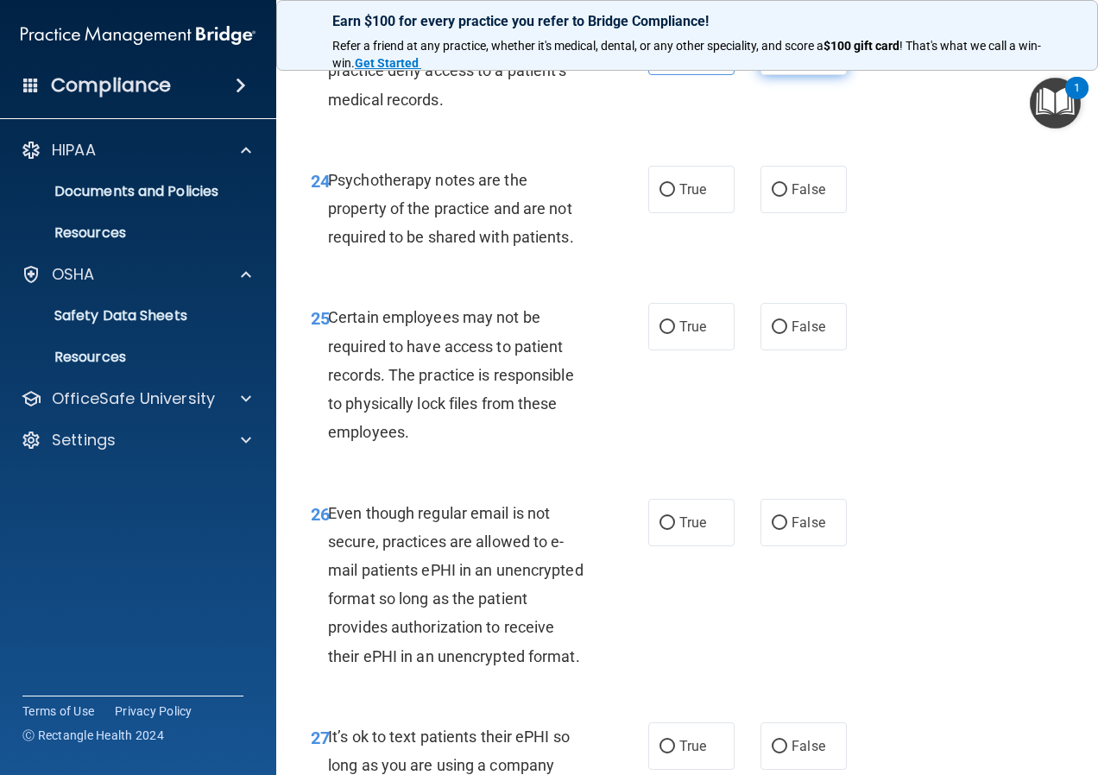
click at [811, 75] on label "False" at bounding box center [804, 51] width 86 height 47
click at [787, 59] on input "False" at bounding box center [780, 52] width 16 height 13
radio input "true"
radio input "false"
click at [707, 213] on label "True" at bounding box center [691, 189] width 86 height 47
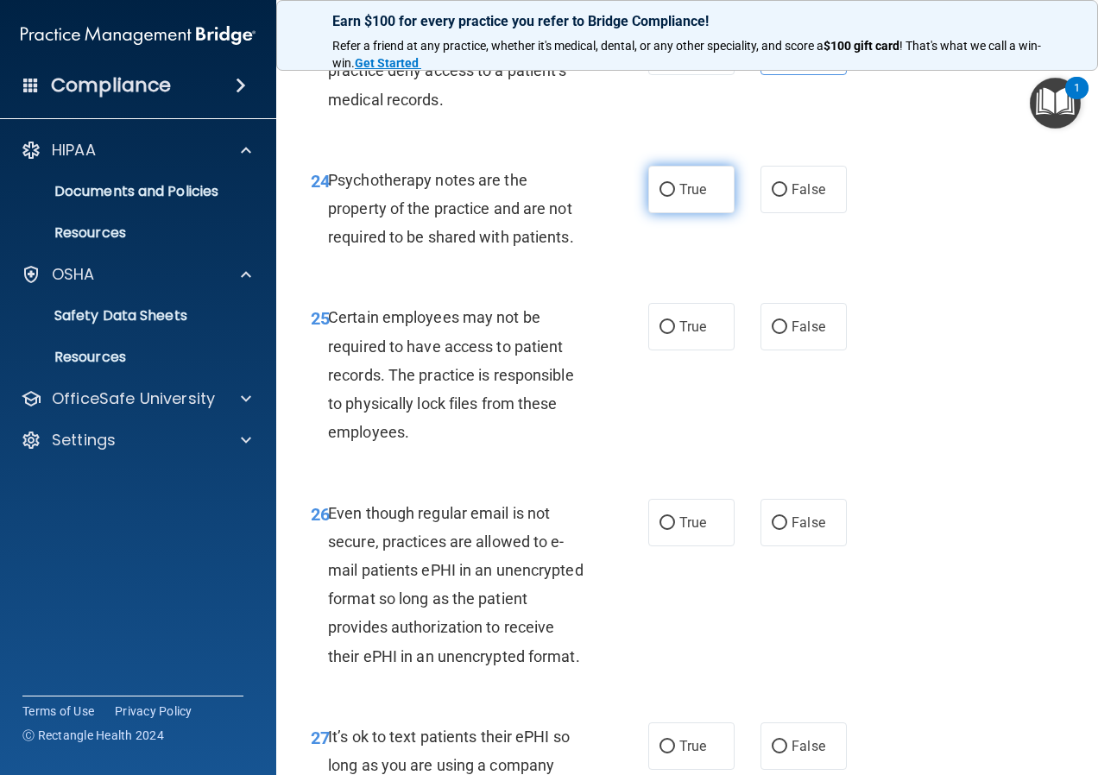
click at [675, 197] on input "True" at bounding box center [668, 190] width 16 height 13
radio input "true"
click at [808, 198] on span "False" at bounding box center [809, 189] width 34 height 16
click at [787, 197] on input "False" at bounding box center [780, 190] width 16 height 13
radio input "true"
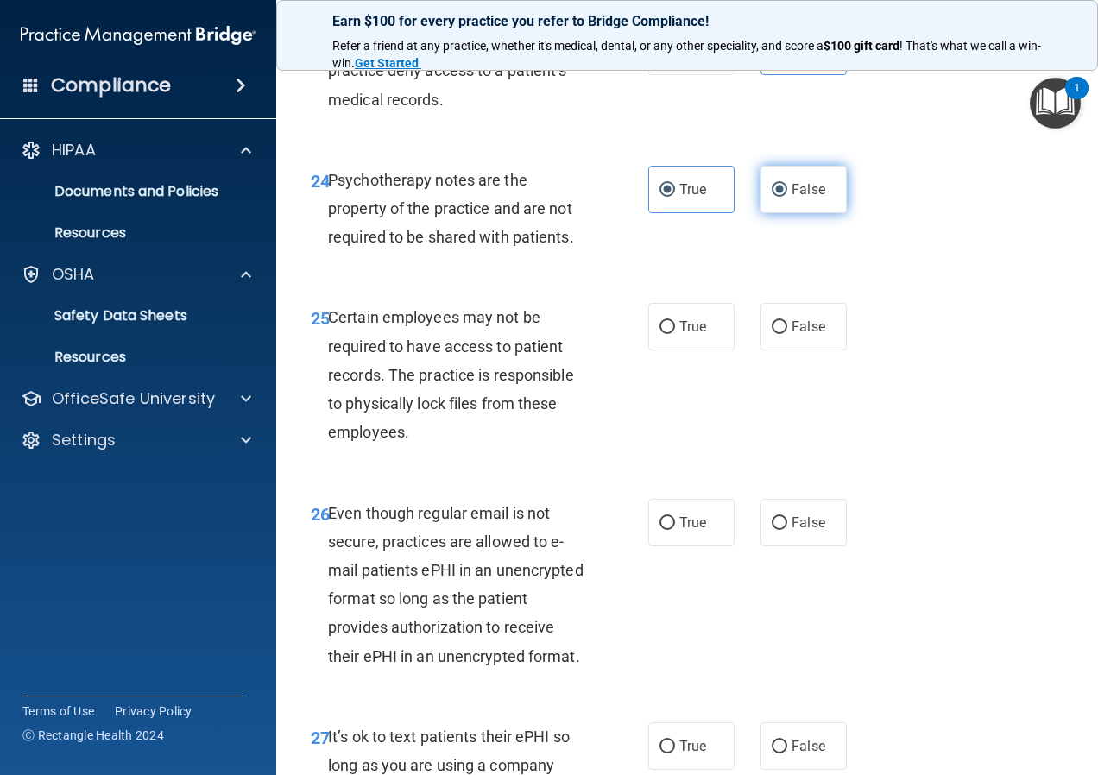
radio input "false"
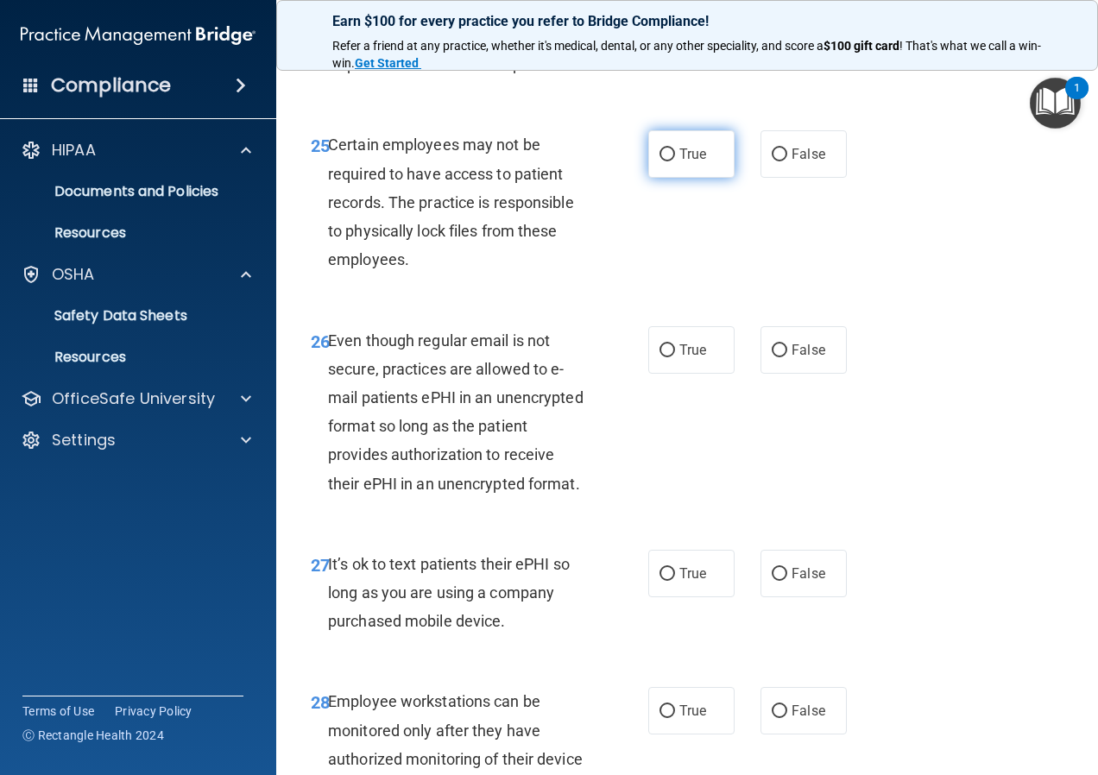
click at [665, 178] on label "True" at bounding box center [691, 153] width 86 height 47
click at [665, 161] on input "True" at bounding box center [668, 154] width 16 height 13
radio input "true"
click at [761, 178] on label "False" at bounding box center [804, 153] width 86 height 47
click at [772, 161] on input "False" at bounding box center [780, 154] width 16 height 13
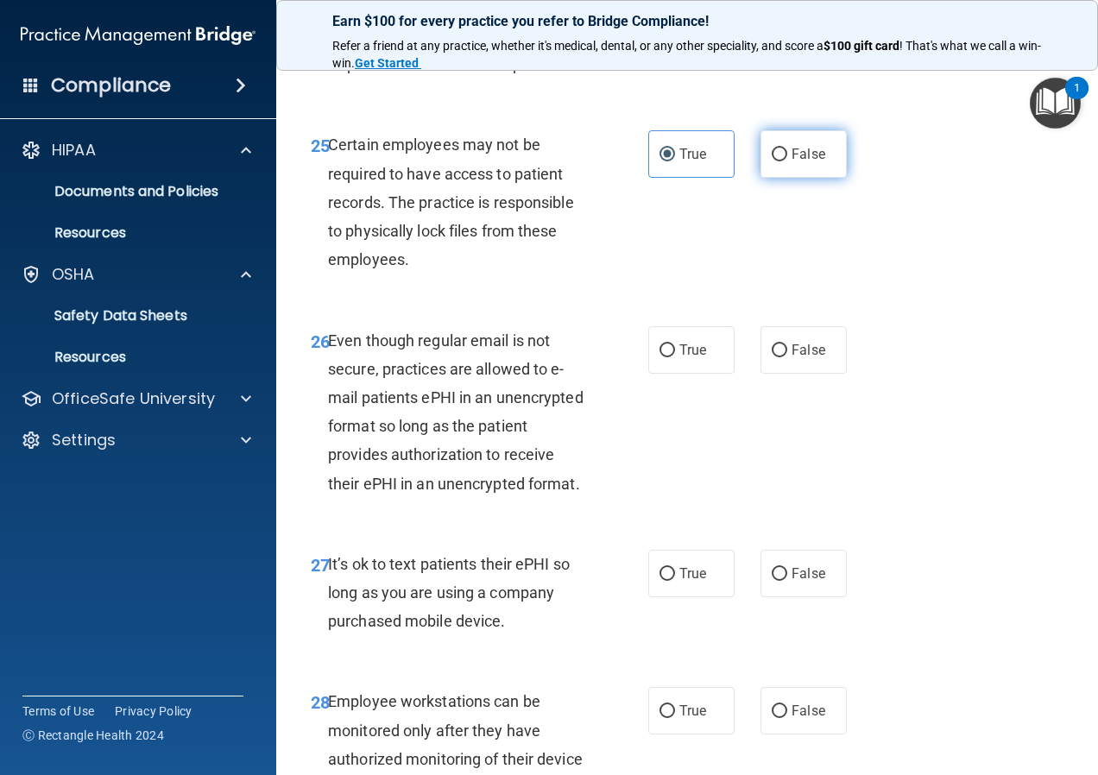
radio input "true"
radio input "false"
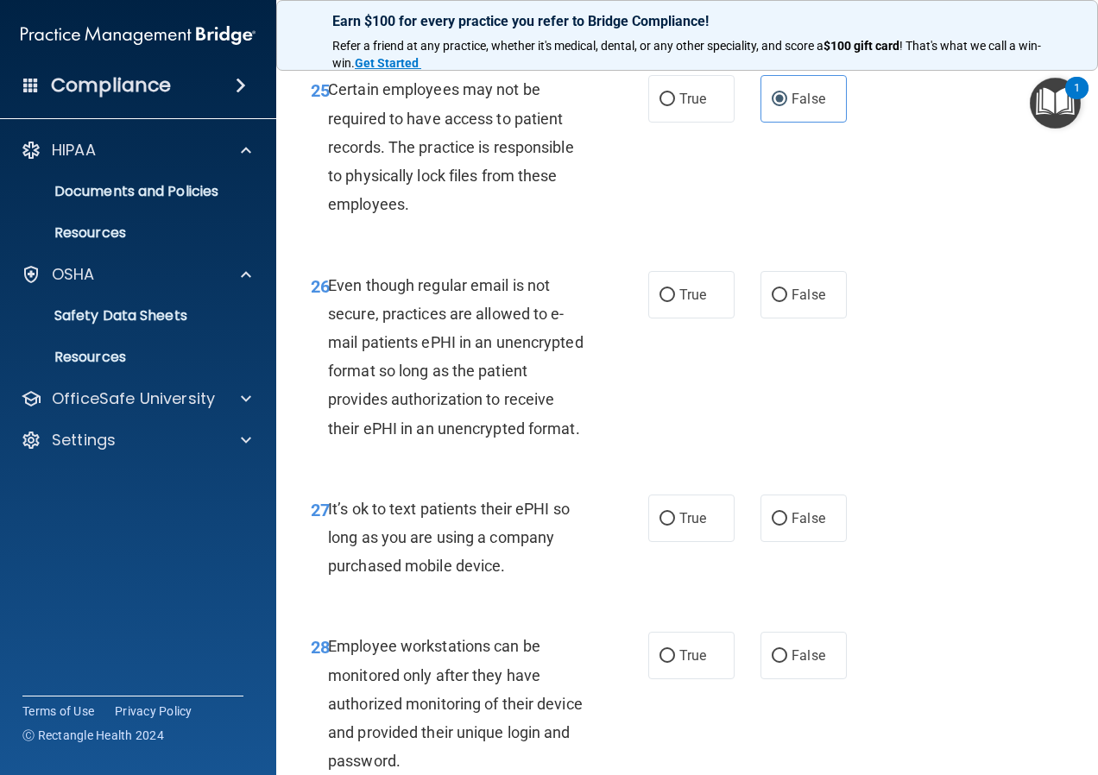
scroll to position [4748, 0]
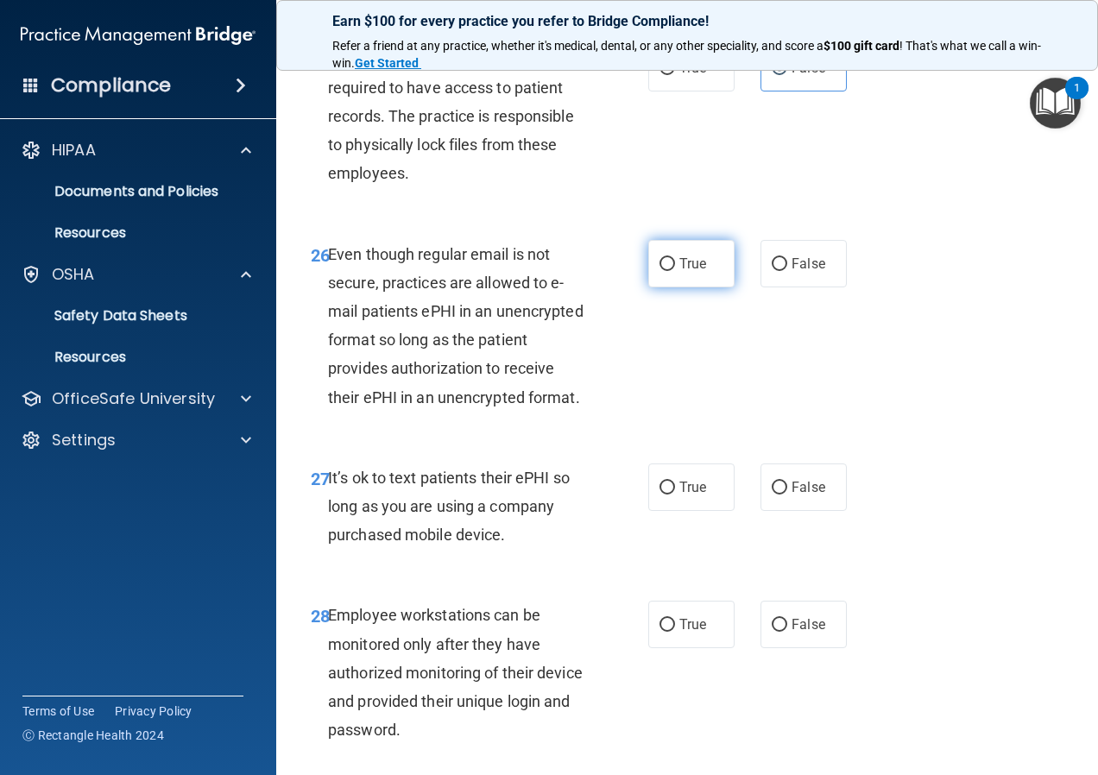
click at [682, 287] on label "True" at bounding box center [691, 263] width 86 height 47
click at [675, 271] on input "True" at bounding box center [668, 264] width 16 height 13
radio input "true"
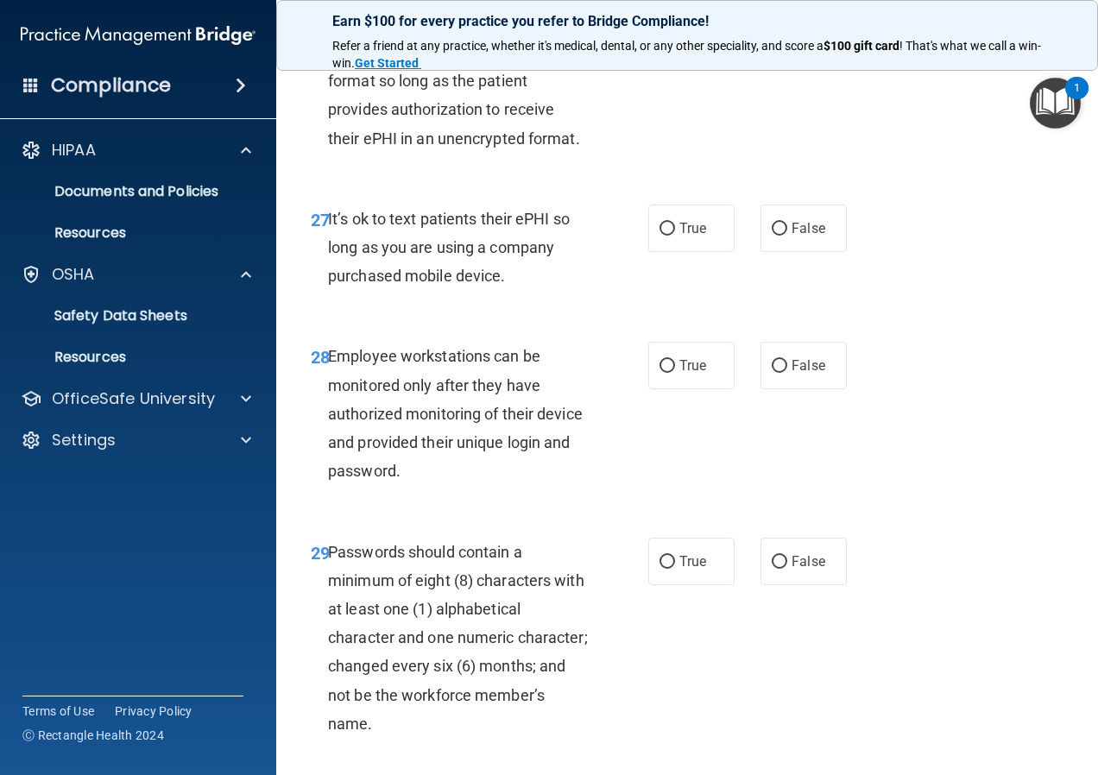
scroll to position [4921, 0]
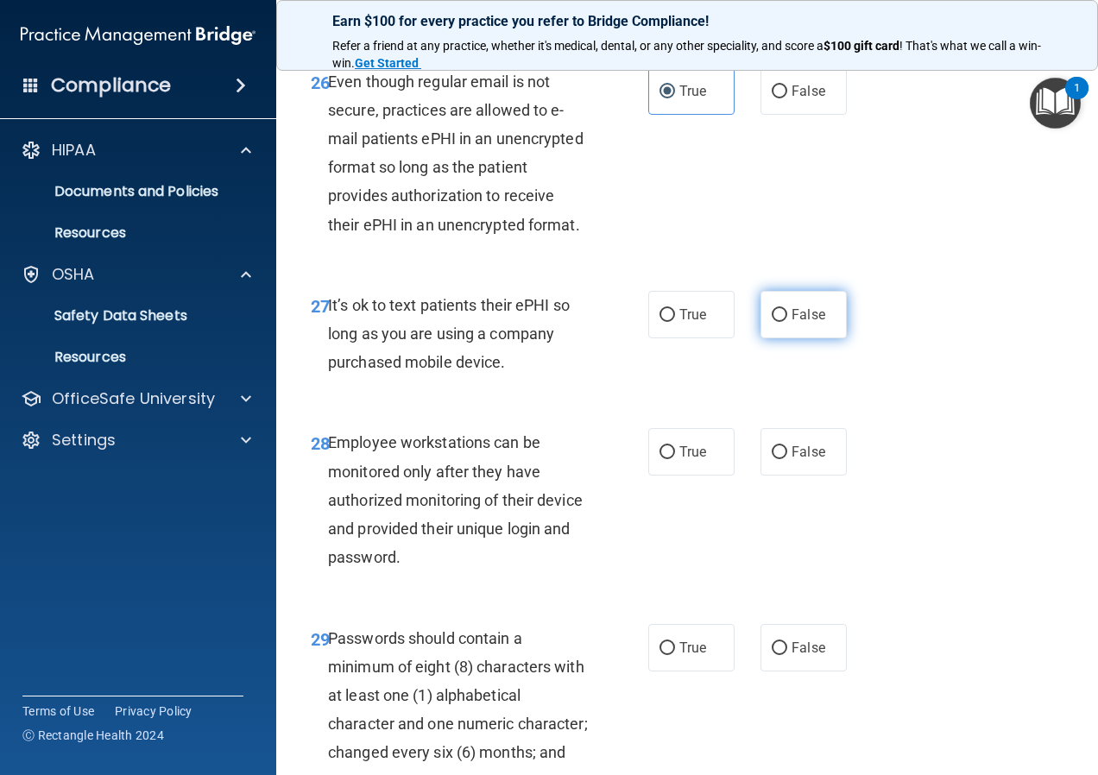
click at [779, 322] on input "False" at bounding box center [780, 315] width 16 height 13
radio input "true"
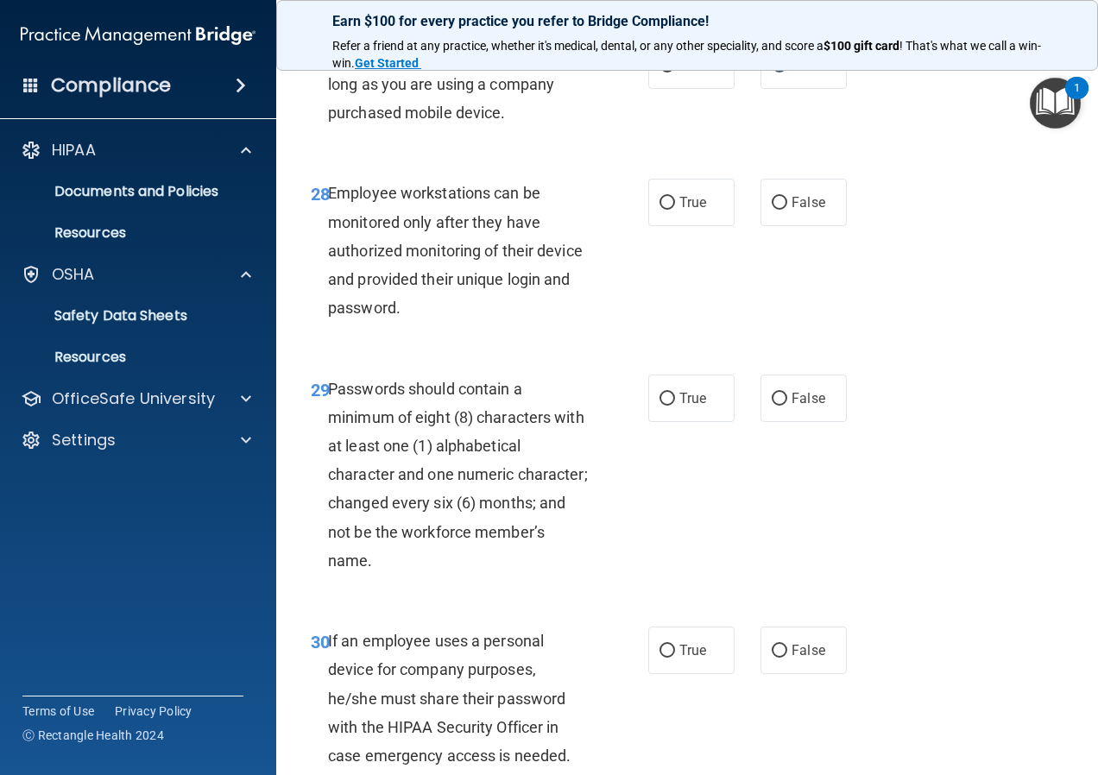
scroll to position [5180, 0]
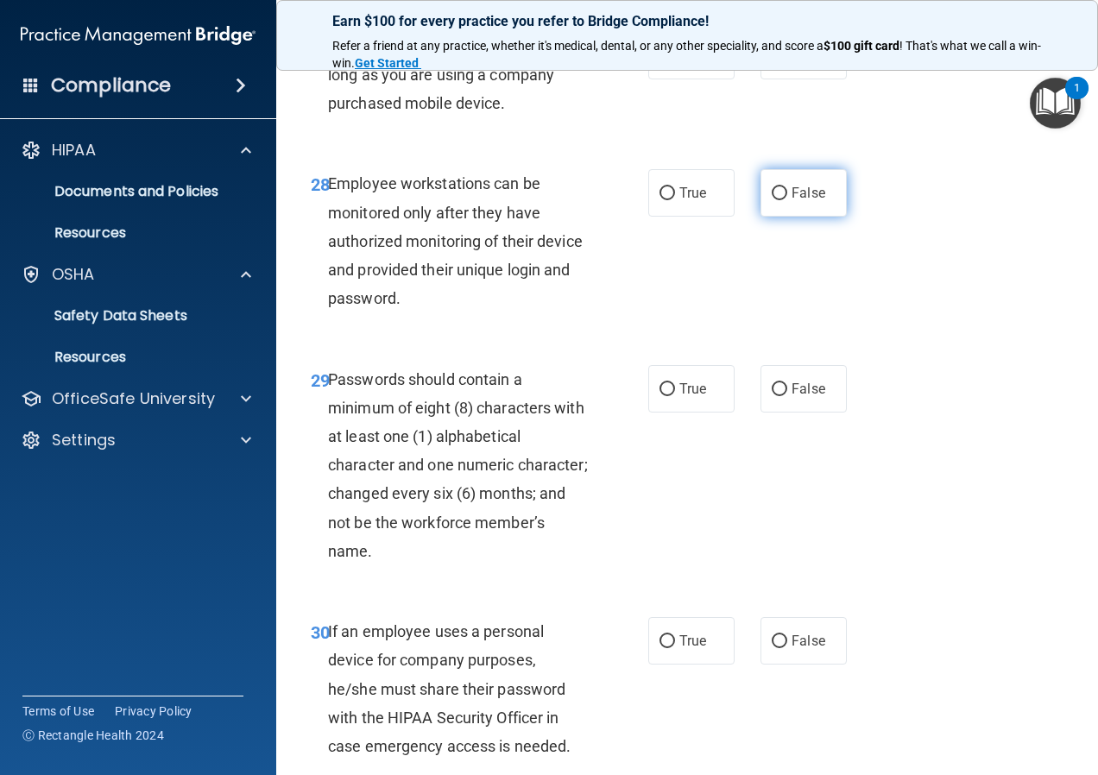
click at [796, 201] on span "False" at bounding box center [809, 193] width 34 height 16
click at [787, 200] on input "False" at bounding box center [780, 193] width 16 height 13
radio input "true"
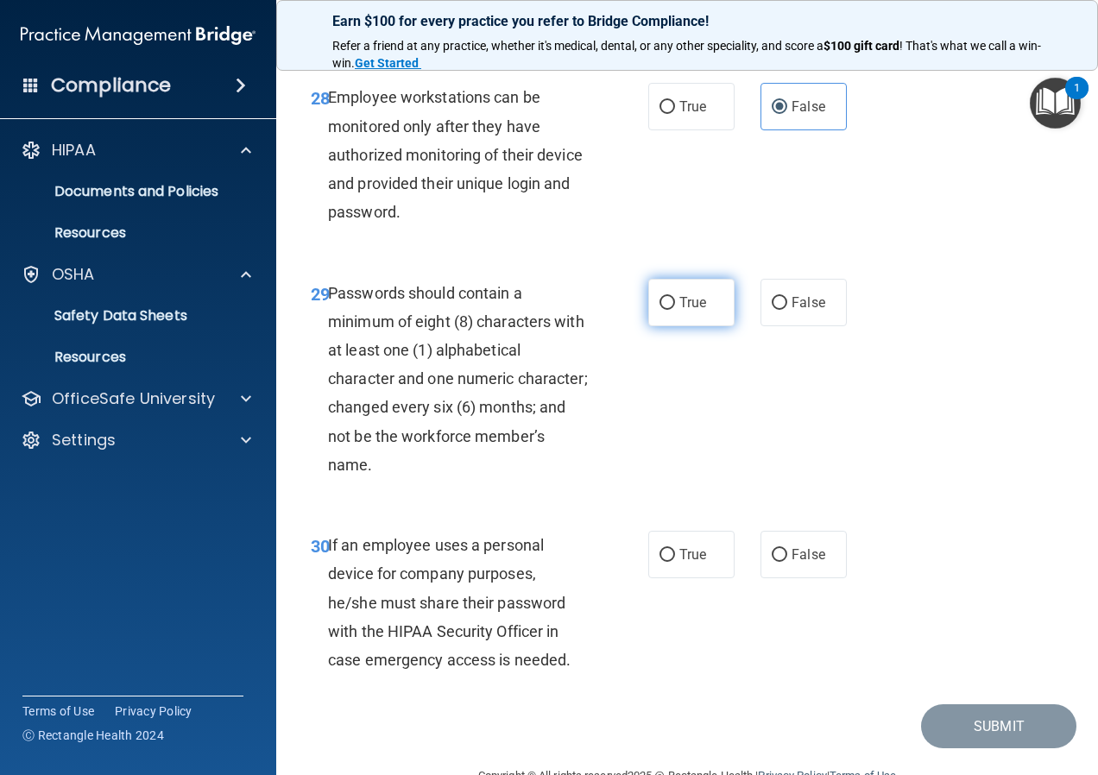
click at [681, 326] on label "True" at bounding box center [691, 302] width 86 height 47
click at [675, 310] on input "True" at bounding box center [668, 303] width 16 height 13
radio input "true"
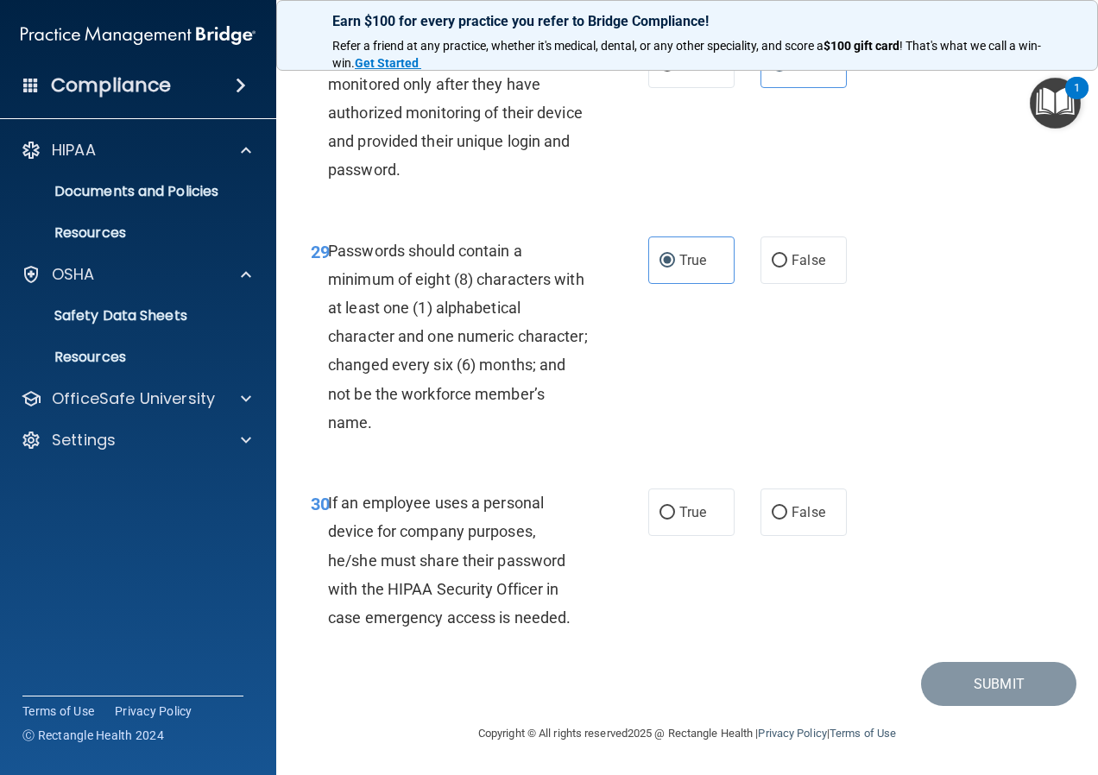
scroll to position [5365, 0]
click at [692, 521] on span "True" at bounding box center [692, 512] width 27 height 16
click at [675, 520] on input "True" at bounding box center [668, 513] width 16 height 13
radio input "true"
click at [985, 706] on button "Submit" at bounding box center [998, 684] width 155 height 44
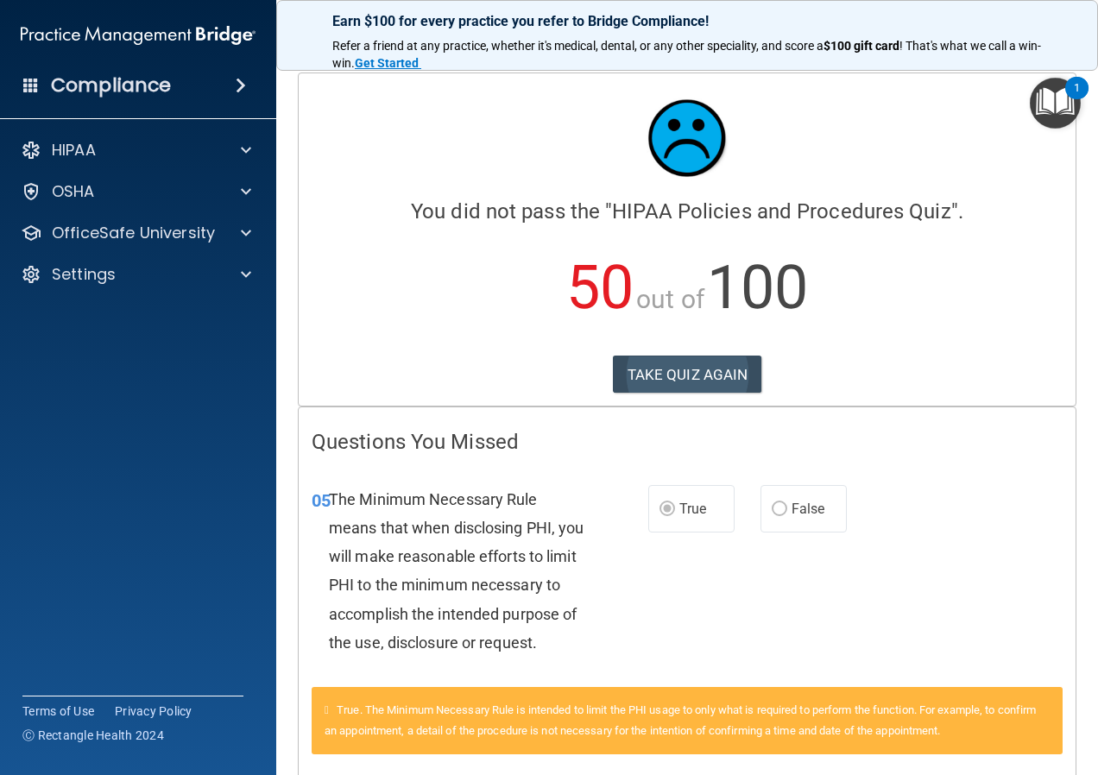
click at [705, 356] on div "Calculating your score.... You did not pass the " HIPAA Policies and Procedures…" at bounding box center [687, 239] width 777 height 332
click at [704, 359] on button "TAKE QUIZ AGAIN" at bounding box center [687, 375] width 149 height 38
